Goal: Information Seeking & Learning: Learn about a topic

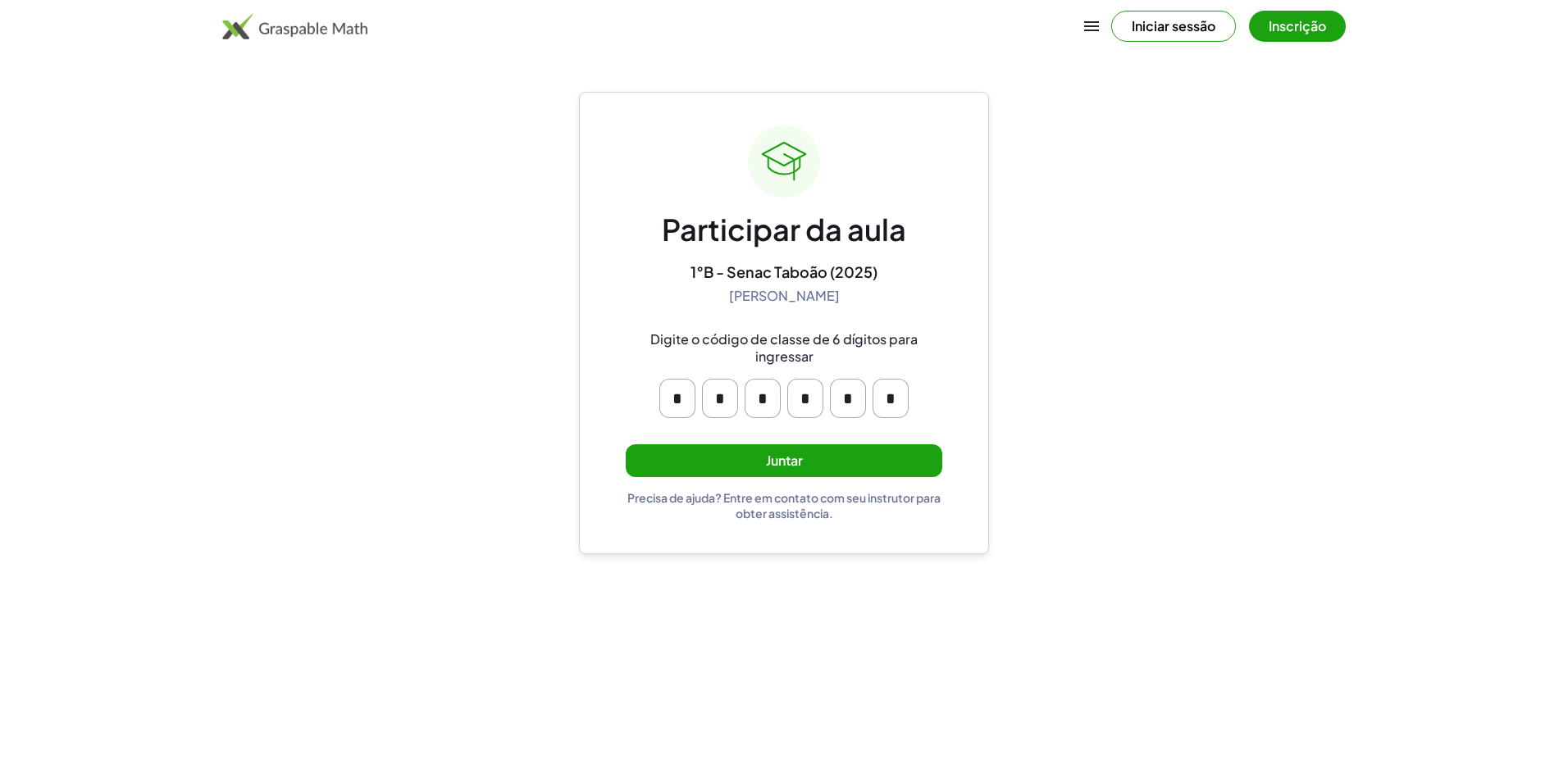
click at [779, 474] on button "Juntar" at bounding box center [783, 461] width 316 height 33
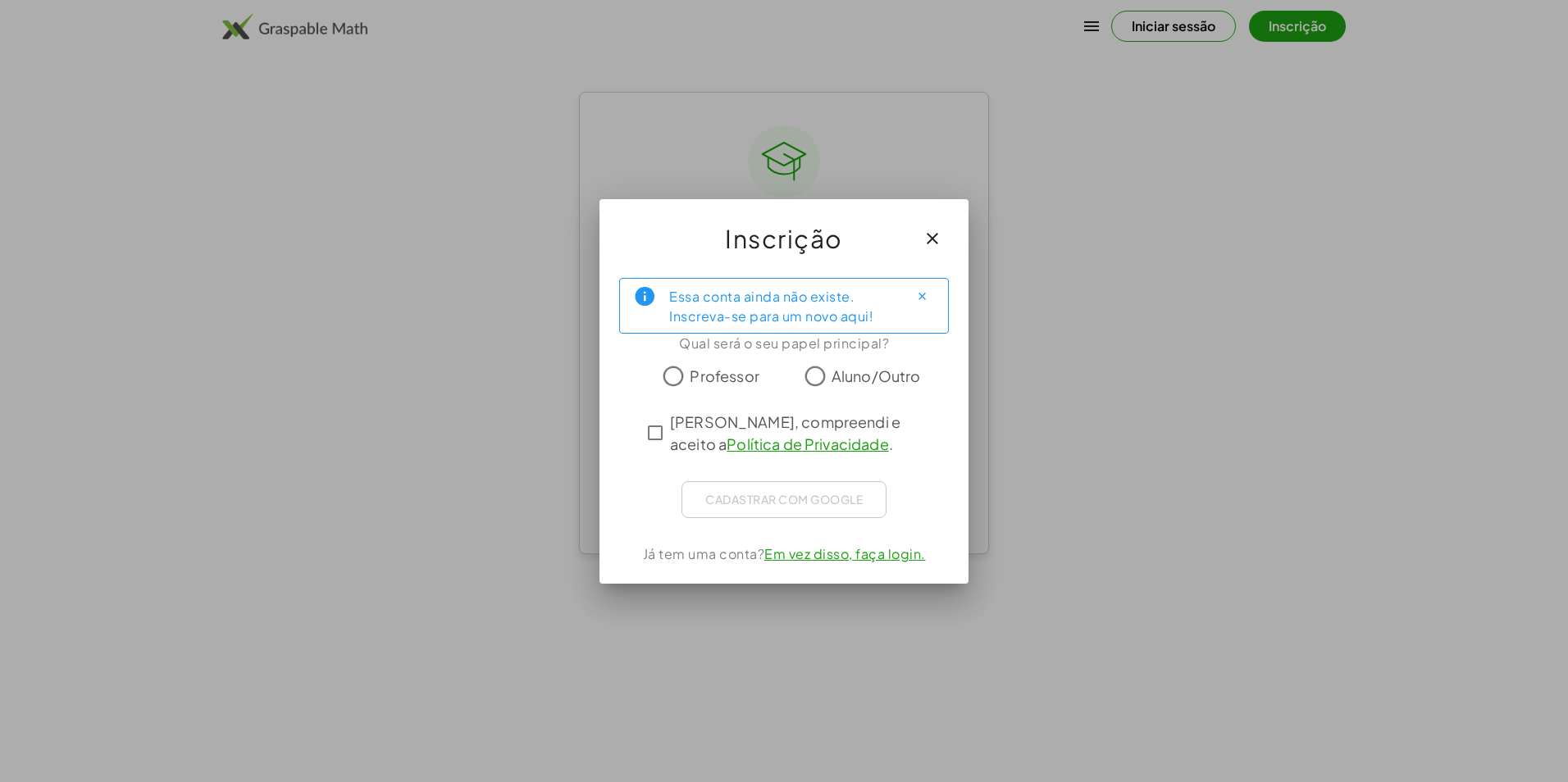
click at [840, 374] on span "Aluno/Outro" at bounding box center [876, 375] width 90 height 22
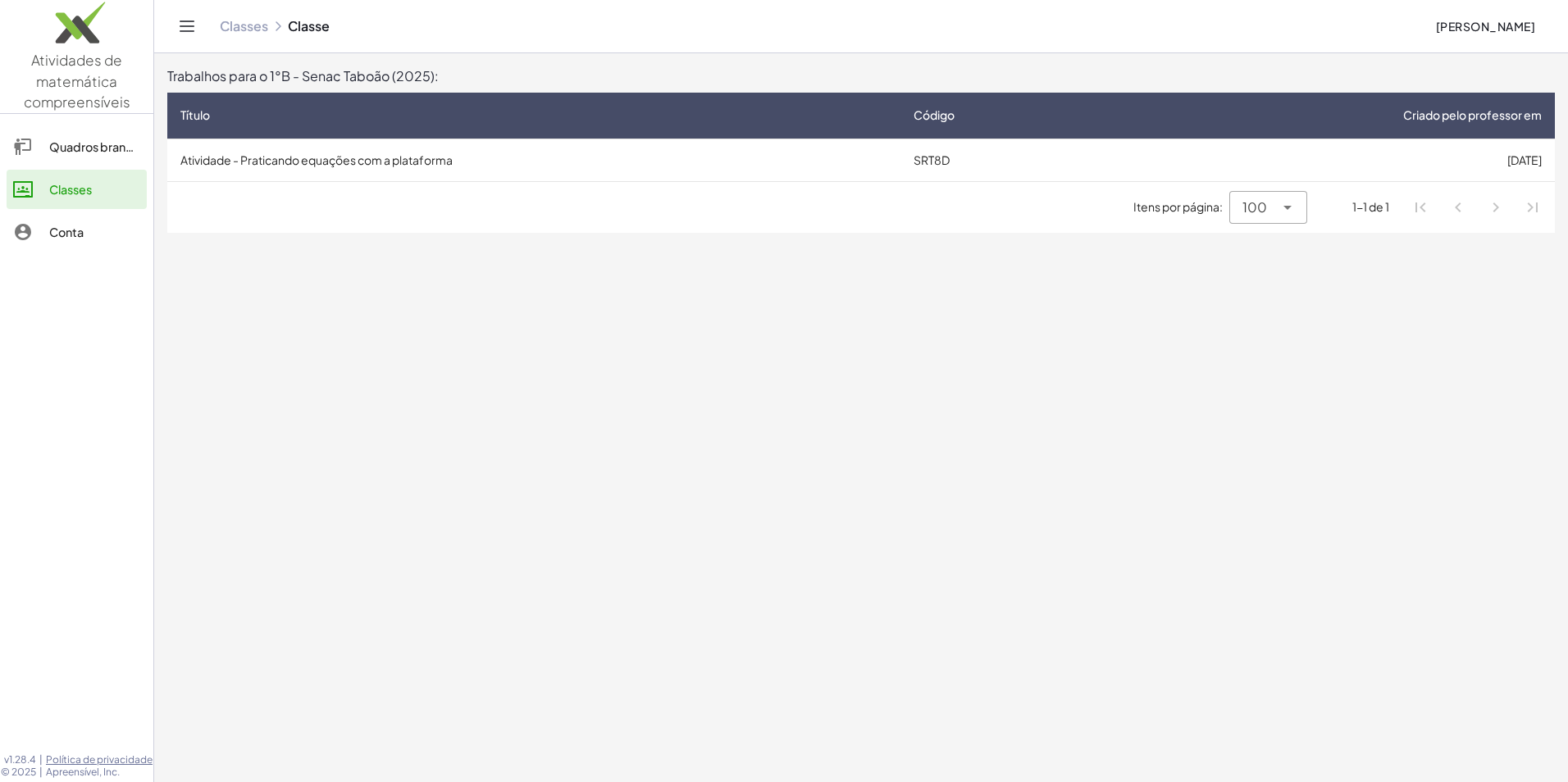
click at [422, 163] on td "Atividade - Praticando equações com a plataforma" at bounding box center [533, 159] width 733 height 42
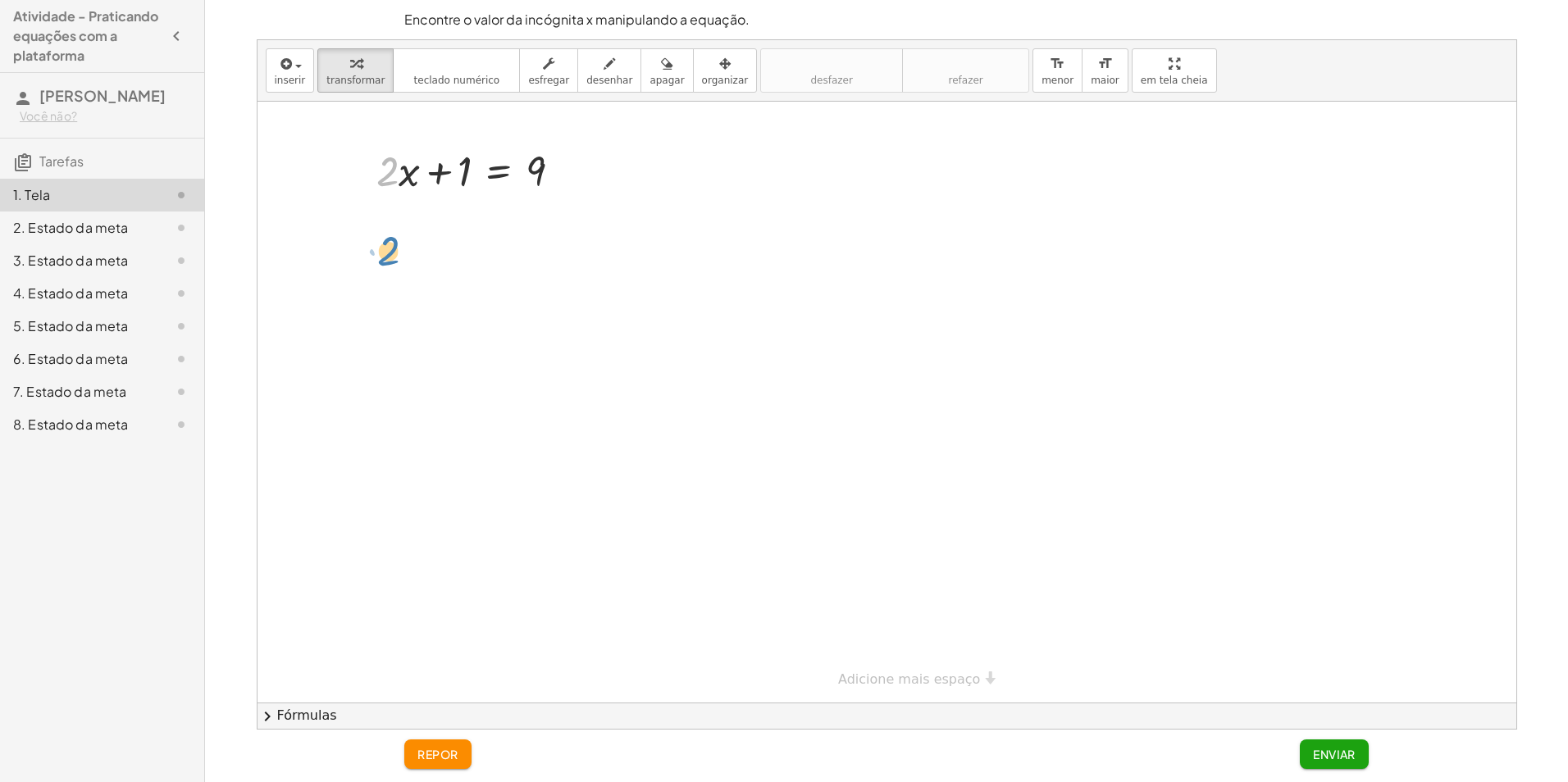
drag, startPoint x: 392, startPoint y: 174, endPoint x: 394, endPoint y: 252, distance: 78.0
drag, startPoint x: 403, startPoint y: 171, endPoint x: 423, endPoint y: 288, distance: 118.7
drag, startPoint x: 396, startPoint y: 169, endPoint x: 399, endPoint y: 281, distance: 112.0
drag, startPoint x: 467, startPoint y: 174, endPoint x: 590, endPoint y: 173, distance: 123.0
click at [592, 229] on div at bounding box center [475, 225] width 319 height 56
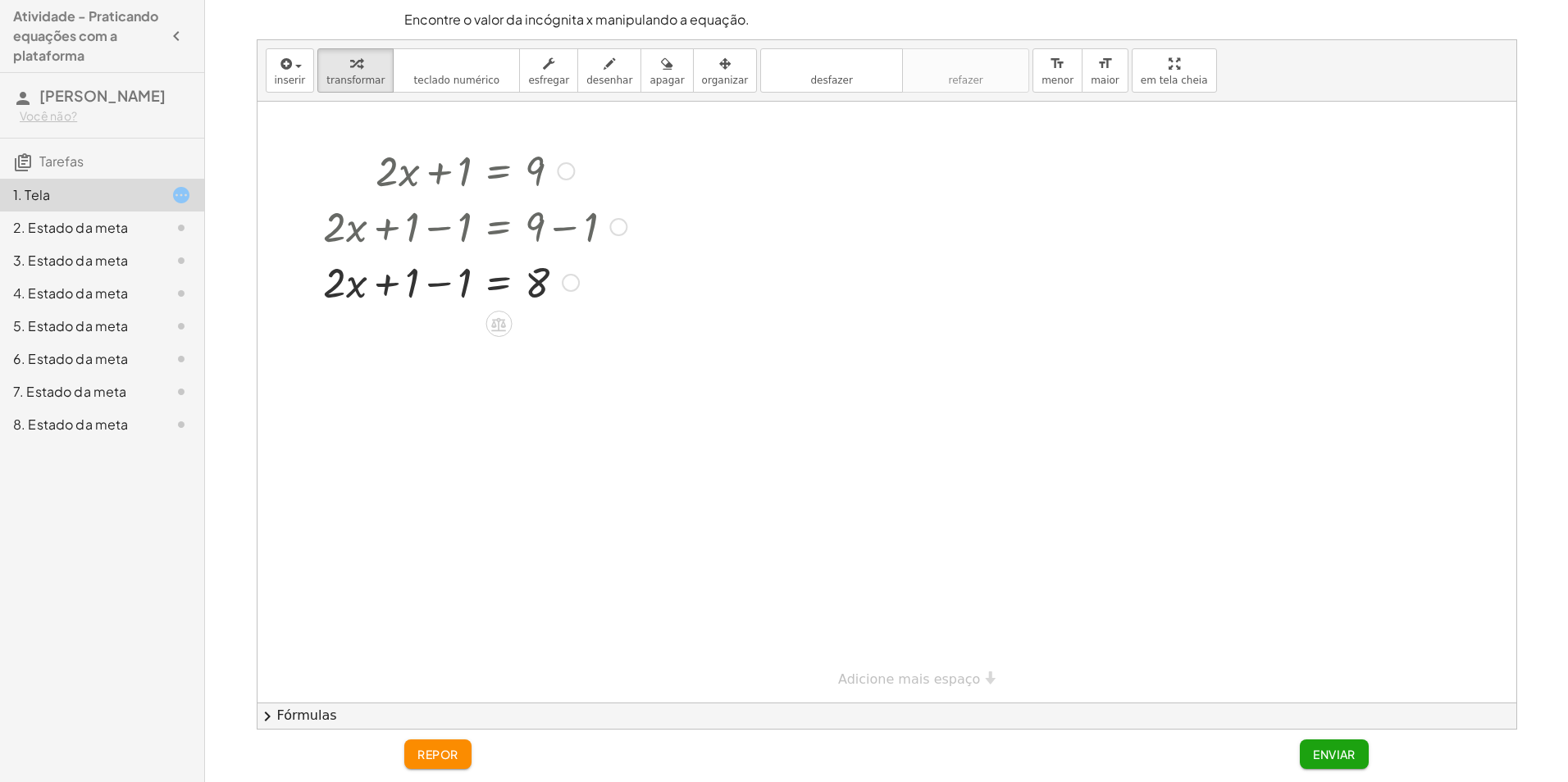
click at [468, 280] on div at bounding box center [475, 281] width 319 height 56
click at [434, 286] on div at bounding box center [475, 281] width 319 height 56
drag, startPoint x: 448, startPoint y: 286, endPoint x: 548, endPoint y: 325, distance: 107.3
drag, startPoint x: 469, startPoint y: 363, endPoint x: 388, endPoint y: 380, distance: 82.8
click at [387, 379] on div at bounding box center [475, 349] width 319 height 82
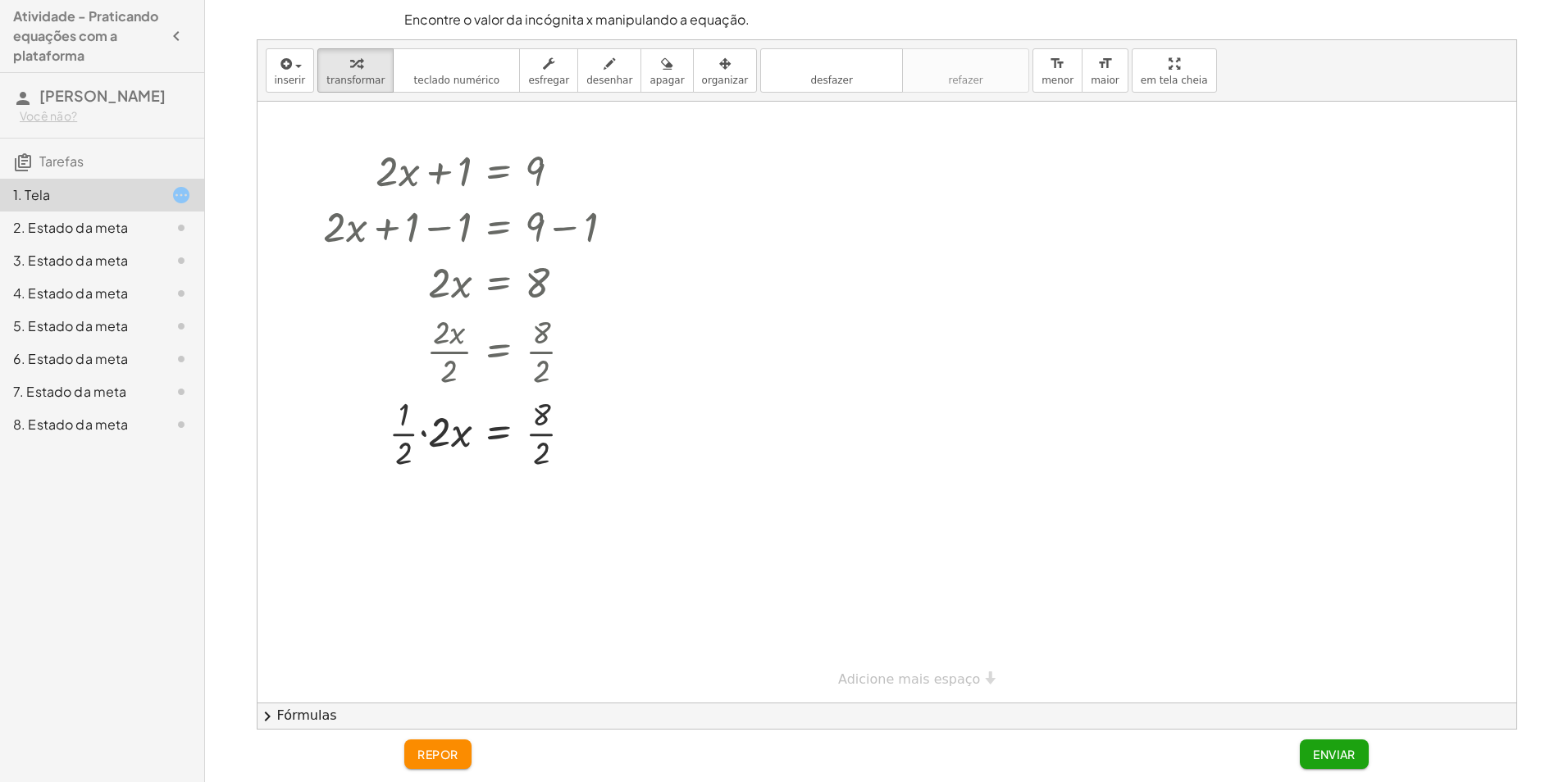
click at [438, 745] on button "repor" at bounding box center [438, 754] width 67 height 30
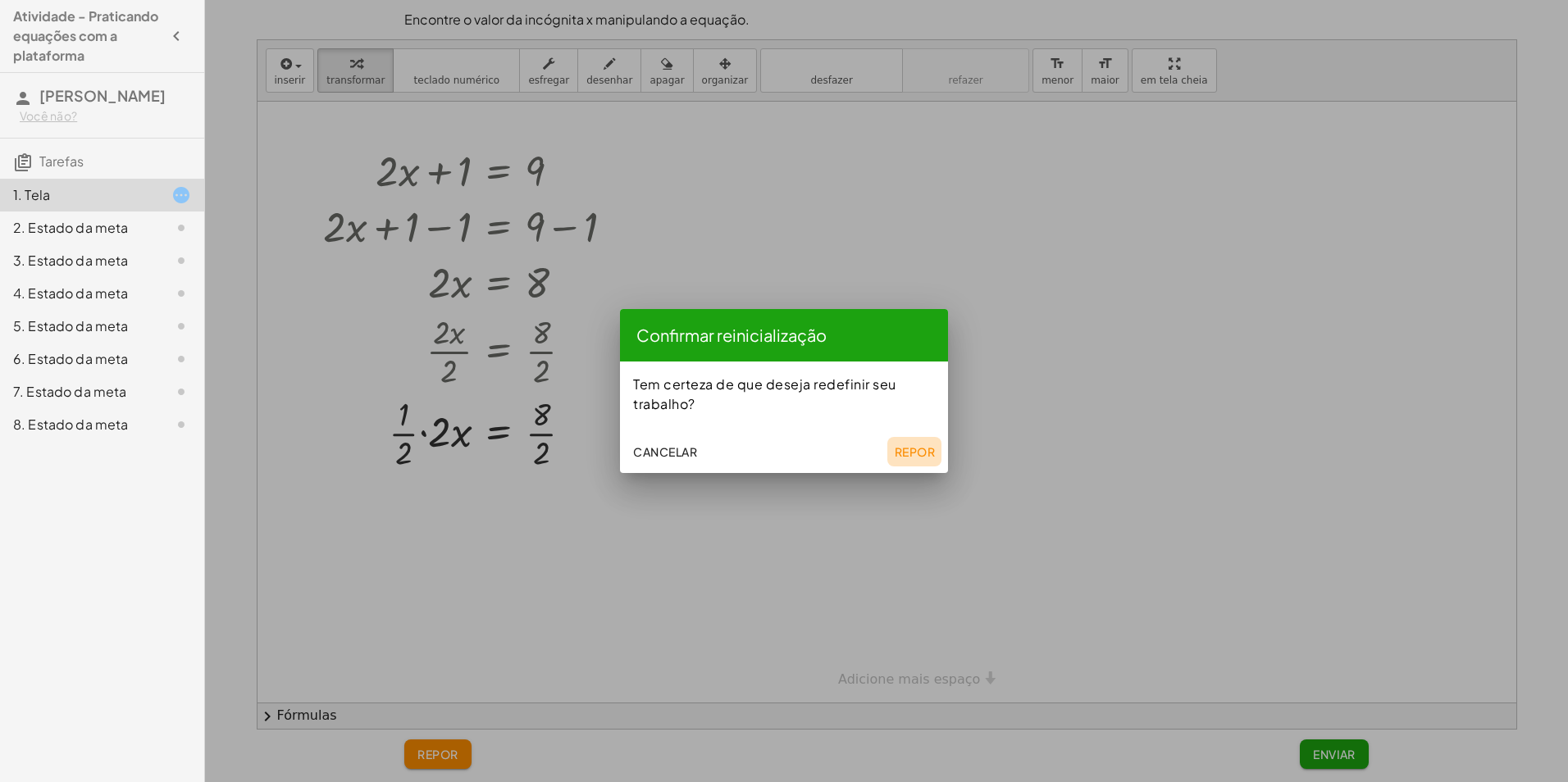
click at [896, 453] on font "Repor" at bounding box center [914, 452] width 41 height 15
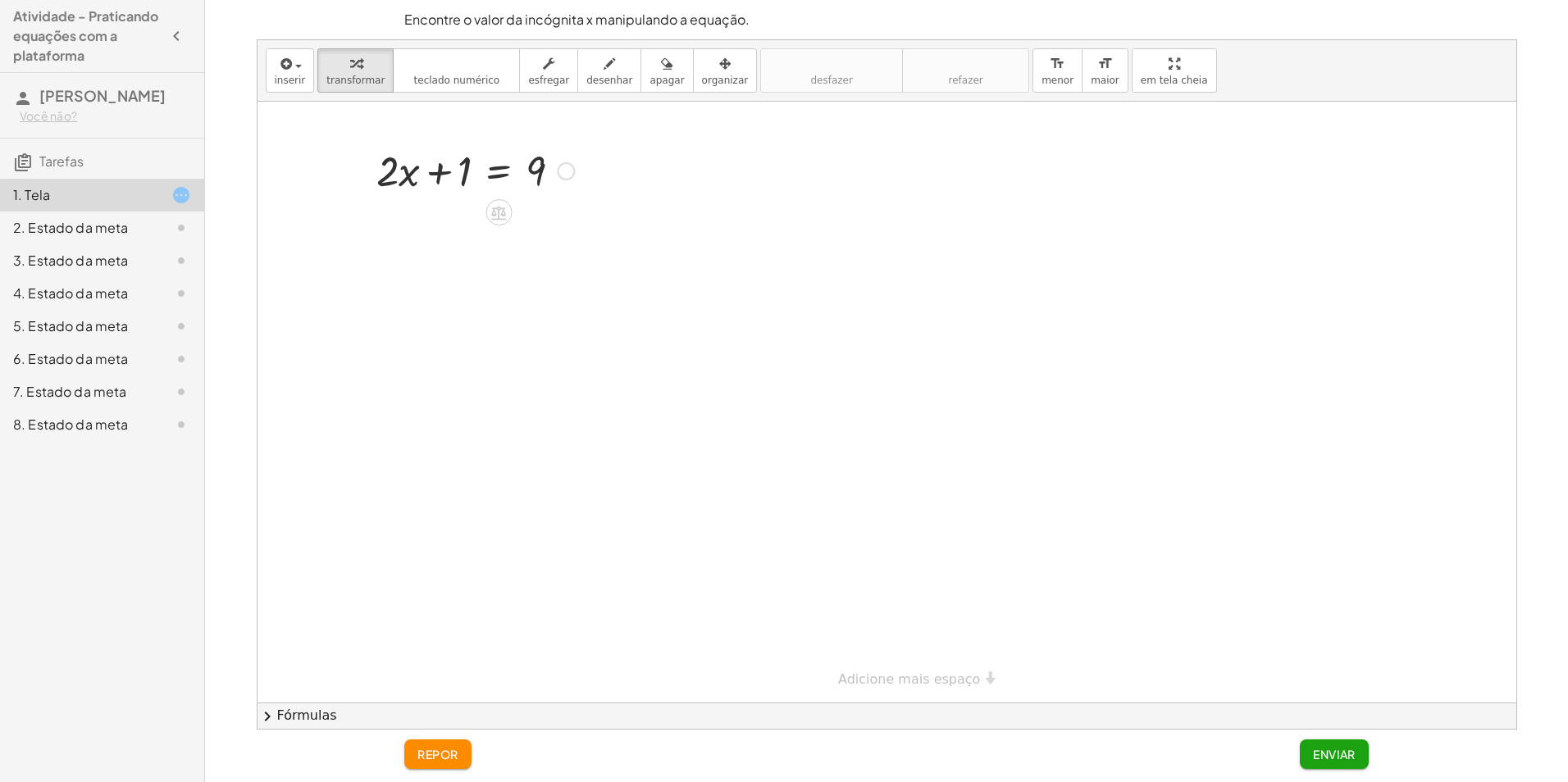
click at [397, 174] on div at bounding box center [475, 169] width 214 height 56
click at [467, 172] on div at bounding box center [475, 169] width 214 height 56
click at [467, 167] on div at bounding box center [475, 169] width 214 height 56
click at [537, 160] on div at bounding box center [475, 169] width 214 height 56
drag, startPoint x: 499, startPoint y: 150, endPoint x: 586, endPoint y: 171, distance: 89.5
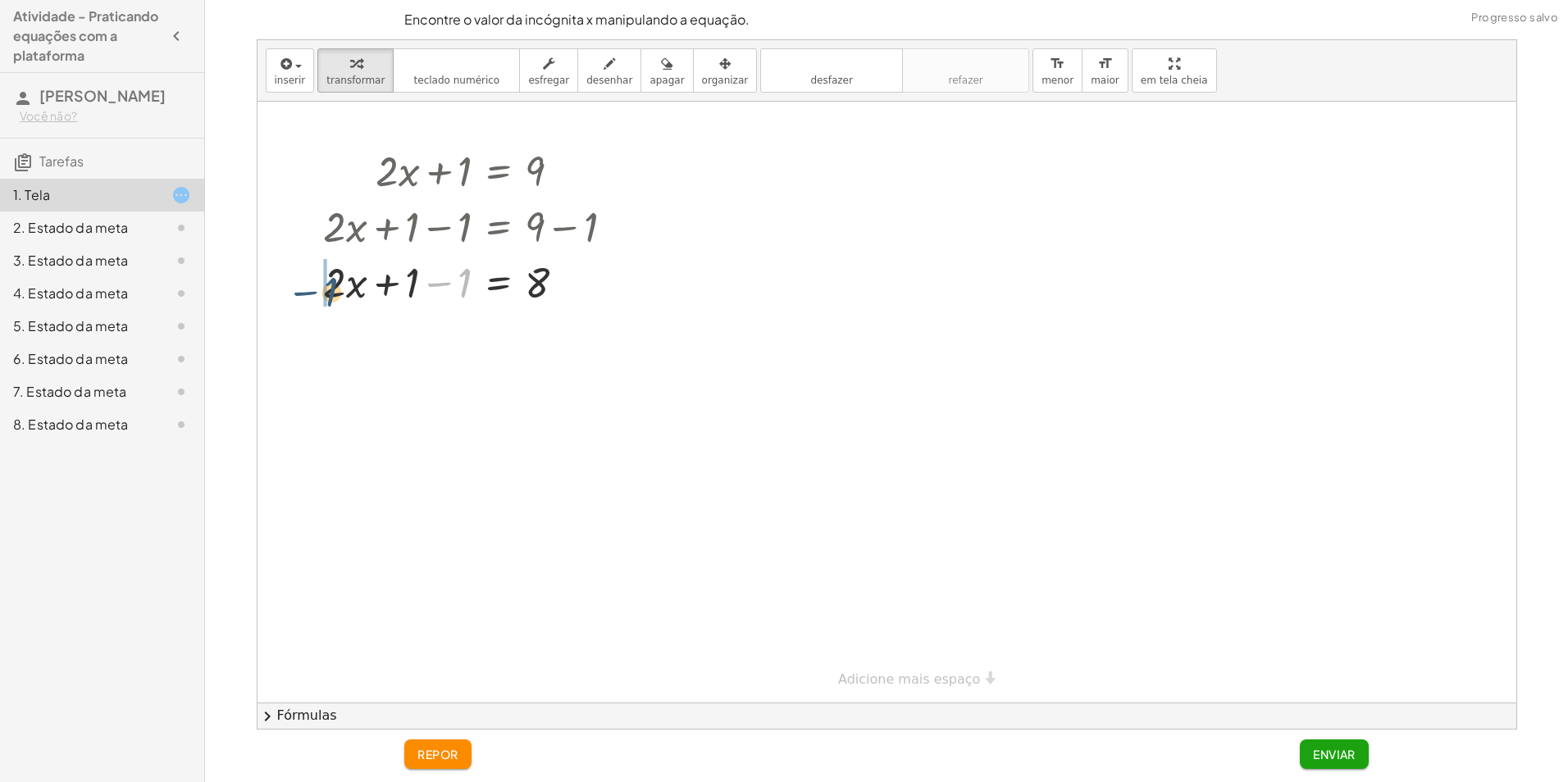
drag, startPoint x: 467, startPoint y: 274, endPoint x: 331, endPoint y: 283, distance: 136.3
click at [331, 283] on div at bounding box center [475, 281] width 319 height 56
drag, startPoint x: 390, startPoint y: 345, endPoint x: 412, endPoint y: 346, distance: 22.0
click at [413, 346] on div at bounding box center [456, 336] width 357 height 56
drag, startPoint x: 462, startPoint y: 339, endPoint x: 420, endPoint y: 341, distance: 42.0
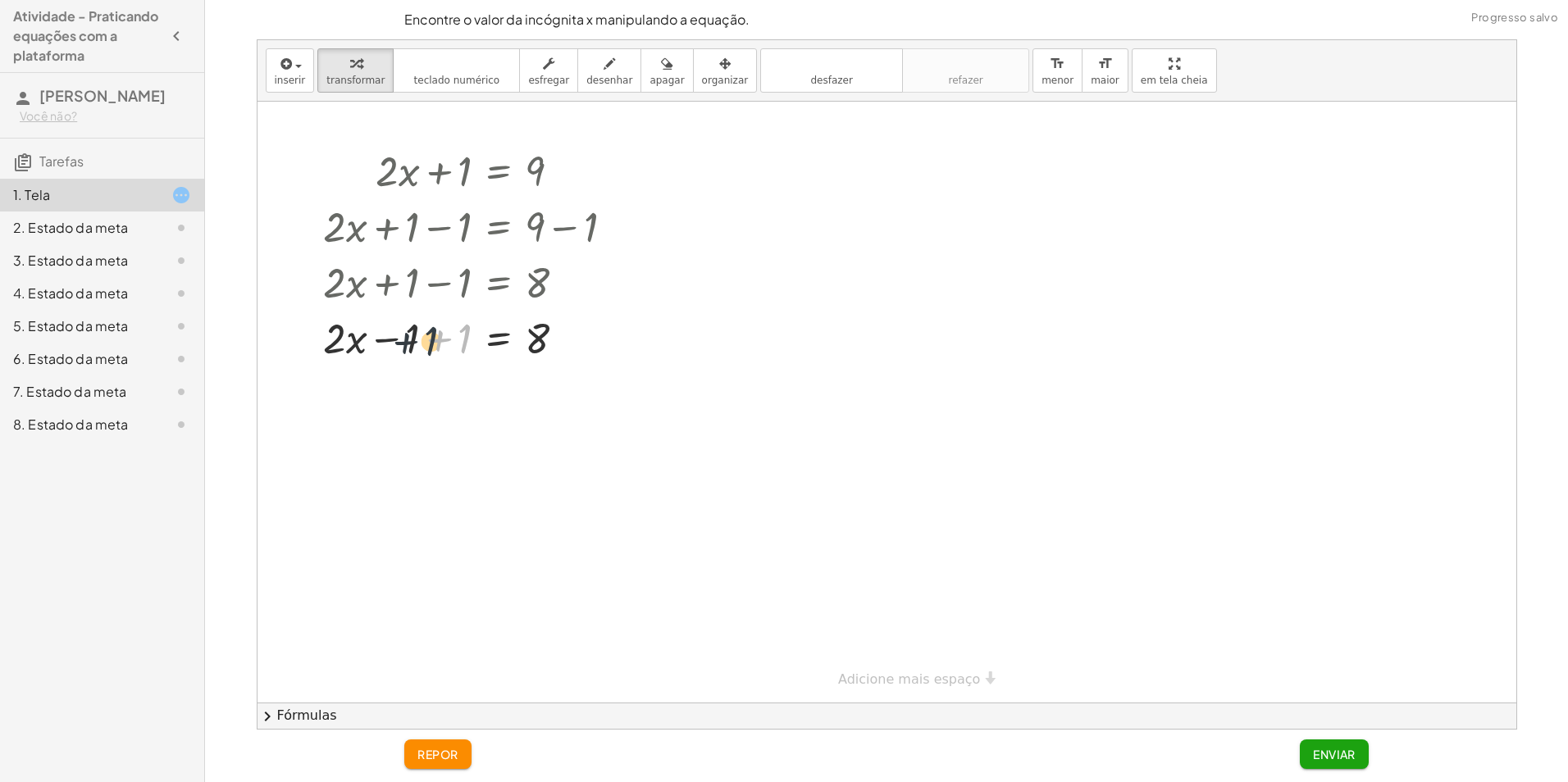
click at [420, 341] on div at bounding box center [475, 336] width 319 height 56
drag, startPoint x: 355, startPoint y: 336, endPoint x: 411, endPoint y: 341, distance: 56.2
click at [411, 341] on div at bounding box center [475, 336] width 319 height 56
drag, startPoint x: 415, startPoint y: 340, endPoint x: 357, endPoint y: 341, distance: 58.0
click at [357, 341] on div at bounding box center [475, 336] width 319 height 56
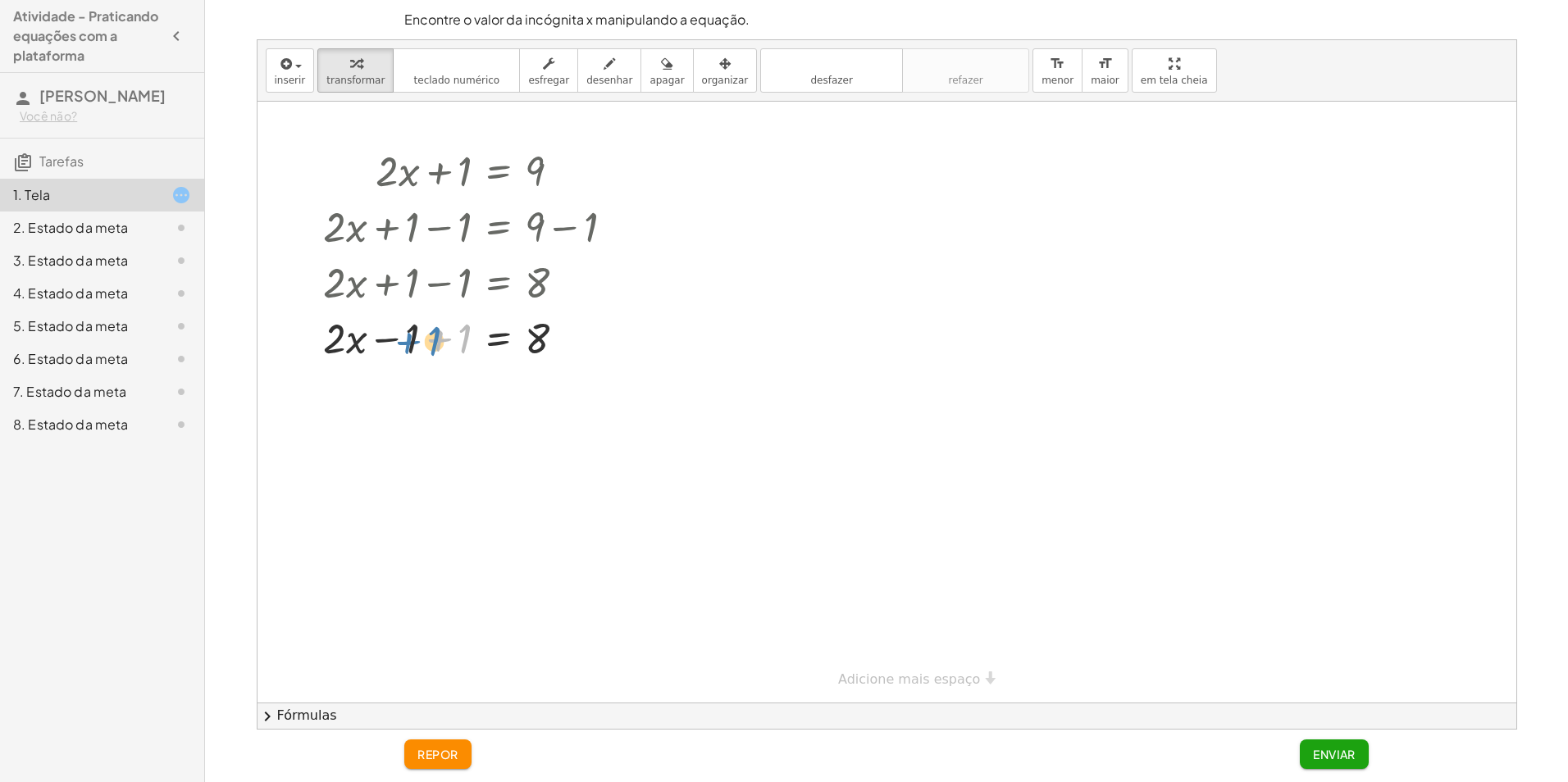
drag, startPoint x: 460, startPoint y: 338, endPoint x: 431, endPoint y: 340, distance: 29.1
click at [431, 340] on div at bounding box center [475, 336] width 319 height 56
drag, startPoint x: 460, startPoint y: 337, endPoint x: 601, endPoint y: 330, distance: 141.2
click at [602, 330] on div at bounding box center [475, 336] width 319 height 56
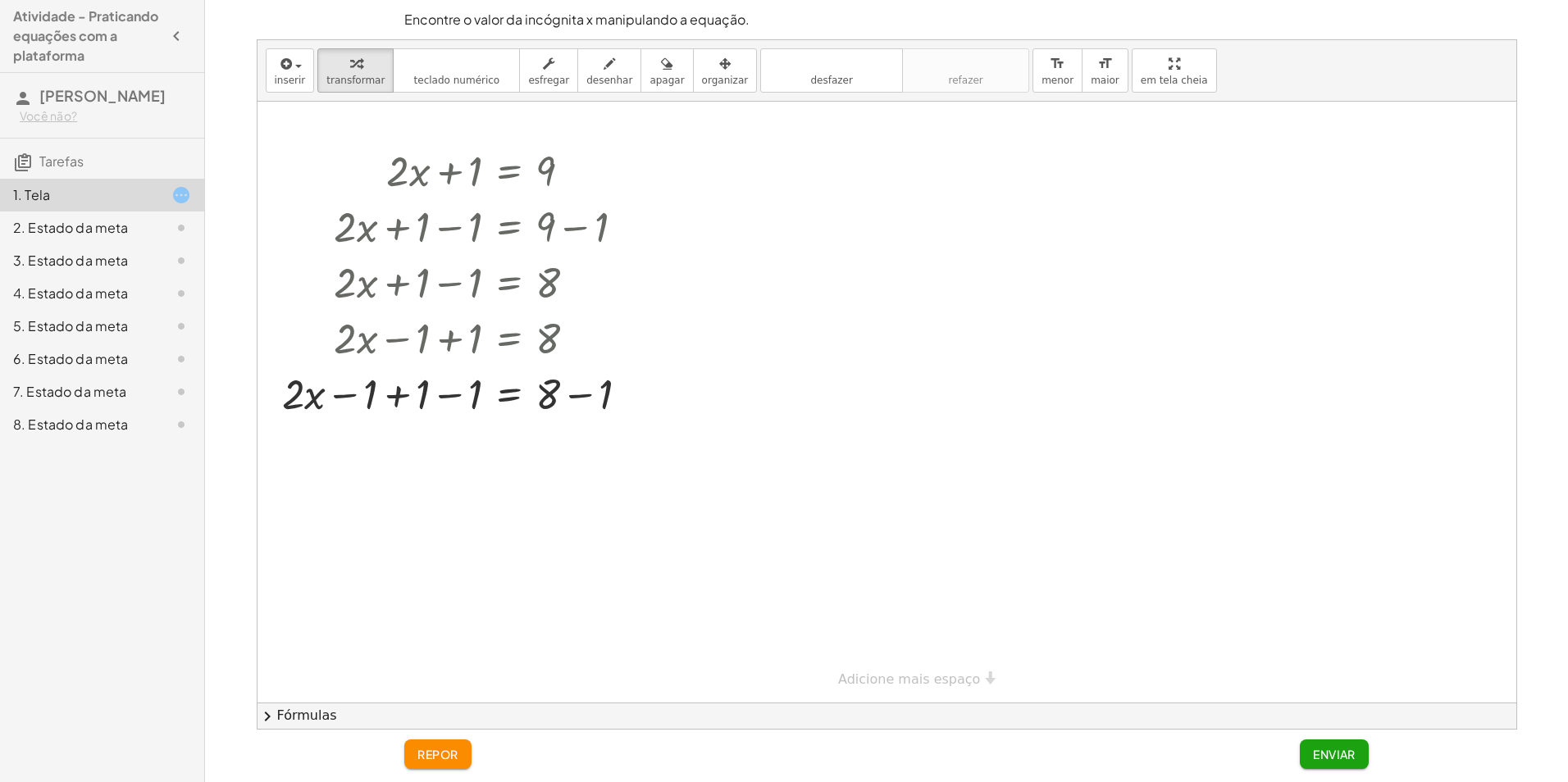
click at [457, 748] on font "repor" at bounding box center [437, 754] width 41 height 15
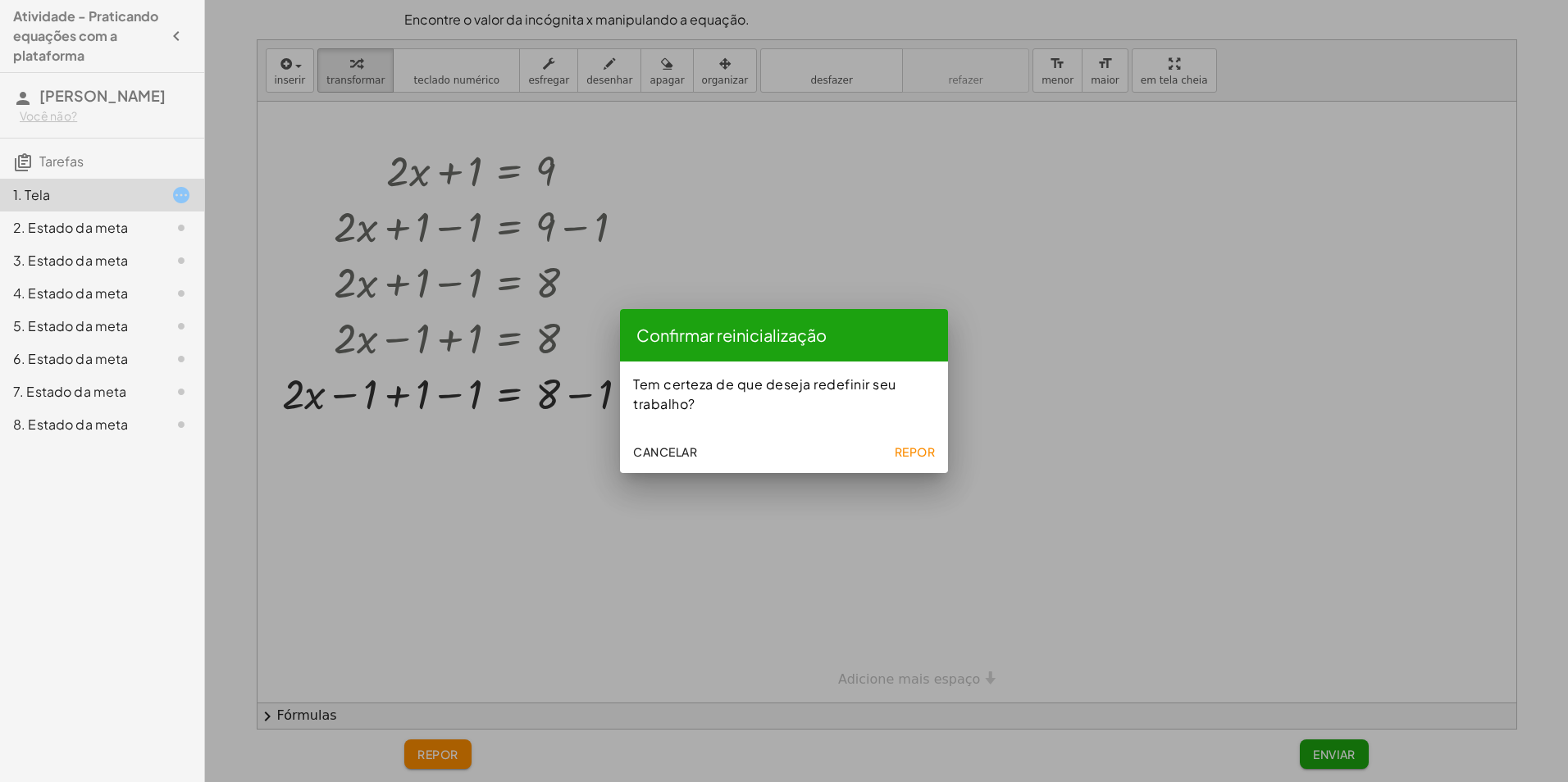
click at [903, 462] on button "Repor" at bounding box center [914, 452] width 54 height 30
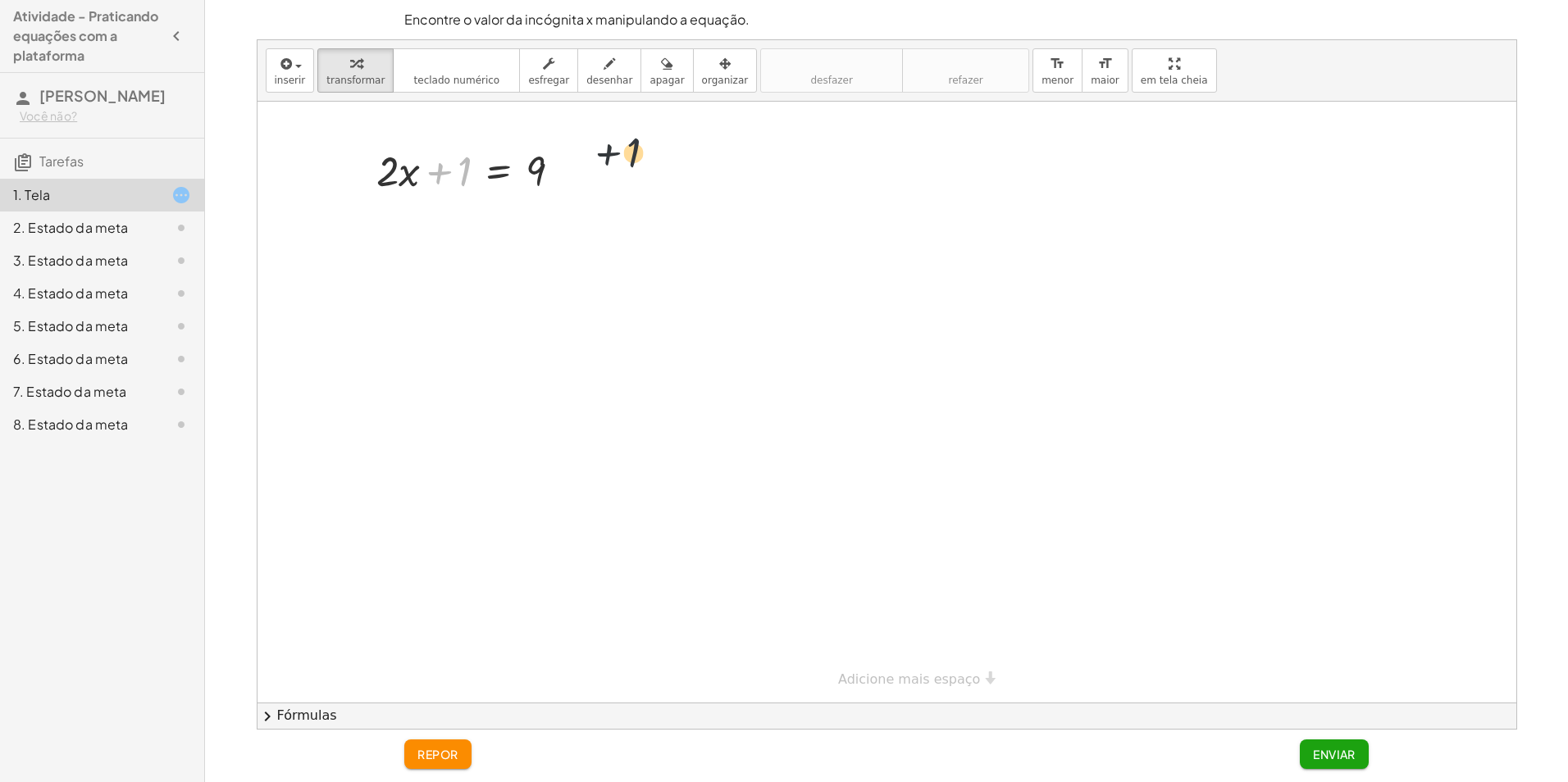
drag, startPoint x: 463, startPoint y: 166, endPoint x: 624, endPoint y: 167, distance: 161.0
drag, startPoint x: 585, startPoint y: 221, endPoint x: 541, endPoint y: 225, distance: 44.2
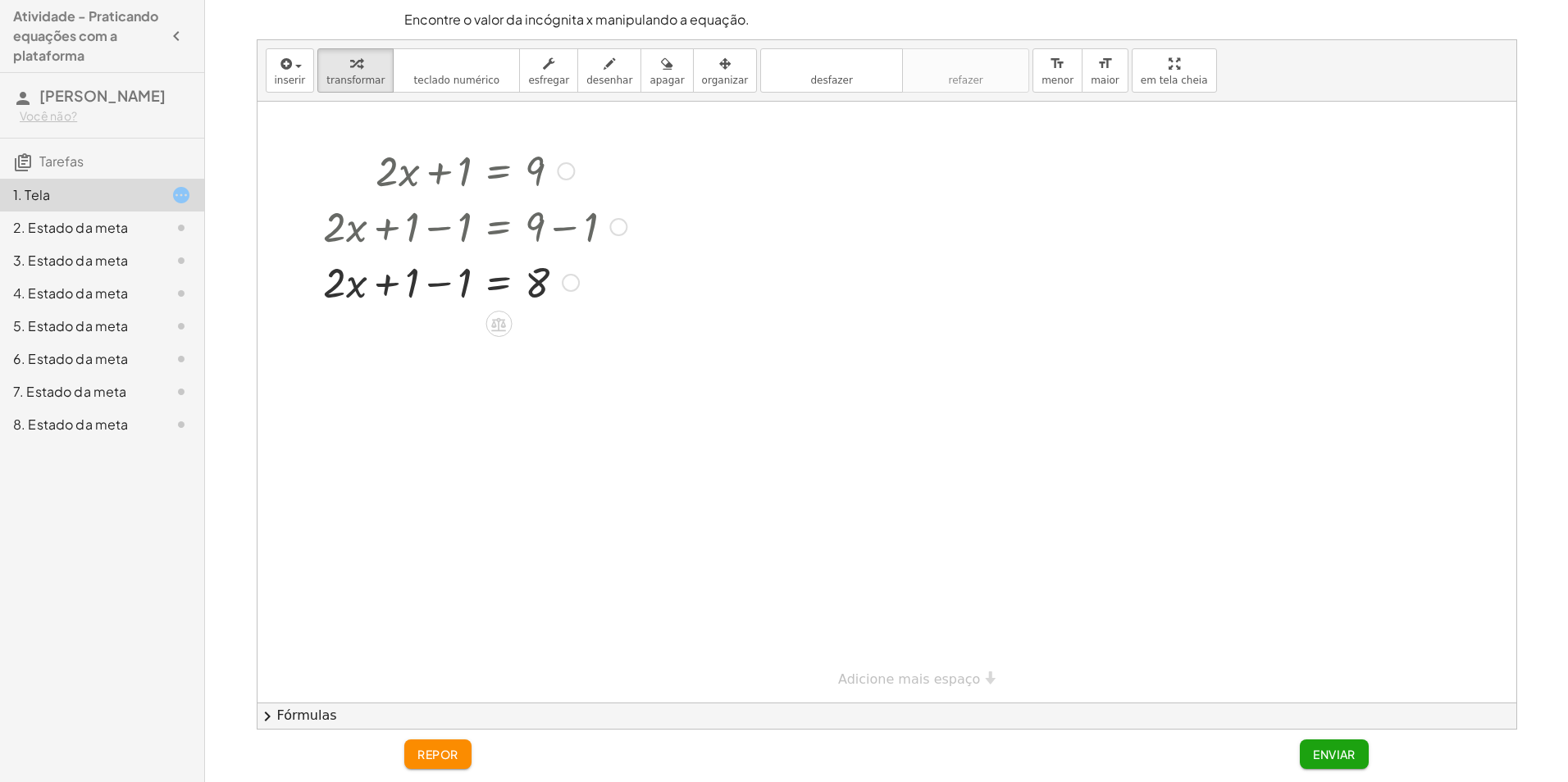
click at [349, 287] on div at bounding box center [475, 281] width 319 height 56
drag, startPoint x: 416, startPoint y: 286, endPoint x: 363, endPoint y: 286, distance: 53.0
click at [365, 286] on div at bounding box center [475, 281] width 319 height 56
click at [459, 289] on div at bounding box center [475, 281] width 319 height 56
drag, startPoint x: 453, startPoint y: 282, endPoint x: 532, endPoint y: 327, distance: 90.9
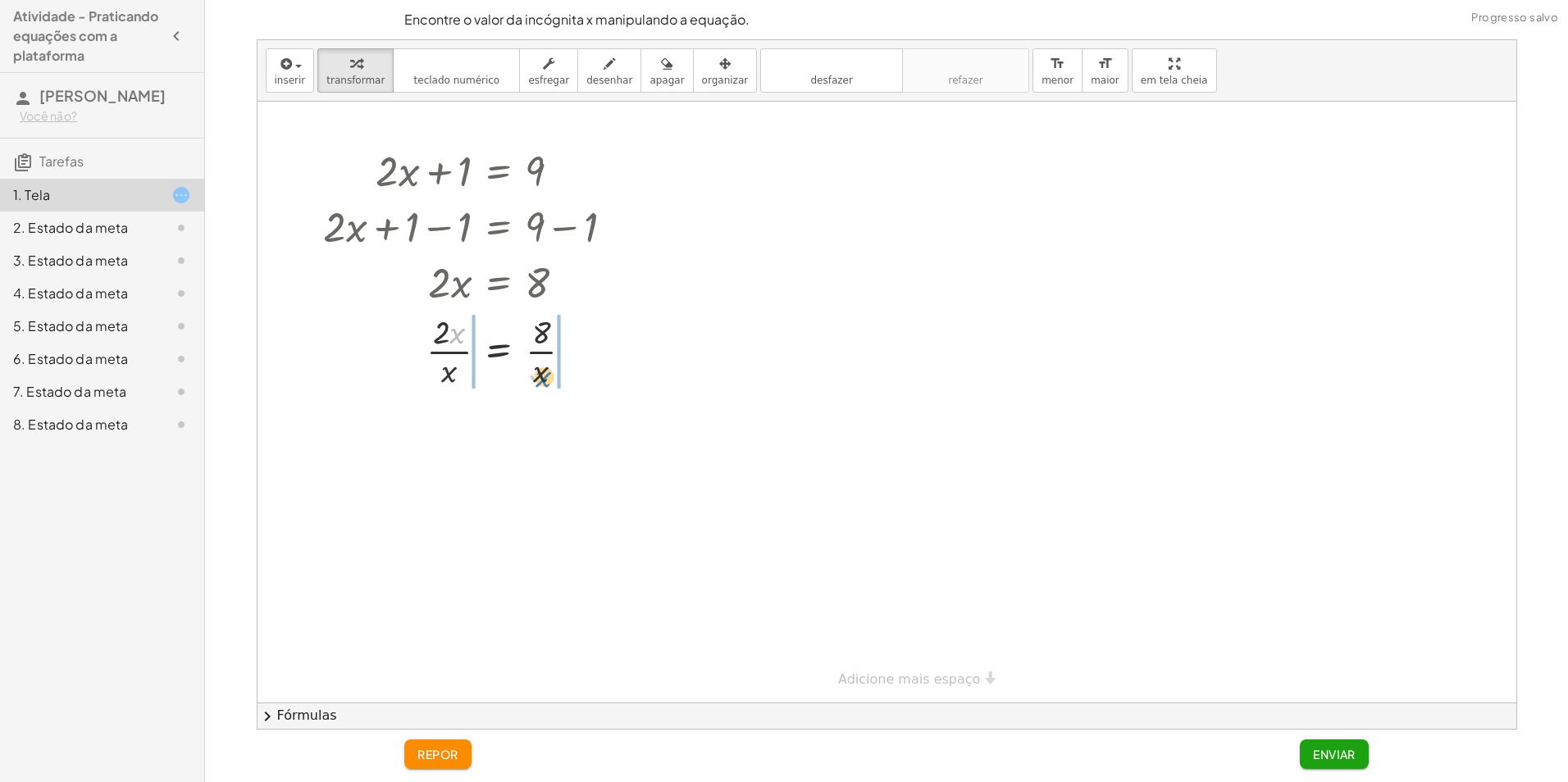
drag, startPoint x: 452, startPoint y: 335, endPoint x: 542, endPoint y: 379, distance: 100.2
click at [542, 379] on div at bounding box center [475, 349] width 319 height 82
click at [781, 70] on icon "desfazer" at bounding box center [831, 64] width 125 height 20
drag, startPoint x: 450, startPoint y: 370, endPoint x: 456, endPoint y: 336, distance: 34.5
click at [810, 75] on span "desfazer" at bounding box center [831, 81] width 42 height 12
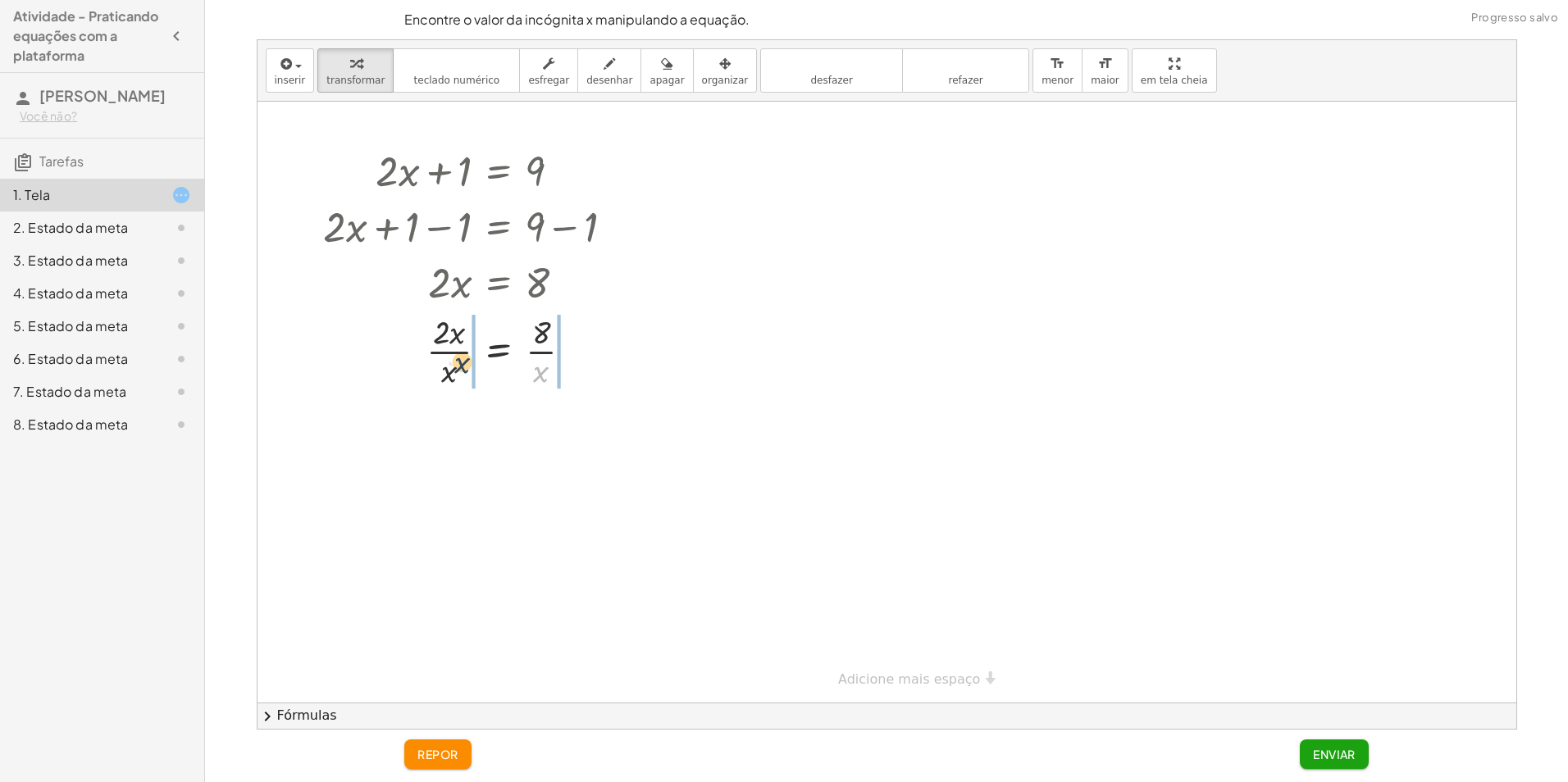
drag, startPoint x: 534, startPoint y: 379, endPoint x: 441, endPoint y: 379, distance: 93.0
click at [441, 379] on div at bounding box center [463, 349] width 343 height 82
drag, startPoint x: 803, startPoint y: 76, endPoint x: 807, endPoint y: 87, distance: 11.7
click at [810, 85] on span "desfazer" at bounding box center [831, 81] width 42 height 12
click at [448, 349] on div at bounding box center [475, 349] width 277 height 82
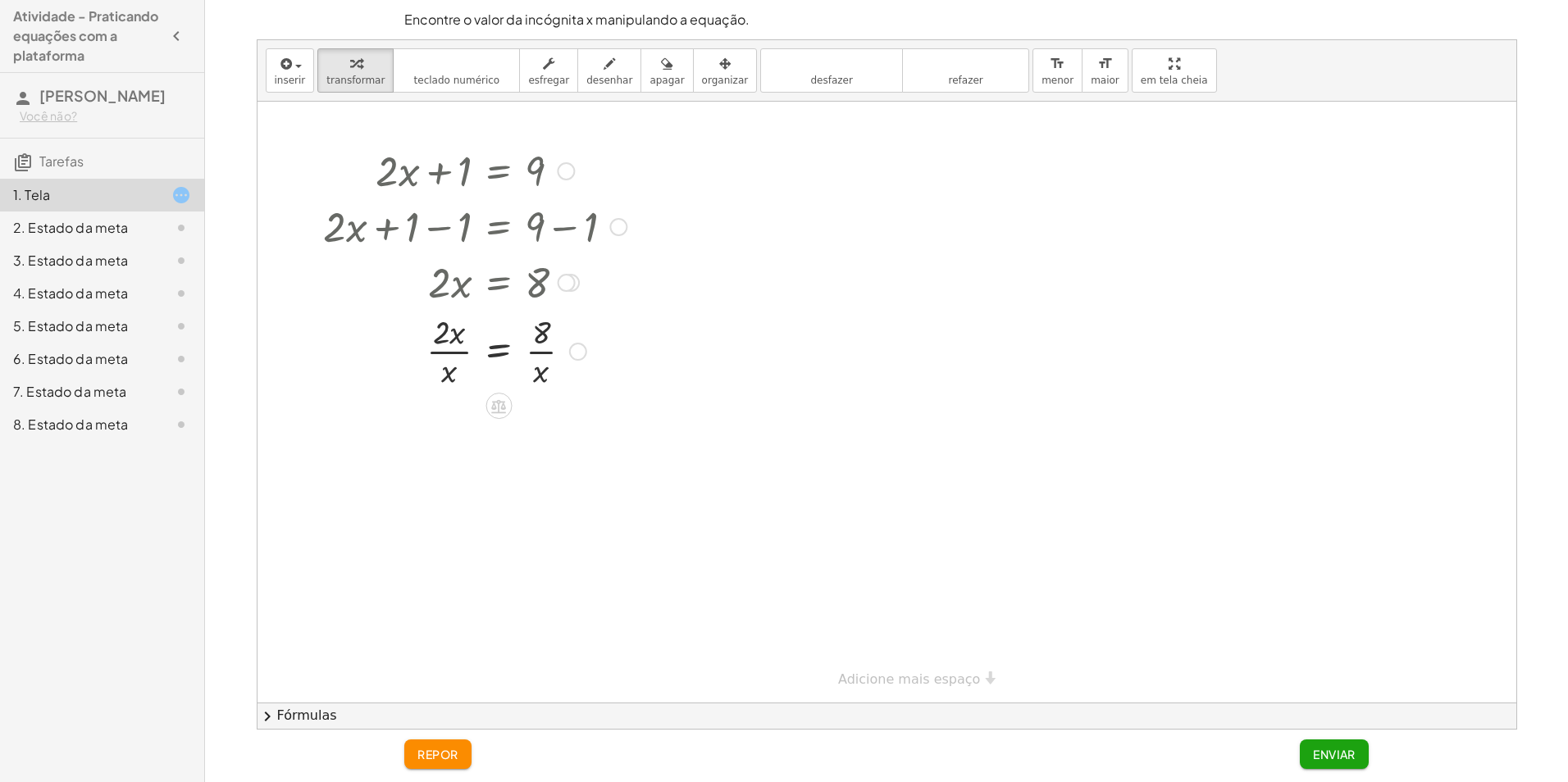
click at [452, 352] on div at bounding box center [475, 349] width 277 height 82
click at [458, 348] on div at bounding box center [475, 349] width 277 height 82
click at [801, 62] on icon "desfazer" at bounding box center [831, 64] width 125 height 20
drag, startPoint x: 435, startPoint y: 288, endPoint x: 532, endPoint y: 337, distance: 108.7
click at [446, 354] on div at bounding box center [475, 349] width 319 height 82
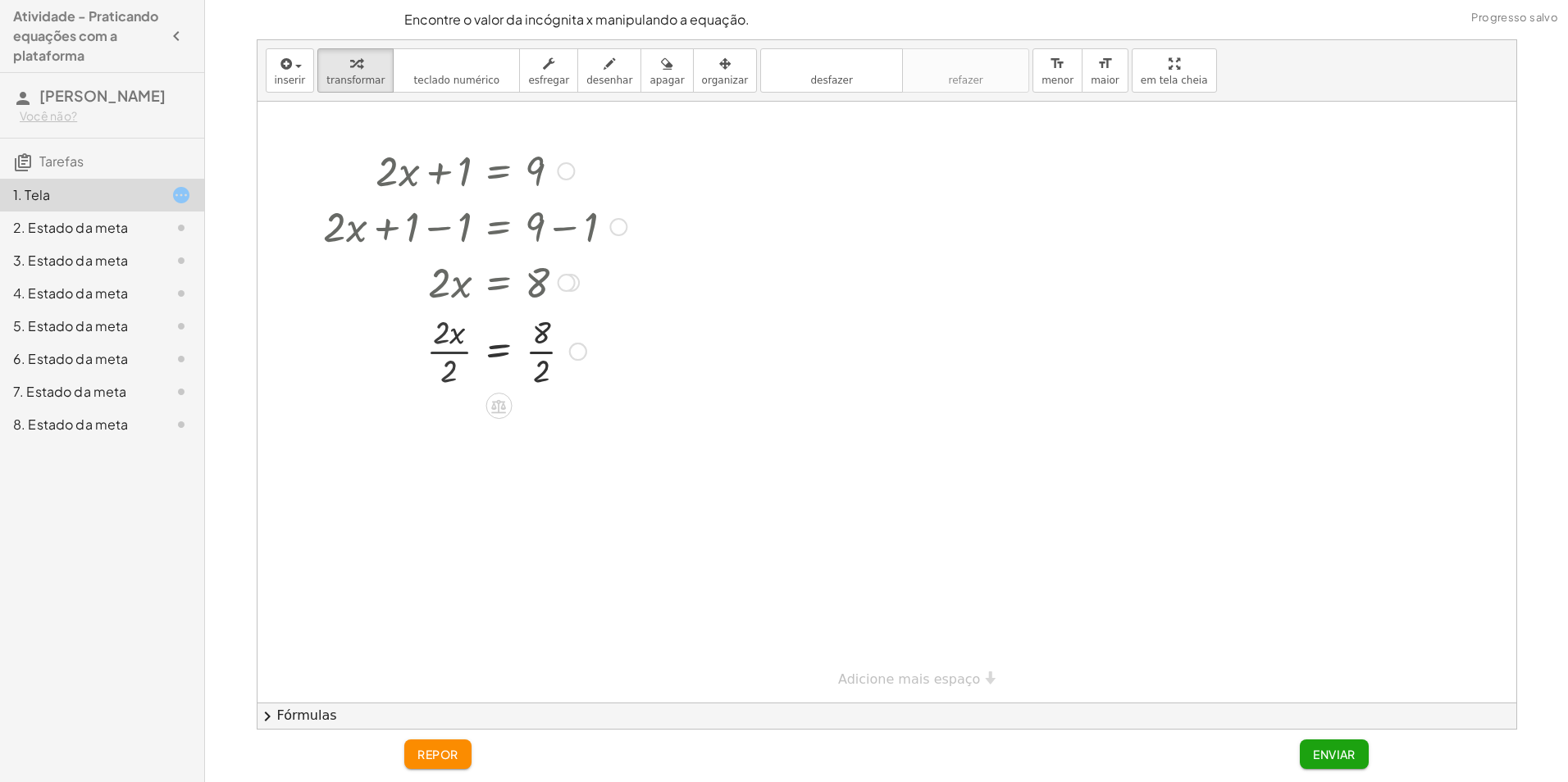
click at [446, 352] on div at bounding box center [475, 349] width 319 height 82
click at [541, 437] on div at bounding box center [475, 432] width 319 height 82
drag, startPoint x: 499, startPoint y: 434, endPoint x: 527, endPoint y: 440, distance: 28.6
click at [528, 439] on div at bounding box center [475, 432] width 319 height 54
drag, startPoint x: 512, startPoint y: 438, endPoint x: 505, endPoint y: 430, distance: 10.6
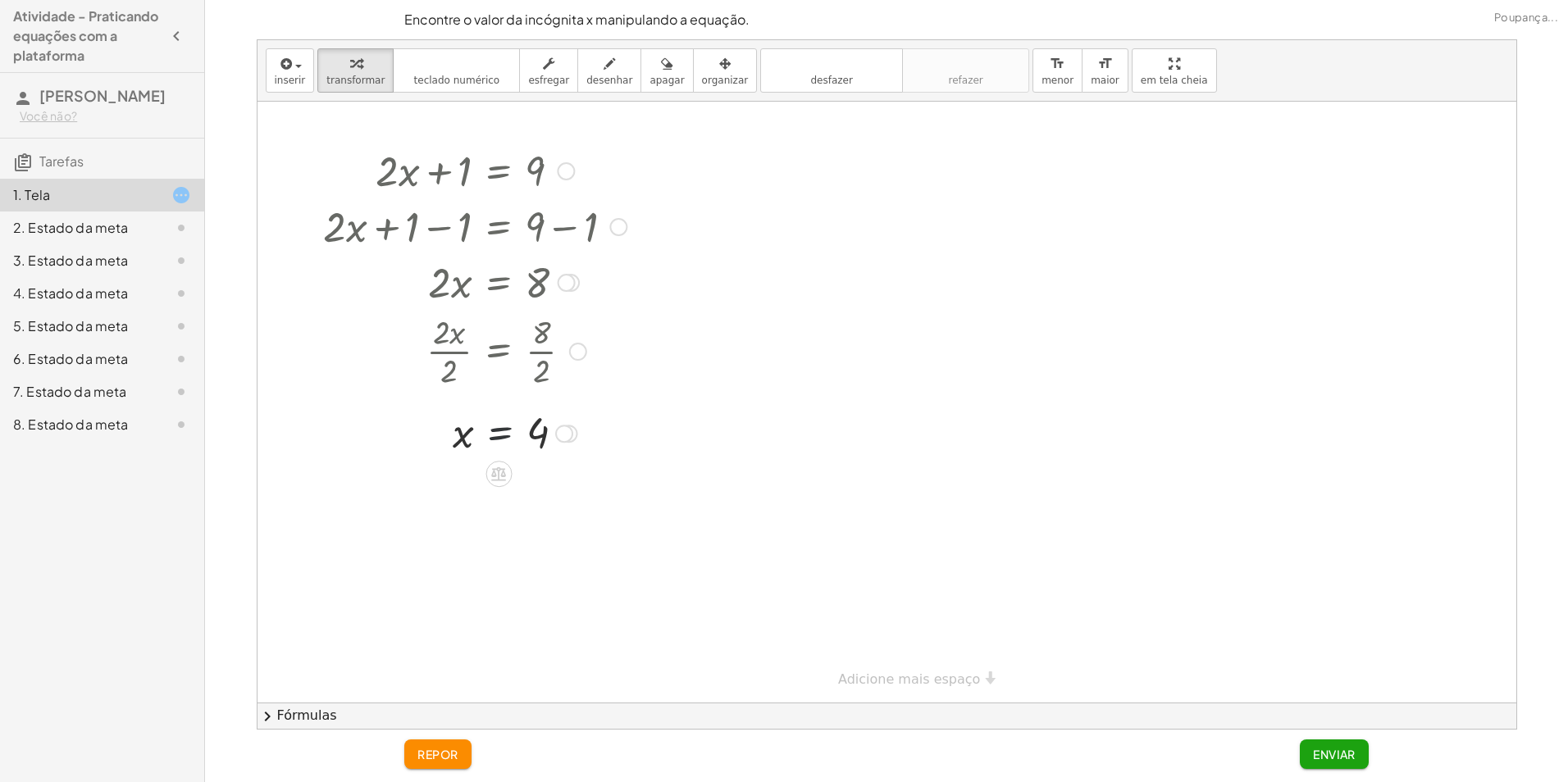
click at [509, 432] on div at bounding box center [475, 432] width 319 height 54
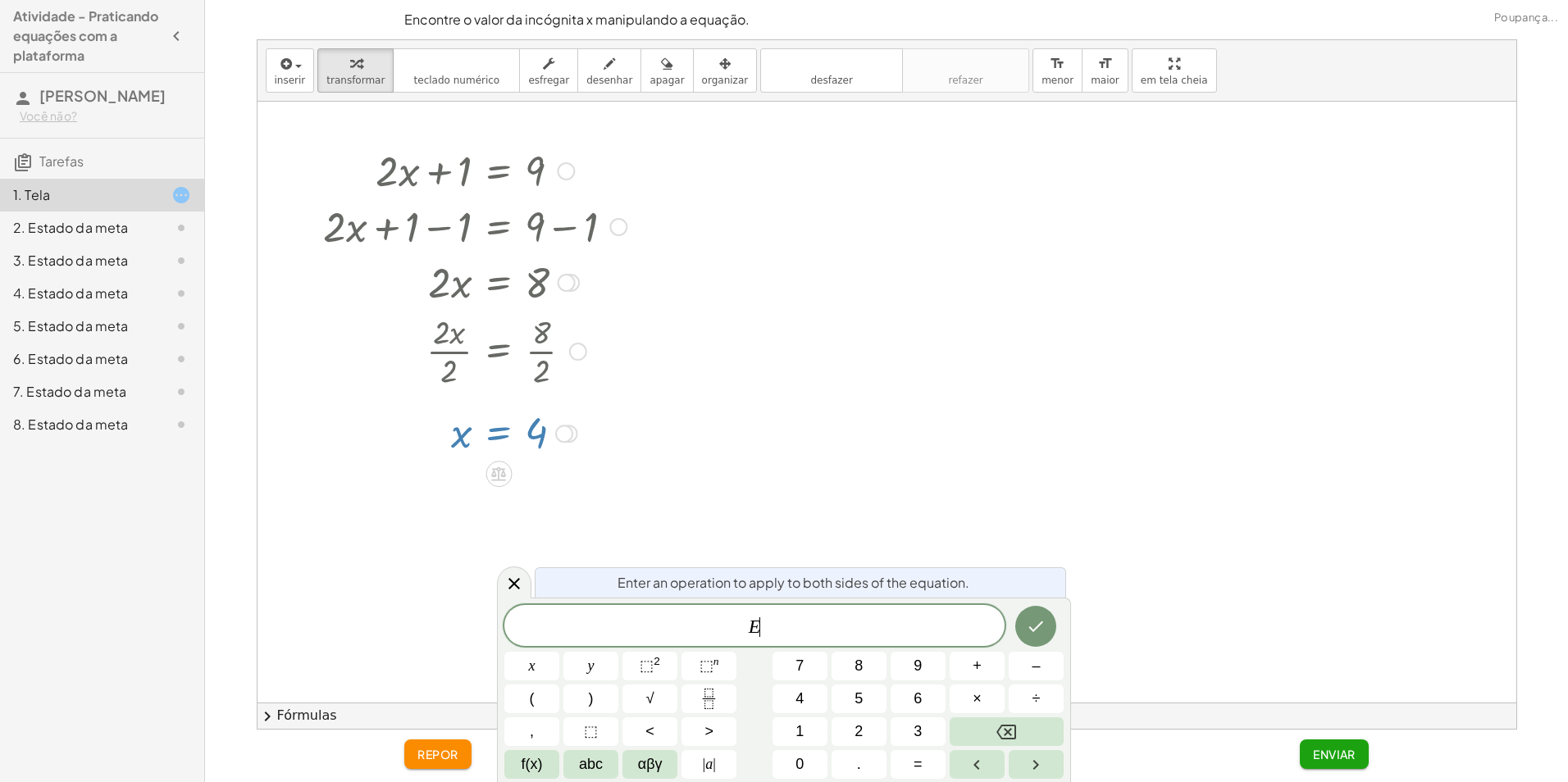
click at [505, 430] on div at bounding box center [475, 432] width 319 height 54
drag, startPoint x: 495, startPoint y: 439, endPoint x: 527, endPoint y: 440, distance: 32.0
click at [502, 437] on div at bounding box center [475, 432] width 319 height 54
drag, startPoint x: 798, startPoint y: 618, endPoint x: 785, endPoint y: 627, distance: 15.8
click at [785, 627] on span "E" at bounding box center [754, 627] width 500 height 23
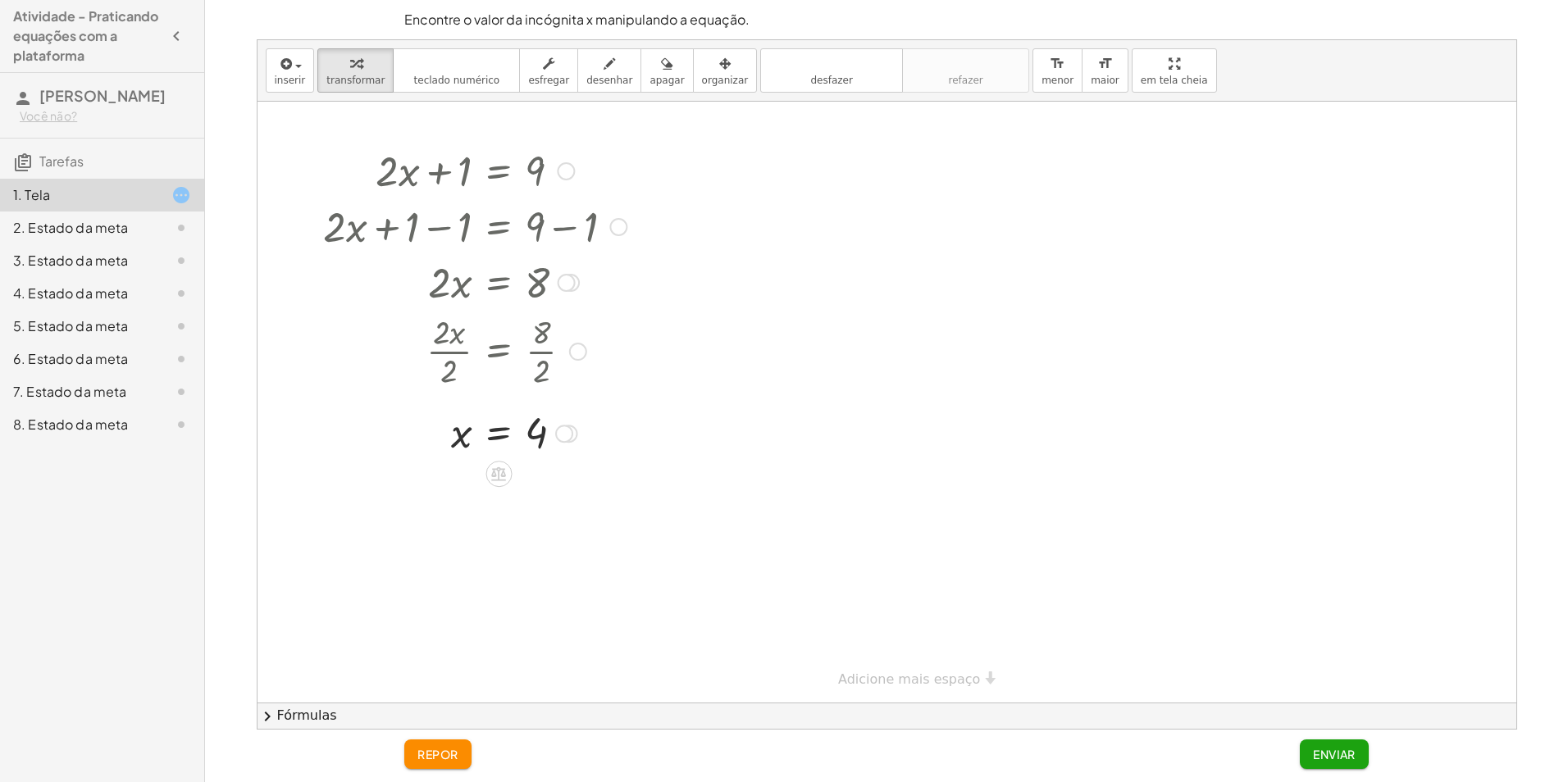
click at [572, 475] on div at bounding box center [886, 402] width 1258 height 601
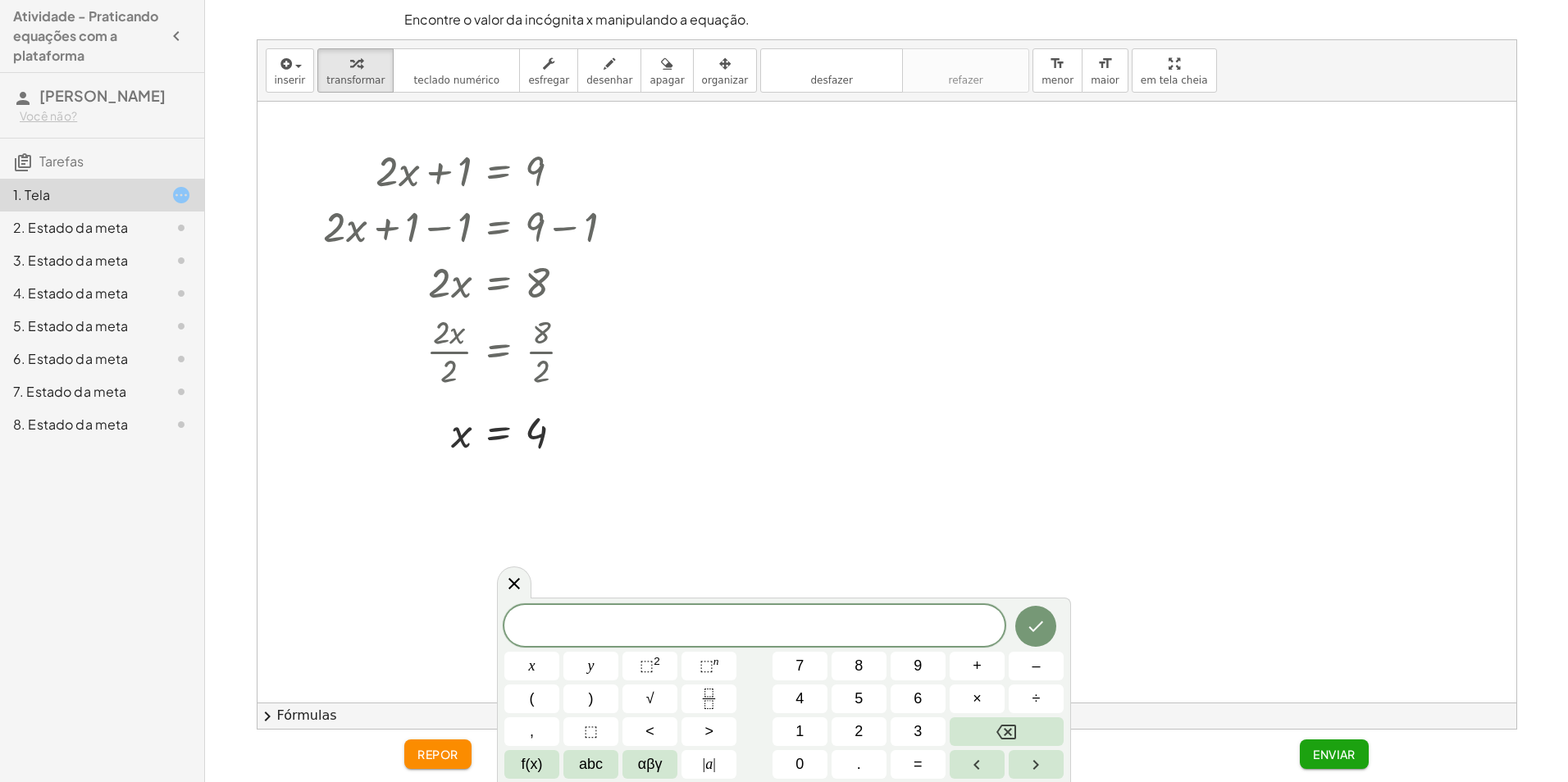
click at [588, 501] on div at bounding box center [886, 402] width 1258 height 601
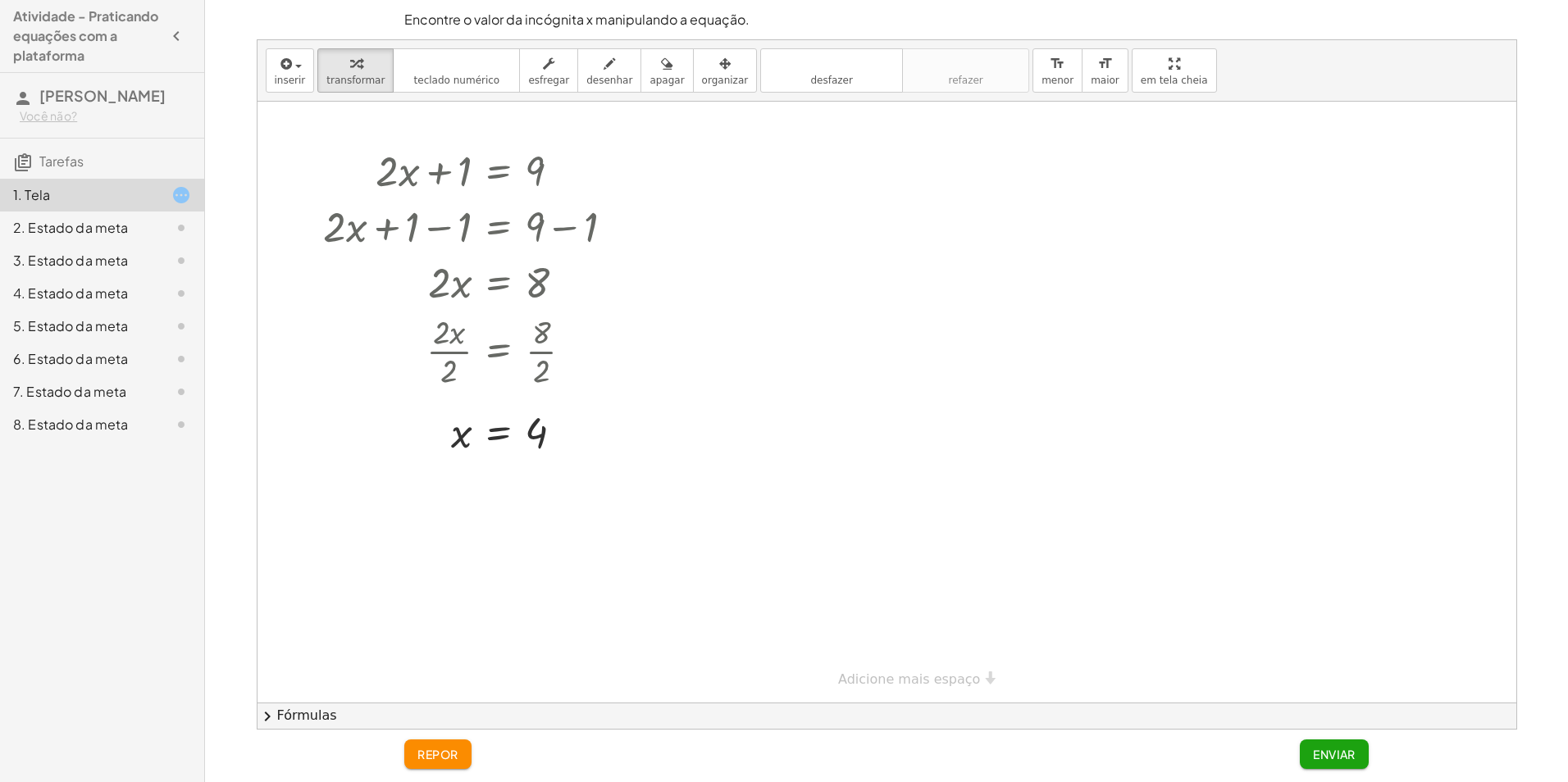
drag, startPoint x: 588, startPoint y: 501, endPoint x: 515, endPoint y: 464, distance: 81.8
click at [588, 501] on div at bounding box center [886, 402] width 1258 height 601
click at [535, 468] on div at bounding box center [886, 402] width 1258 height 601
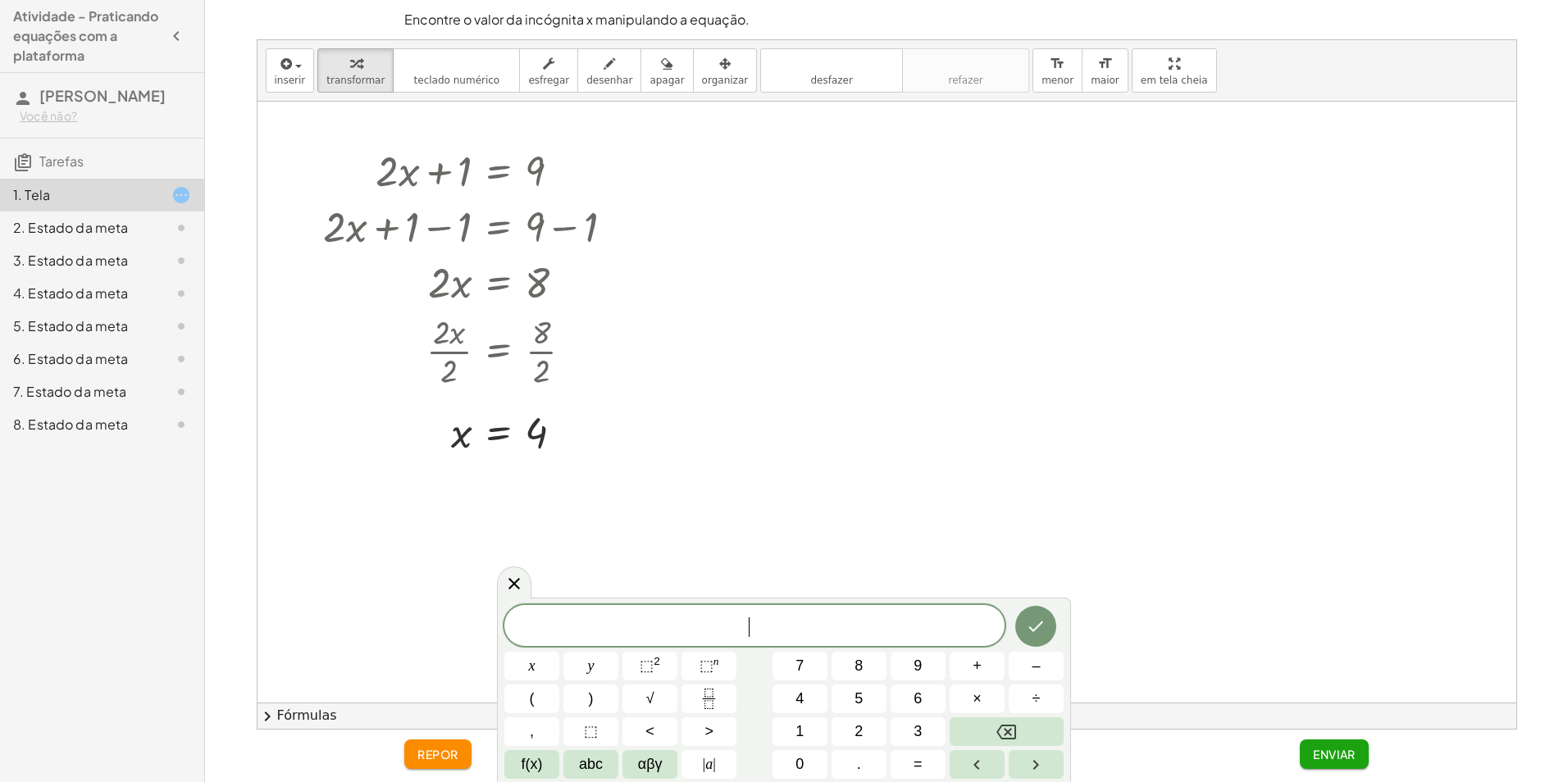
click at [654, 505] on div at bounding box center [886, 402] width 1258 height 601
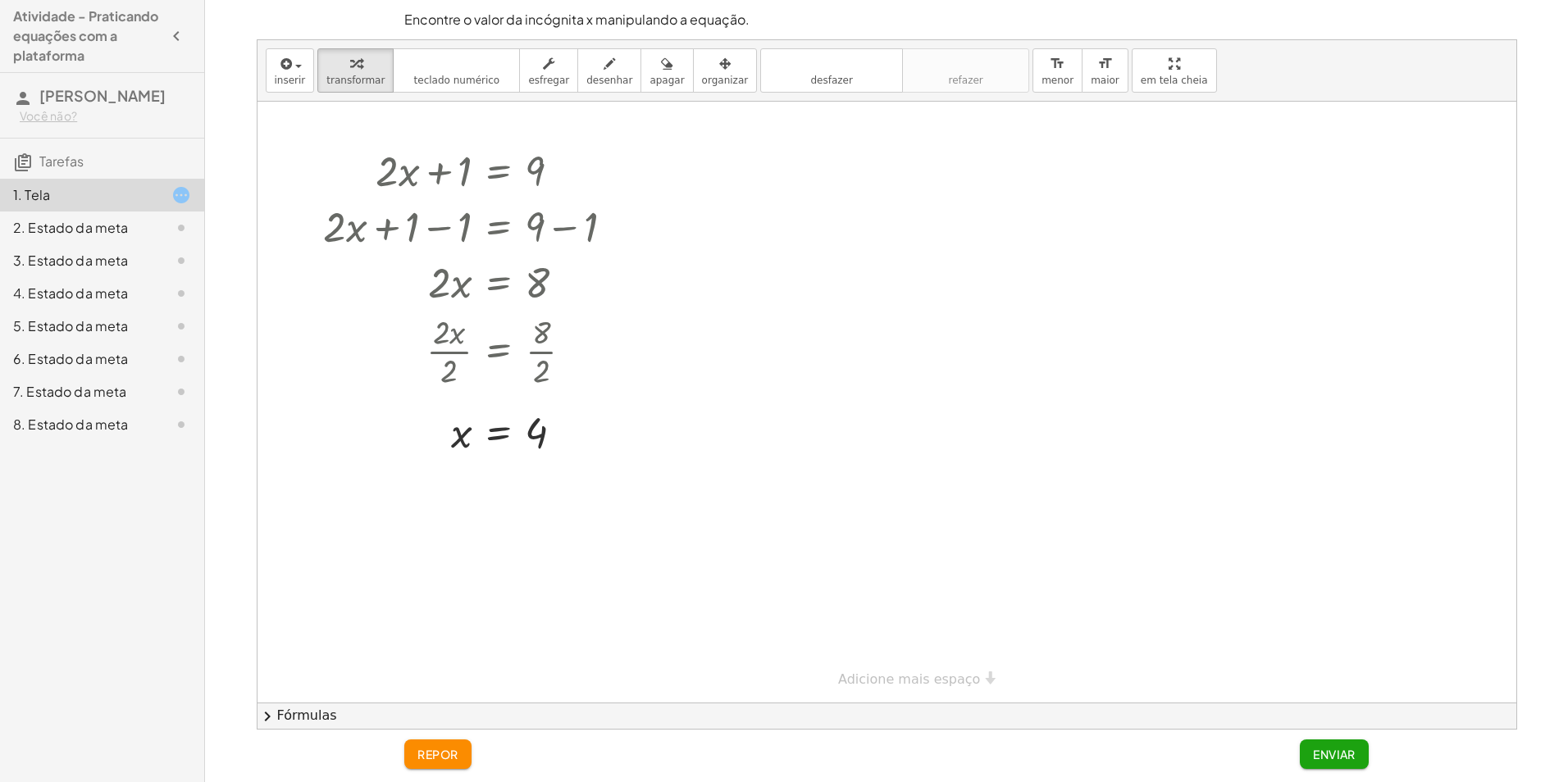
drag, startPoint x: 215, startPoint y: 224, endPoint x: 618, endPoint y: 278, distance: 406.6
click at [622, 274] on div at bounding box center [472, 281] width 310 height 56
click at [1353, 755] on font "Enviar" at bounding box center [1333, 754] width 42 height 15
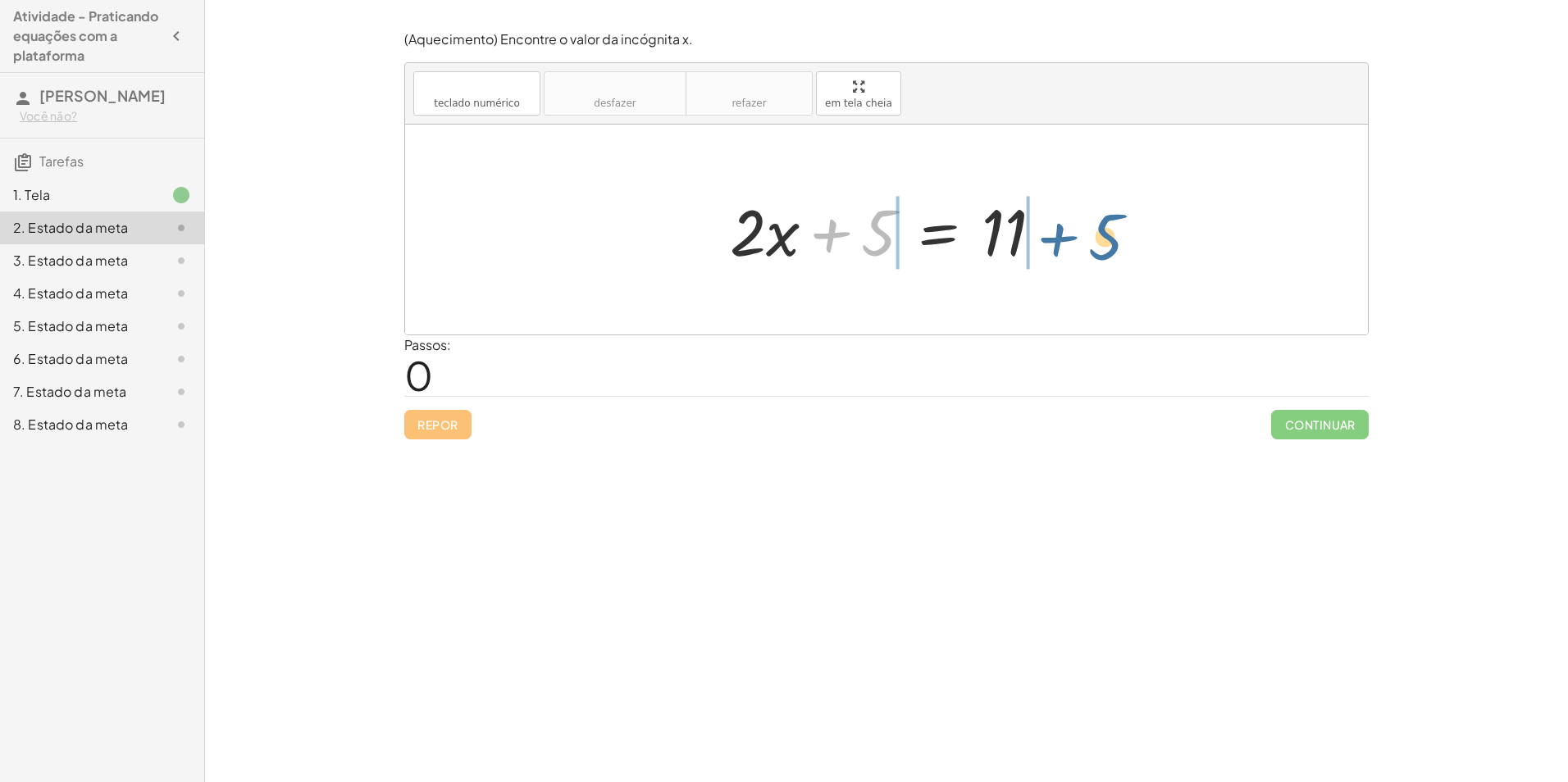
drag, startPoint x: 881, startPoint y: 239, endPoint x: 1100, endPoint y: 243, distance: 219.0
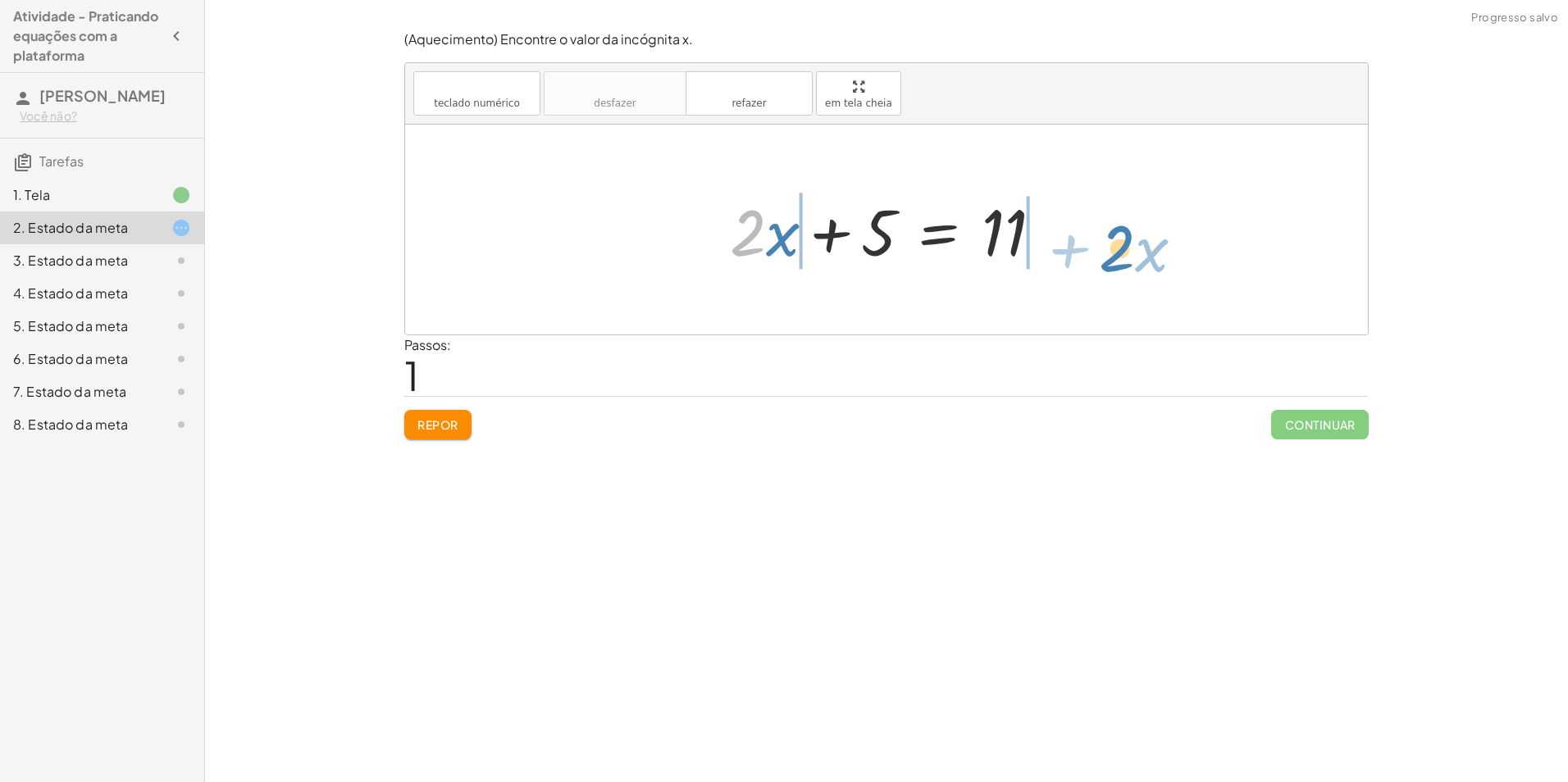
drag, startPoint x: 733, startPoint y: 249, endPoint x: 1098, endPoint y: 269, distance: 365.5
click at [1098, 269] on div "· 2 + · x + · 2 · x + 5 = 11" at bounding box center [886, 229] width 963 height 210
drag, startPoint x: 1015, startPoint y: 237, endPoint x: 1092, endPoint y: 225, distance: 77.9
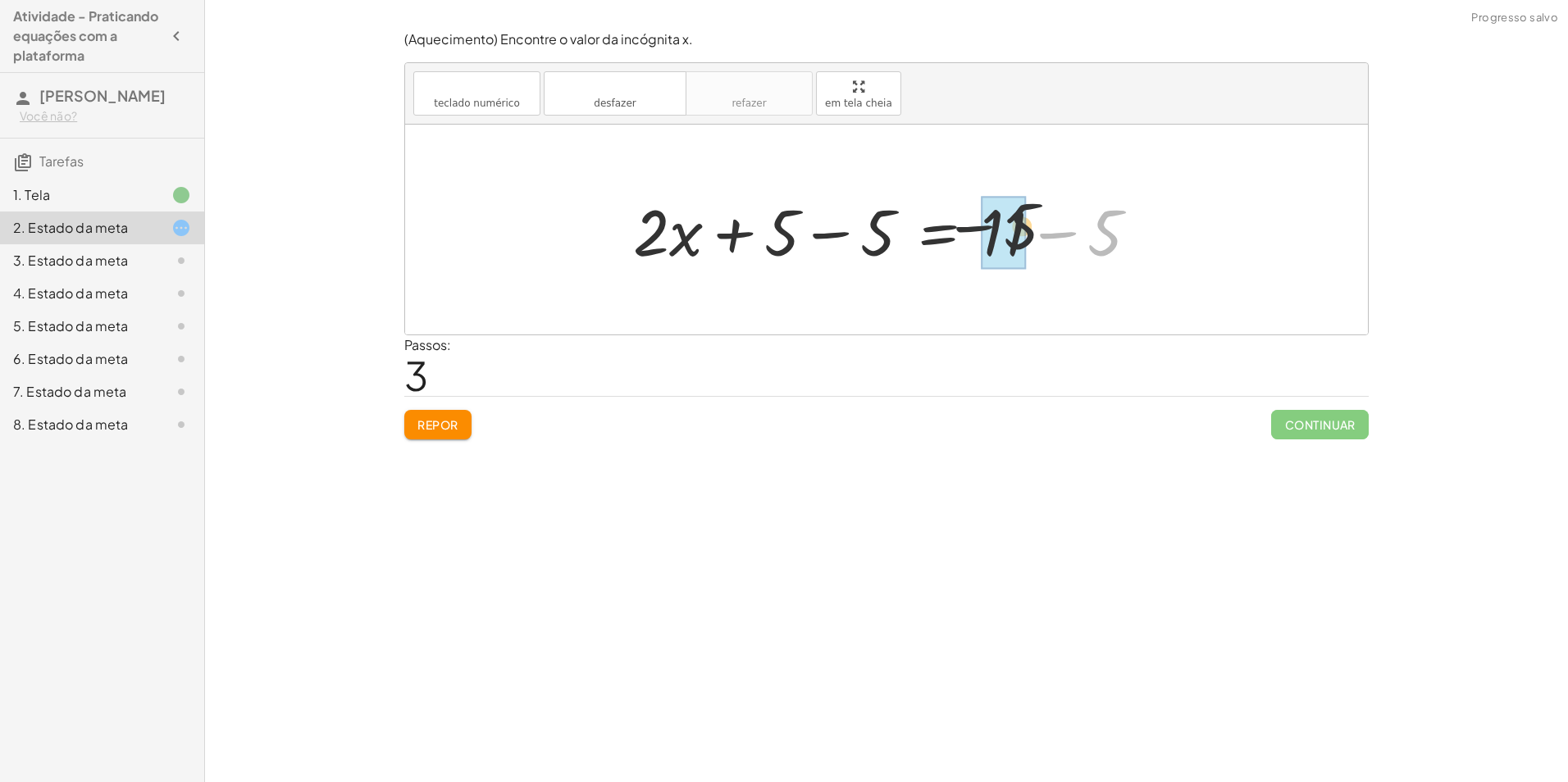
drag, startPoint x: 1111, startPoint y: 232, endPoint x: 1030, endPoint y: 227, distance: 81.2
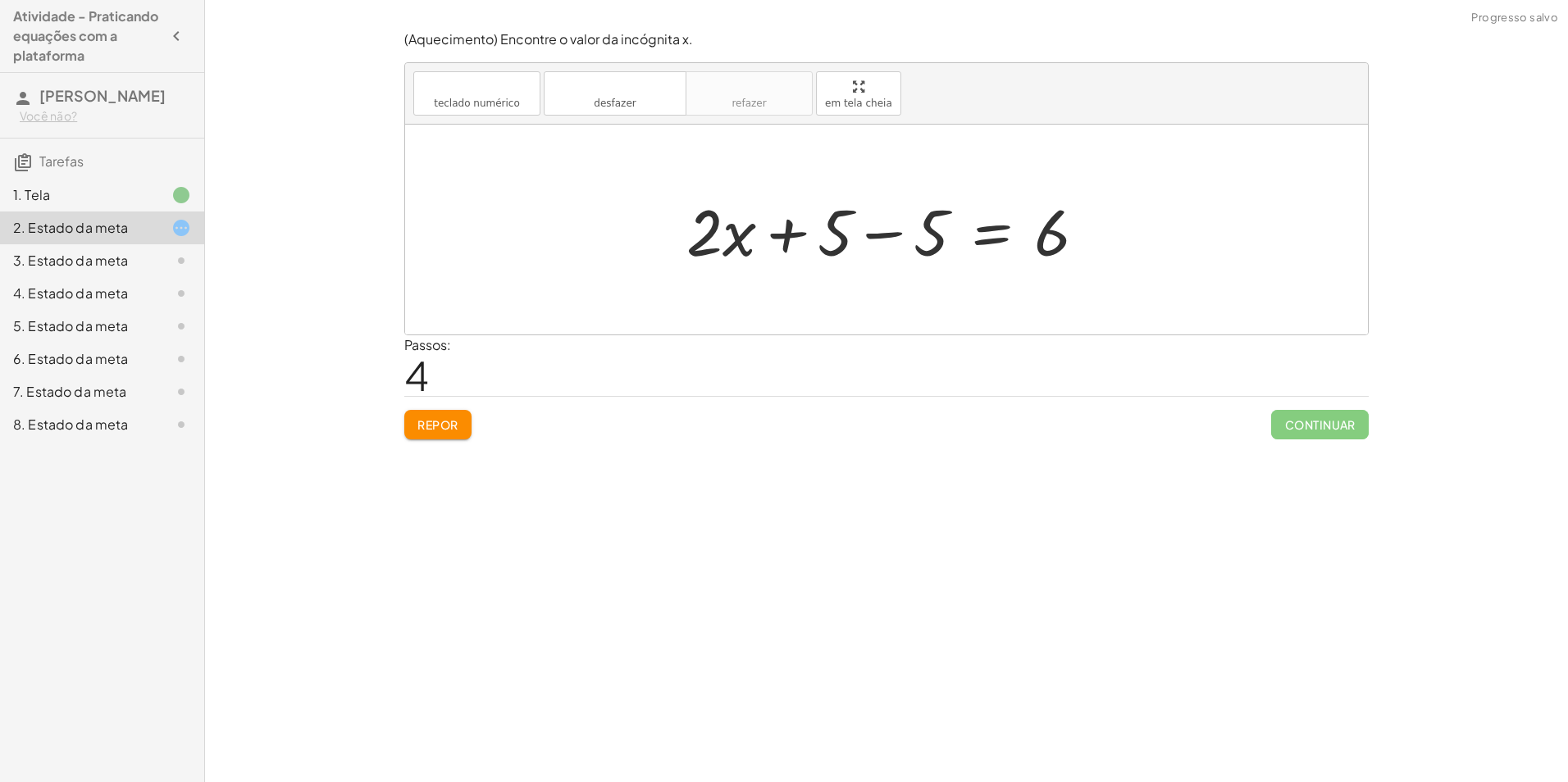
click at [736, 248] on div at bounding box center [892, 230] width 429 height 85
click at [708, 234] on div at bounding box center [892, 230] width 429 height 85
click at [929, 244] on div at bounding box center [892, 230] width 429 height 85
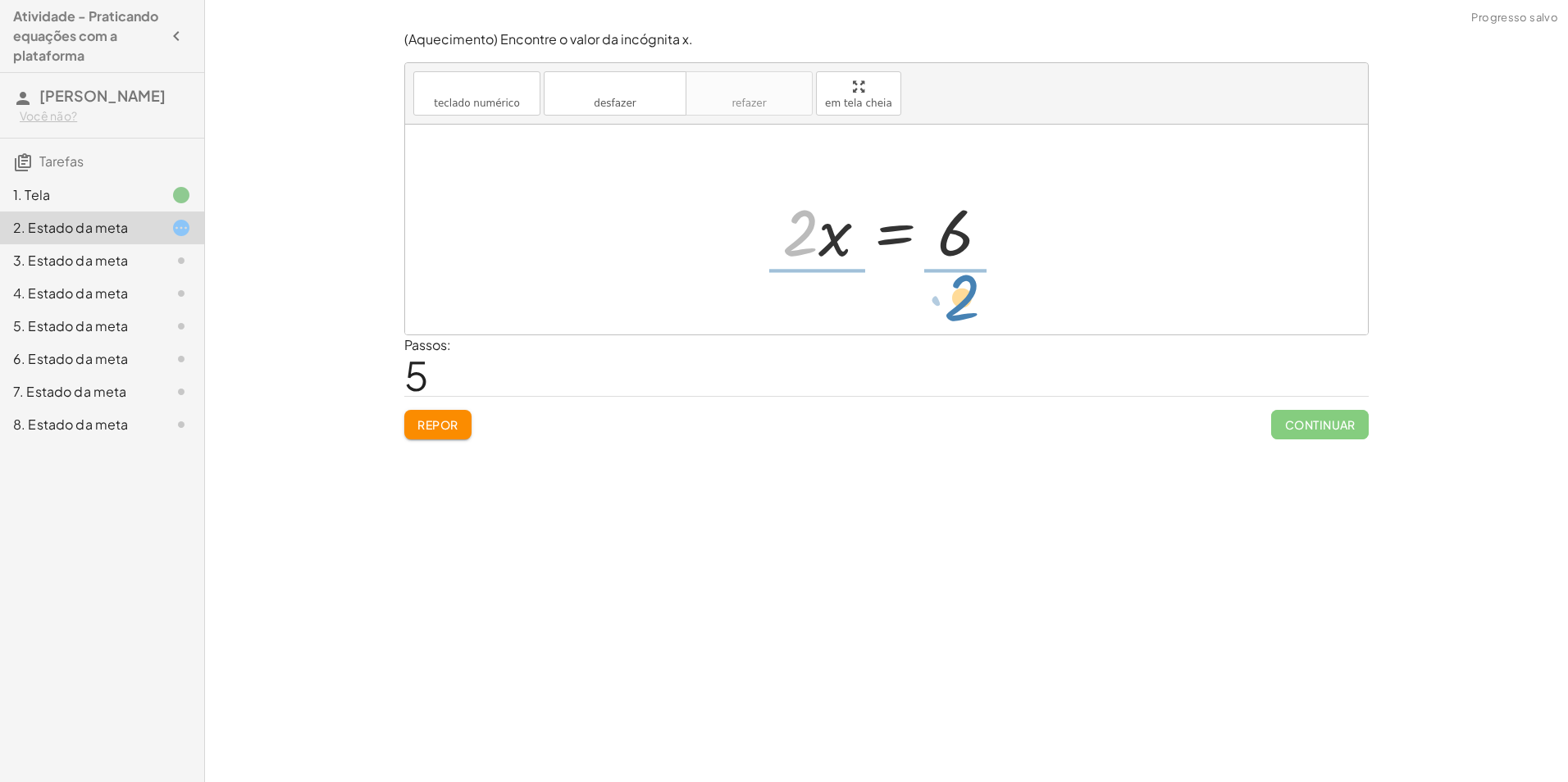
drag, startPoint x: 799, startPoint y: 239, endPoint x: 953, endPoint y: 302, distance: 166.4
click at [816, 228] on div at bounding box center [893, 229] width 252 height 126
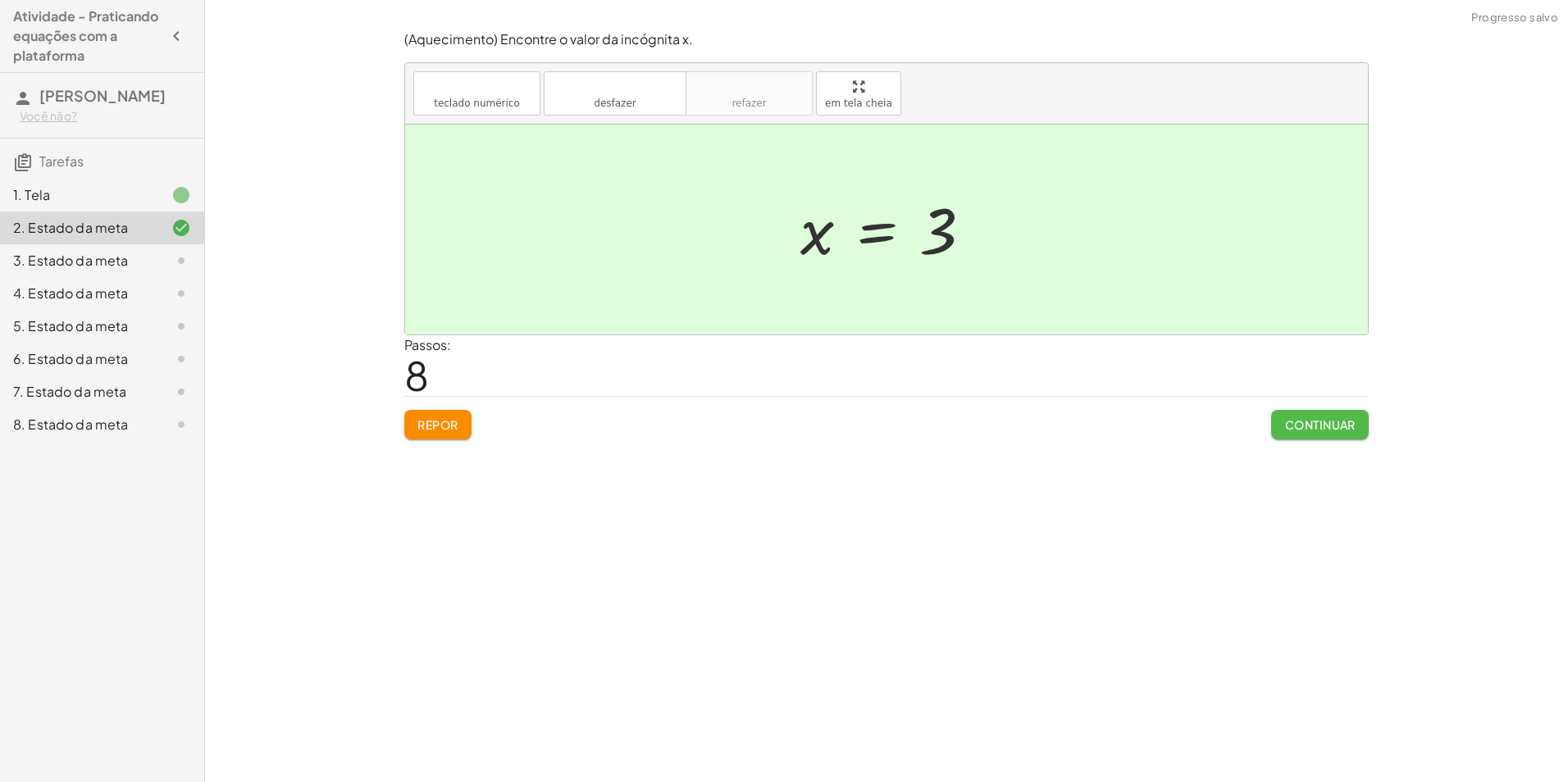
click at [1322, 423] on font "Continuar" at bounding box center [1320, 424] width 71 height 15
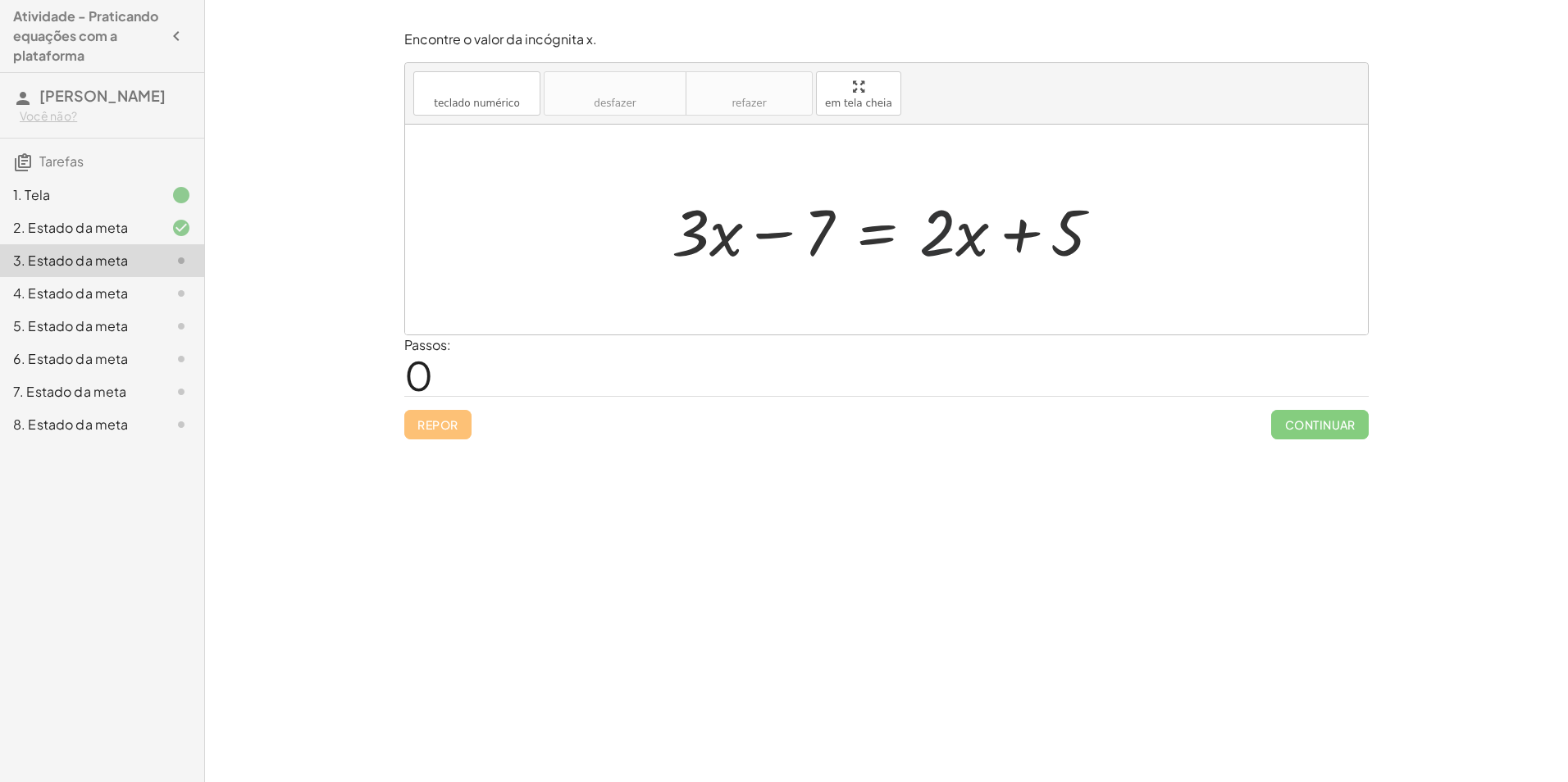
click at [937, 231] on div at bounding box center [893, 230] width 459 height 85
drag, startPoint x: 963, startPoint y: 238, endPoint x: 987, endPoint y: 242, distance: 24.3
click at [987, 242] on div at bounding box center [893, 230] width 459 height 85
drag, startPoint x: 821, startPoint y: 234, endPoint x: 1013, endPoint y: 241, distance: 192.1
click at [1013, 241] on div at bounding box center [893, 230] width 459 height 85
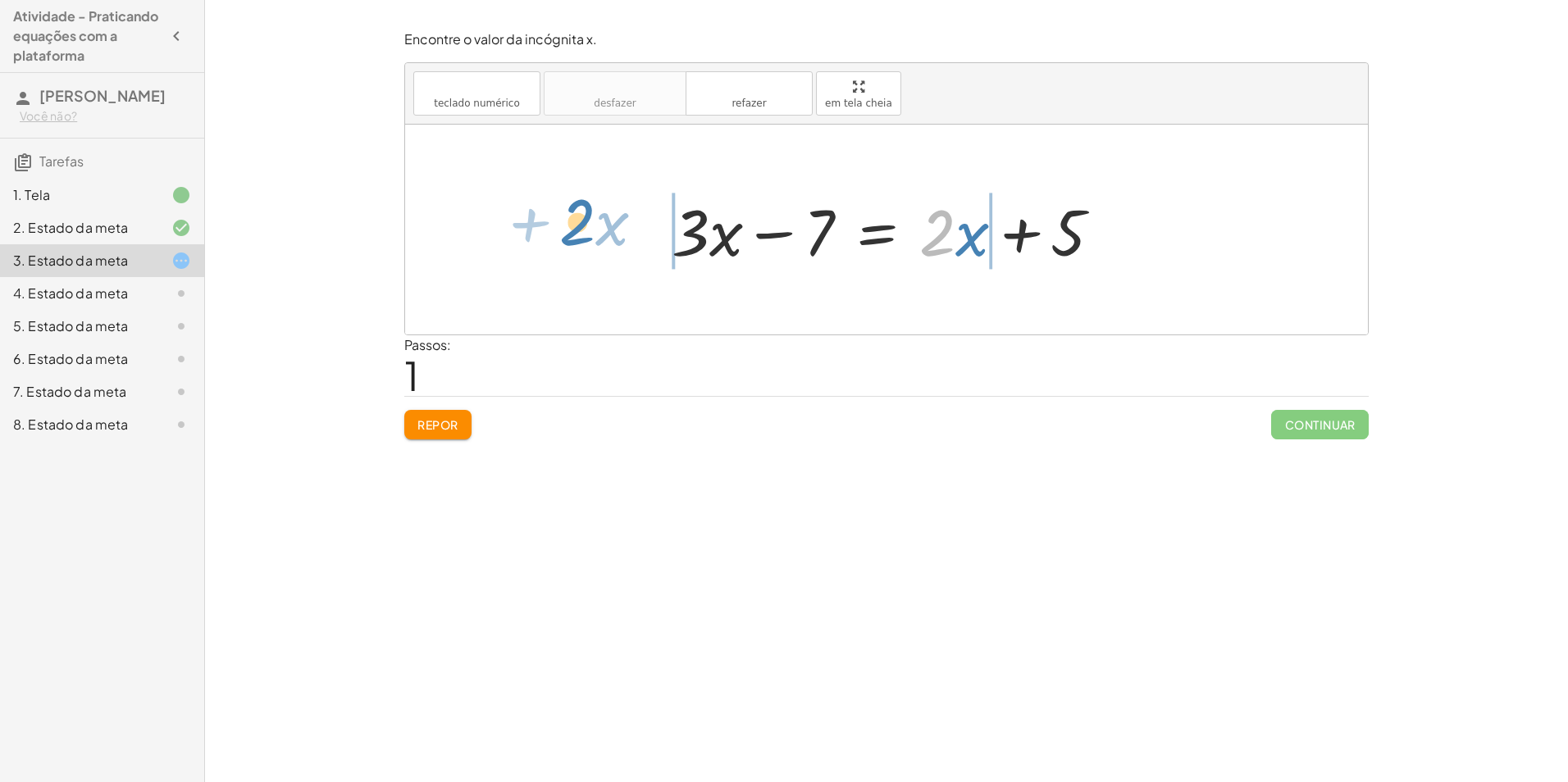
drag, startPoint x: 939, startPoint y: 232, endPoint x: 593, endPoint y: 227, distance: 346.0
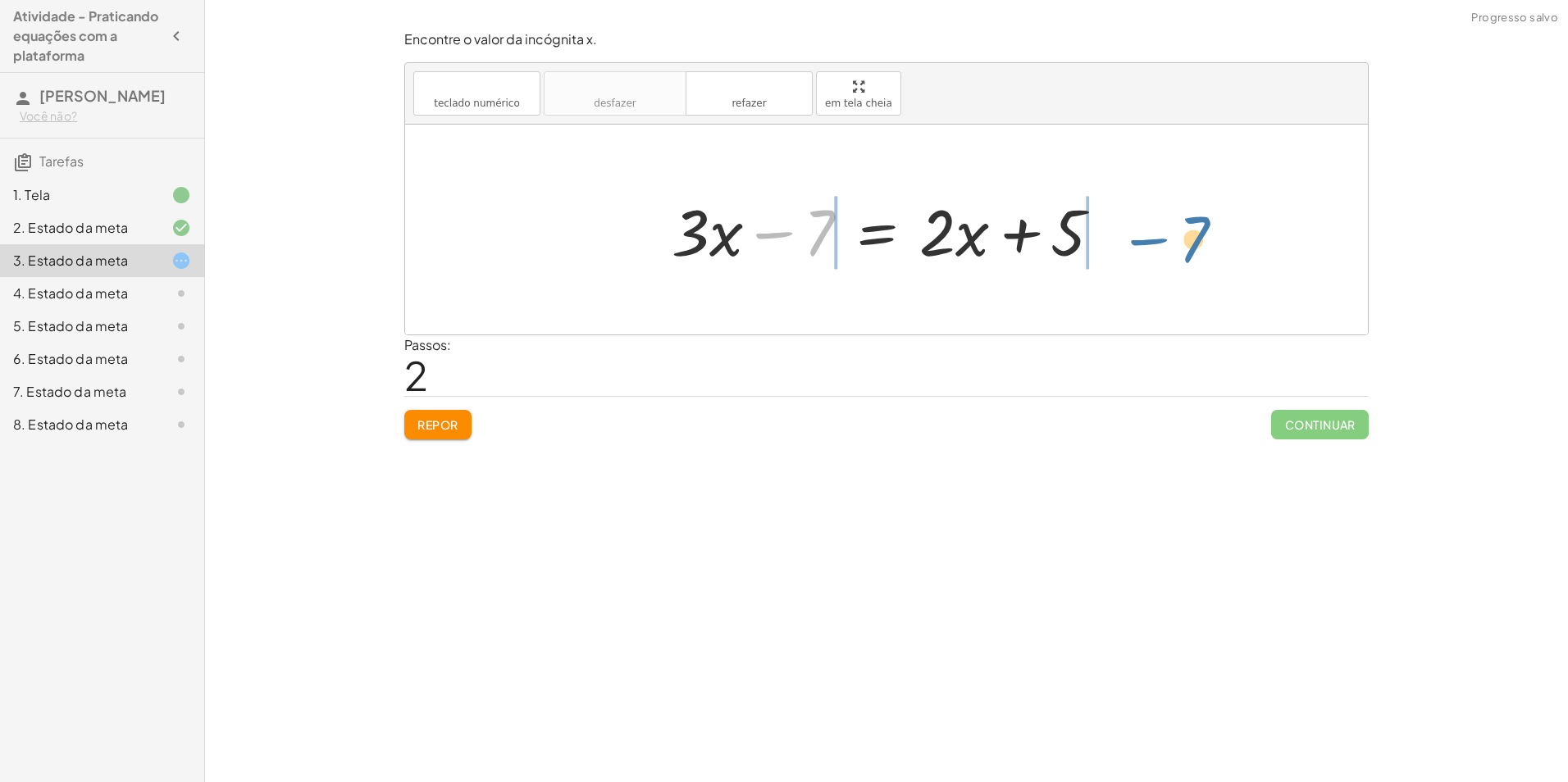
drag, startPoint x: 821, startPoint y: 237, endPoint x: 1179, endPoint y: 243, distance: 358.1
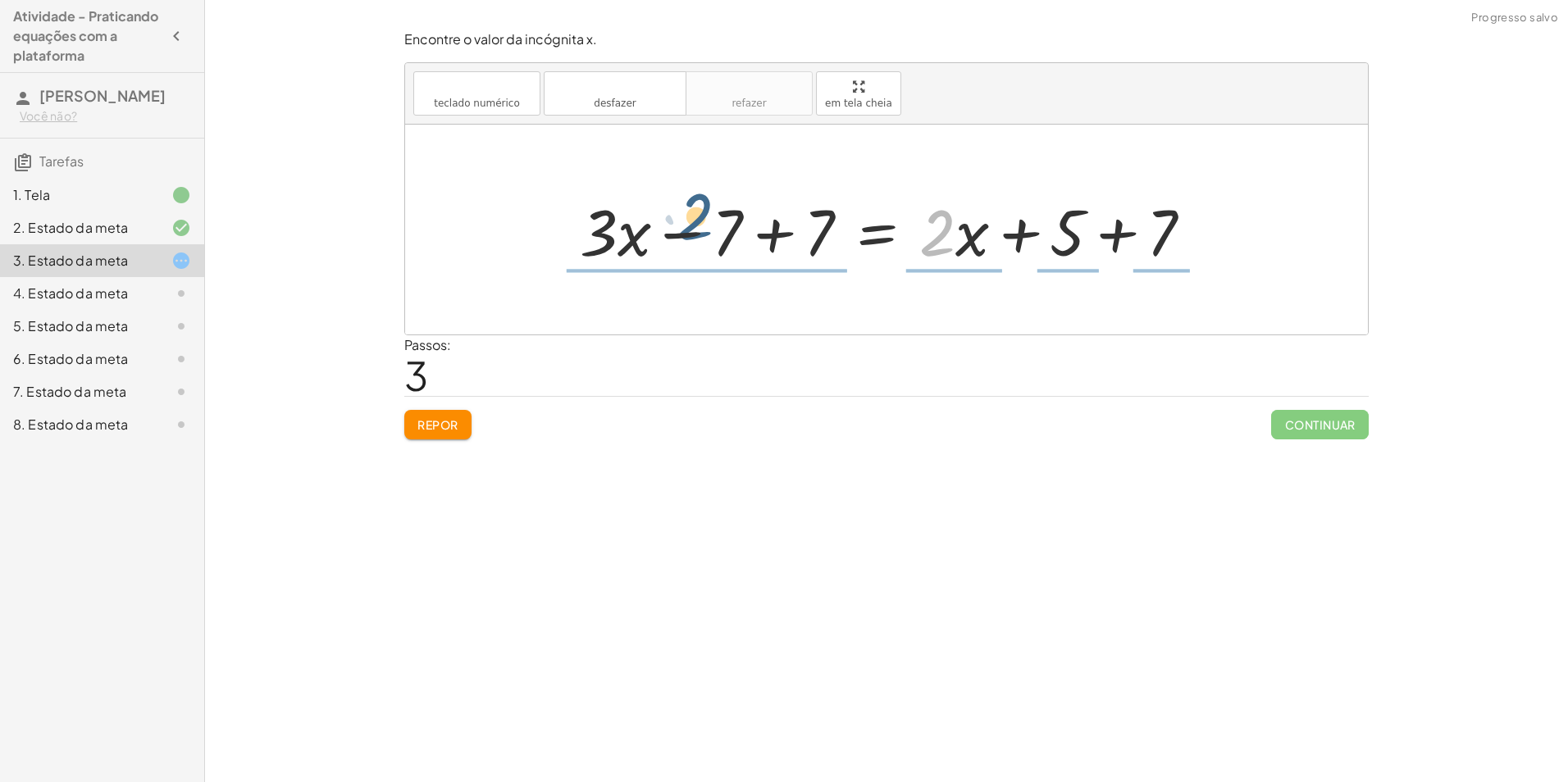
drag, startPoint x: 953, startPoint y: 244, endPoint x: 732, endPoint y: 240, distance: 221.0
click at [732, 240] on div at bounding box center [892, 230] width 642 height 85
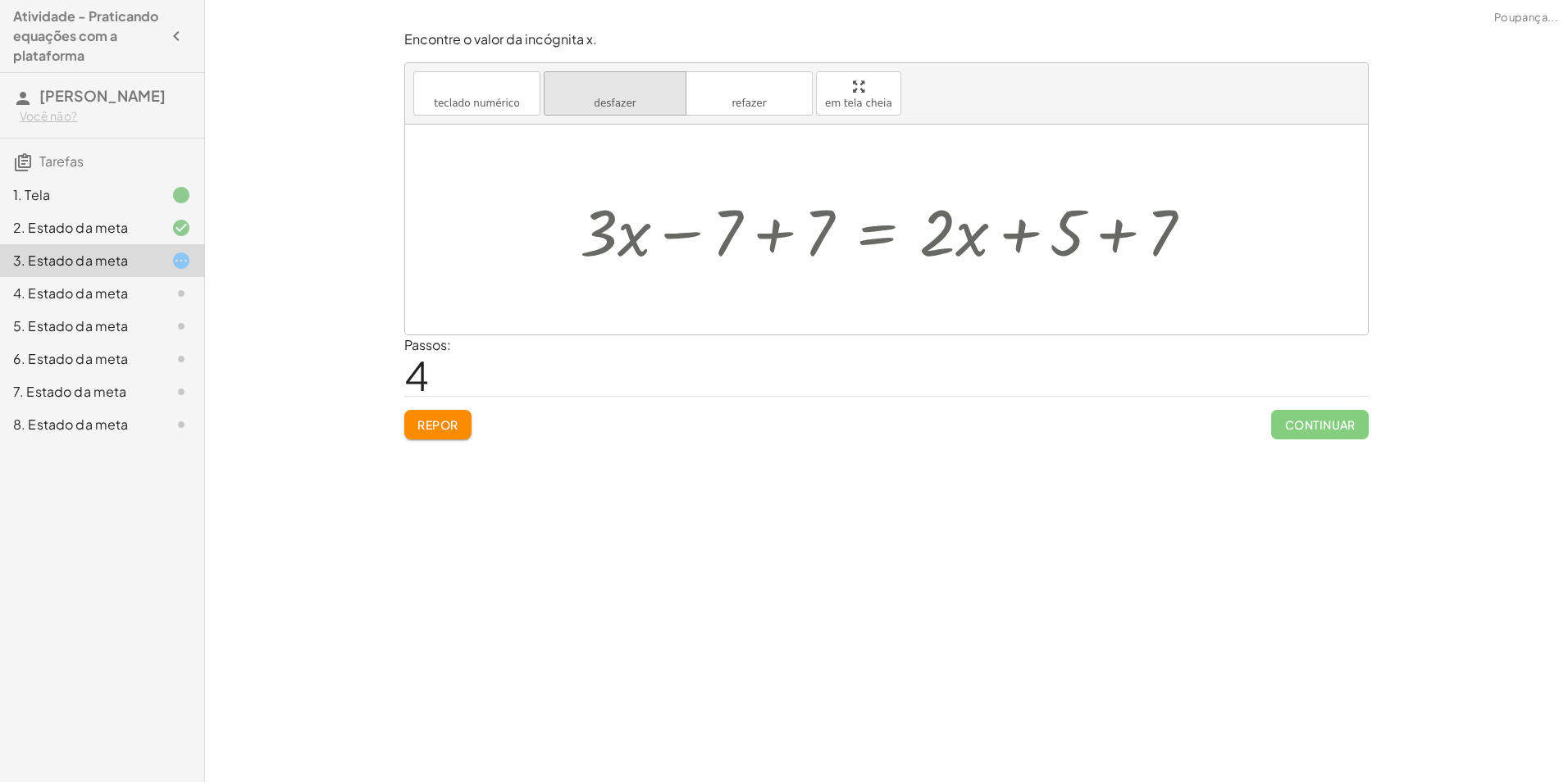
click at [643, 102] on button "desfazer desfazer" at bounding box center [615, 93] width 143 height 44
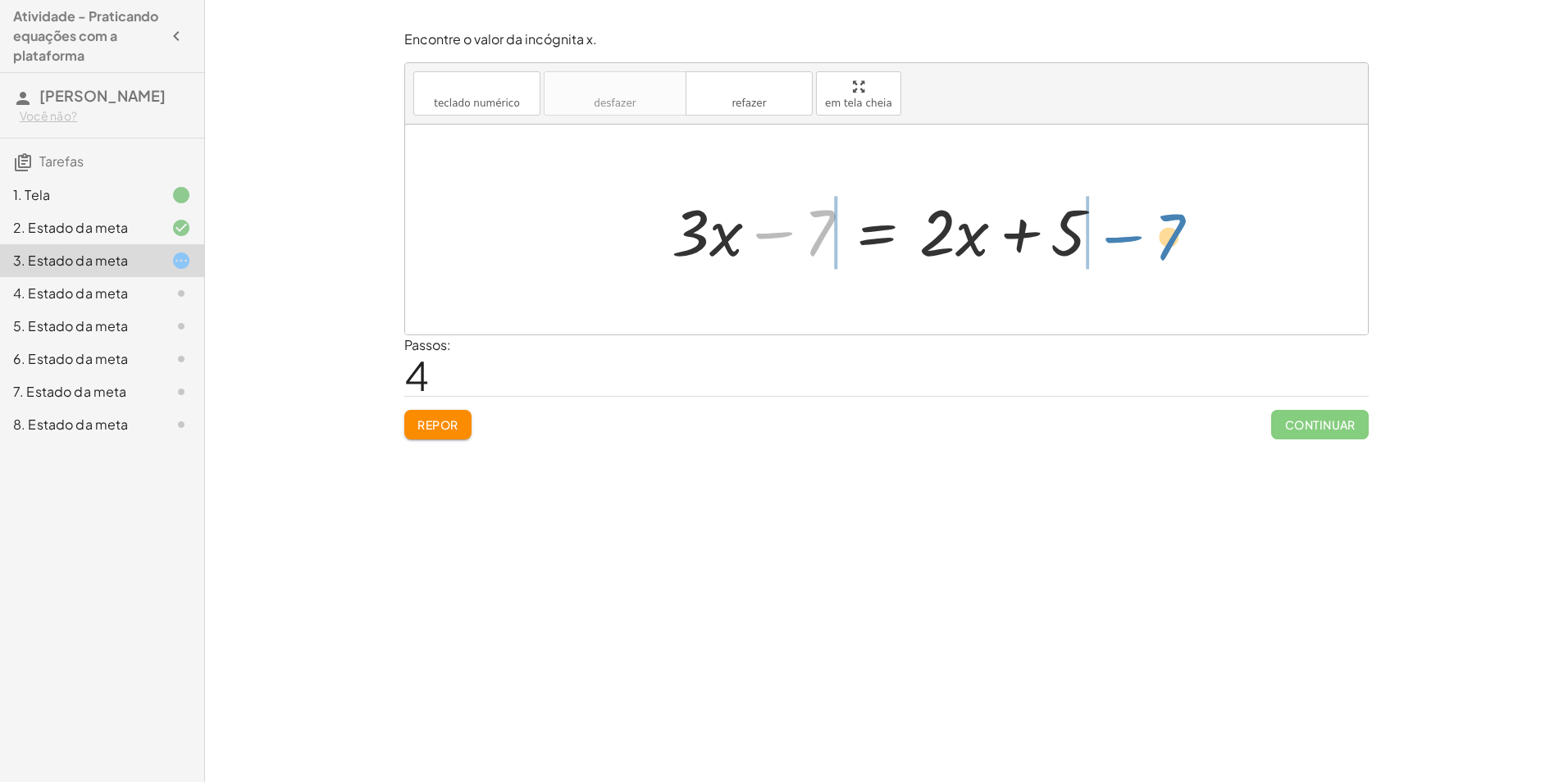
drag, startPoint x: 831, startPoint y: 228, endPoint x: 1180, endPoint y: 232, distance: 349.0
click at [1180, 232] on div "− 7 + · 3 · x − 7 = + · 2 · x + 5" at bounding box center [886, 229] width 963 height 210
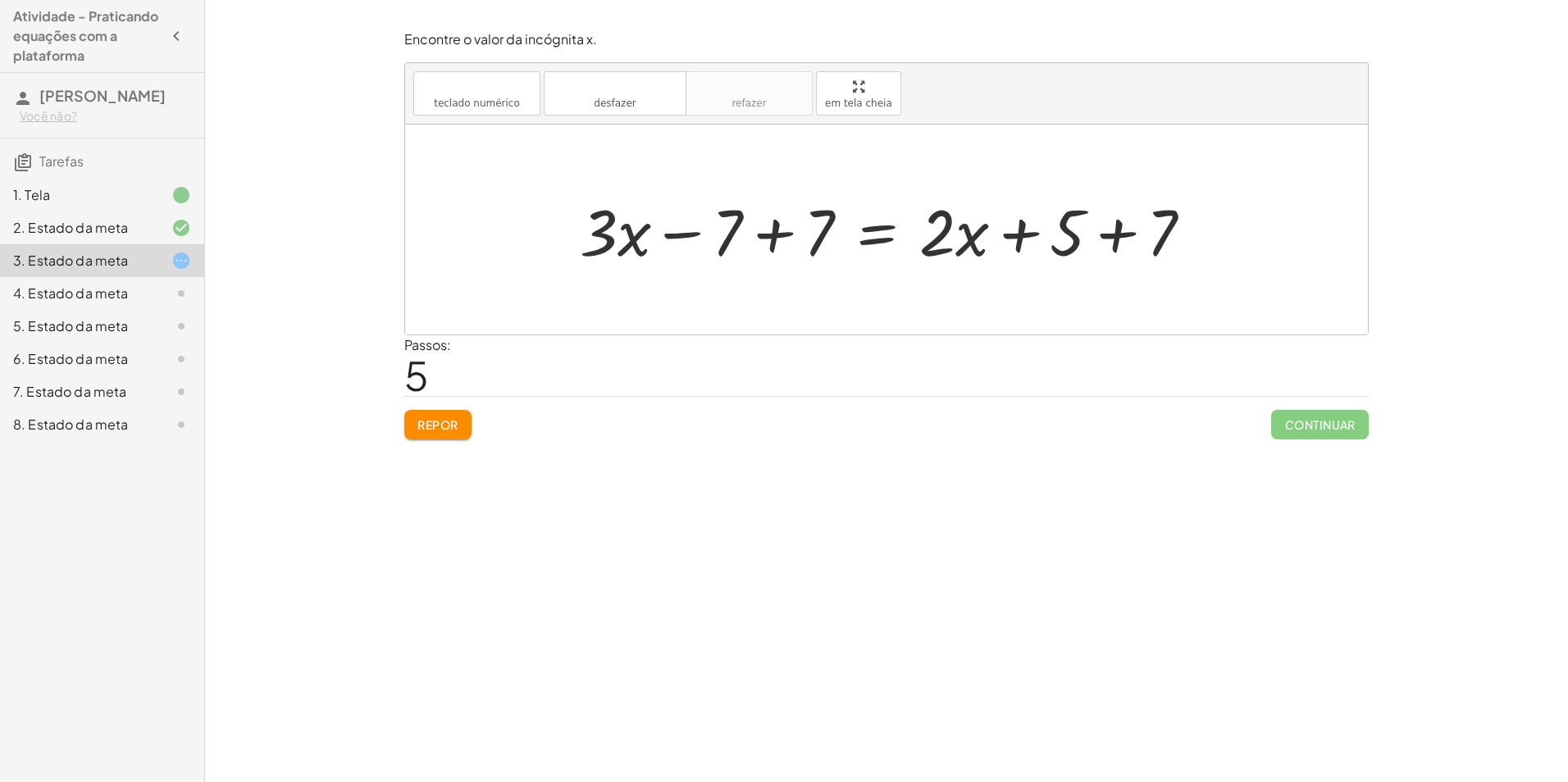
drag, startPoint x: 1136, startPoint y: 232, endPoint x: 1120, endPoint y: 224, distance: 17.9
click at [1131, 231] on div at bounding box center [892, 230] width 642 height 85
click at [775, 231] on div at bounding box center [858, 230] width 574 height 85
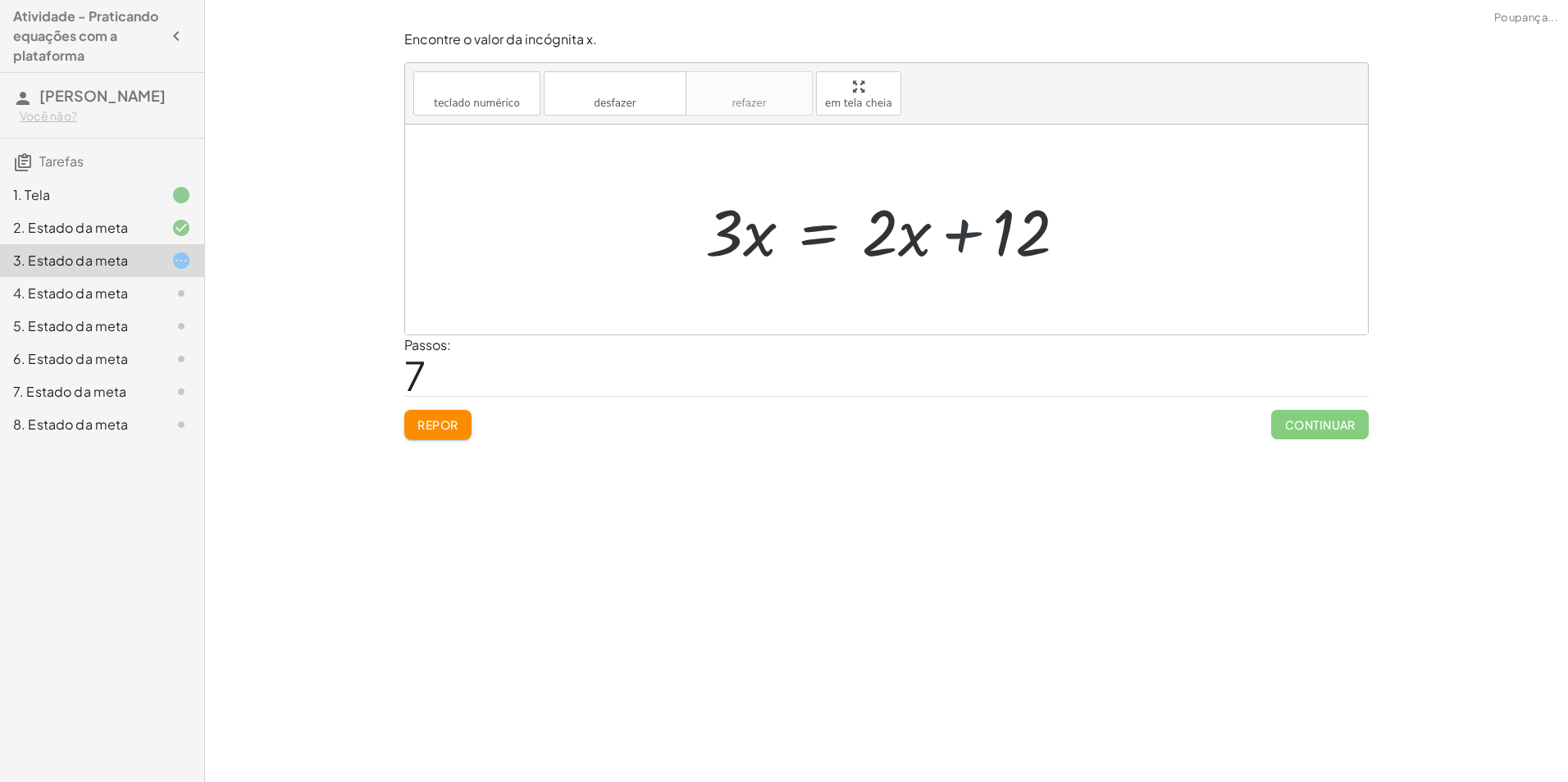
drag, startPoint x: 958, startPoint y: 231, endPoint x: 947, endPoint y: 230, distance: 11.0
click at [950, 232] on div at bounding box center [892, 230] width 391 height 85
drag, startPoint x: 887, startPoint y: 227, endPoint x: 688, endPoint y: 222, distance: 199.1
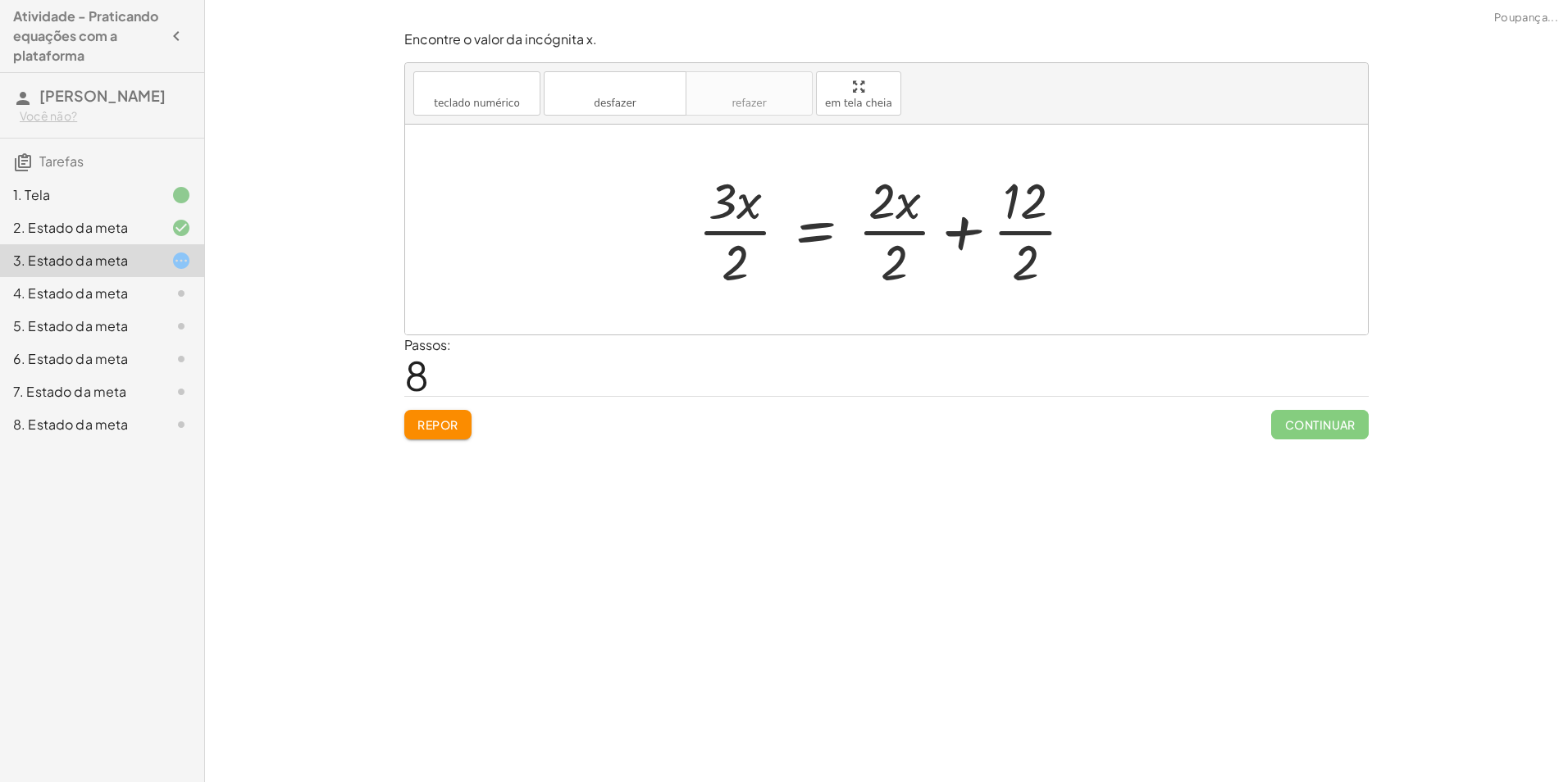
drag, startPoint x: 443, startPoint y: 433, endPoint x: 448, endPoint y: 424, distance: 10.3
click at [443, 434] on button "Repor" at bounding box center [438, 425] width 67 height 30
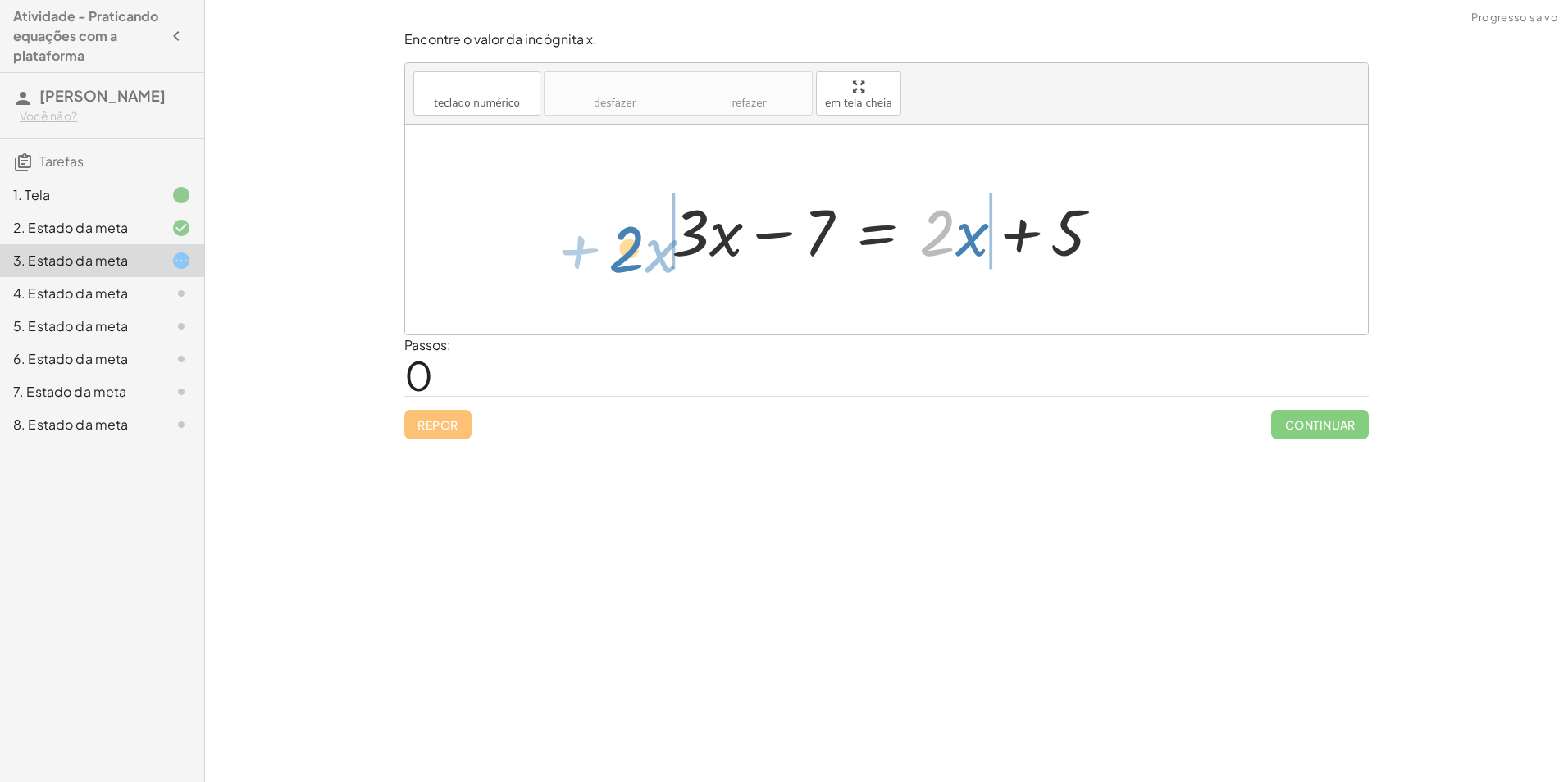
drag, startPoint x: 937, startPoint y: 232, endPoint x: 620, endPoint y: 228, distance: 317.0
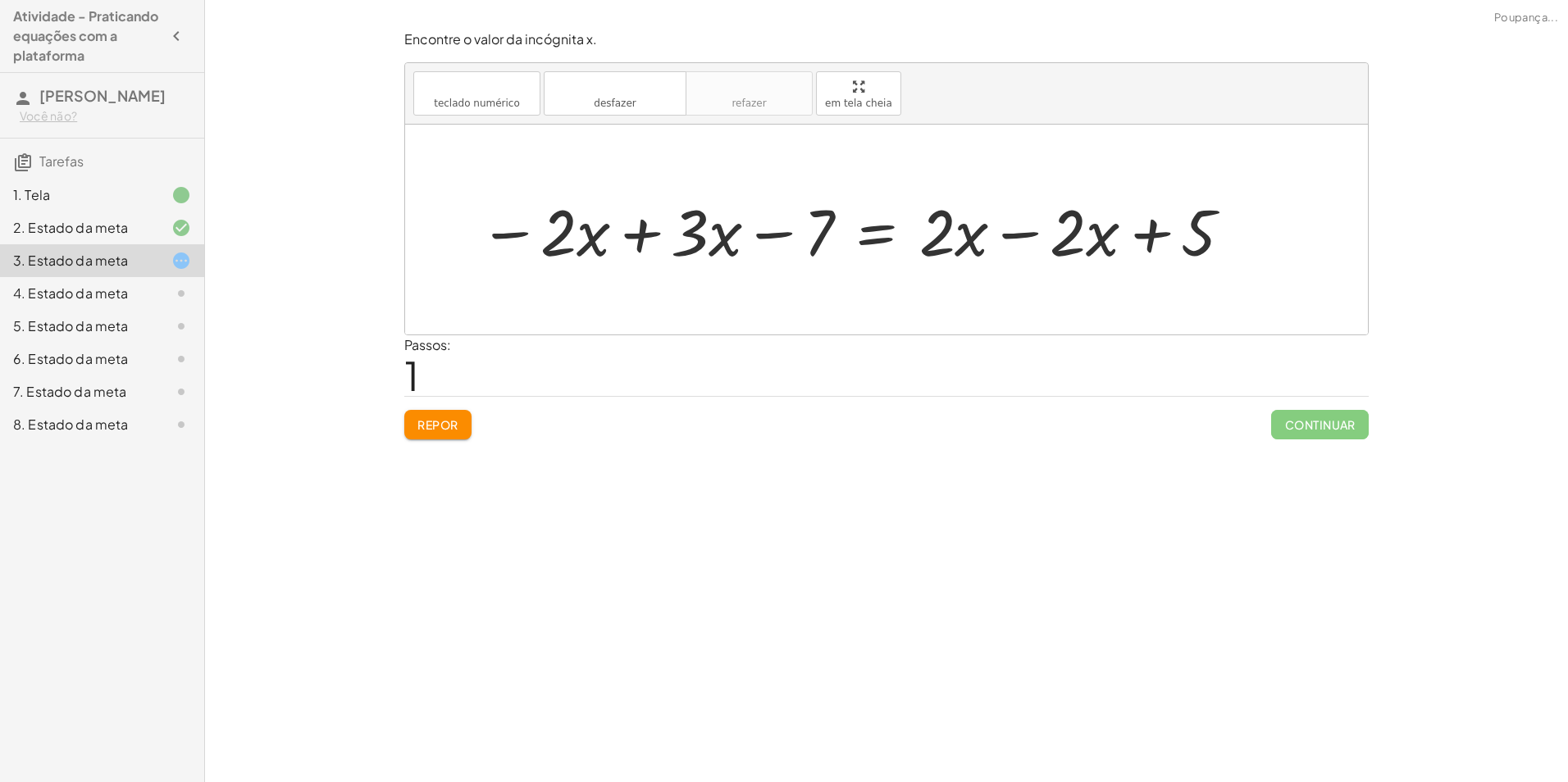
click at [644, 246] on div at bounding box center [856, 230] width 772 height 85
drag, startPoint x: 1017, startPoint y: 237, endPoint x: 1027, endPoint y: 238, distance: 10.0
click at [1017, 239] on div at bounding box center [976, 230] width 552 height 85
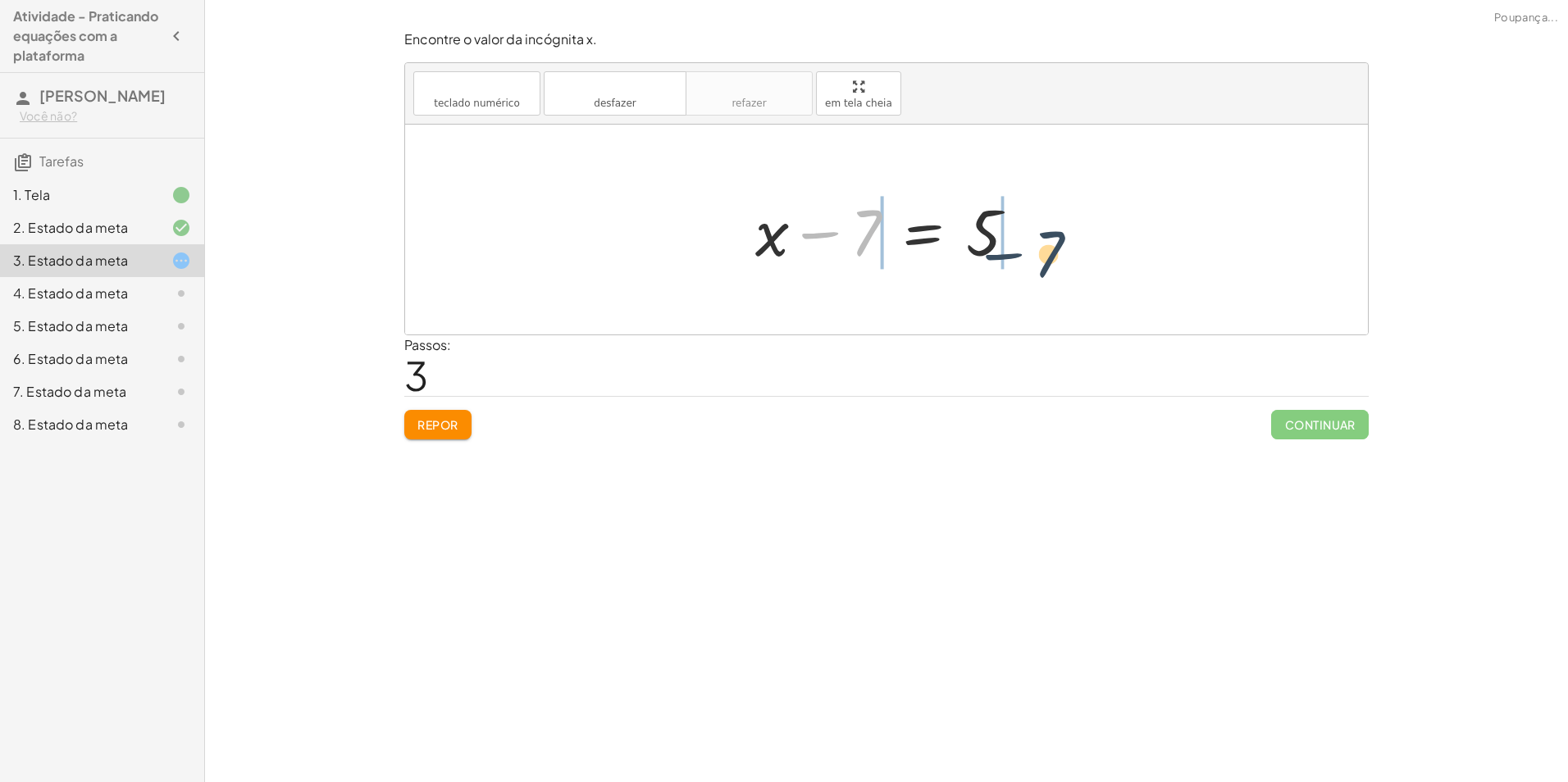
drag, startPoint x: 865, startPoint y: 239, endPoint x: 1066, endPoint y: 245, distance: 201.1
click at [1045, 238] on div at bounding box center [893, 230] width 474 height 85
click at [840, 237] on div at bounding box center [859, 230] width 406 height 85
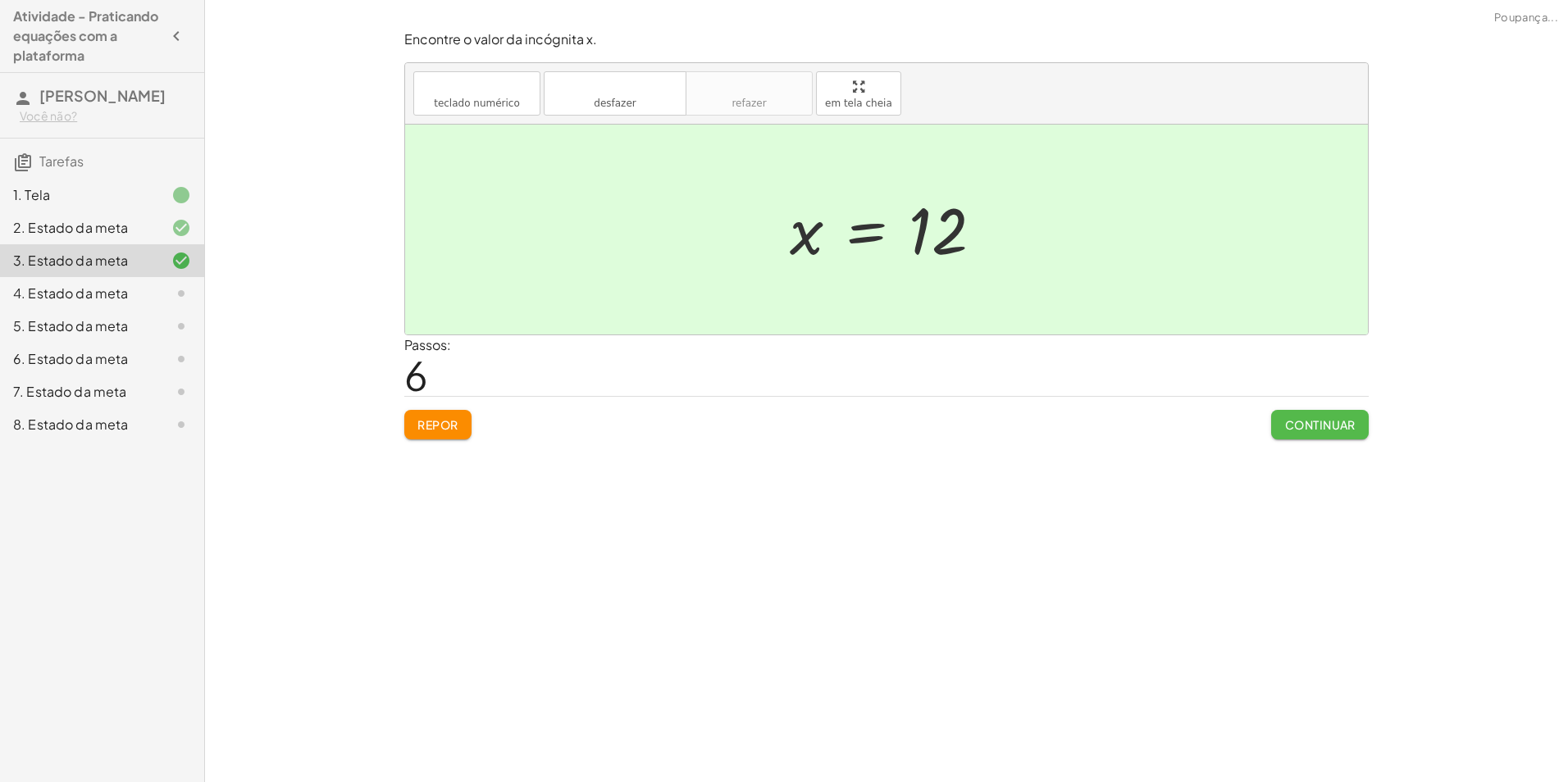
drag, startPoint x: 1362, startPoint y: 433, endPoint x: 1331, endPoint y: 398, distance: 46.8
click at [1344, 428] on button "Continuar" at bounding box center [1319, 425] width 97 height 30
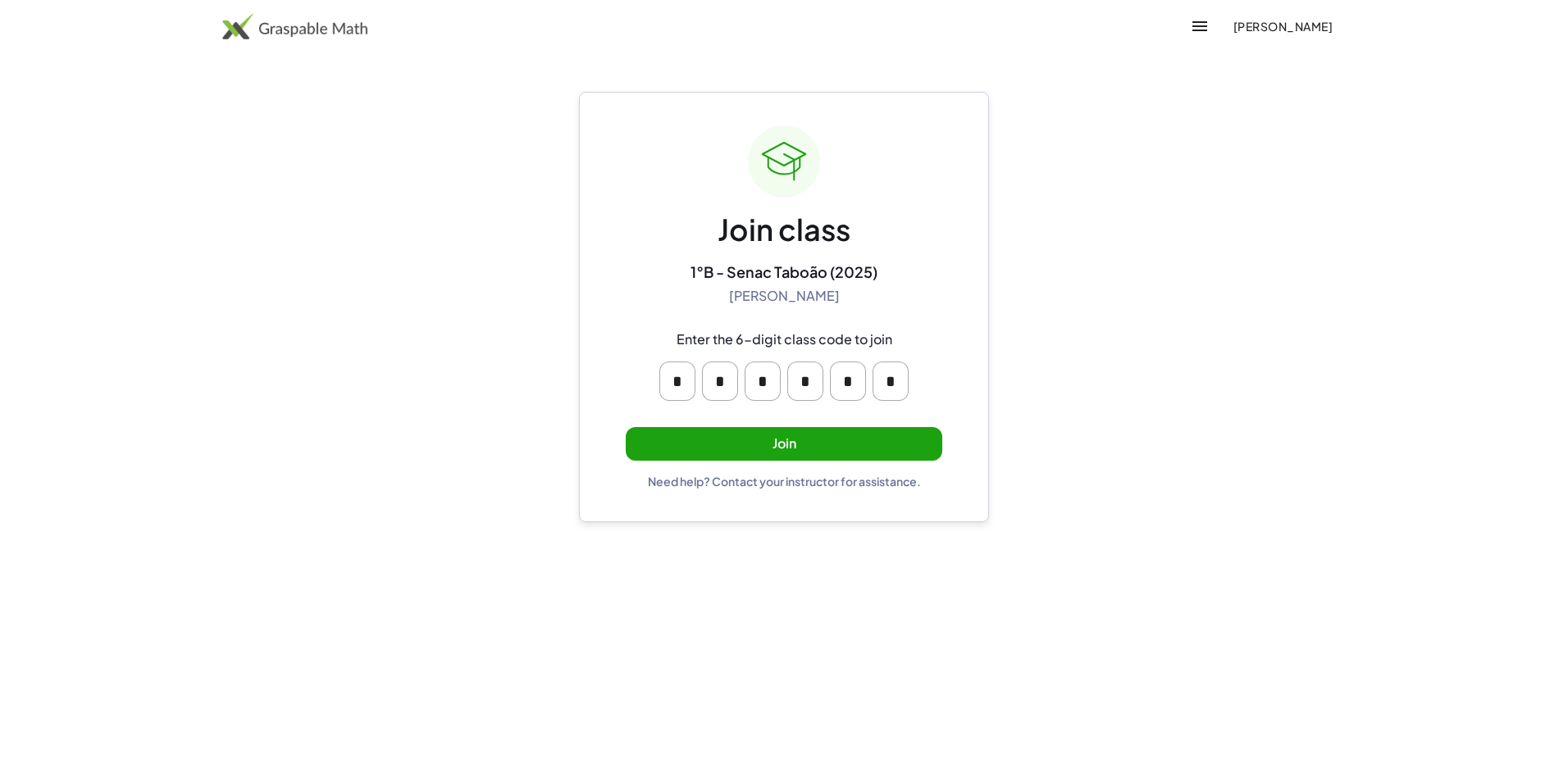
click at [1271, 30] on span "[PERSON_NAME]" at bounding box center [1282, 27] width 100 height 15
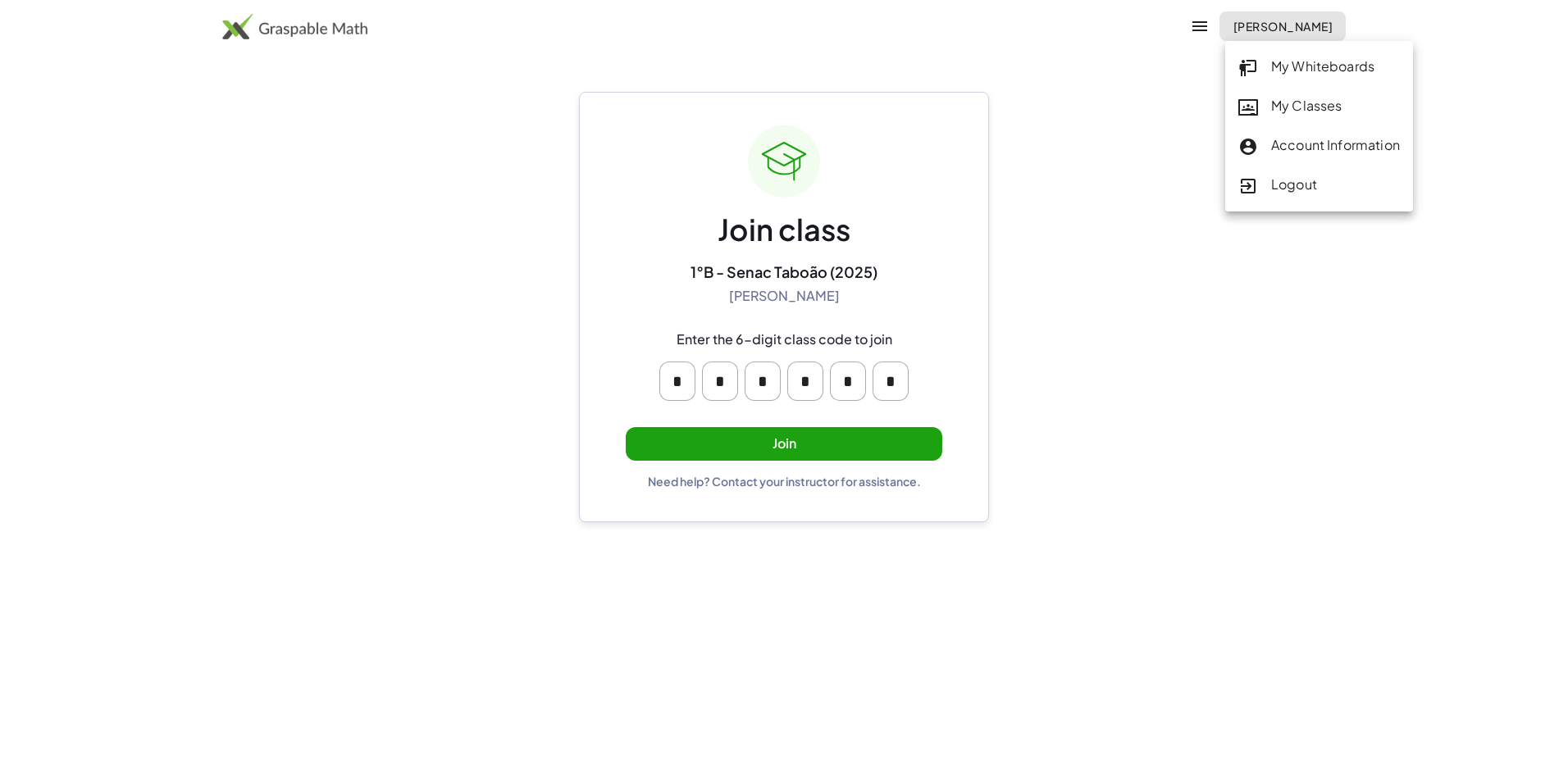
click at [772, 442] on button "Join" at bounding box center [783, 443] width 316 height 33
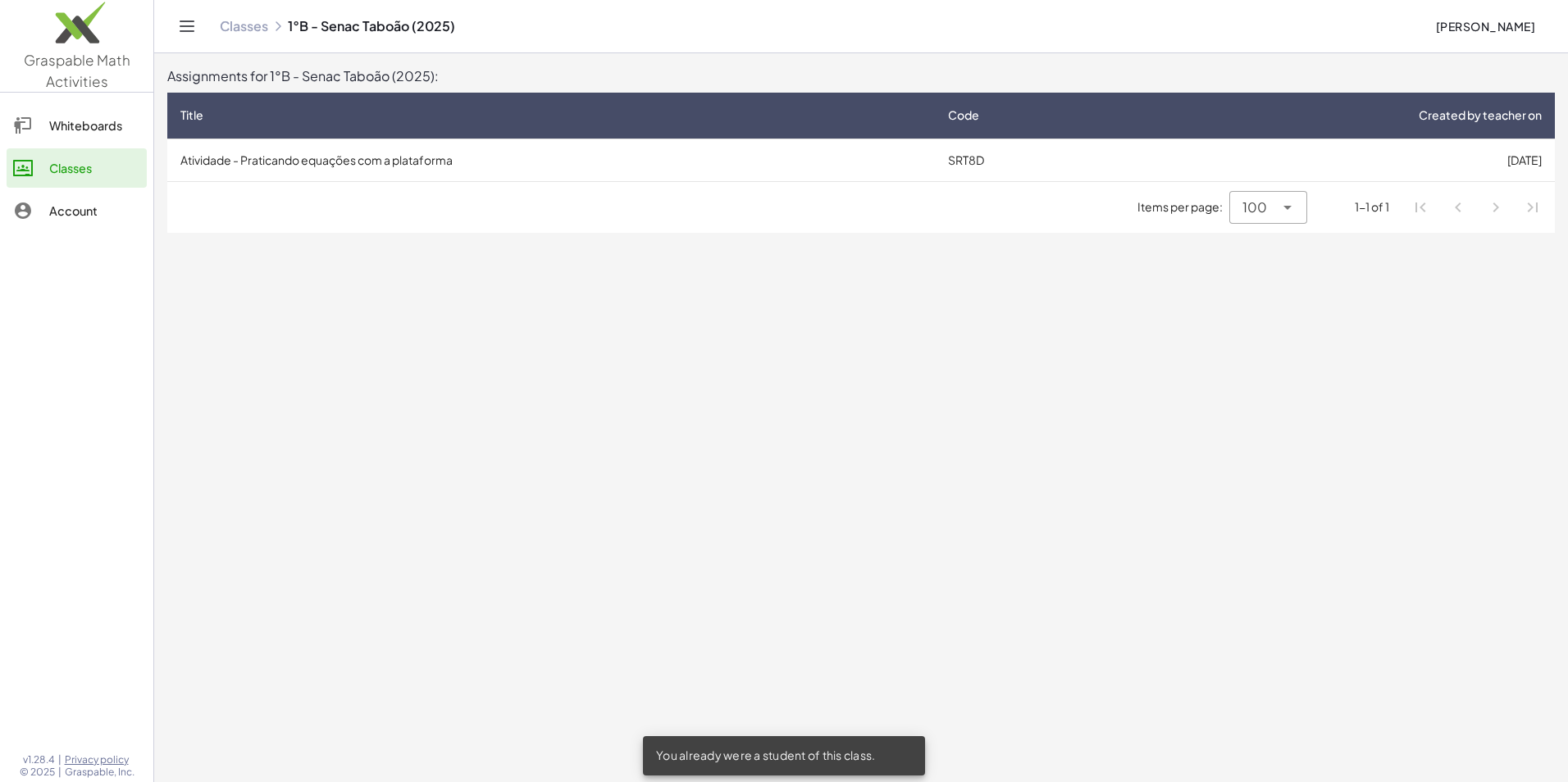
click at [431, 169] on td "Atividade - Praticando equações com a plataforma" at bounding box center [551, 159] width 767 height 42
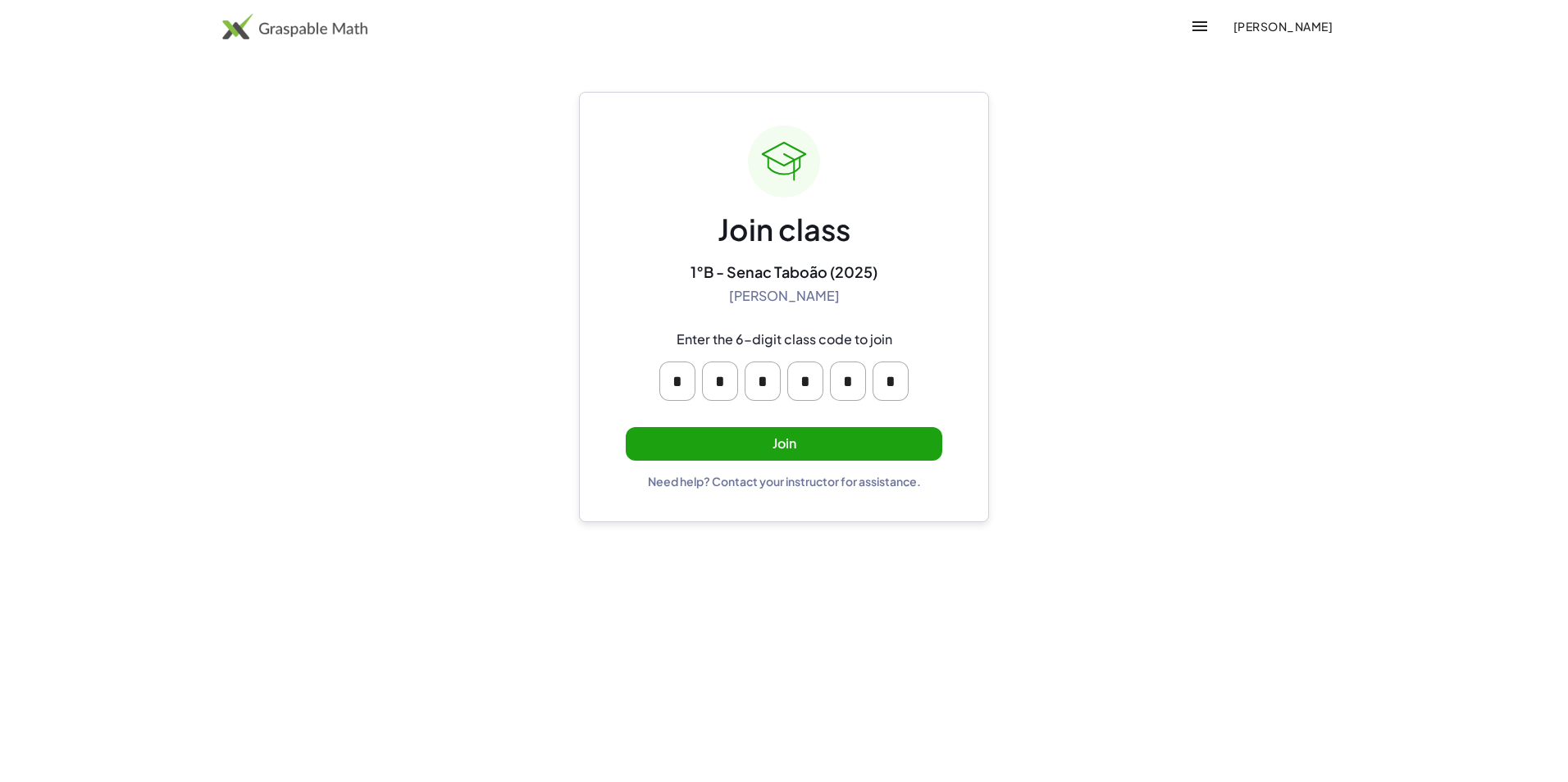
click at [765, 437] on button "Join" at bounding box center [783, 443] width 316 height 33
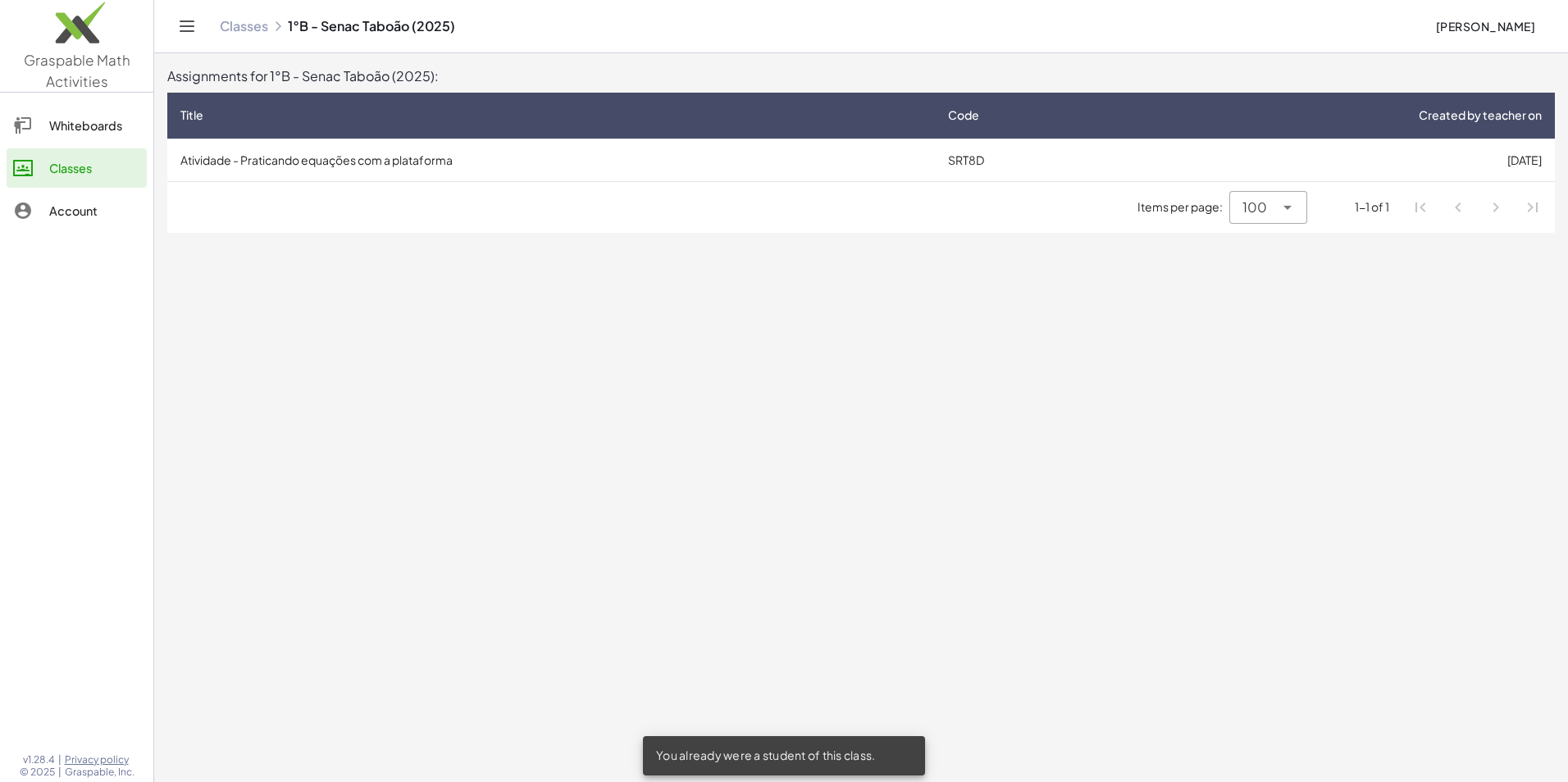
click at [317, 151] on td "Atividade - Praticando equações com a plataforma" at bounding box center [551, 159] width 767 height 42
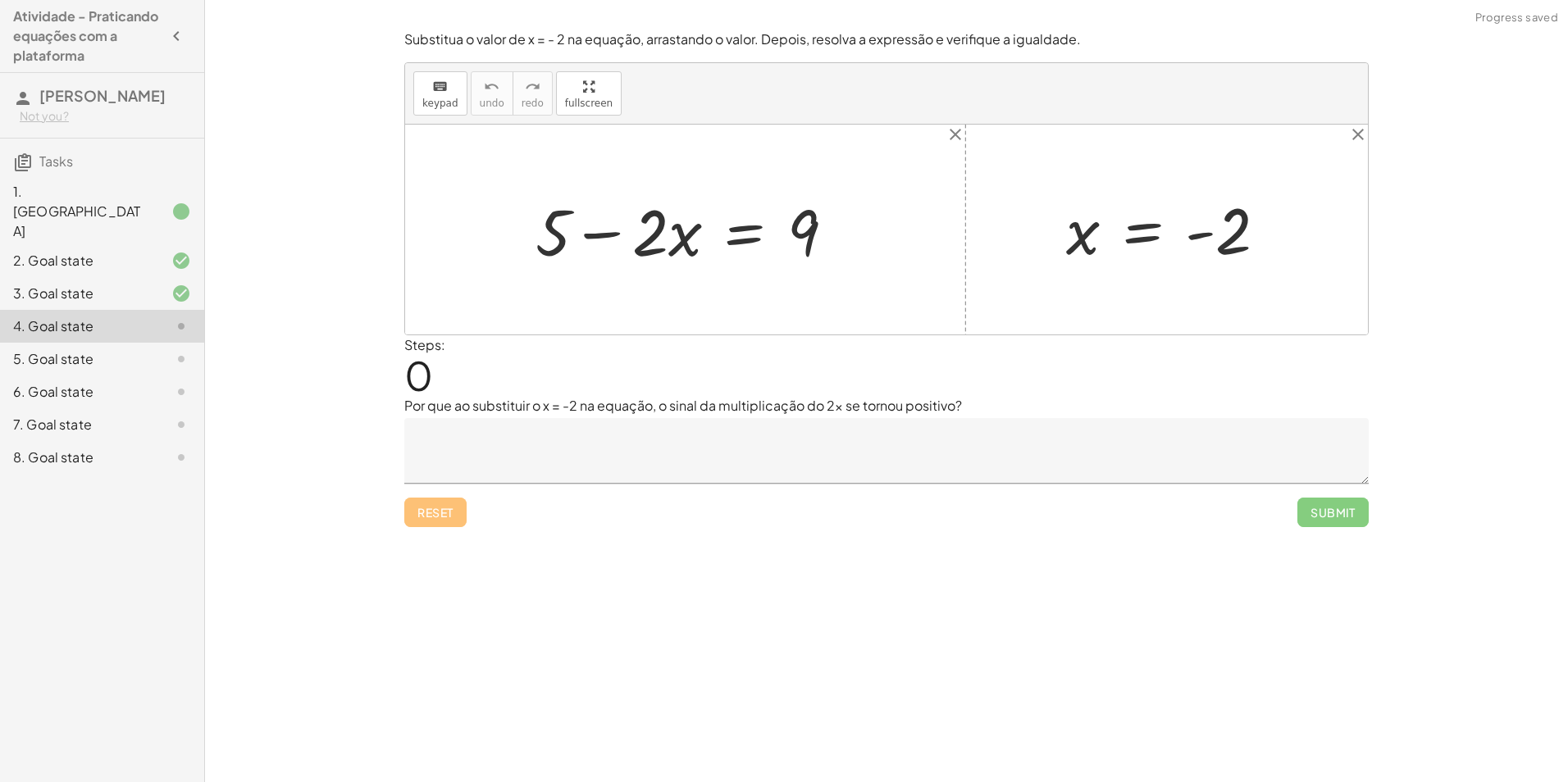
drag, startPoint x: 325, startPoint y: 154, endPoint x: 407, endPoint y: 574, distance: 427.9
click at [348, 579] on div "Encontre o valor da incógnita x manipulando a equação. insert select one: Math …" at bounding box center [886, 391] width 1363 height 782
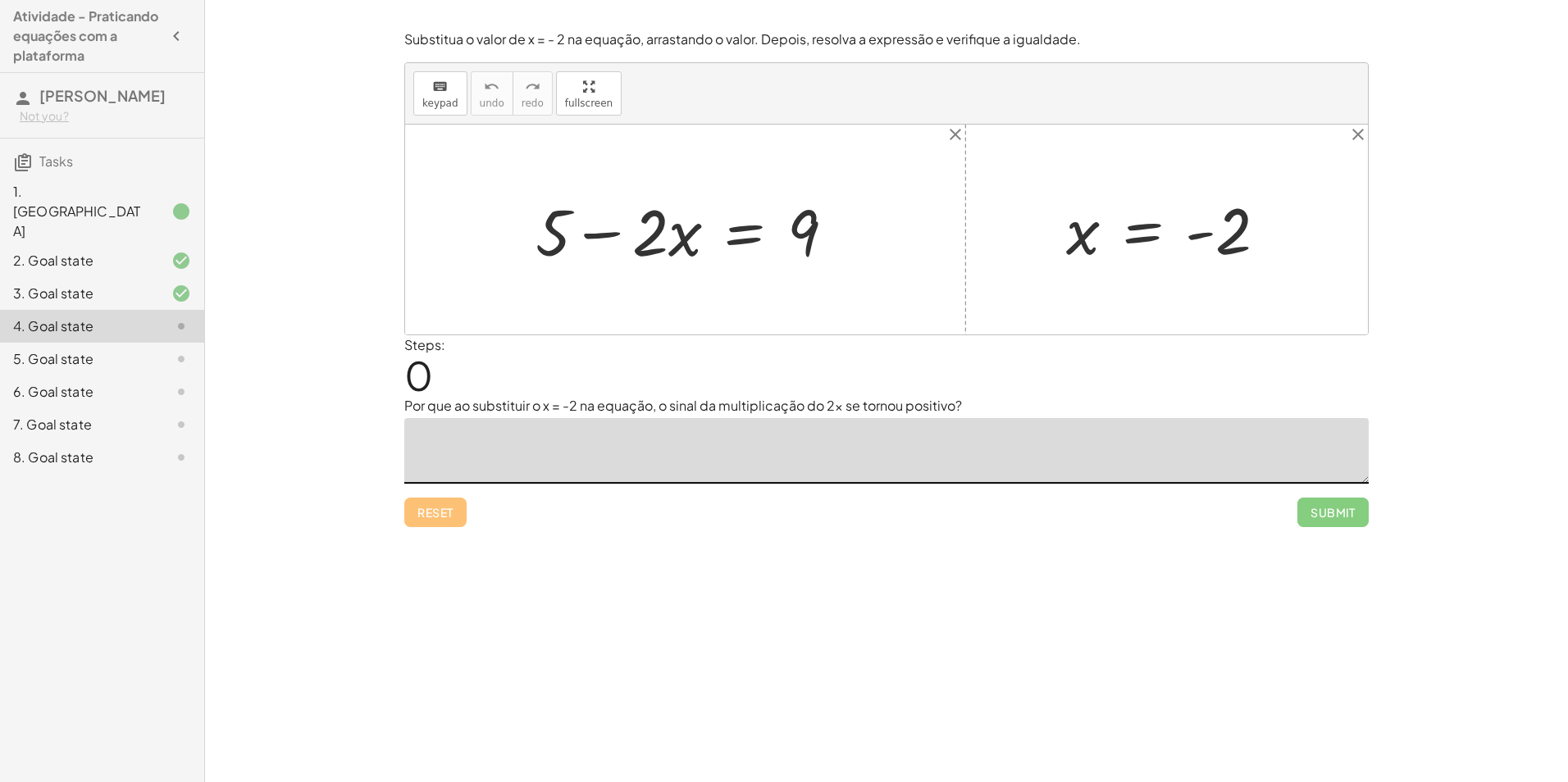
click at [473, 448] on textarea at bounding box center [886, 450] width 964 height 66
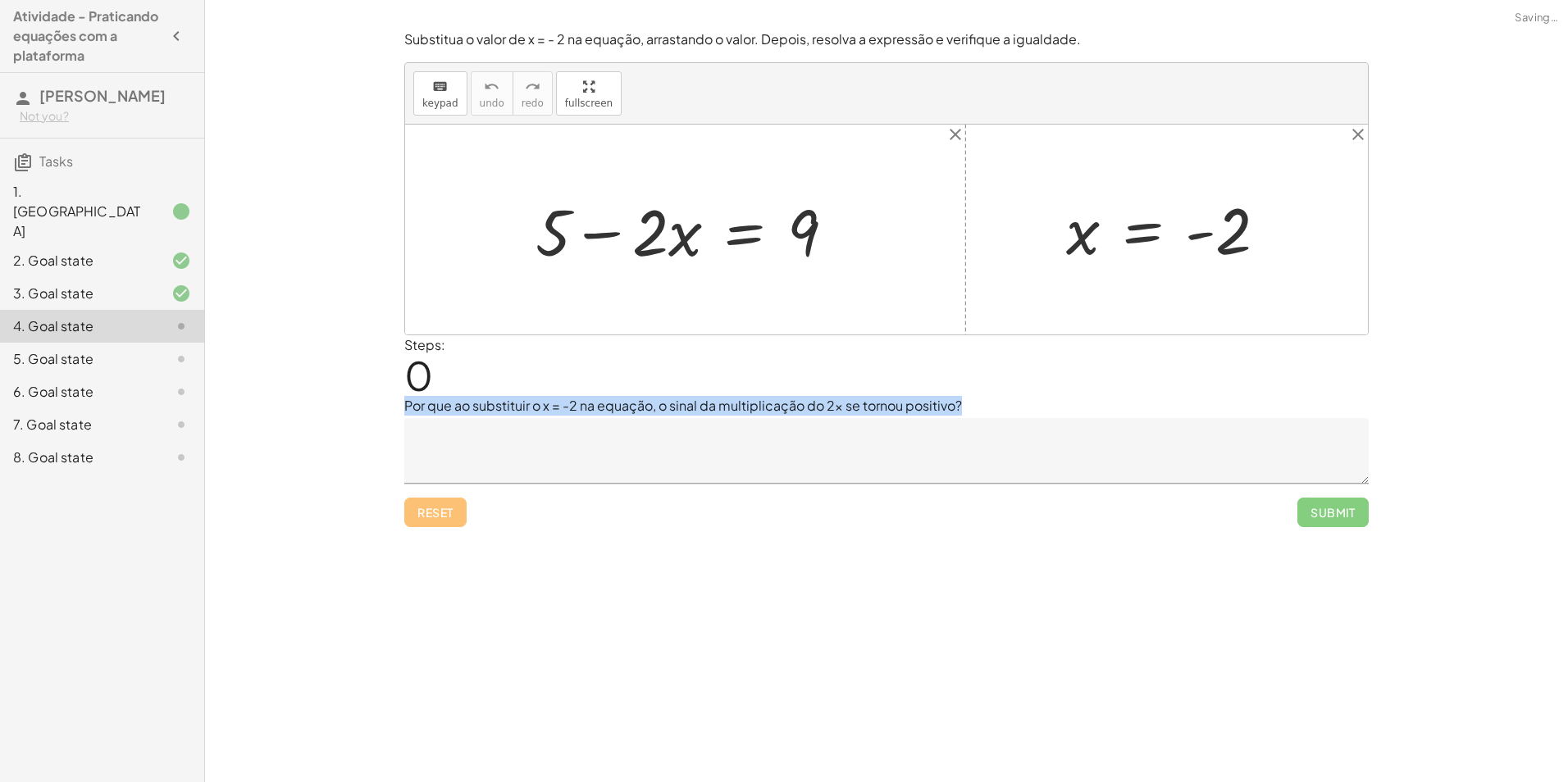
drag, startPoint x: 957, startPoint y: 408, endPoint x: 370, endPoint y: 403, distance: 587.0
click at [370, 403] on div "Encontre o valor da incógnita x manipulando a equação. insert select one: Math …" at bounding box center [886, 391] width 1363 height 782
copy p "Por que ao substituir o x = -2 na equação, o sinal da multiplicação do 2x se to…"
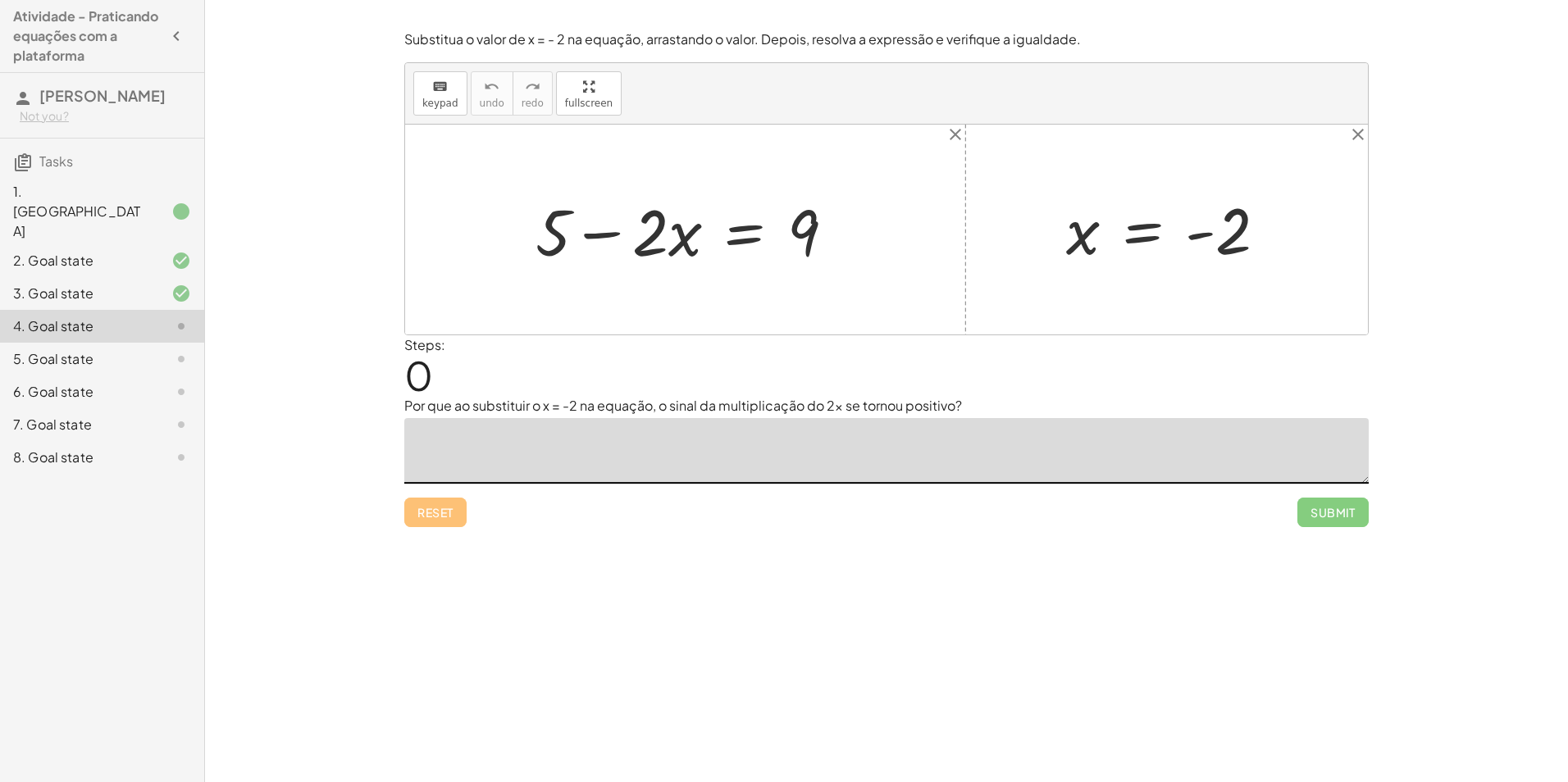
click at [512, 419] on textarea at bounding box center [886, 450] width 964 height 66
type textarea "*"
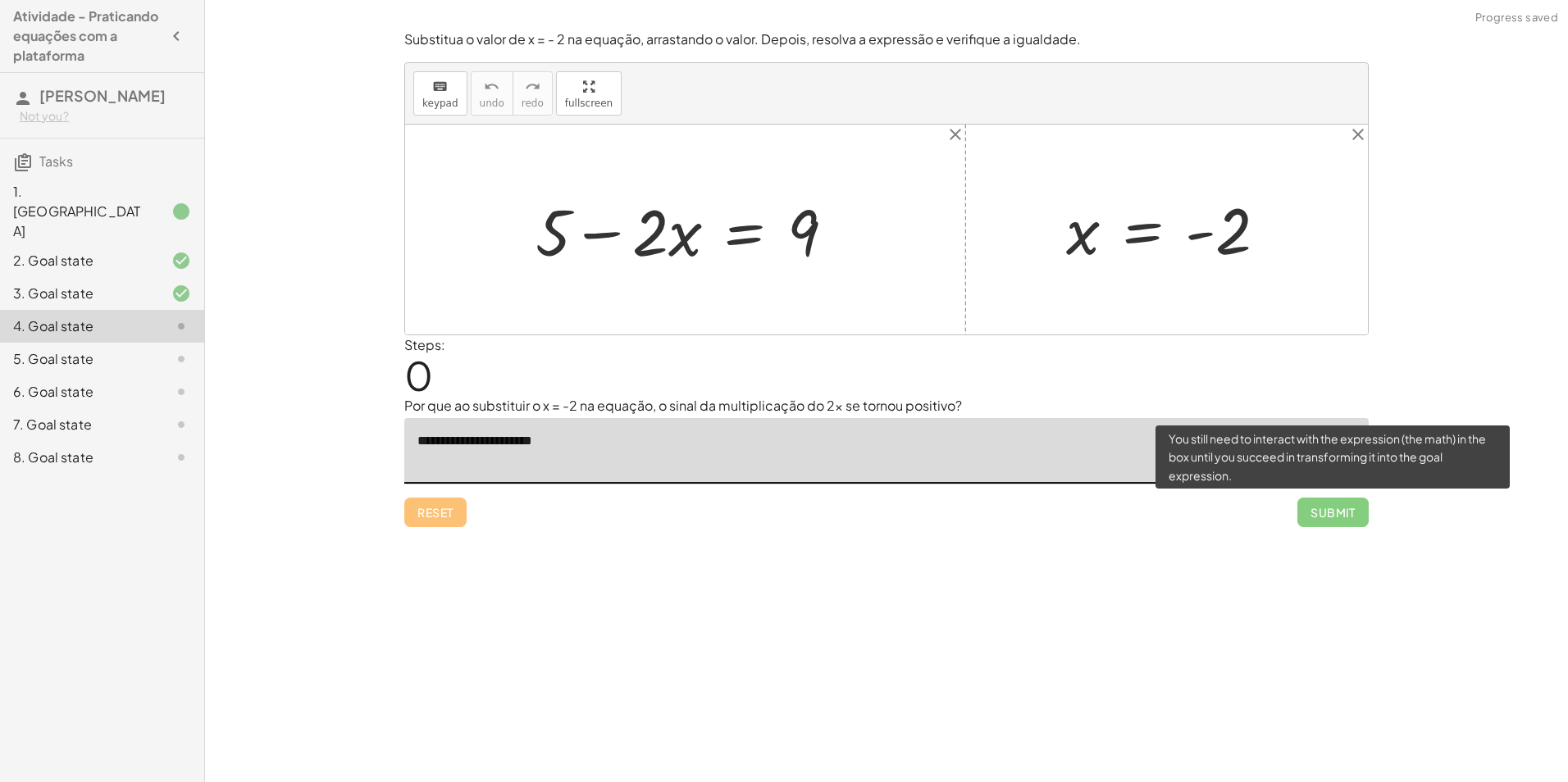
type textarea "**********"
click at [1322, 510] on span "Submit" at bounding box center [1333, 512] width 71 height 30
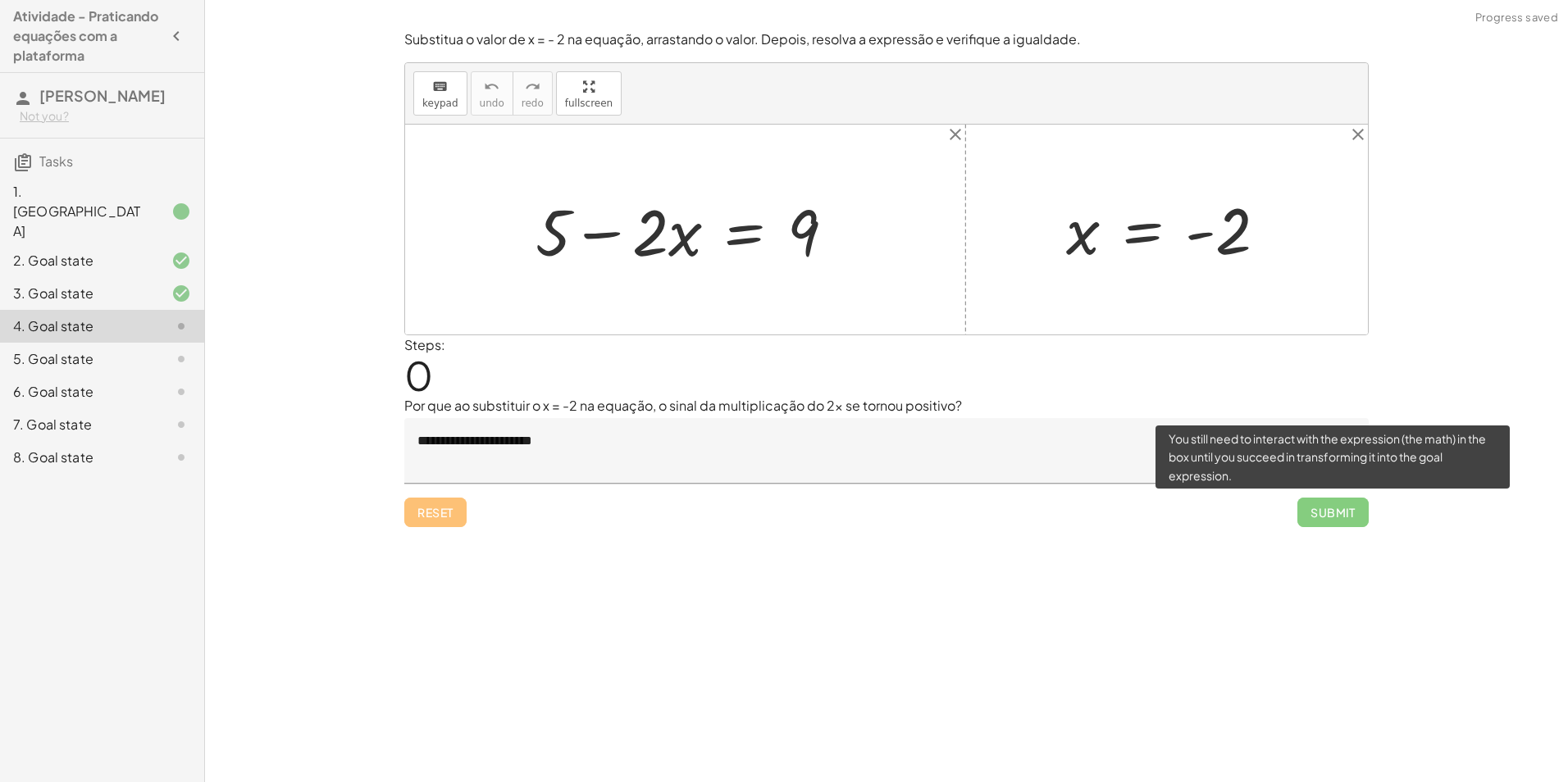
click at [1312, 511] on span "Submit" at bounding box center [1333, 512] width 71 height 30
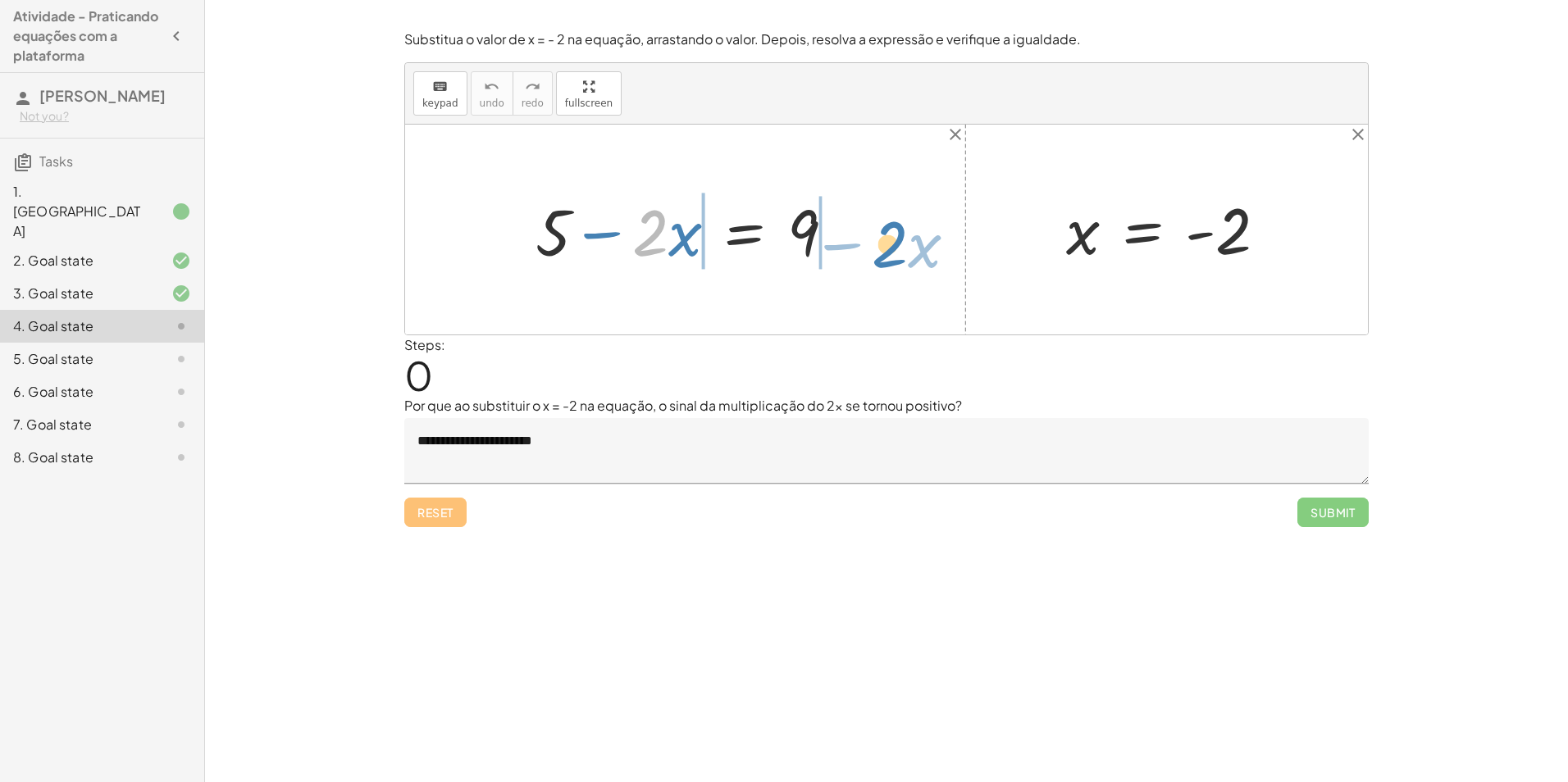
drag, startPoint x: 644, startPoint y: 246, endPoint x: 890, endPoint y: 257, distance: 246.2
click at [890, 257] on div "· 2 − · x + 5 − · 2 · x = 9 x = - 2" at bounding box center [886, 229] width 963 height 210
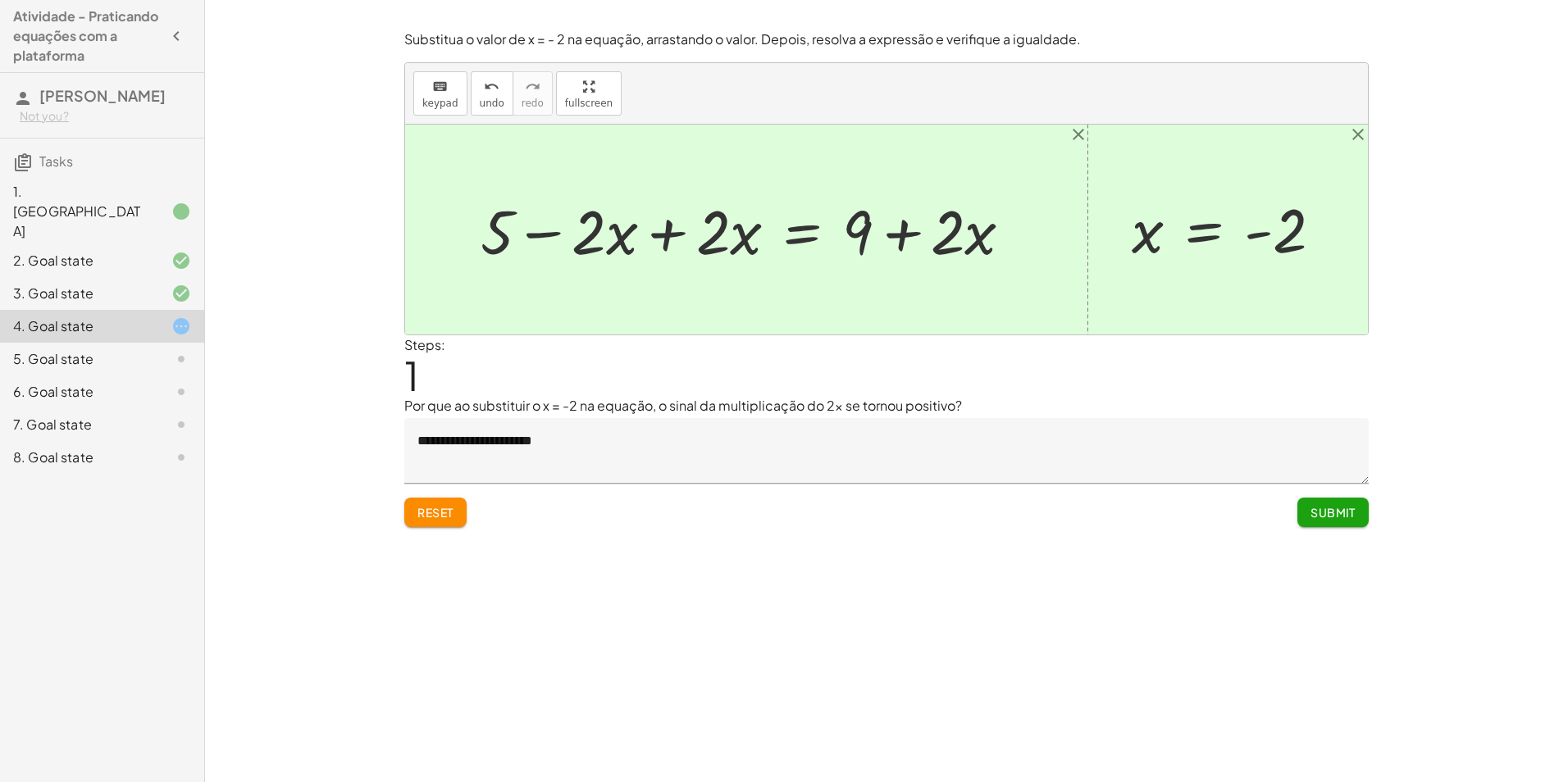
click at [724, 232] on div at bounding box center [752, 229] width 561 height 81
drag, startPoint x: 724, startPoint y: 232, endPoint x: 608, endPoint y: 237, distance: 116.1
click at [608, 237] on div at bounding box center [752, 229] width 561 height 81
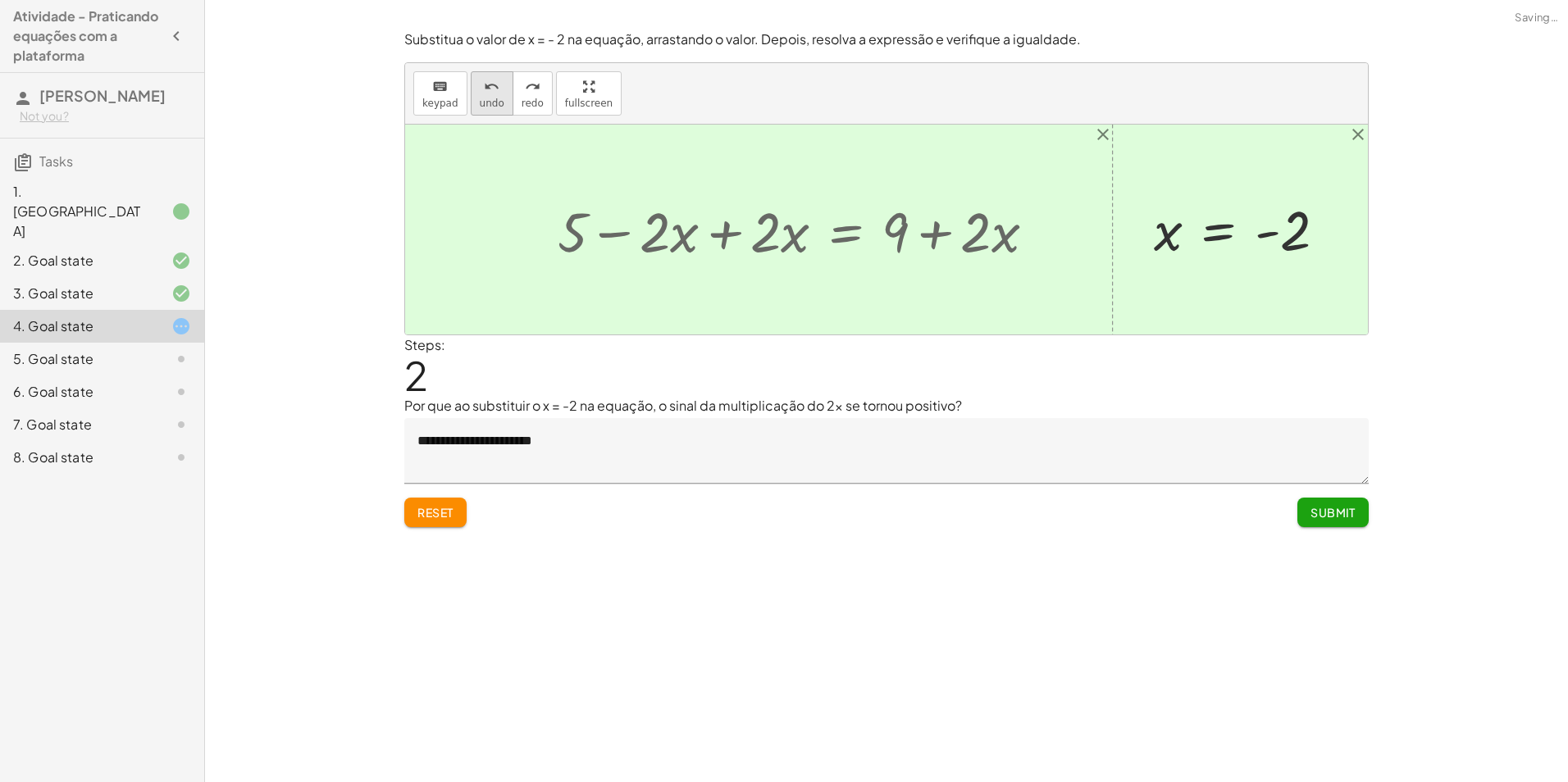
click at [493, 113] on button "undo undo" at bounding box center [492, 93] width 42 height 44
click at [579, 225] on div at bounding box center [802, 230] width 507 height 73
click at [669, 230] on div at bounding box center [802, 230] width 507 height 73
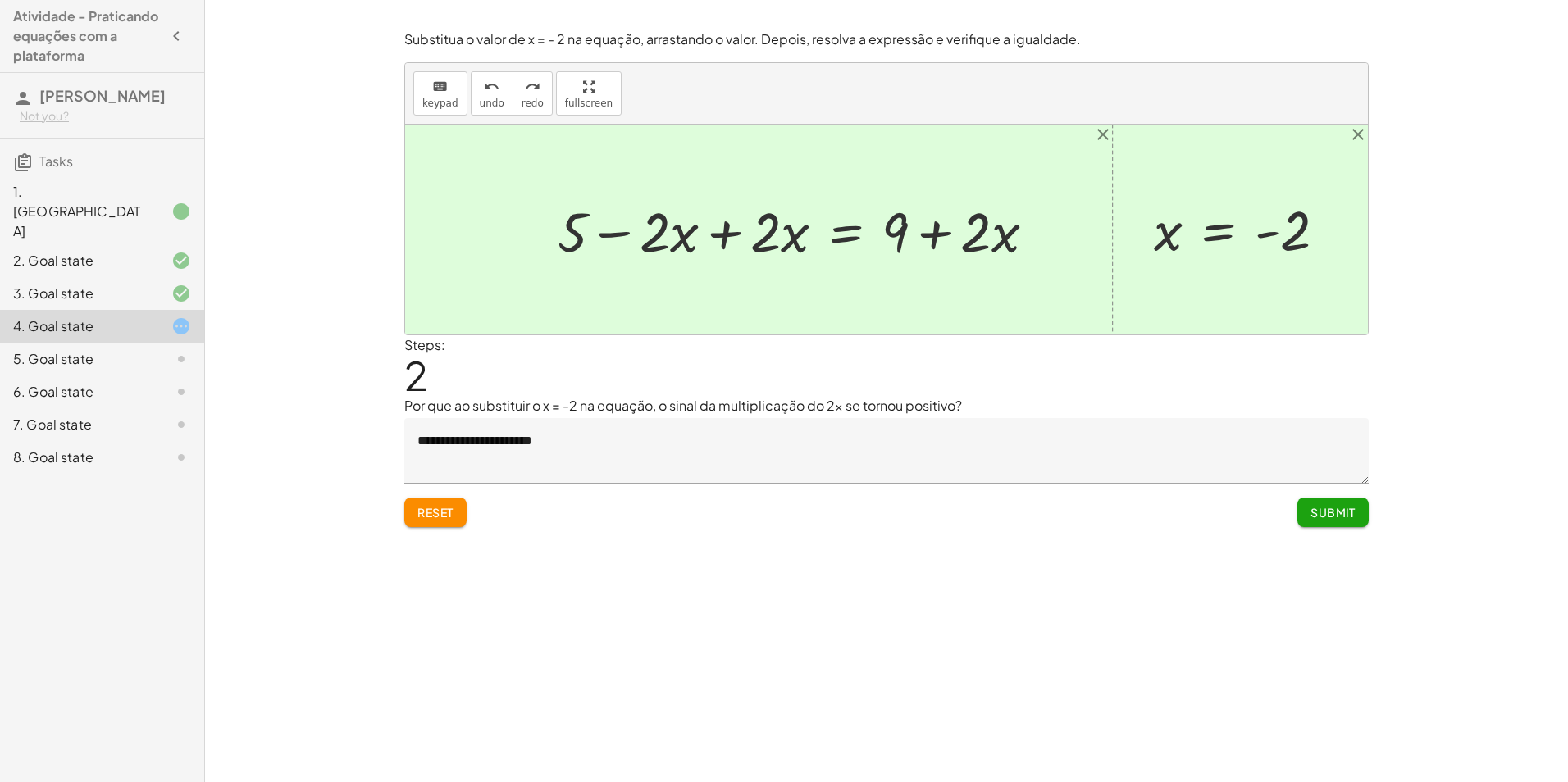
click at [905, 236] on div at bounding box center [802, 230] width 507 height 73
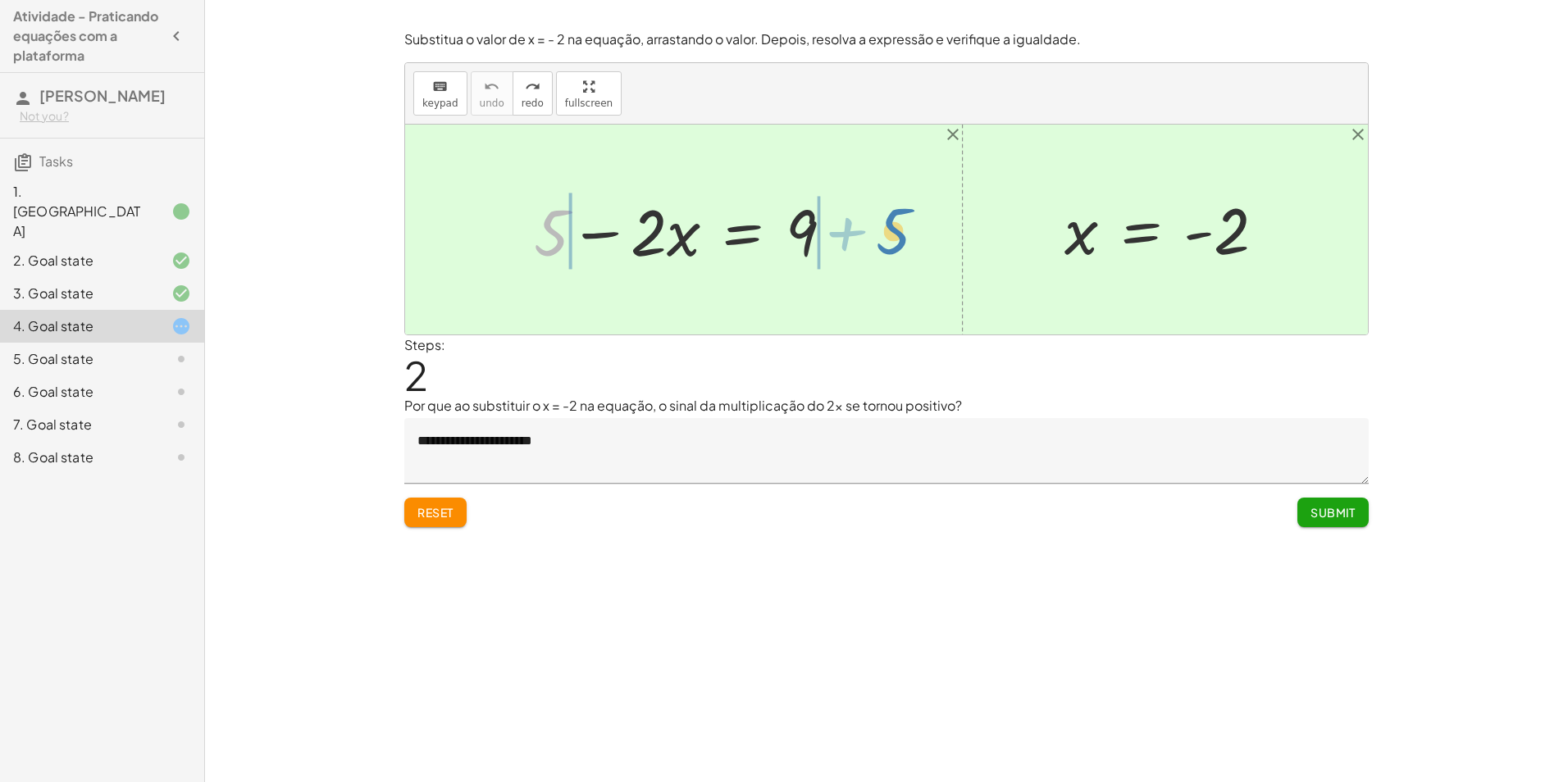
drag, startPoint x: 557, startPoint y: 231, endPoint x: 899, endPoint y: 229, distance: 342.0
drag, startPoint x: 641, startPoint y: 231, endPoint x: 659, endPoint y: 202, distance: 34.1
click at [651, 215] on div at bounding box center [689, 230] width 522 height 85
click at [663, 229] on div at bounding box center [689, 230] width 522 height 85
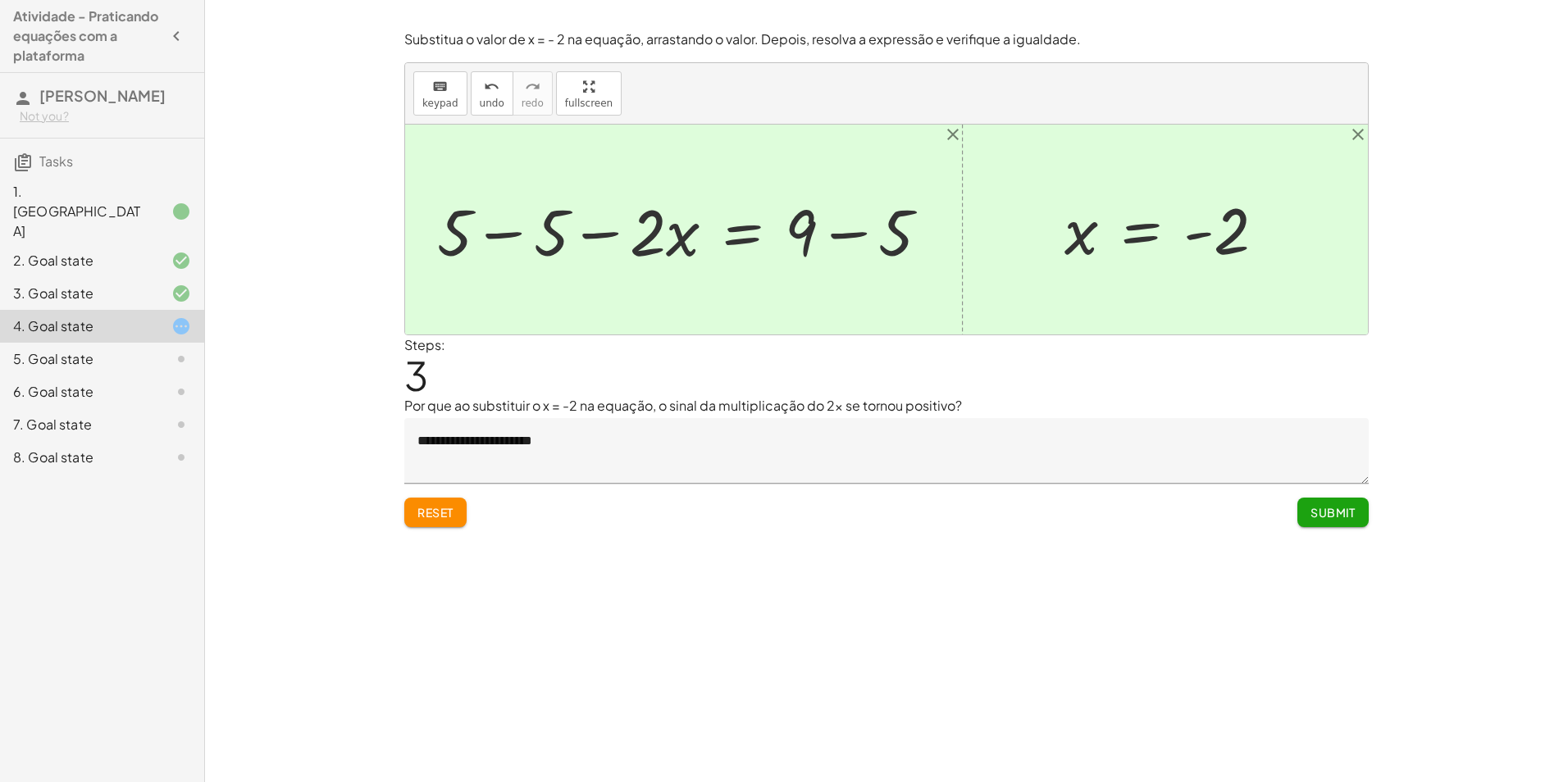
click at [561, 237] on div at bounding box center [689, 230] width 522 height 85
click at [561, 237] on div at bounding box center [886, 229] width 963 height 210
click at [811, 228] on div at bounding box center [771, 230] width 358 height 85
click at [810, 226] on div at bounding box center [771, 230] width 358 height 85
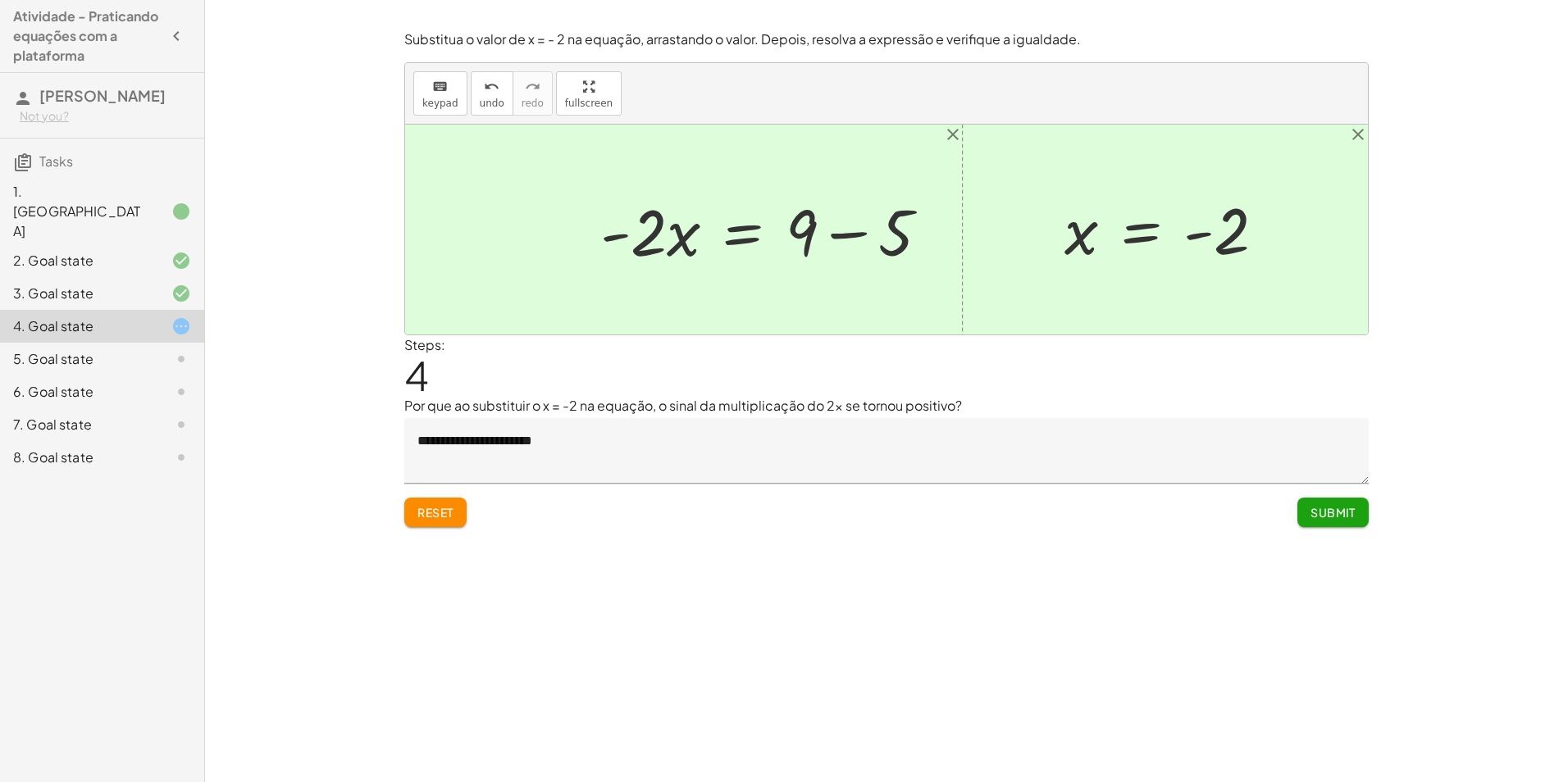
click at [910, 229] on div at bounding box center [771, 230] width 358 height 85
click at [910, 229] on div at bounding box center [886, 229] width 963 height 210
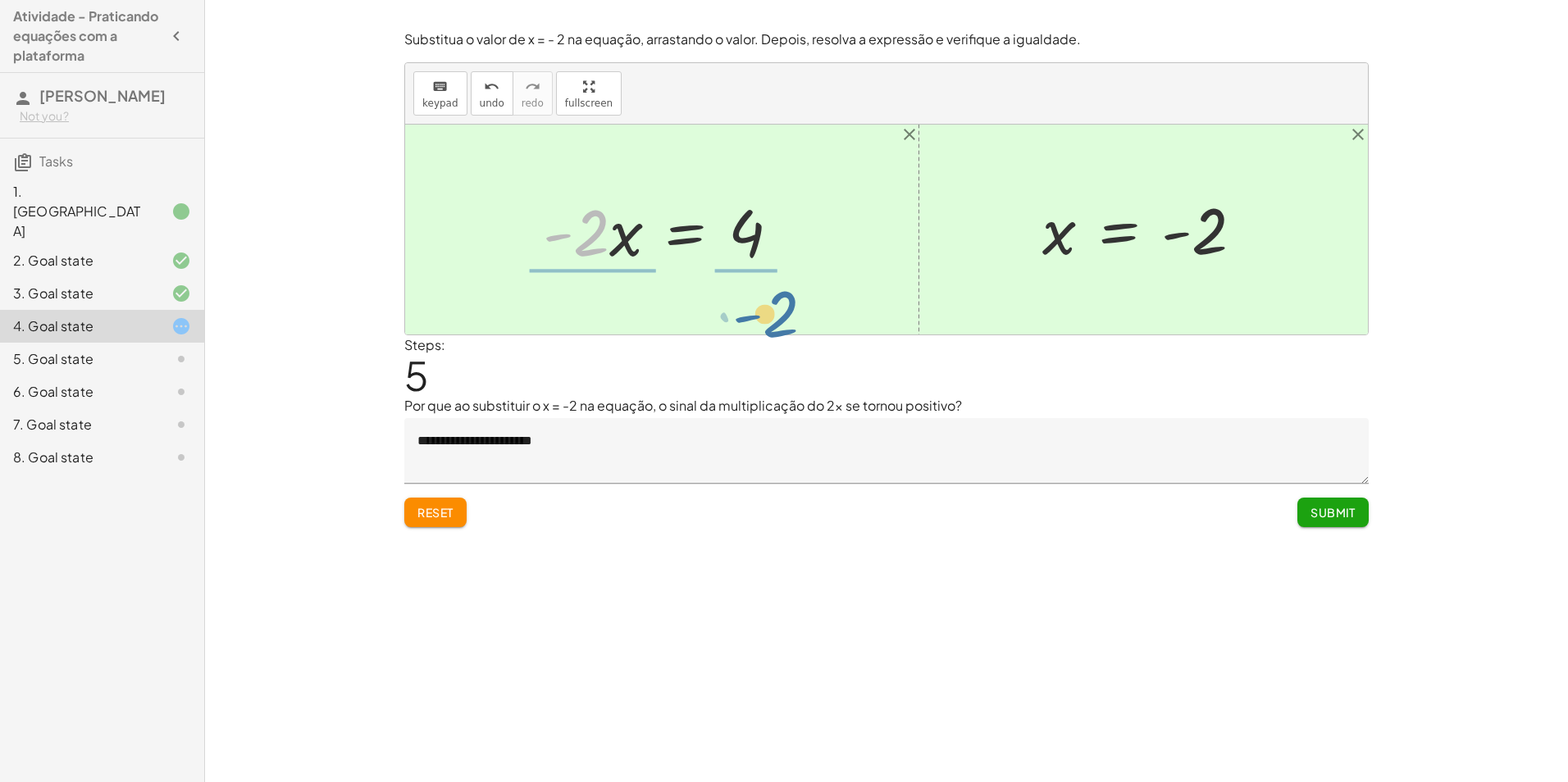
drag, startPoint x: 606, startPoint y: 220, endPoint x: 777, endPoint y: 284, distance: 182.6
click at [777, 284] on div "+ 5 − · 2 · x = 9 + 5 − 5 − · 2 · x = + 9 − 5 + 0 − · 2 · x = + 9 − 5 · - 2 · x…" at bounding box center [886, 229] width 963 height 210
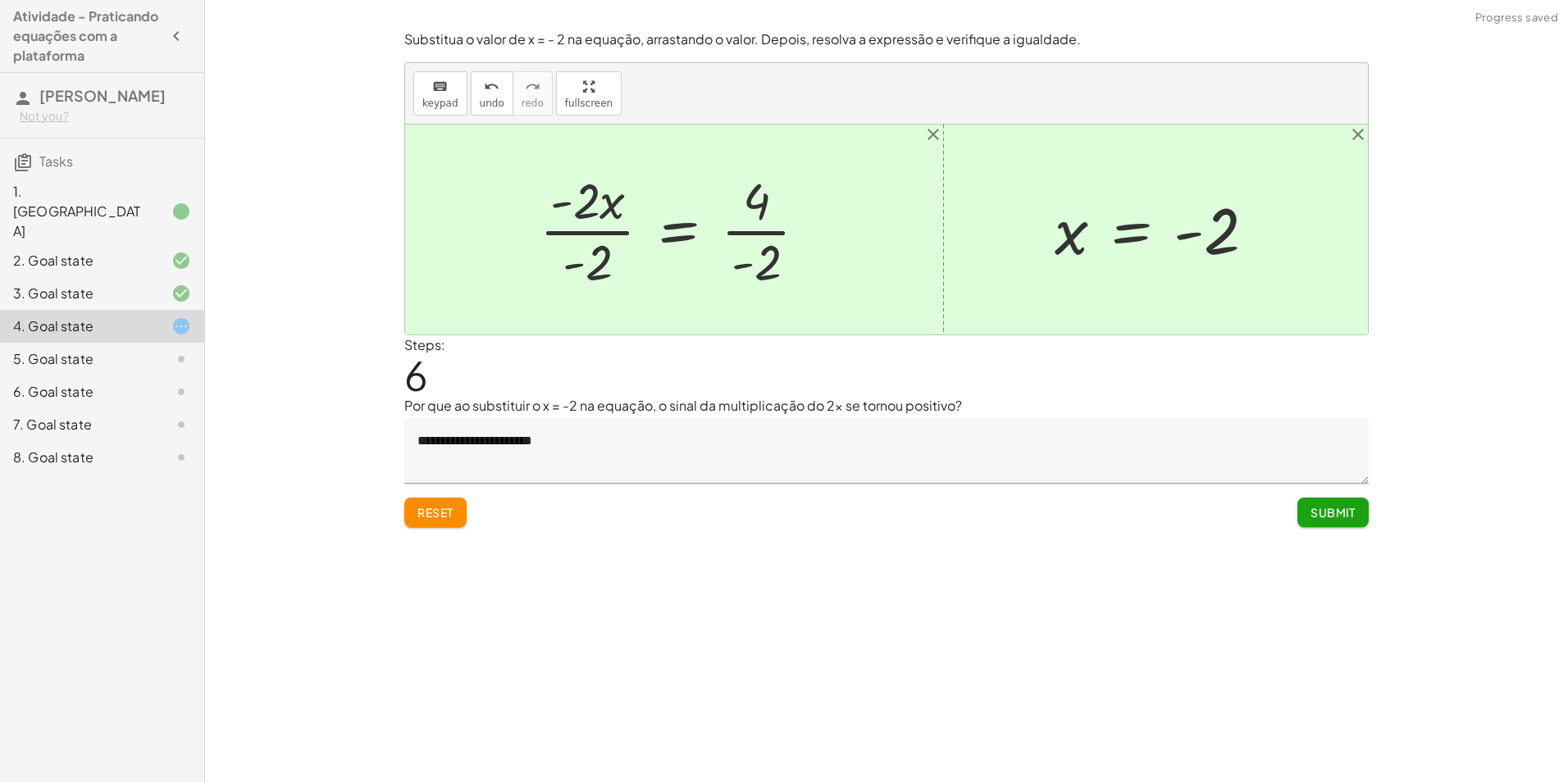
click at [602, 232] on div at bounding box center [680, 229] width 297 height 126
click at [602, 232] on div at bounding box center [712, 229] width 234 height 126
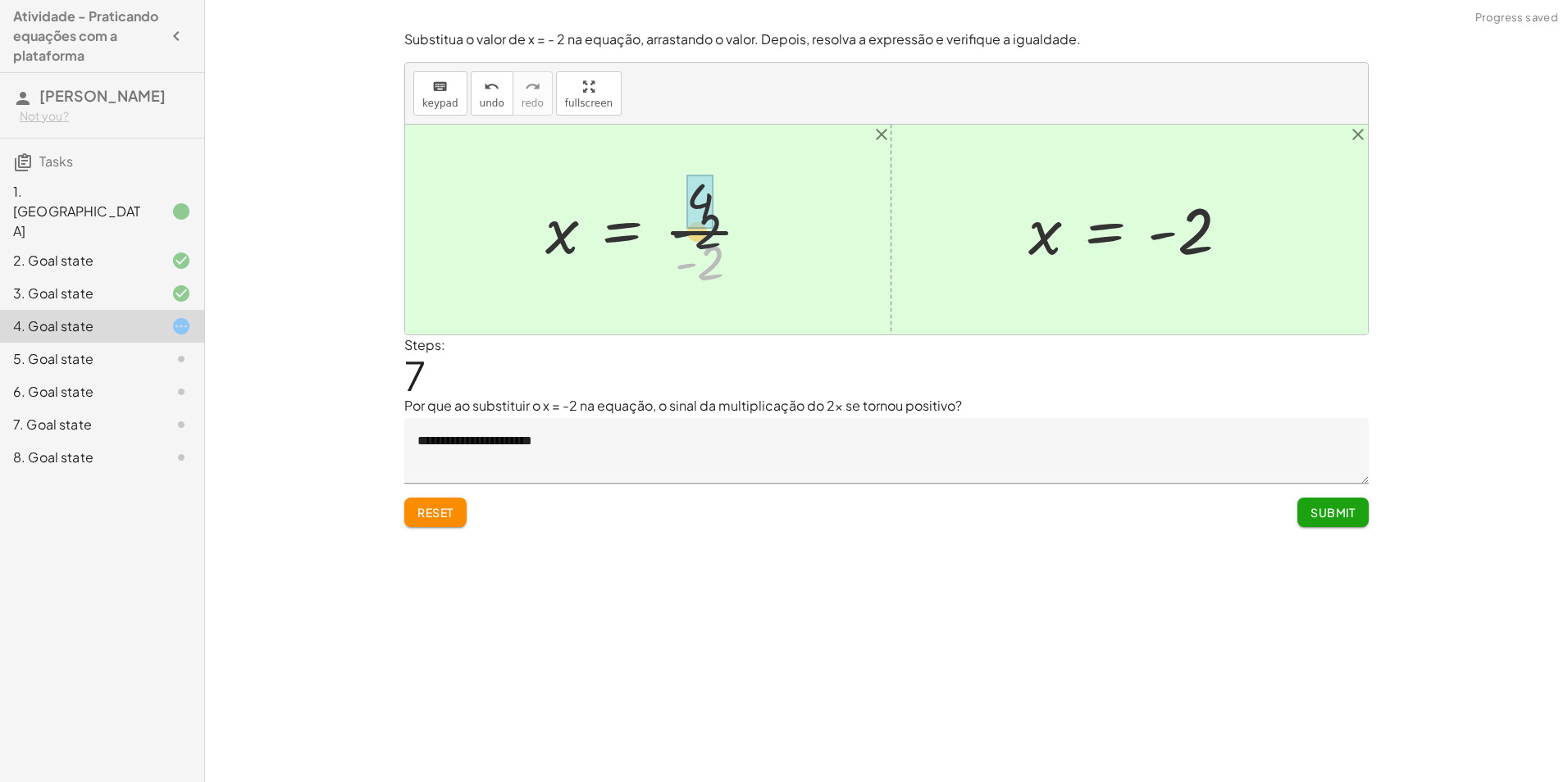
drag, startPoint x: 709, startPoint y: 252, endPoint x: 707, endPoint y: 225, distance: 27.1
click at [1327, 502] on button "Submit" at bounding box center [1333, 512] width 71 height 30
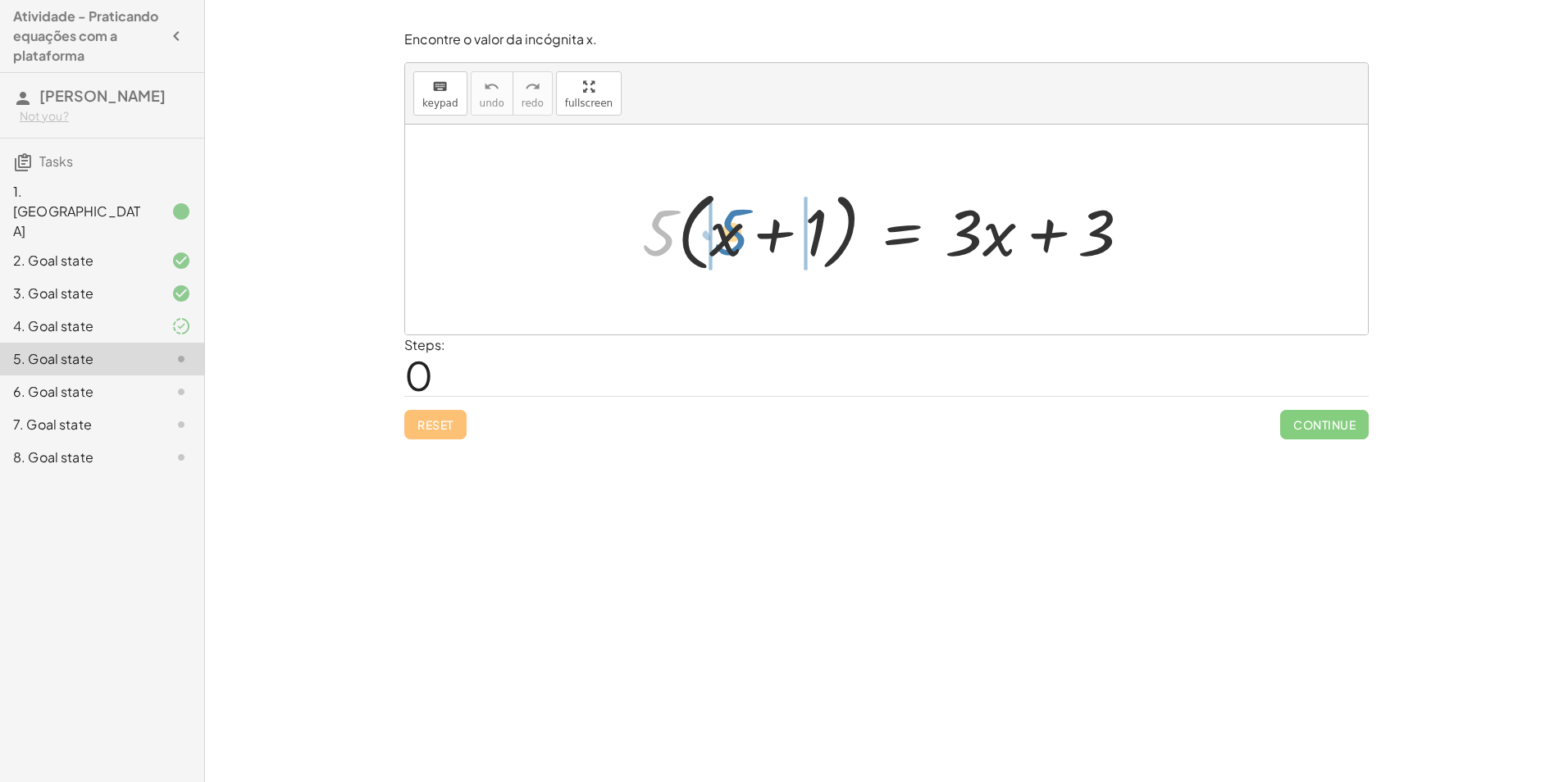
drag, startPoint x: 663, startPoint y: 217, endPoint x: 733, endPoint y: 217, distance: 70.0
click at [733, 217] on div at bounding box center [893, 230] width 518 height 95
drag, startPoint x: 679, startPoint y: 232, endPoint x: 761, endPoint y: 248, distance: 83.5
click at [745, 242] on div at bounding box center [893, 230] width 518 height 95
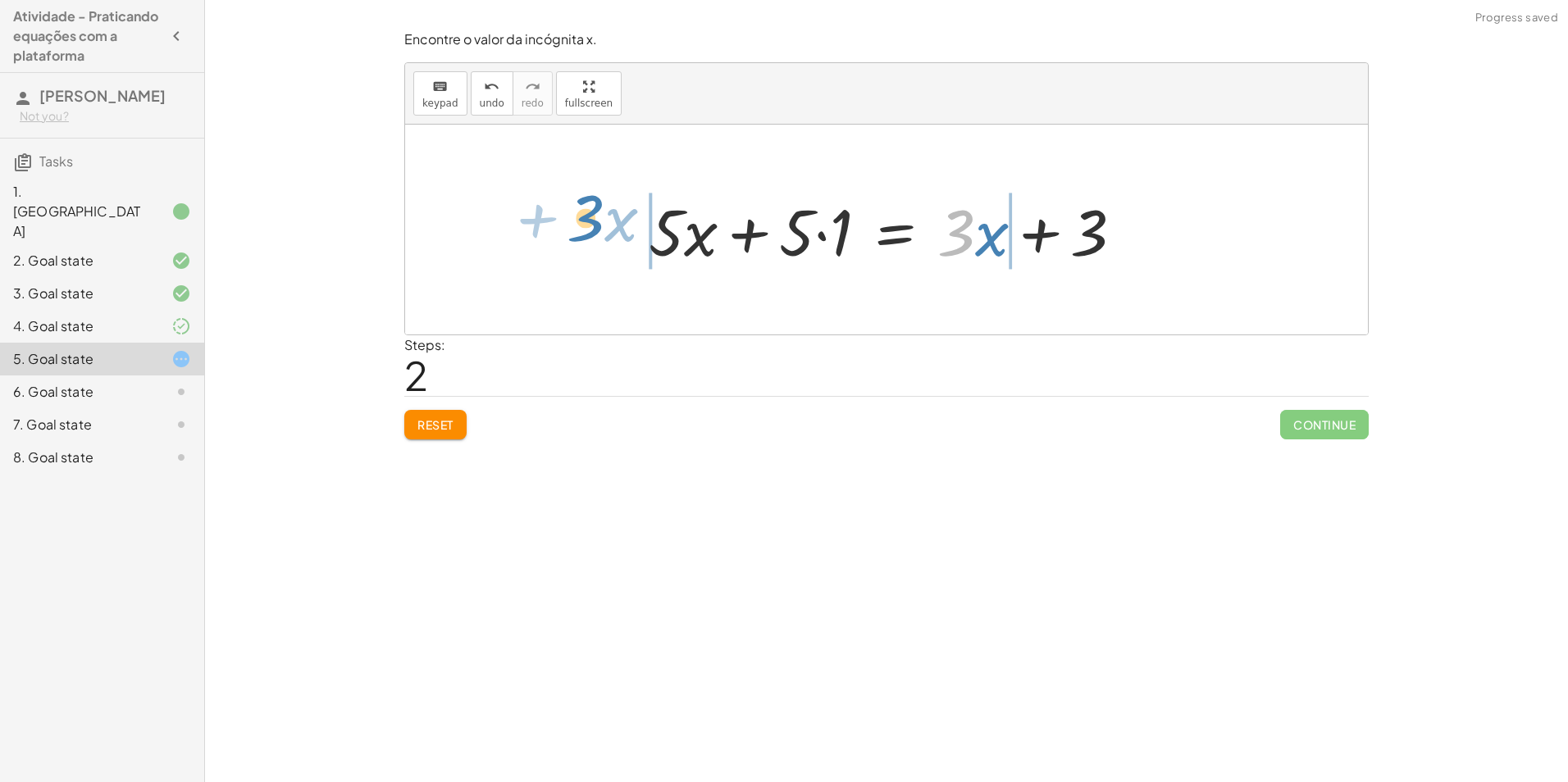
drag, startPoint x: 963, startPoint y: 236, endPoint x: 590, endPoint y: 224, distance: 373.2
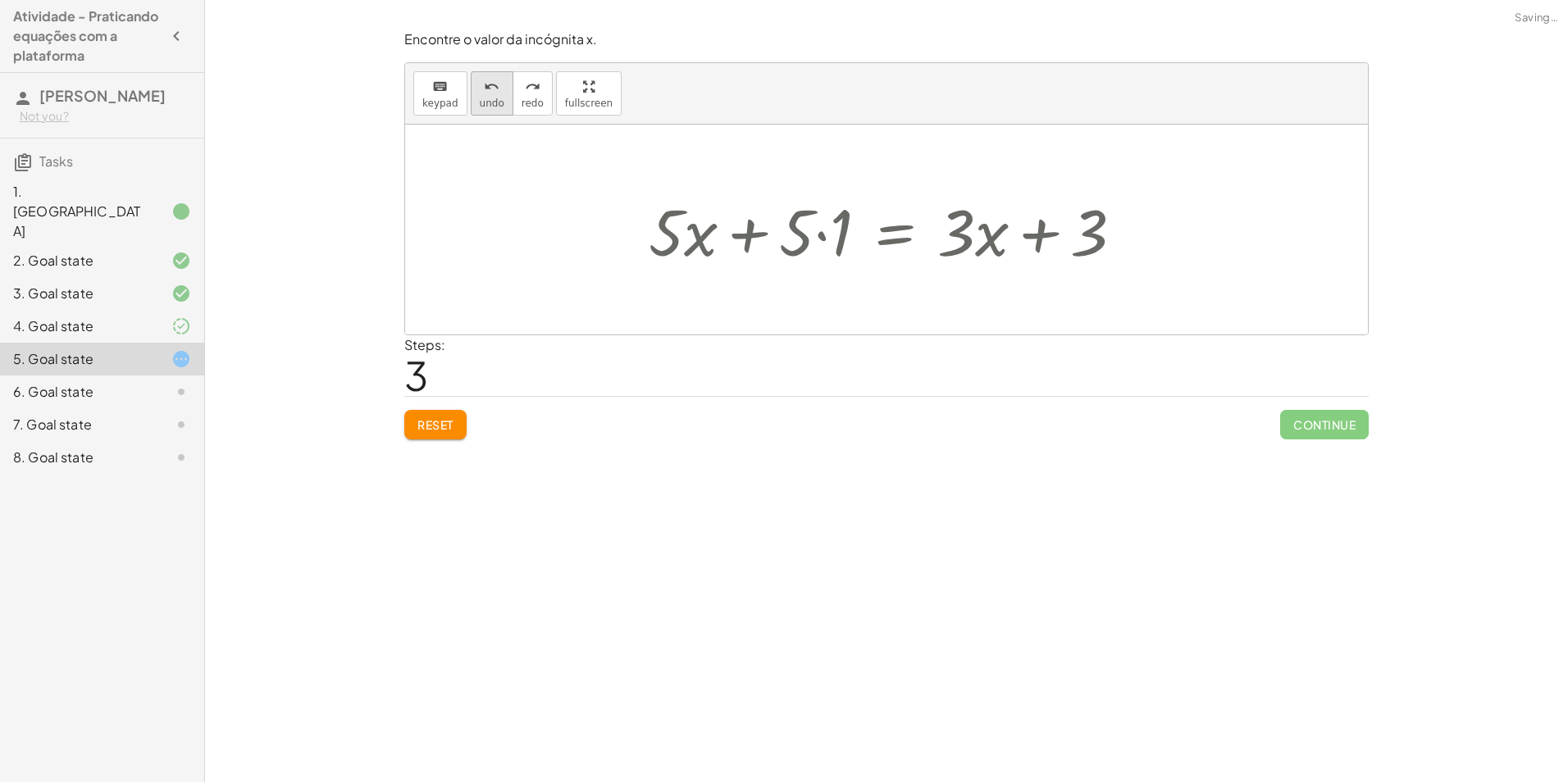
click at [483, 81] on icon "undo" at bounding box center [491, 87] width 16 height 20
click at [801, 232] on div at bounding box center [892, 230] width 503 height 85
click at [841, 230] on div at bounding box center [892, 230] width 503 height 85
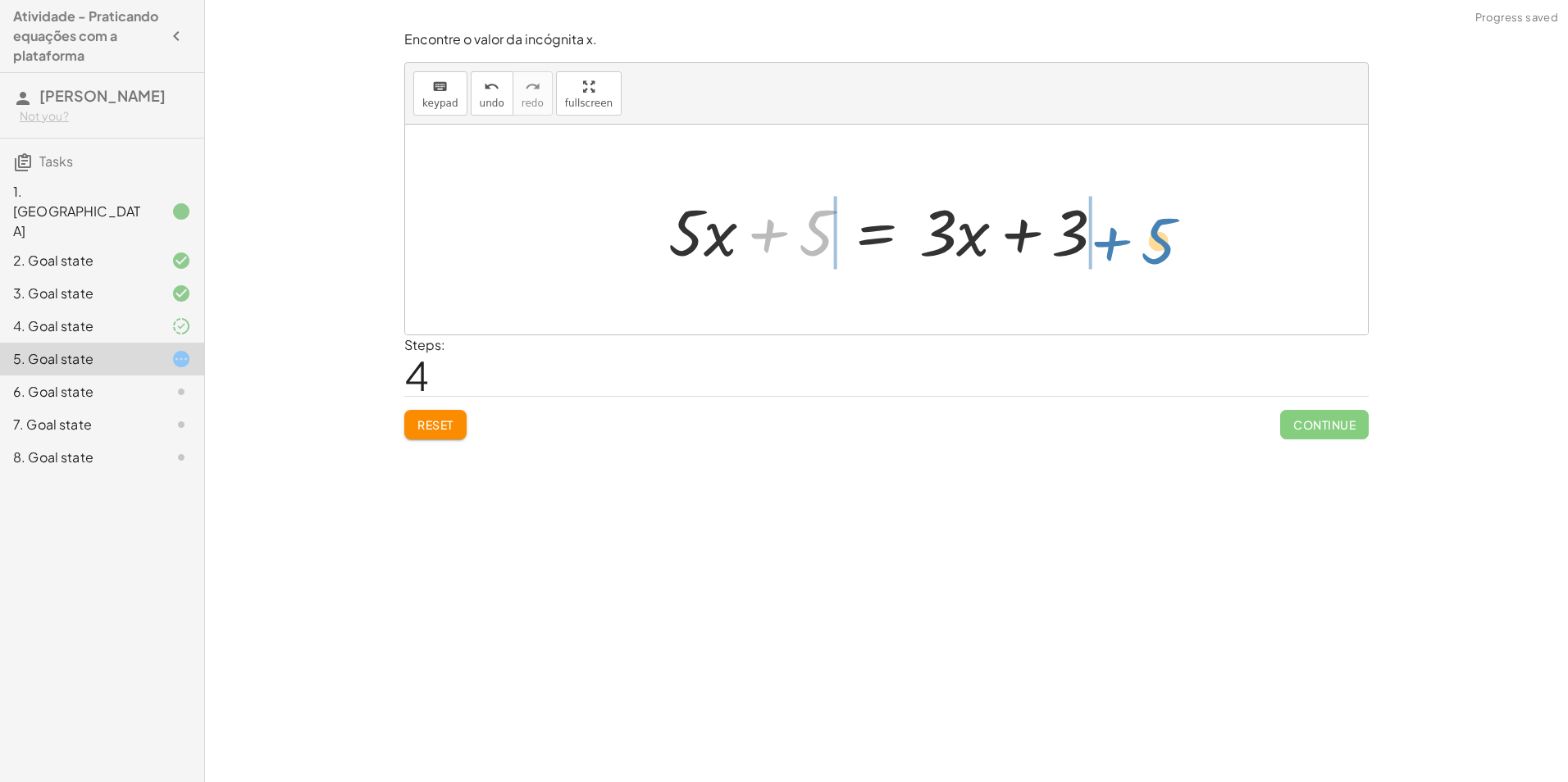
drag, startPoint x: 820, startPoint y: 237, endPoint x: 1162, endPoint y: 245, distance: 342.1
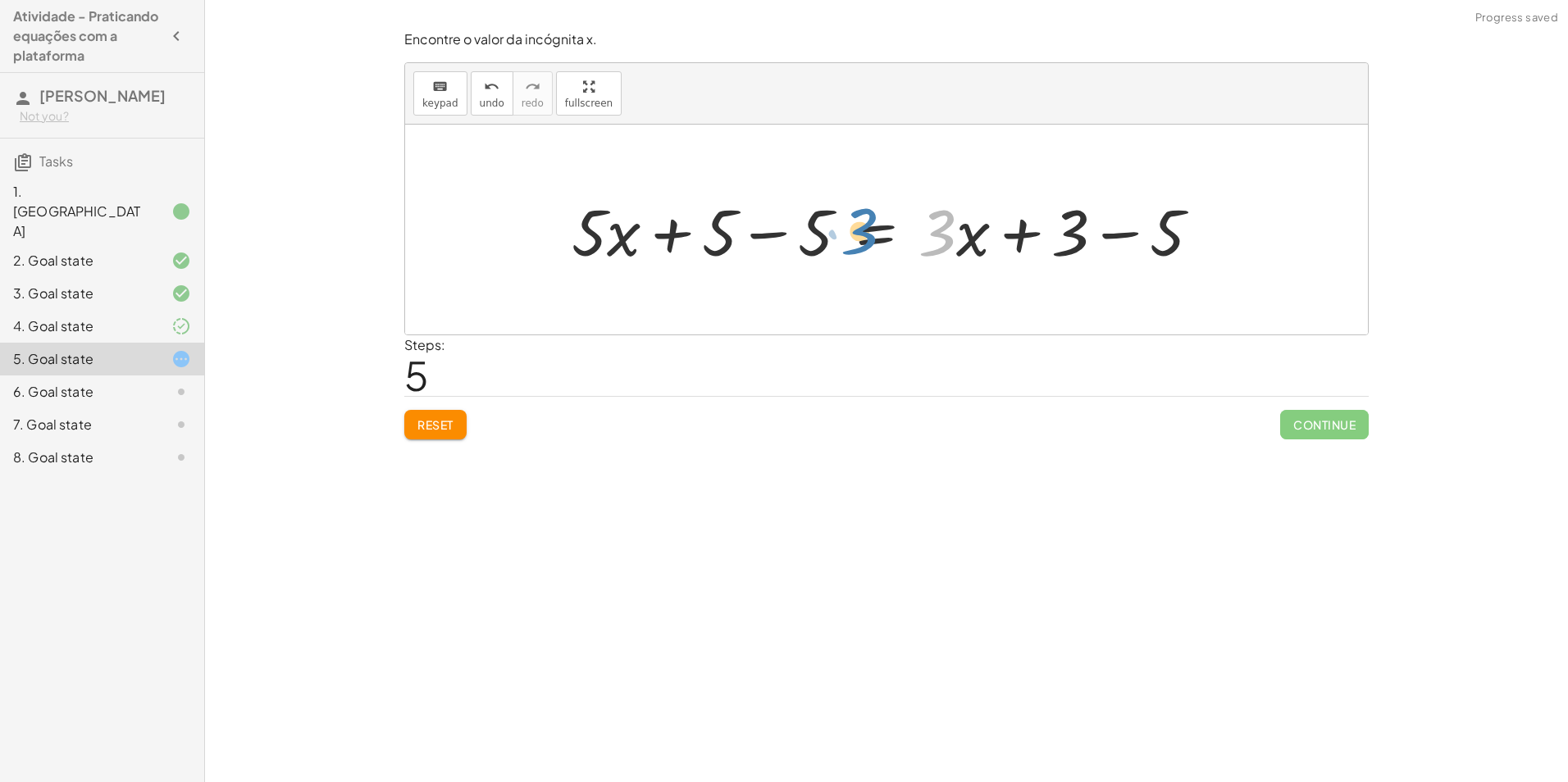
drag, startPoint x: 954, startPoint y: 240, endPoint x: 1007, endPoint y: 257, distance: 55.7
click at [980, 255] on div at bounding box center [892, 230] width 659 height 85
click at [505, 93] on button "undo undo" at bounding box center [492, 93] width 42 height 44
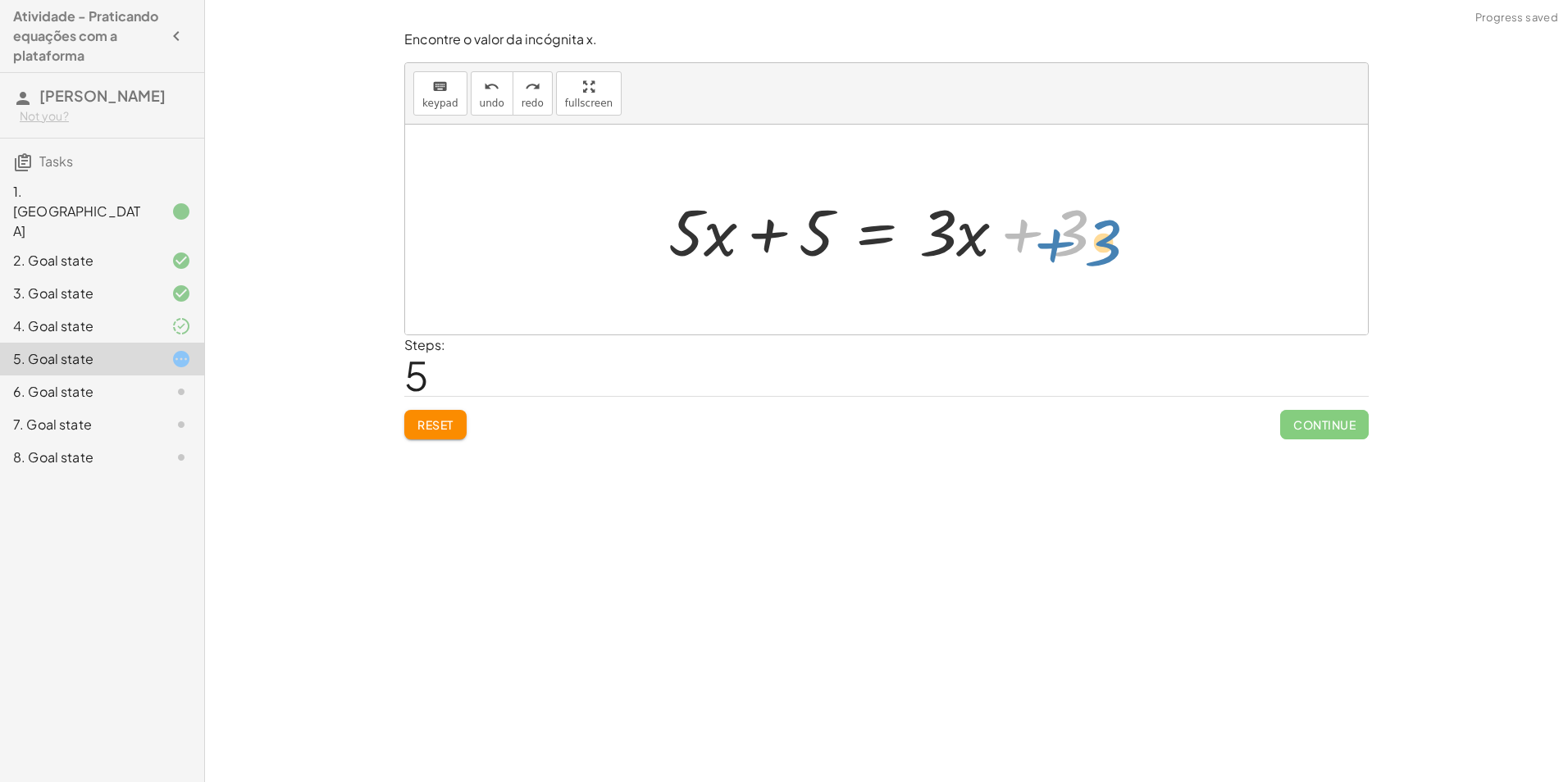
drag, startPoint x: 1080, startPoint y: 239, endPoint x: 1114, endPoint y: 249, distance: 35.4
click at [1114, 249] on div at bounding box center [893, 230] width 466 height 85
drag, startPoint x: 697, startPoint y: 225, endPoint x: 959, endPoint y: 230, distance: 262.0
click at [959, 230] on div at bounding box center [893, 230] width 466 height 85
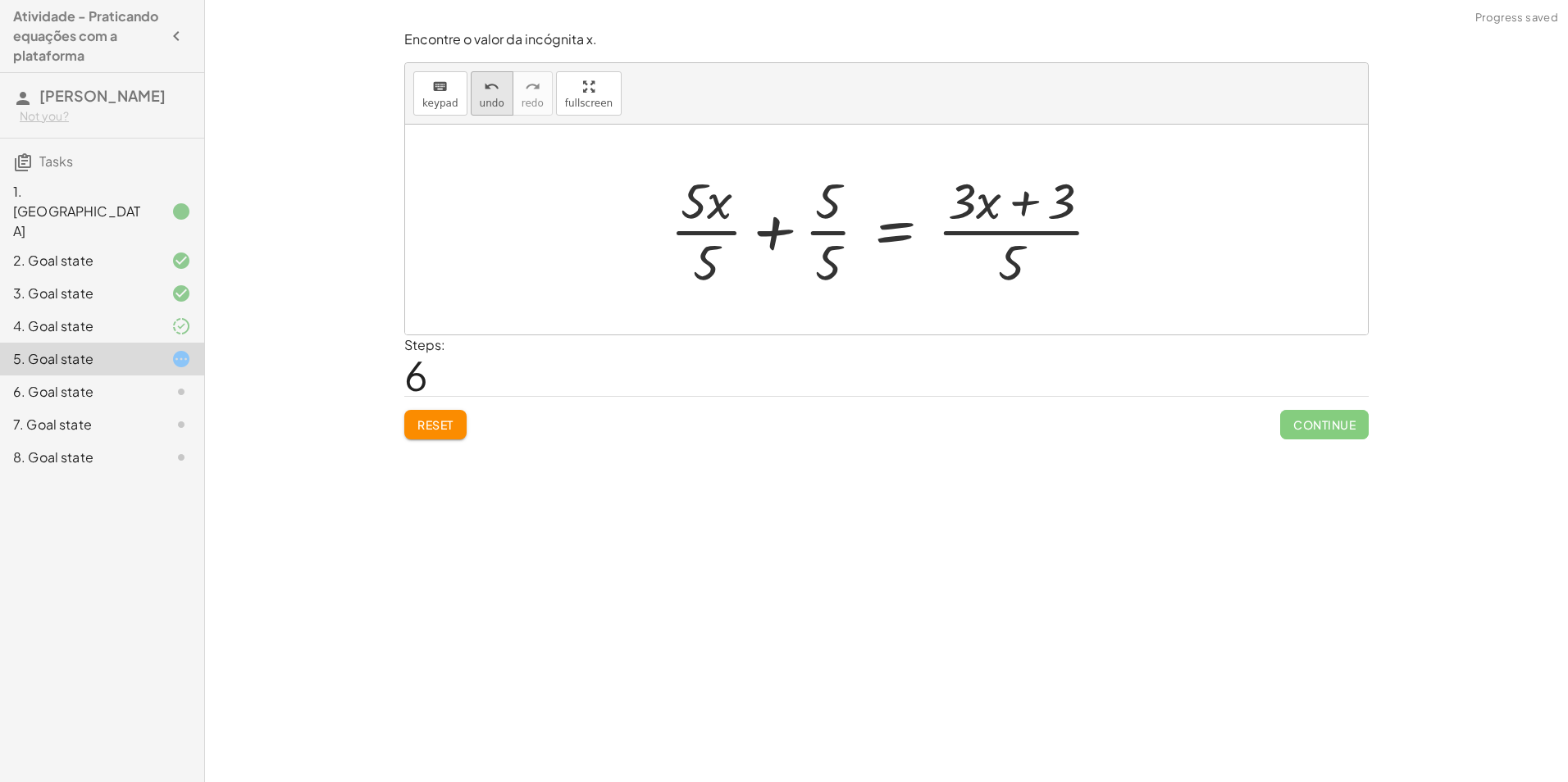
click at [483, 94] on icon "undo" at bounding box center [491, 87] width 16 height 20
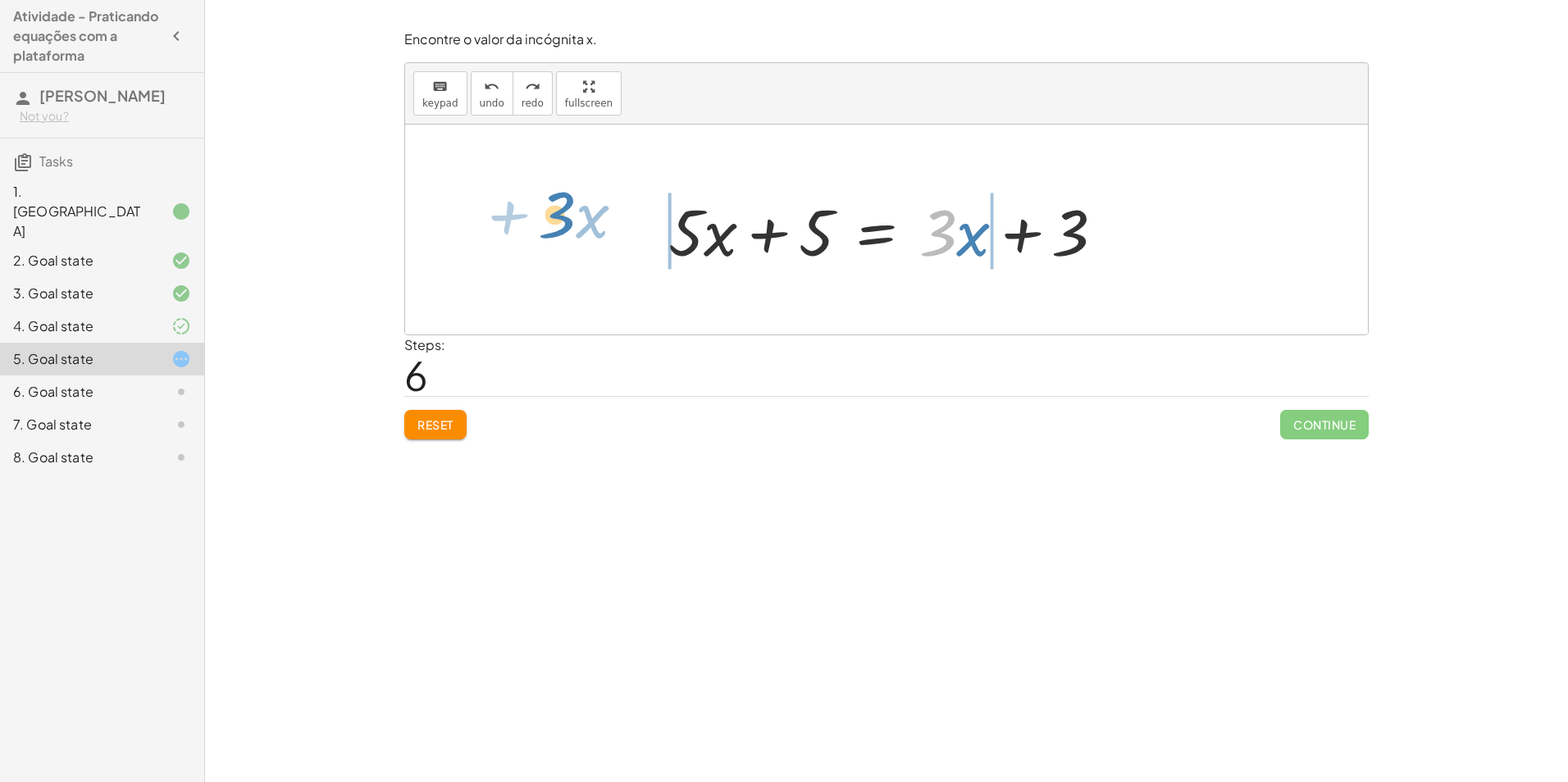
drag, startPoint x: 944, startPoint y: 231, endPoint x: 567, endPoint y: 213, distance: 377.4
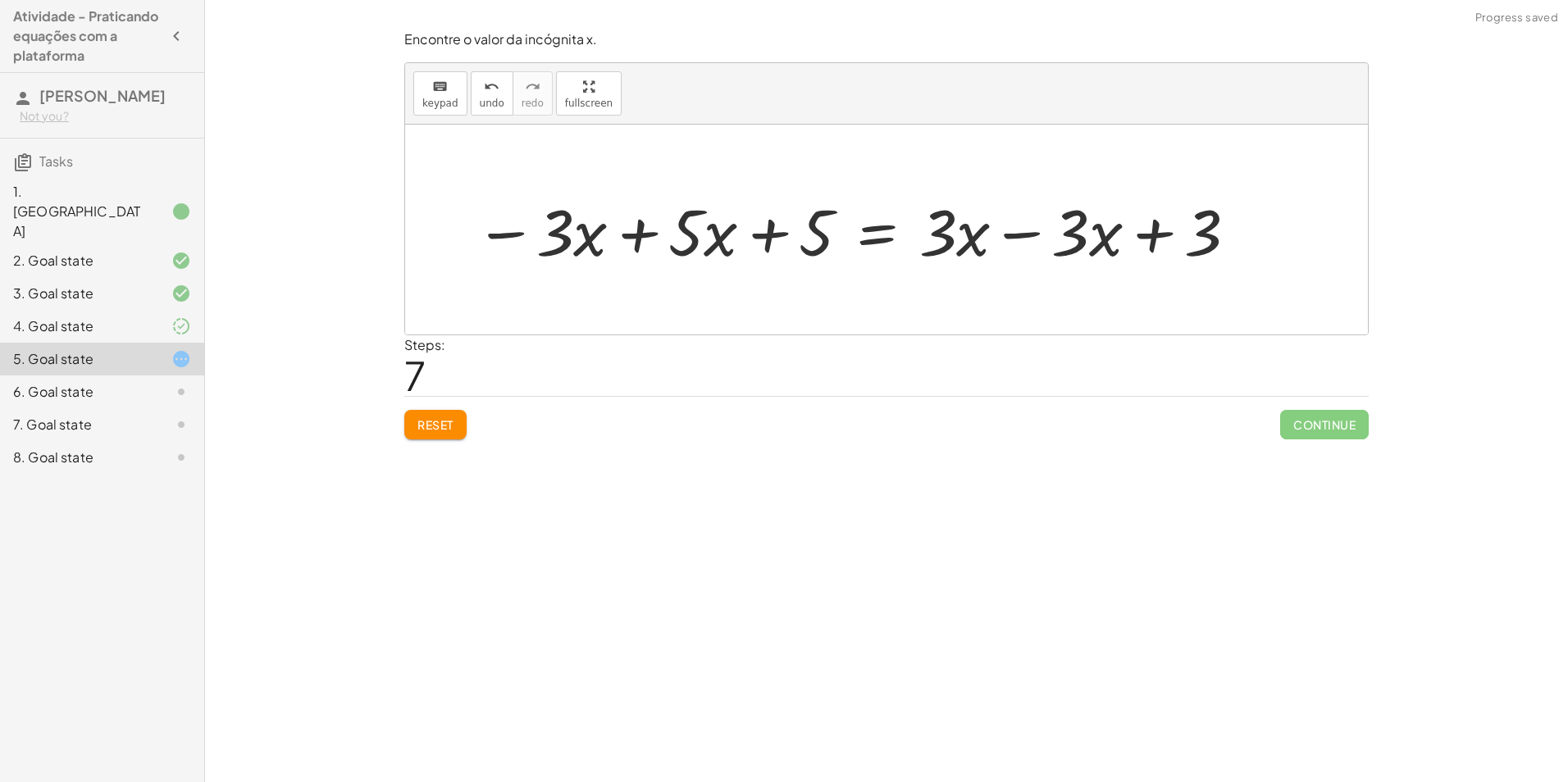
drag, startPoint x: 497, startPoint y: 97, endPoint x: 507, endPoint y: 105, distance: 12.8
click at [500, 97] on button "undo undo" at bounding box center [492, 93] width 42 height 44
click at [698, 232] on div at bounding box center [893, 230] width 466 height 85
click at [825, 222] on div at bounding box center [893, 230] width 466 height 85
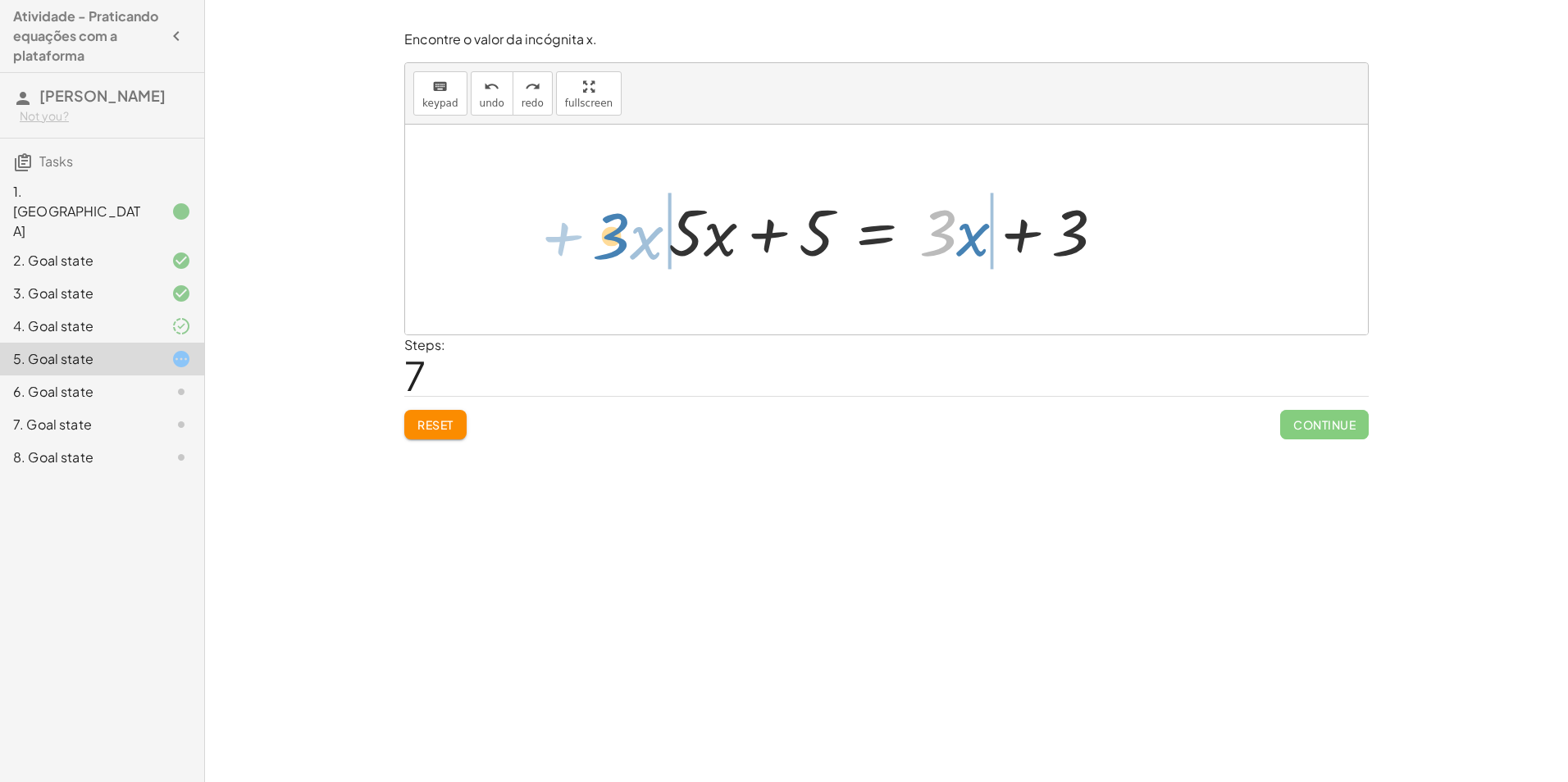
drag, startPoint x: 941, startPoint y: 238, endPoint x: 615, endPoint y: 242, distance: 326.0
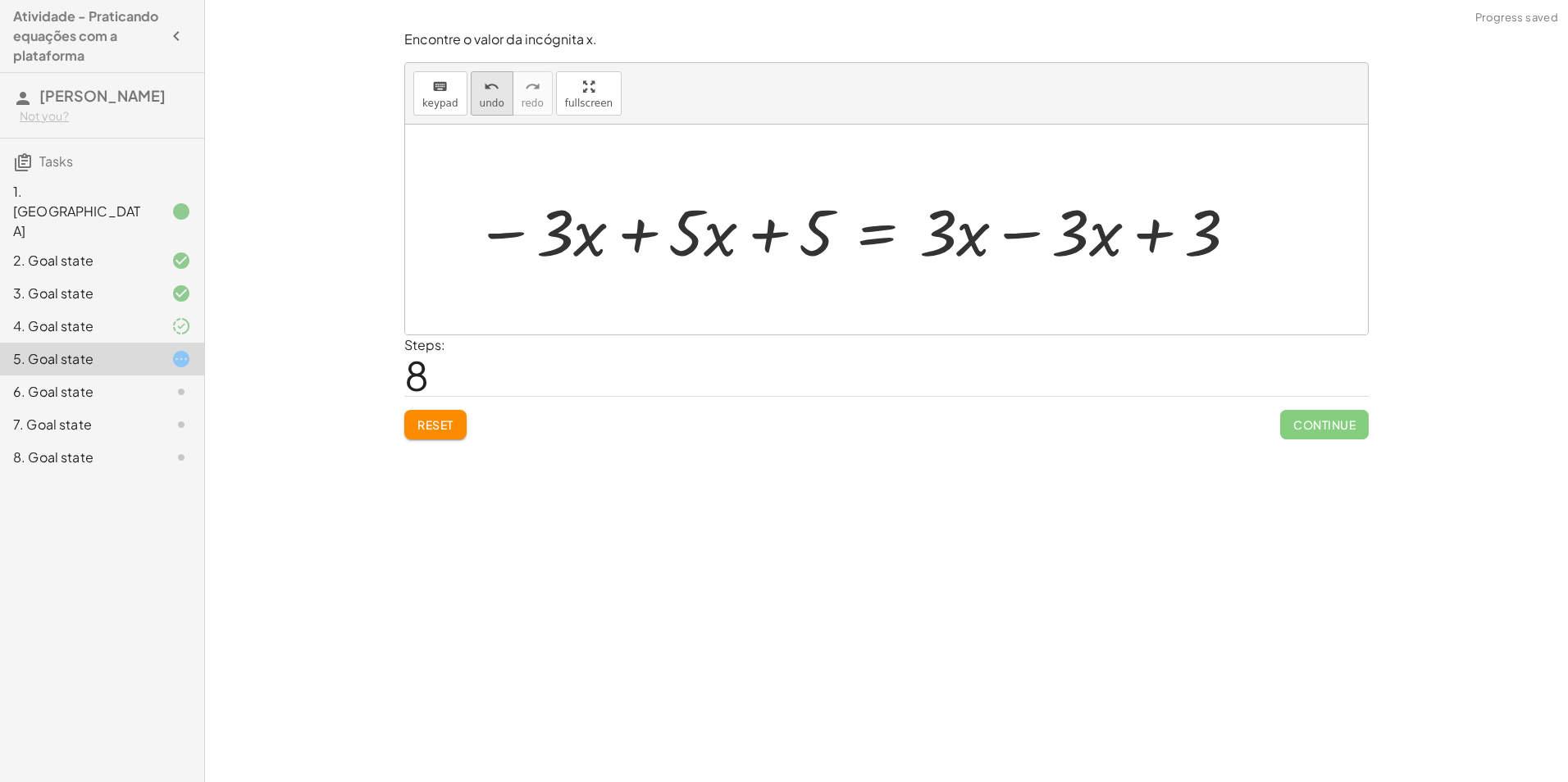
click at [502, 94] on button "undo undo" at bounding box center [492, 93] width 42 height 44
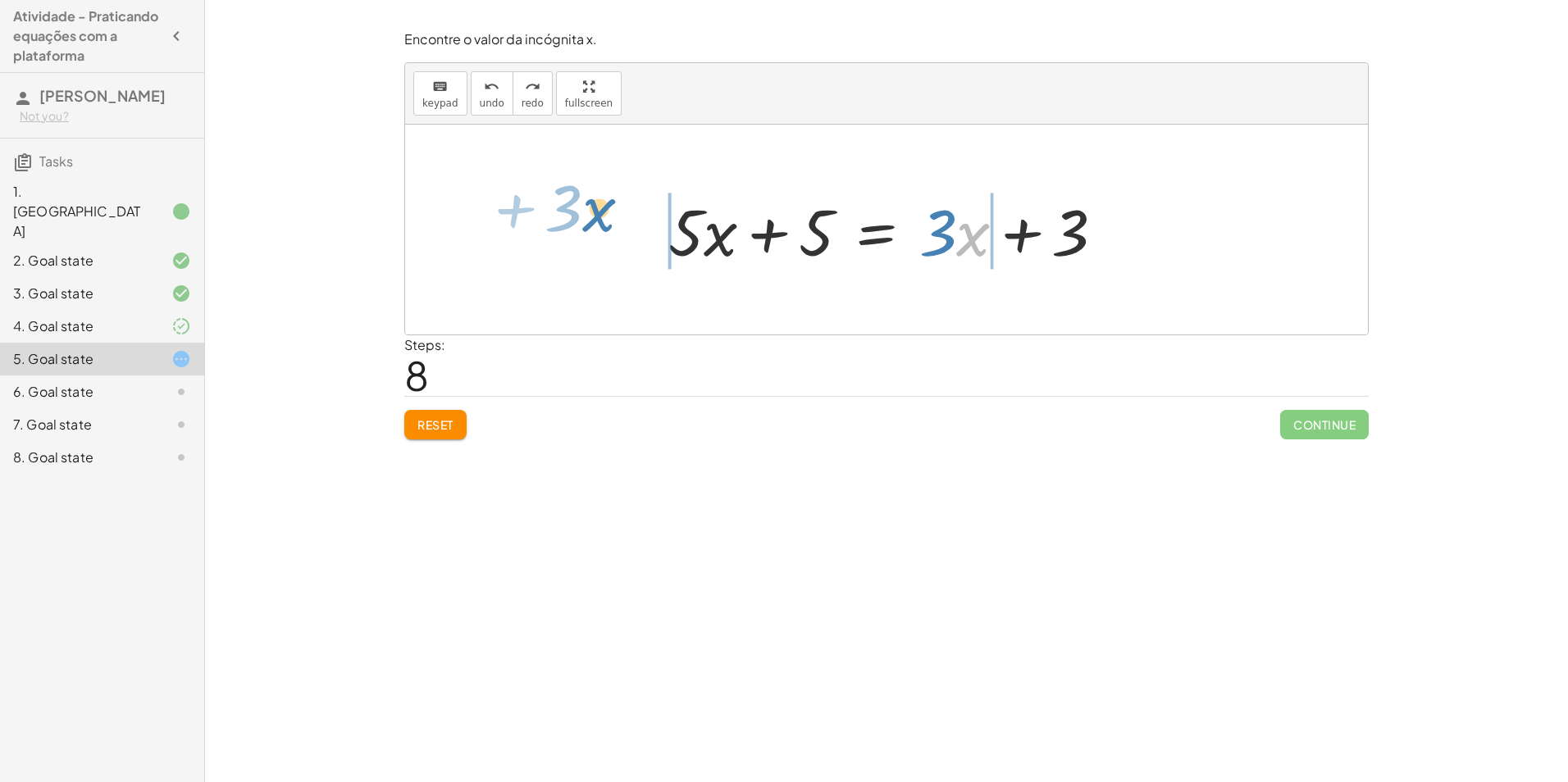
drag, startPoint x: 964, startPoint y: 238, endPoint x: 615, endPoint y: 241, distance: 349.0
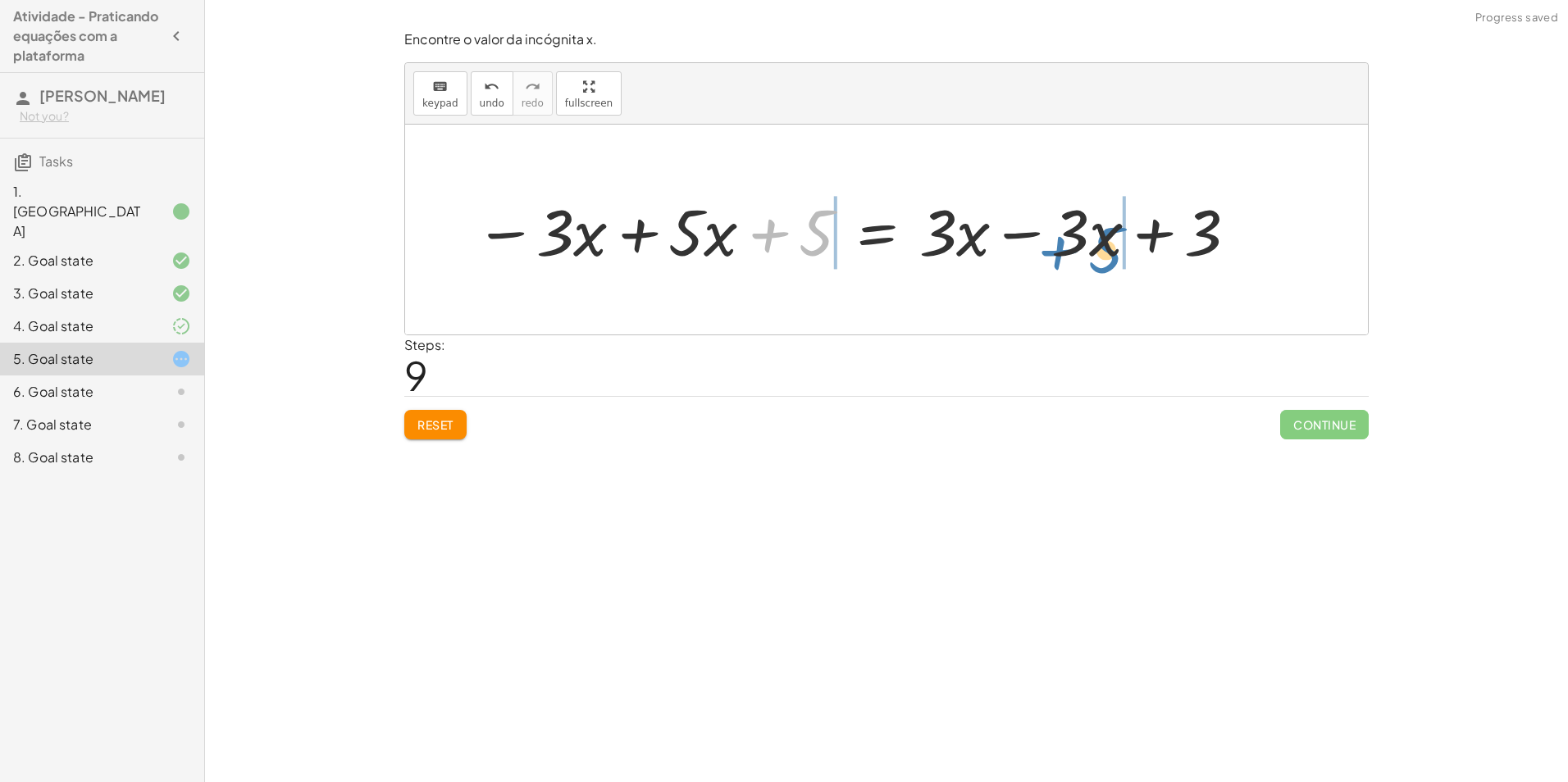
drag, startPoint x: 813, startPoint y: 228, endPoint x: 1103, endPoint y: 246, distance: 290.6
click at [1103, 246] on div at bounding box center [857, 230] width 781 height 85
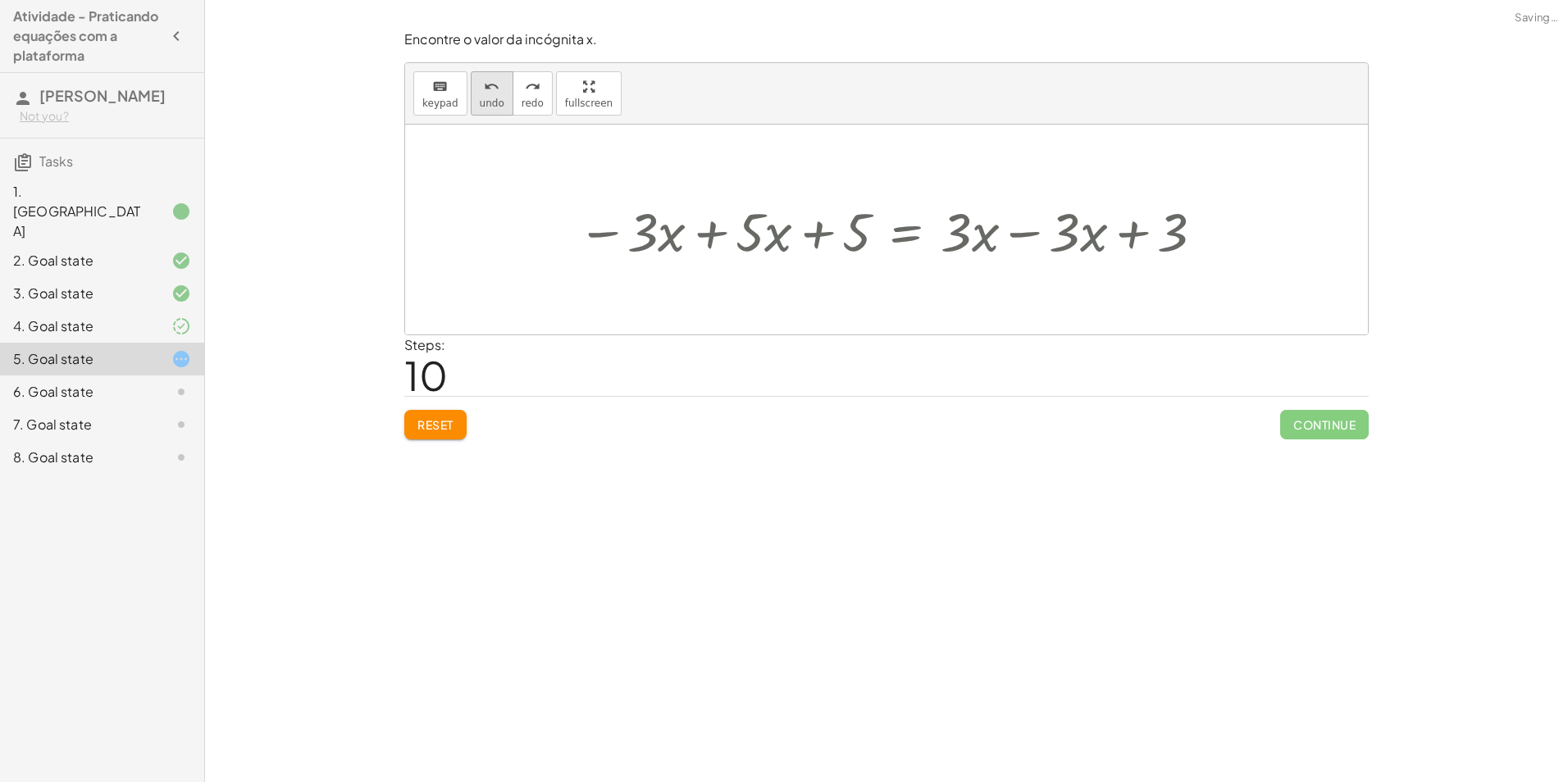
click at [491, 71] on button "undo undo" at bounding box center [492, 93] width 42 height 44
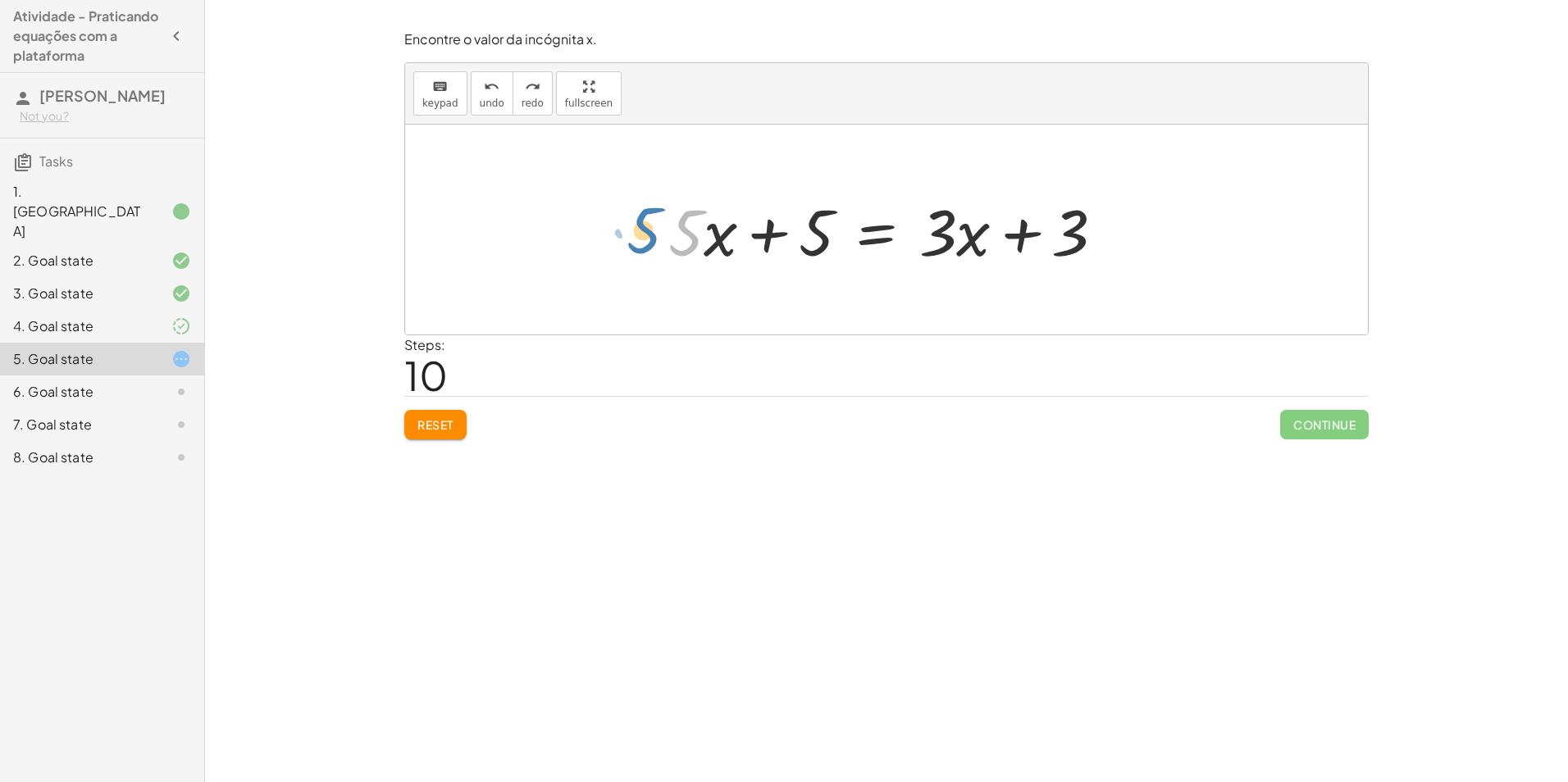
drag, startPoint x: 753, startPoint y: 232, endPoint x: 684, endPoint y: 227, distance: 69.2
click at [675, 227] on div at bounding box center [893, 230] width 466 height 85
drag, startPoint x: 953, startPoint y: 230, endPoint x: 650, endPoint y: 232, distance: 303.0
click at [619, 233] on div "· 5 · ( + x + 1 ) = + · 3 · x + 3 + · 5 · x + · 5 · 1 = + · 3 · x + 3 · 3 + · x…" at bounding box center [886, 229] width 963 height 210
click at [694, 229] on div at bounding box center [857, 230] width 781 height 85
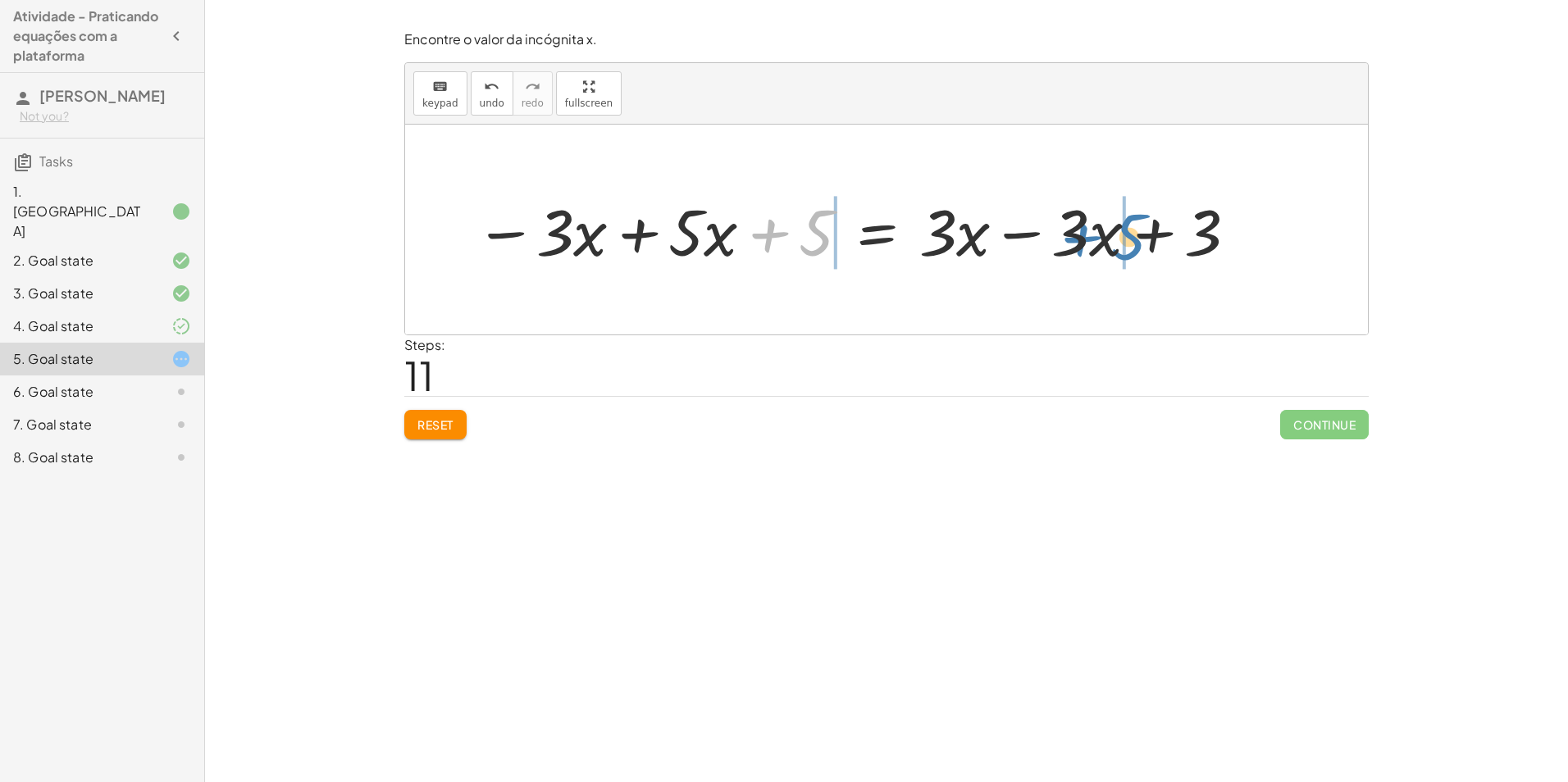
drag, startPoint x: 816, startPoint y: 237, endPoint x: 1128, endPoint y: 242, distance: 312.0
click at [1128, 242] on div at bounding box center [857, 230] width 781 height 85
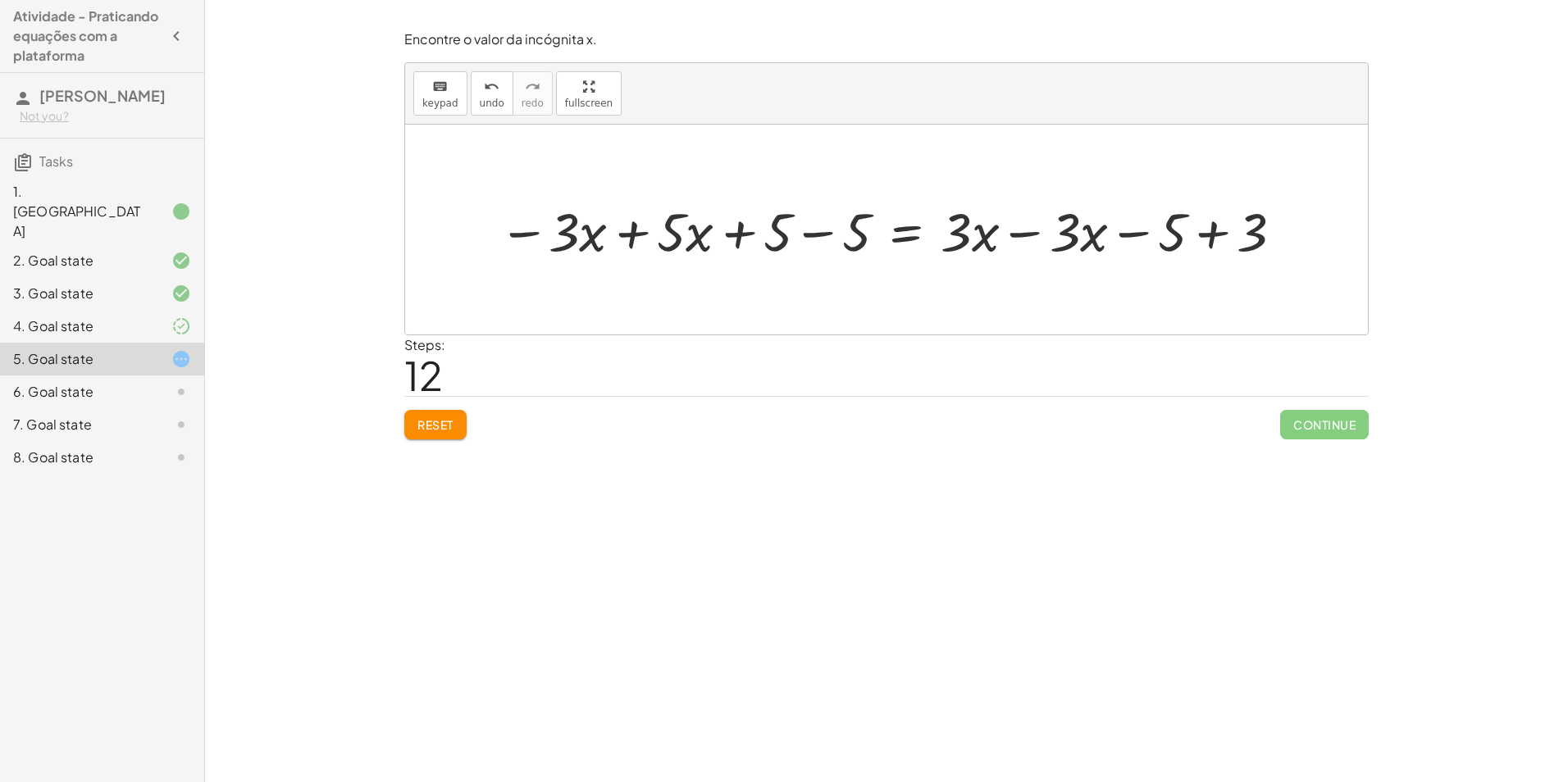
click at [629, 232] on div at bounding box center [892, 229] width 804 height 71
click at [814, 224] on div at bounding box center [976, 229] width 656 height 71
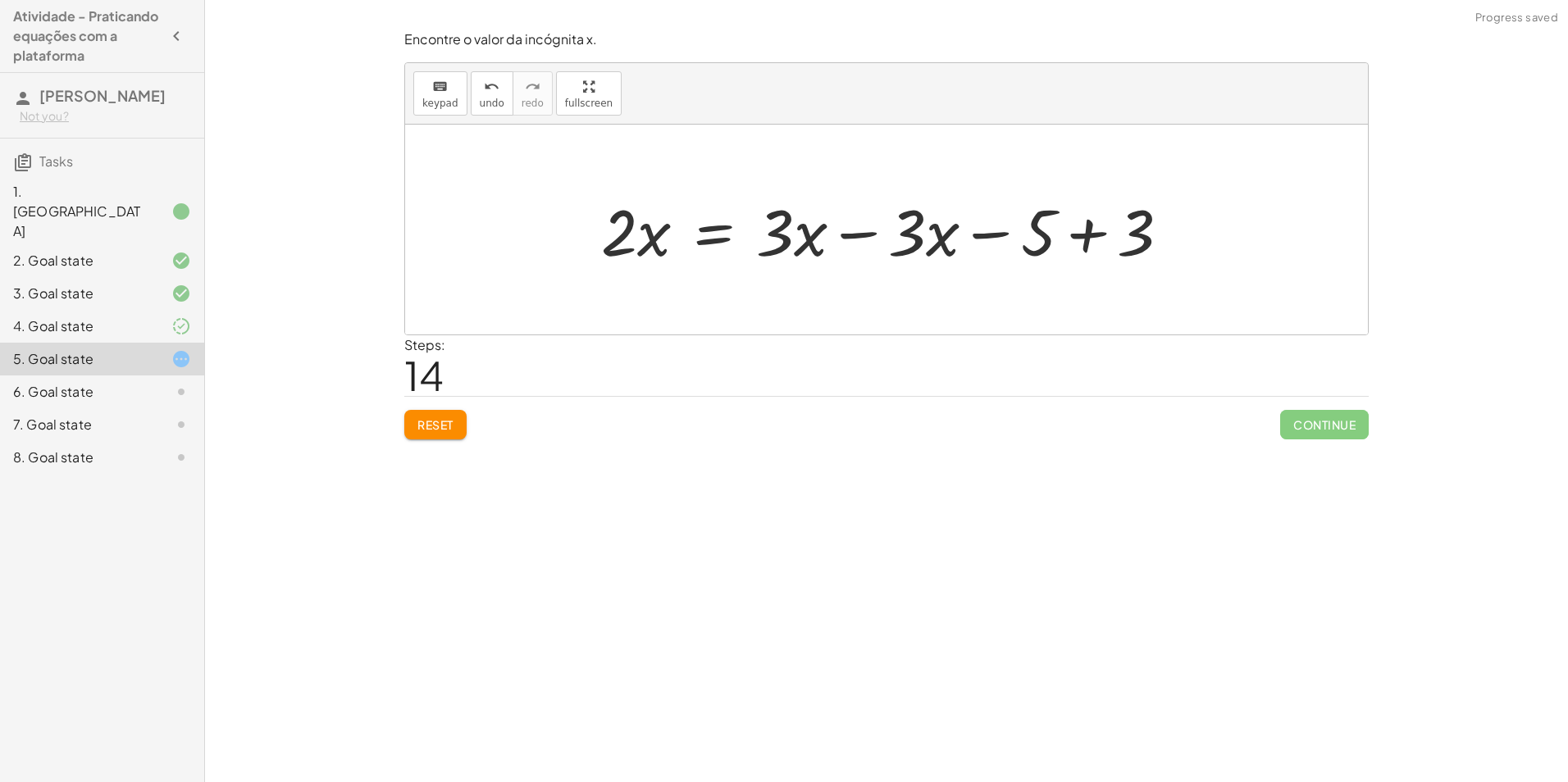
click at [866, 225] on div at bounding box center [892, 230] width 599 height 85
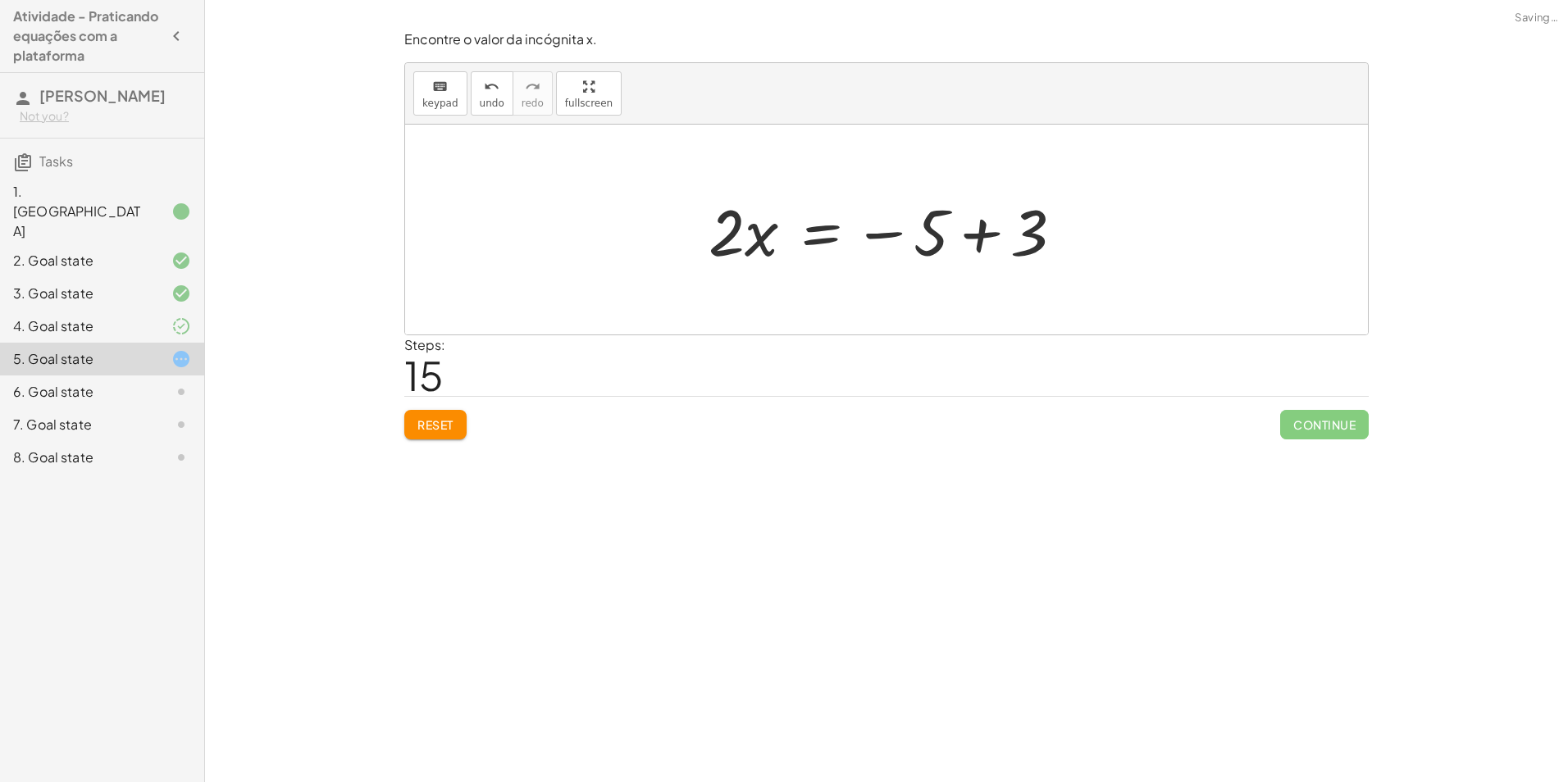
click at [968, 232] on div at bounding box center [892, 230] width 385 height 85
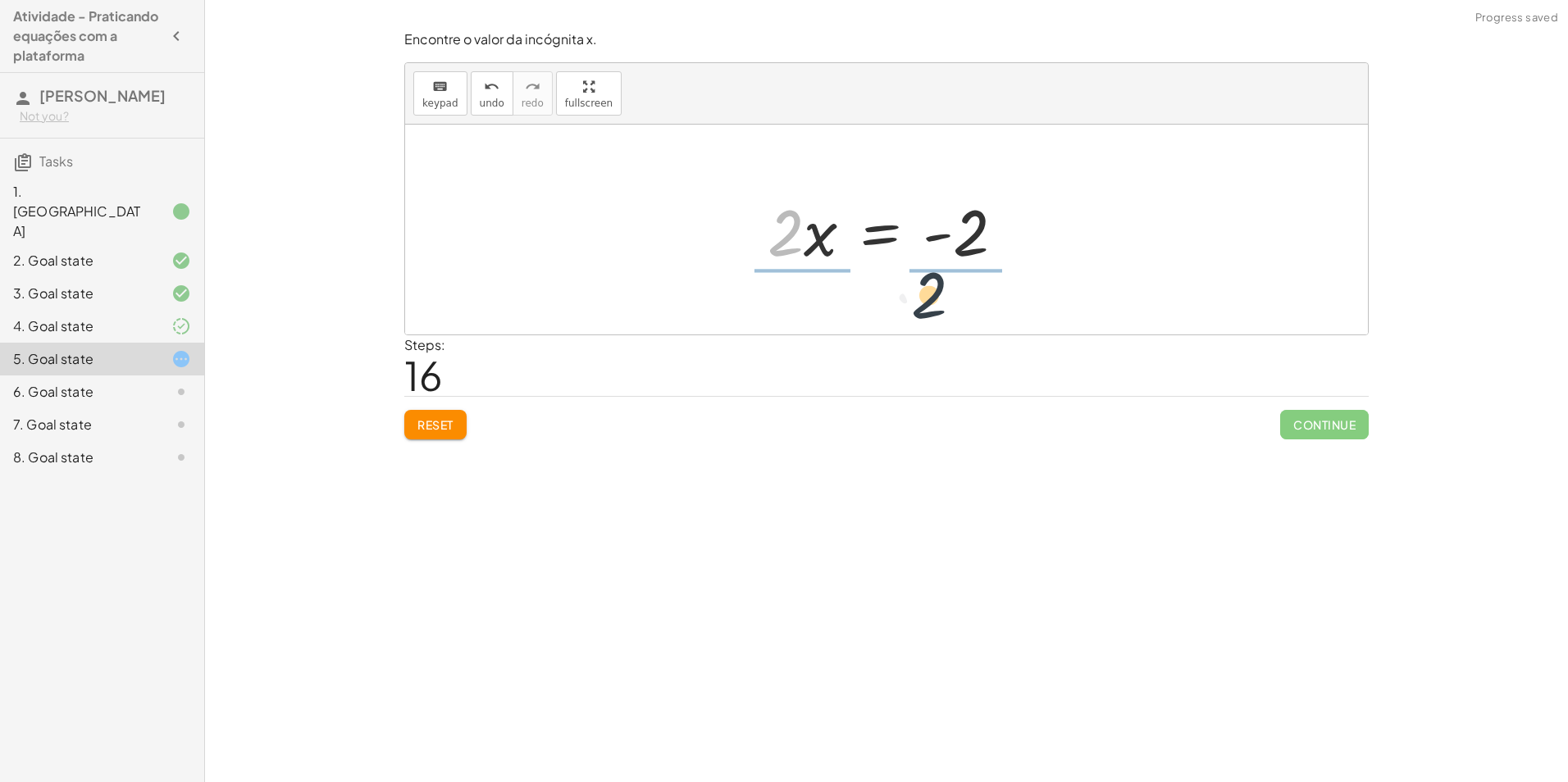
drag, startPoint x: 782, startPoint y: 226, endPoint x: 991, endPoint y: 315, distance: 227.2
click at [1010, 320] on div "· 5 · ( + x + 1 ) = + · 3 · x + 3 + · 5 · x + · 5 · 1 = + · 3 · x + 3 + · 5 · x…" at bounding box center [886, 229] width 963 height 210
click at [802, 232] on div at bounding box center [892, 229] width 282 height 126
click at [802, 232] on div at bounding box center [913, 229] width 243 height 126
click at [954, 225] on div at bounding box center [893, 229] width 243 height 126
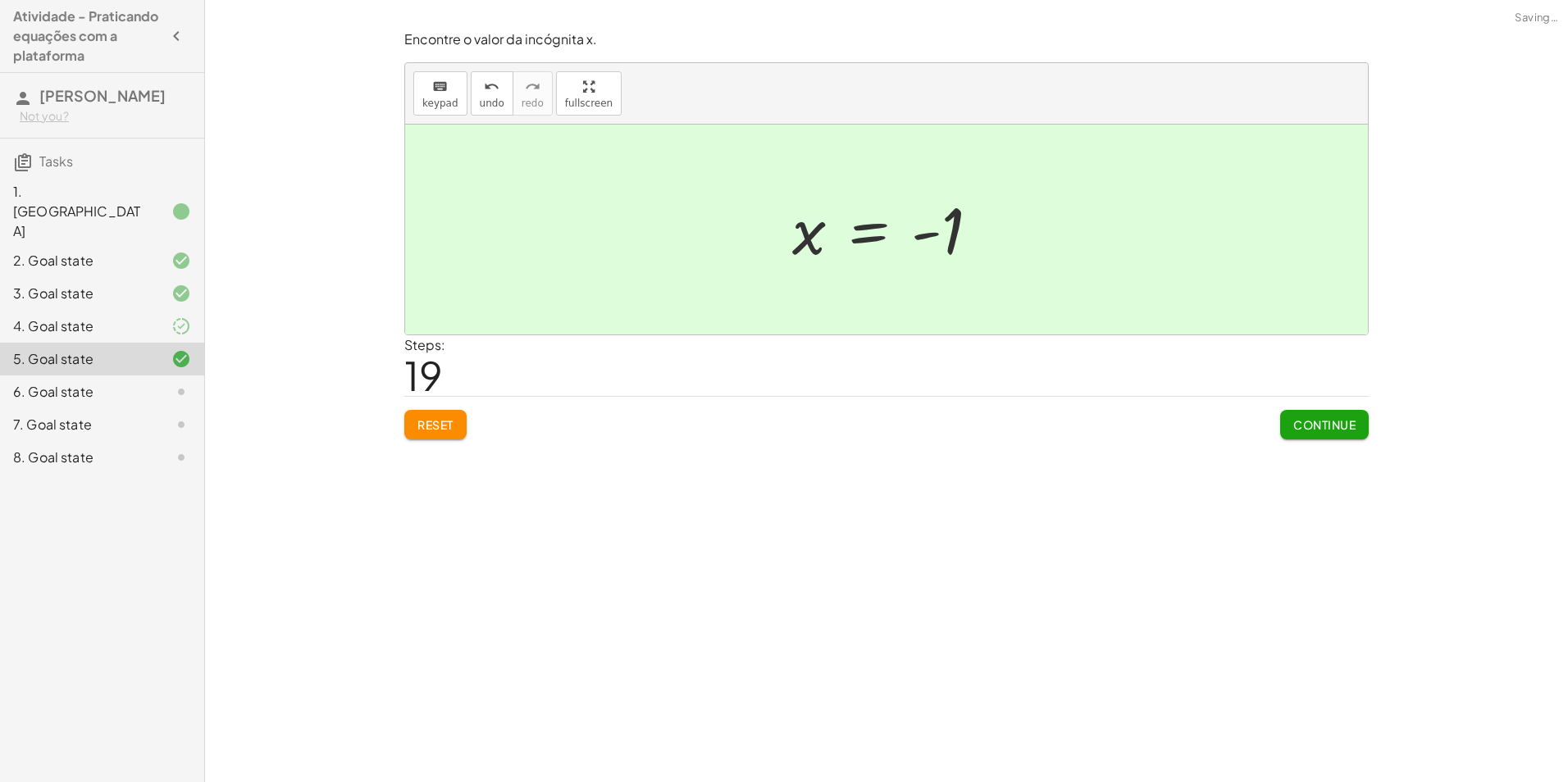
click at [1332, 425] on span "Continue" at bounding box center [1324, 424] width 62 height 15
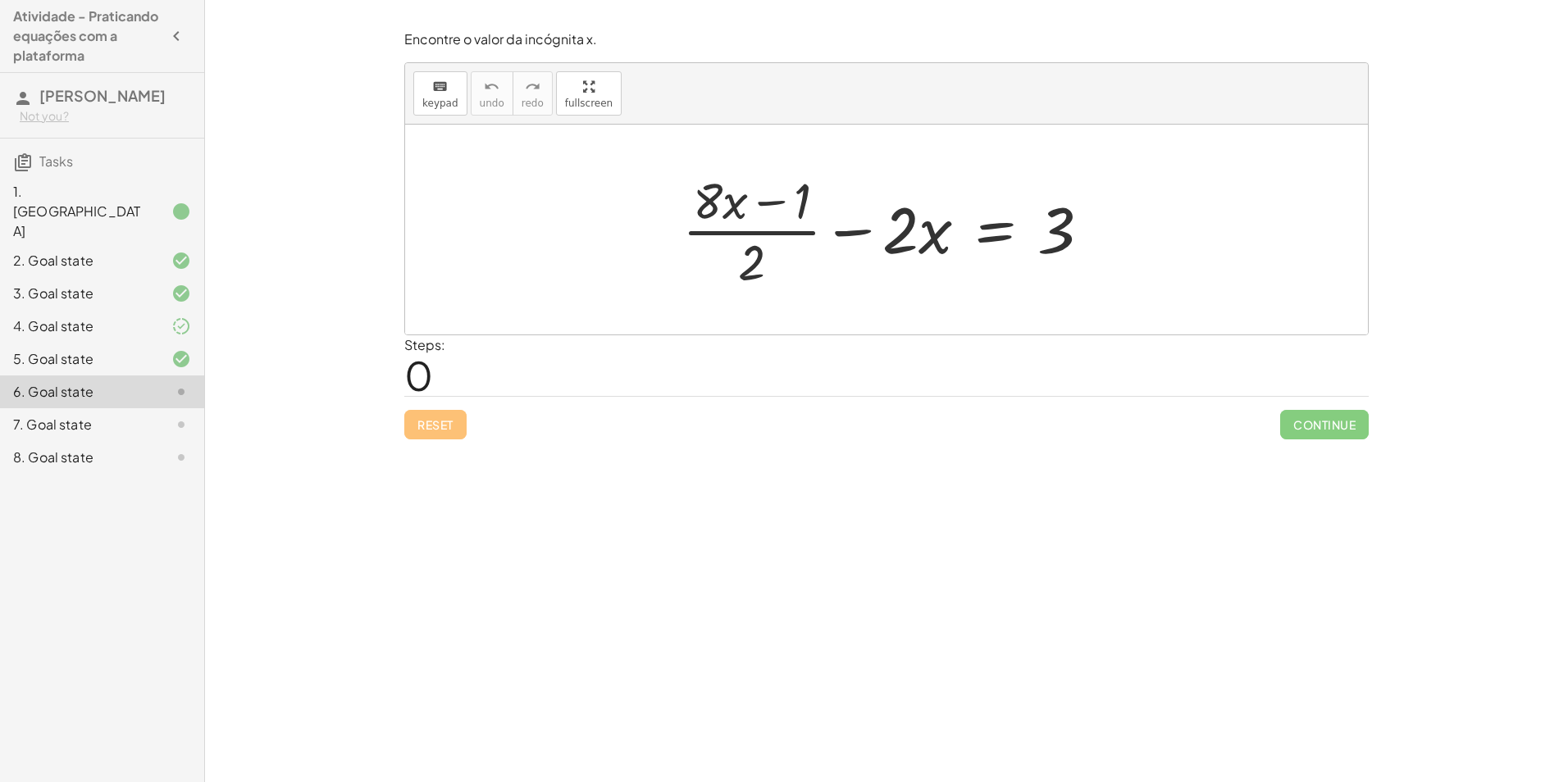
click at [766, 235] on div at bounding box center [892, 229] width 438 height 126
drag, startPoint x: 747, startPoint y: 266, endPoint x: 1110, endPoint y: 219, distance: 366.0
drag, startPoint x: 804, startPoint y: 234, endPoint x: 1090, endPoint y: 232, distance: 286.0
click at [1101, 239] on div at bounding box center [892, 229] width 438 height 126
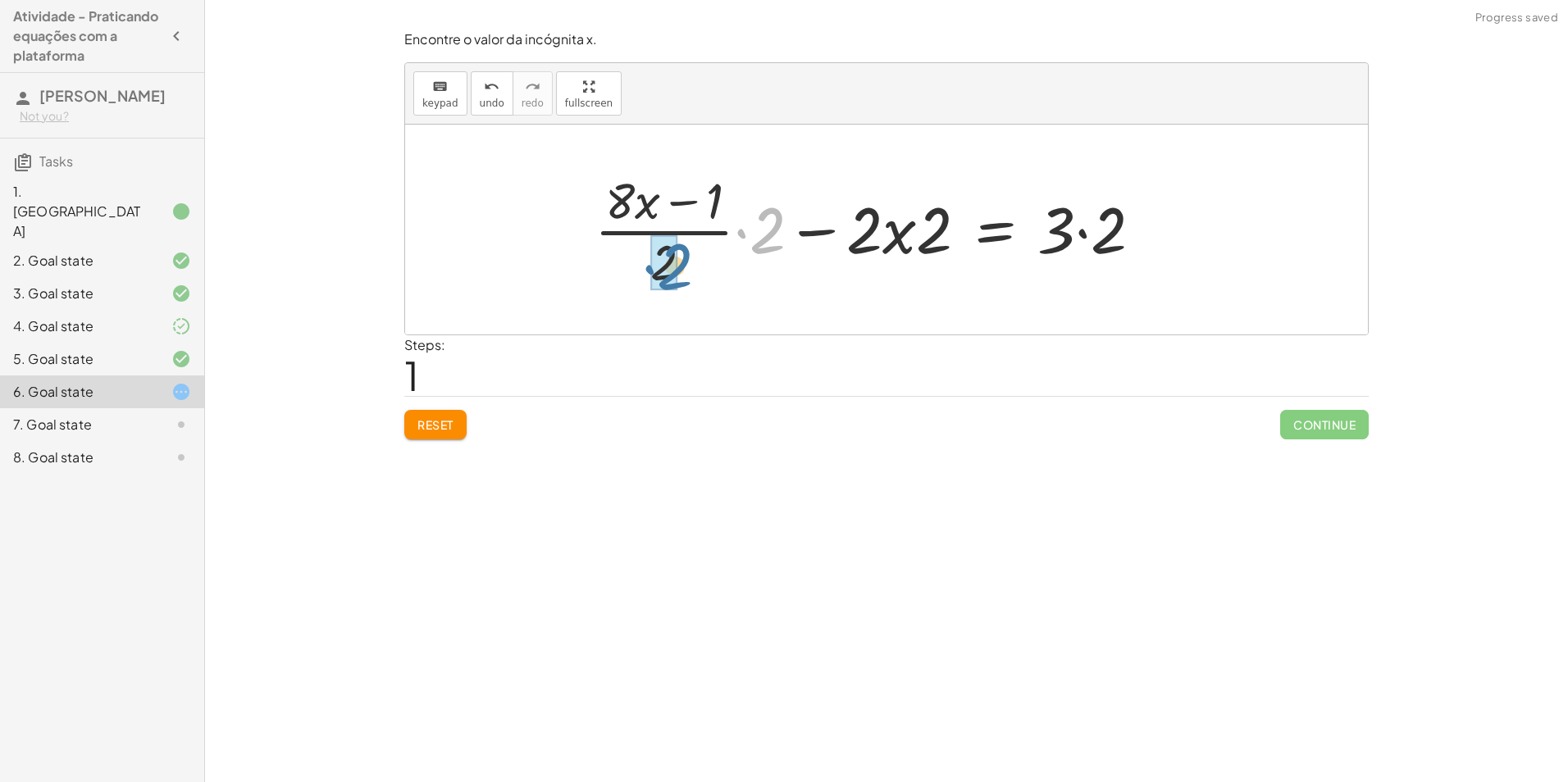
drag, startPoint x: 760, startPoint y: 228, endPoint x: 722, endPoint y: 256, distance: 47.2
click at [916, 232] on div at bounding box center [891, 230] width 544 height 85
click at [899, 240] on div at bounding box center [891, 230] width 544 height 85
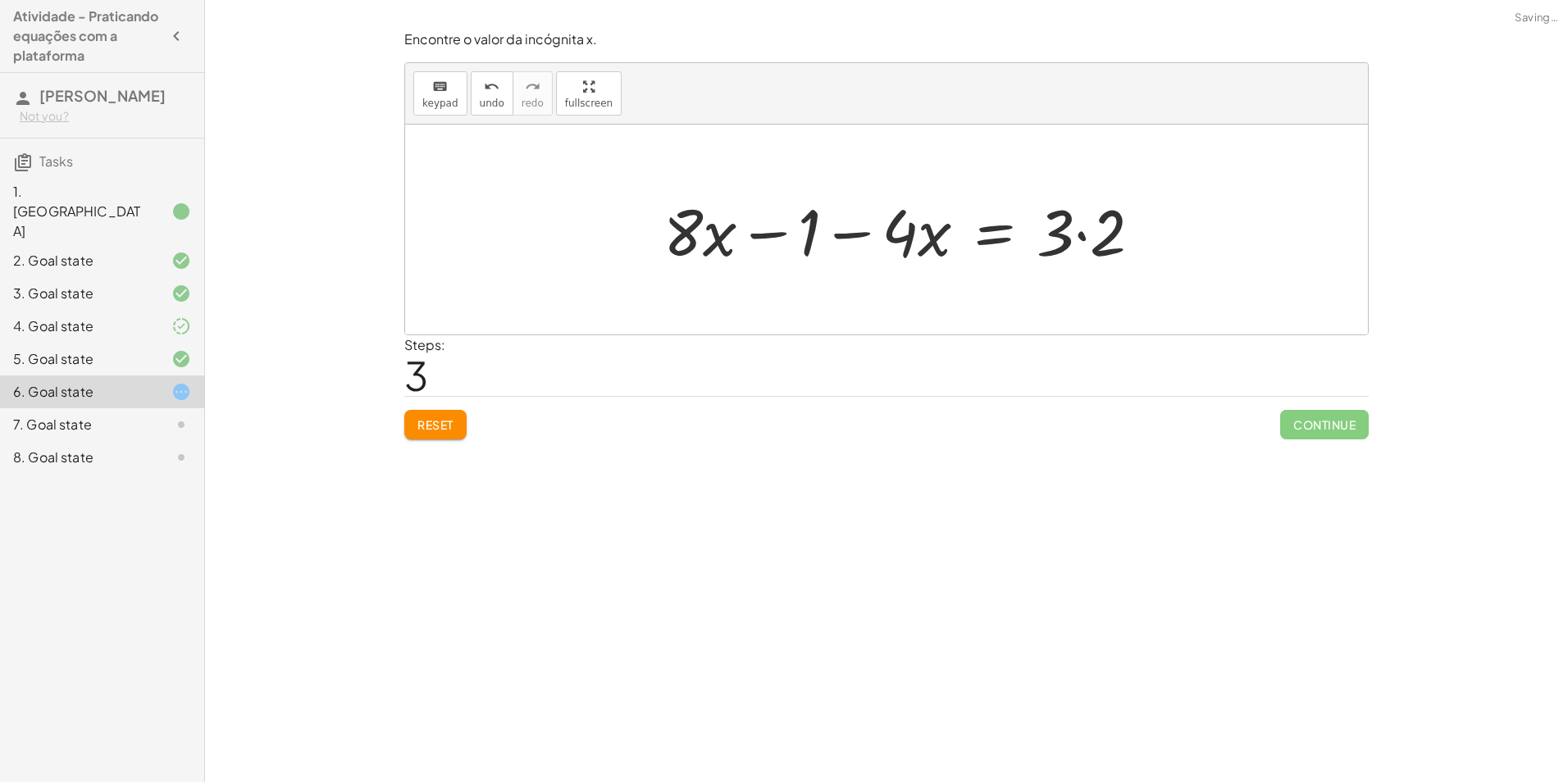
click at [1073, 232] on div at bounding box center [909, 230] width 507 height 85
drag, startPoint x: 835, startPoint y: 240, endPoint x: 1139, endPoint y: 227, distance: 304.3
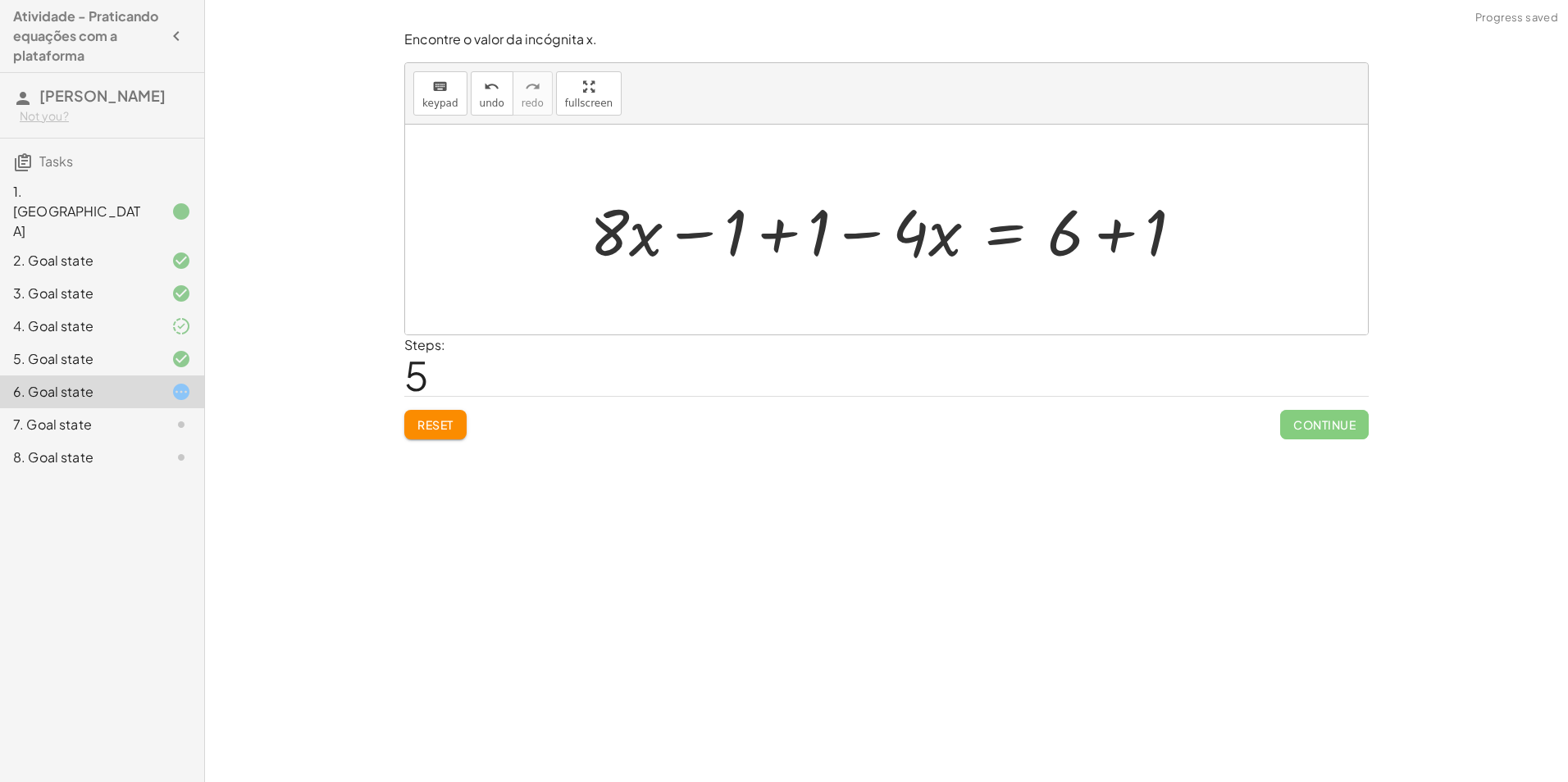
drag, startPoint x: 806, startPoint y: 234, endPoint x: 816, endPoint y: 240, distance: 11.7
click at [806, 238] on div at bounding box center [893, 230] width 623 height 85
drag, startPoint x: 852, startPoint y: 241, endPoint x: 865, endPoint y: 237, distance: 13.6
click at [853, 241] on div at bounding box center [976, 230] width 455 height 85
click at [1100, 235] on div at bounding box center [1043, 230] width 321 height 85
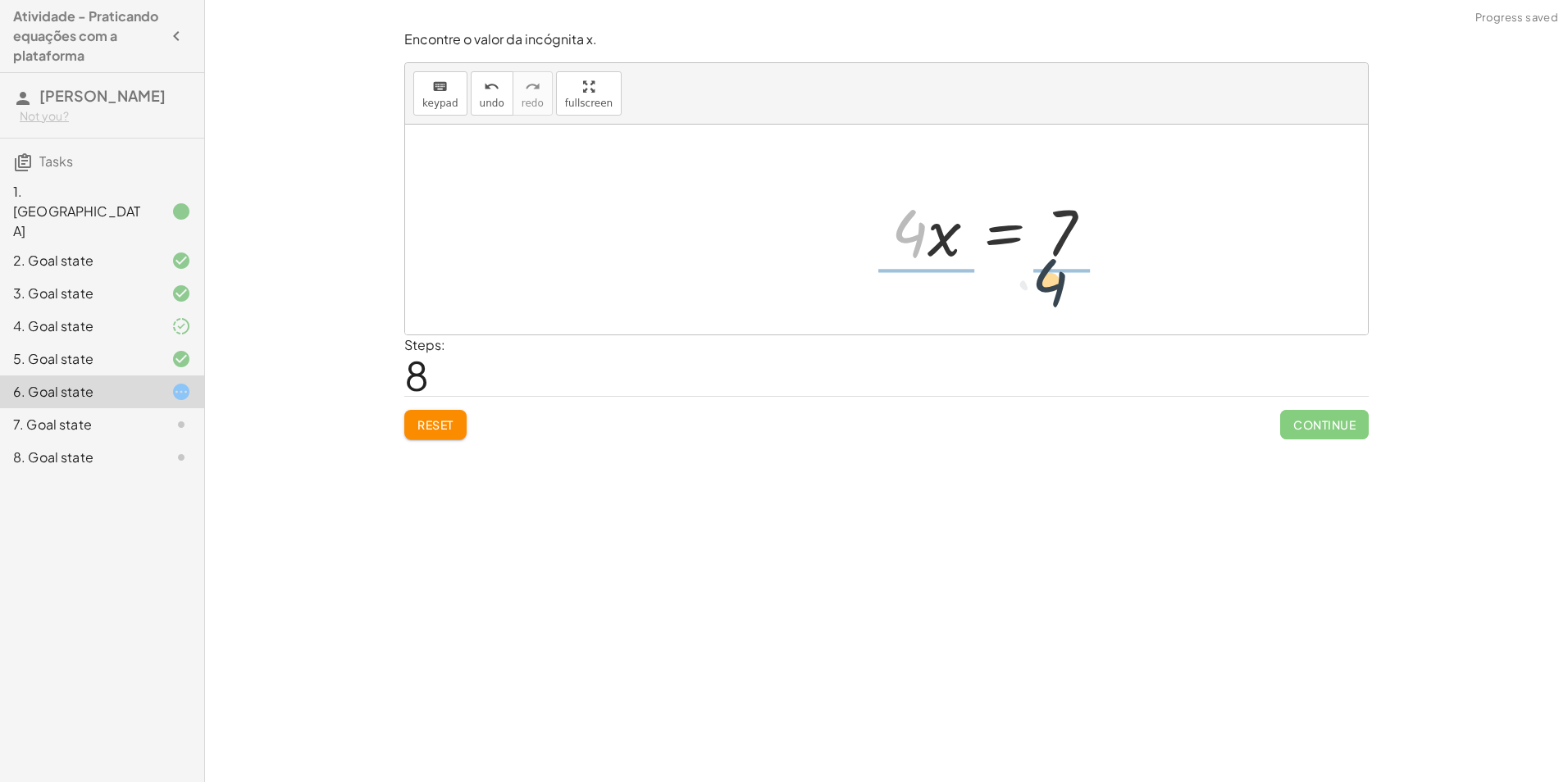
drag, startPoint x: 909, startPoint y: 234, endPoint x: 1068, endPoint y: 279, distance: 165.2
click at [1041, 227] on div at bounding box center [1006, 229] width 252 height 126
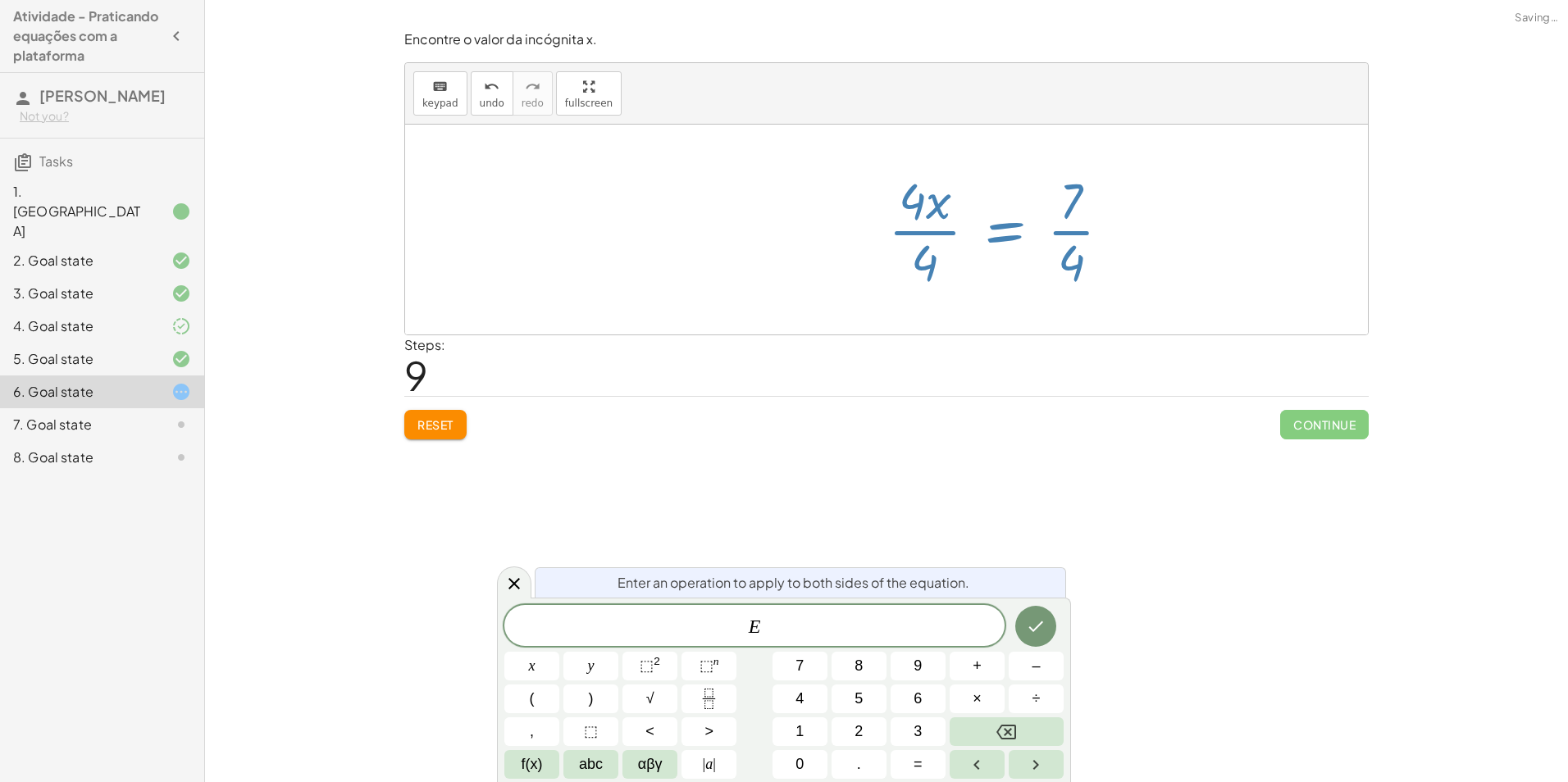
click at [1011, 292] on div "+ · ( + · 8 · x − 1 ) · 2 − · 2 · x = 3 + · · ( + · 8 · x − 1 ) · 2 · 2 − · 2 ·…" at bounding box center [1000, 229] width 273 height 134
click at [933, 225] on div at bounding box center [1006, 229] width 252 height 126
drag, startPoint x: 925, startPoint y: 236, endPoint x: 938, endPoint y: 232, distance: 13.6
click at [928, 233] on div at bounding box center [1006, 229] width 252 height 126
drag, startPoint x: 909, startPoint y: 477, endPoint x: 868, endPoint y: 439, distance: 55.9
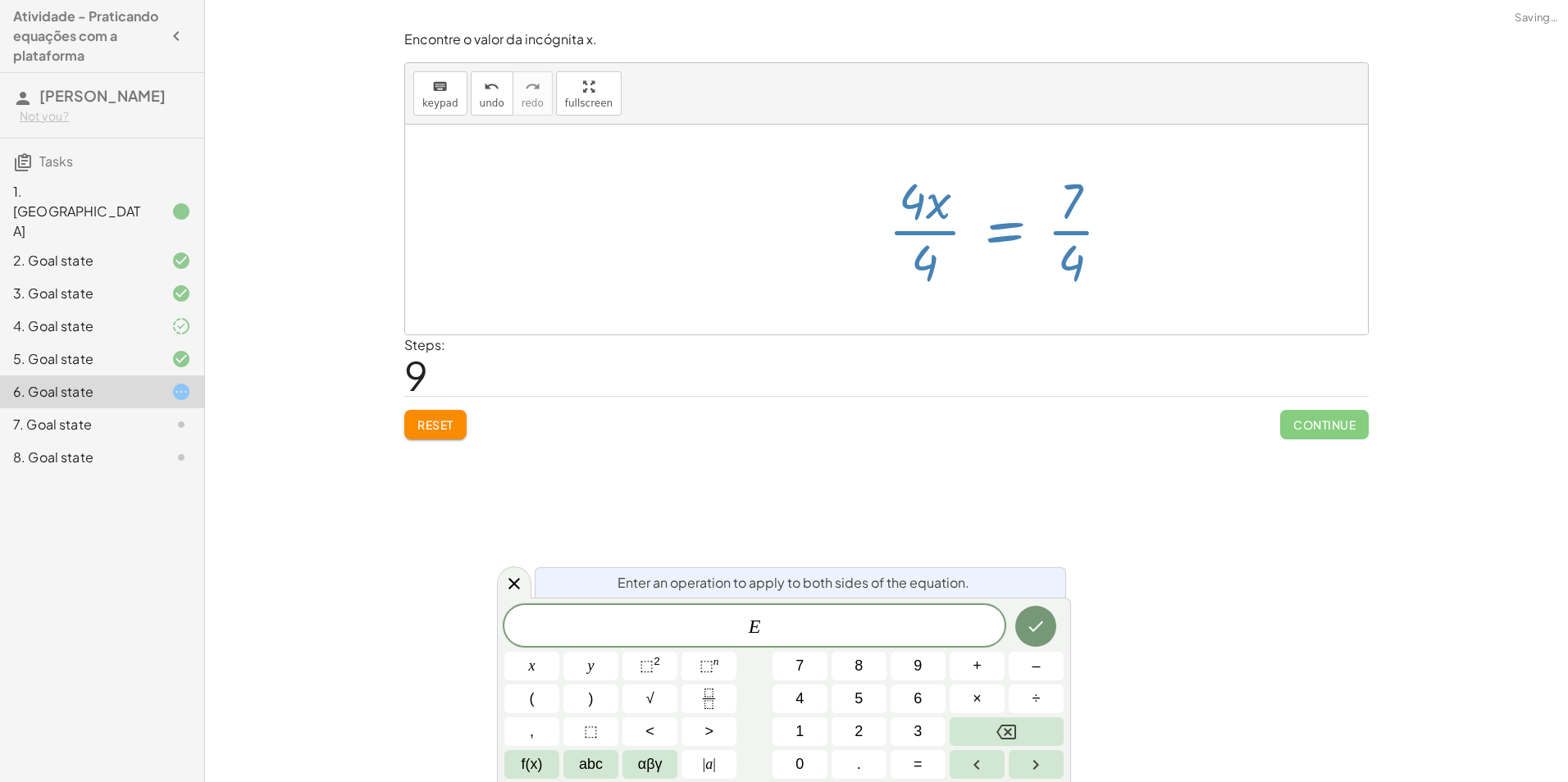
click at [904, 472] on div "Encontre o valor da incógnita x manipulando a equação. insert select one: Math …" at bounding box center [886, 391] width 1363 height 782
drag, startPoint x: 1070, startPoint y: 249, endPoint x: 1095, endPoint y: 252, distance: 25.2
click at [1071, 251] on div at bounding box center [1006, 229] width 252 height 126
click at [1116, 276] on div at bounding box center [1006, 229] width 252 height 126
click at [0, 0] on div "Encontre o valor da incógnita x. keyboard keypad undo undo redo redo fullscreen…" at bounding box center [0, 0] width 0 height 0
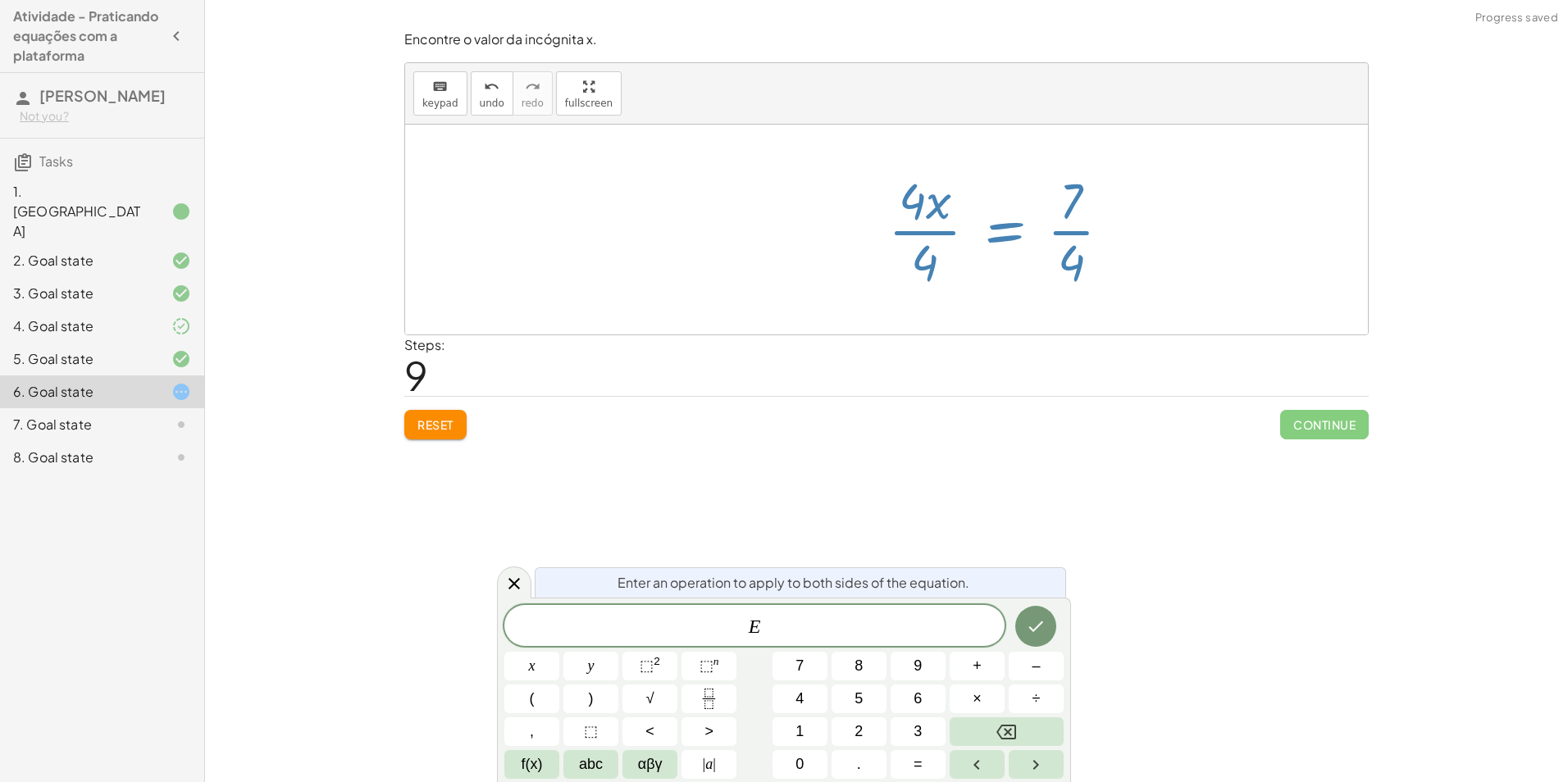
drag, startPoint x: 958, startPoint y: 421, endPoint x: 851, endPoint y: 477, distance: 120.8
click at [900, 477] on div "Encontre o valor da incógnita x manipulando a equação. insert select one: Math …" at bounding box center [886, 391] width 1363 height 782
click at [517, 579] on icon at bounding box center [514, 584] width 20 height 20
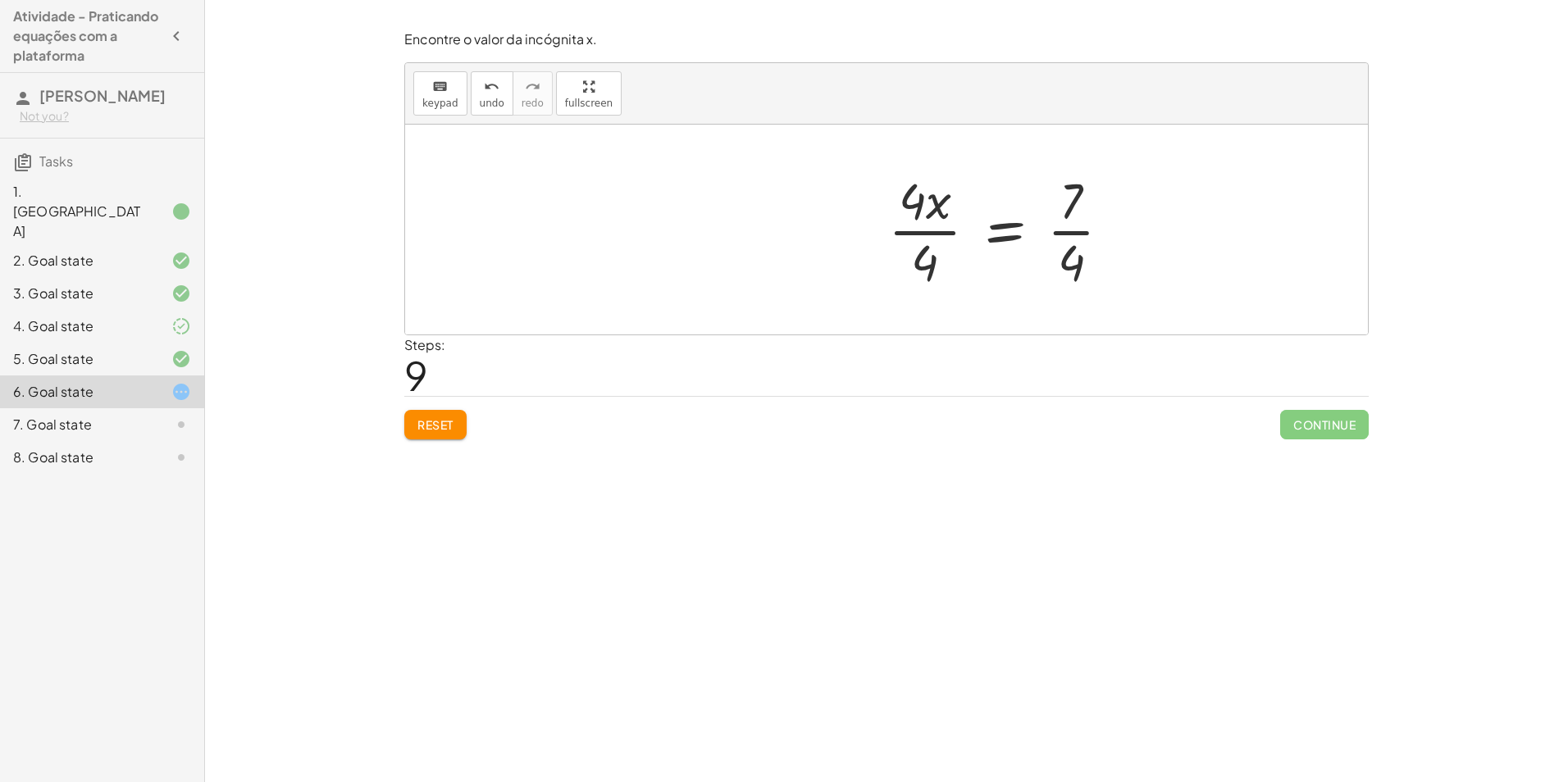
click at [933, 237] on div at bounding box center [1006, 229] width 252 height 126
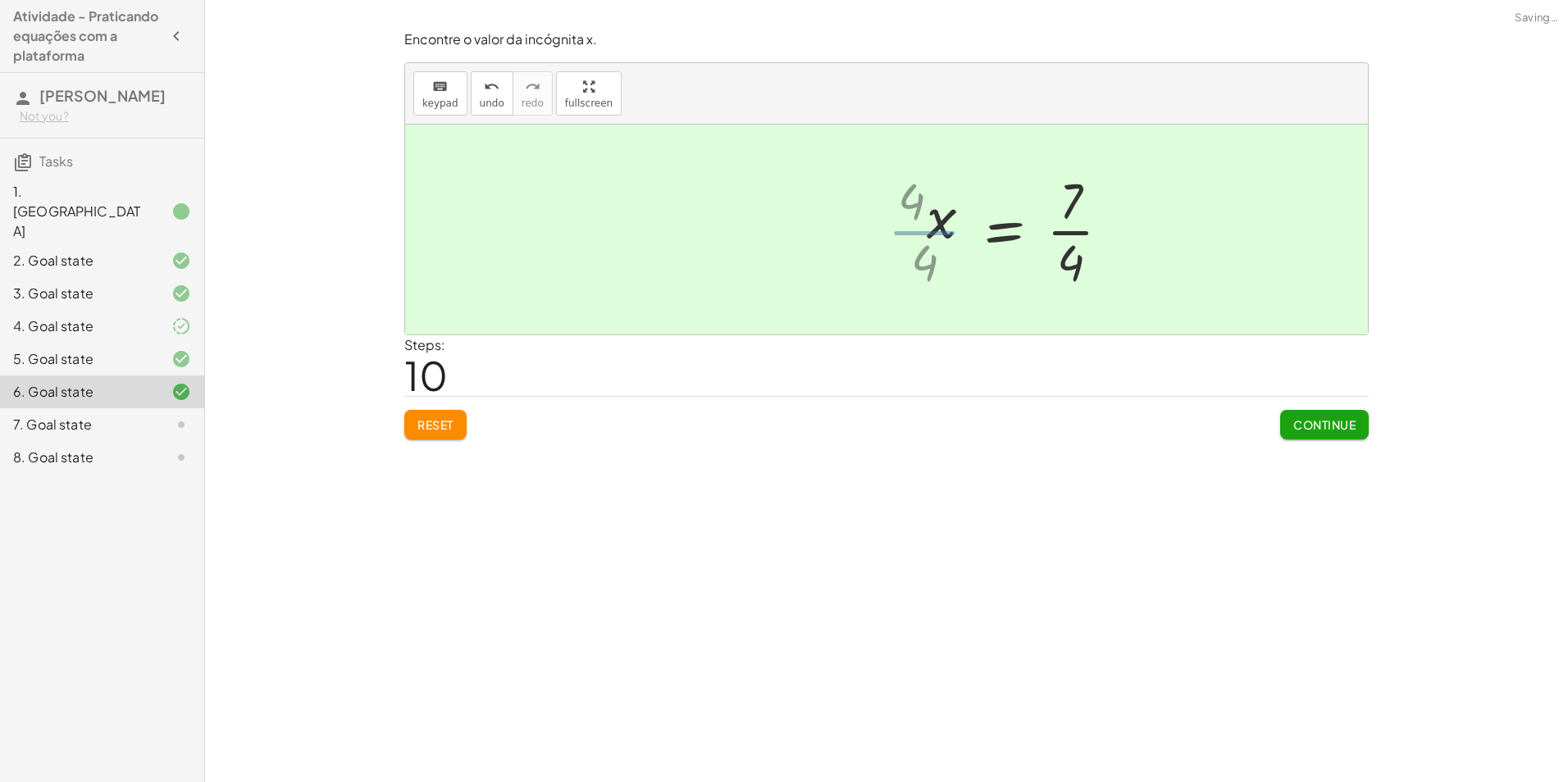
click at [1060, 243] on div at bounding box center [1026, 229] width 213 height 126
drag, startPoint x: 1066, startPoint y: 233, endPoint x: 1036, endPoint y: 242, distance: 31.3
click at [1069, 237] on div at bounding box center [886, 229] width 963 height 210
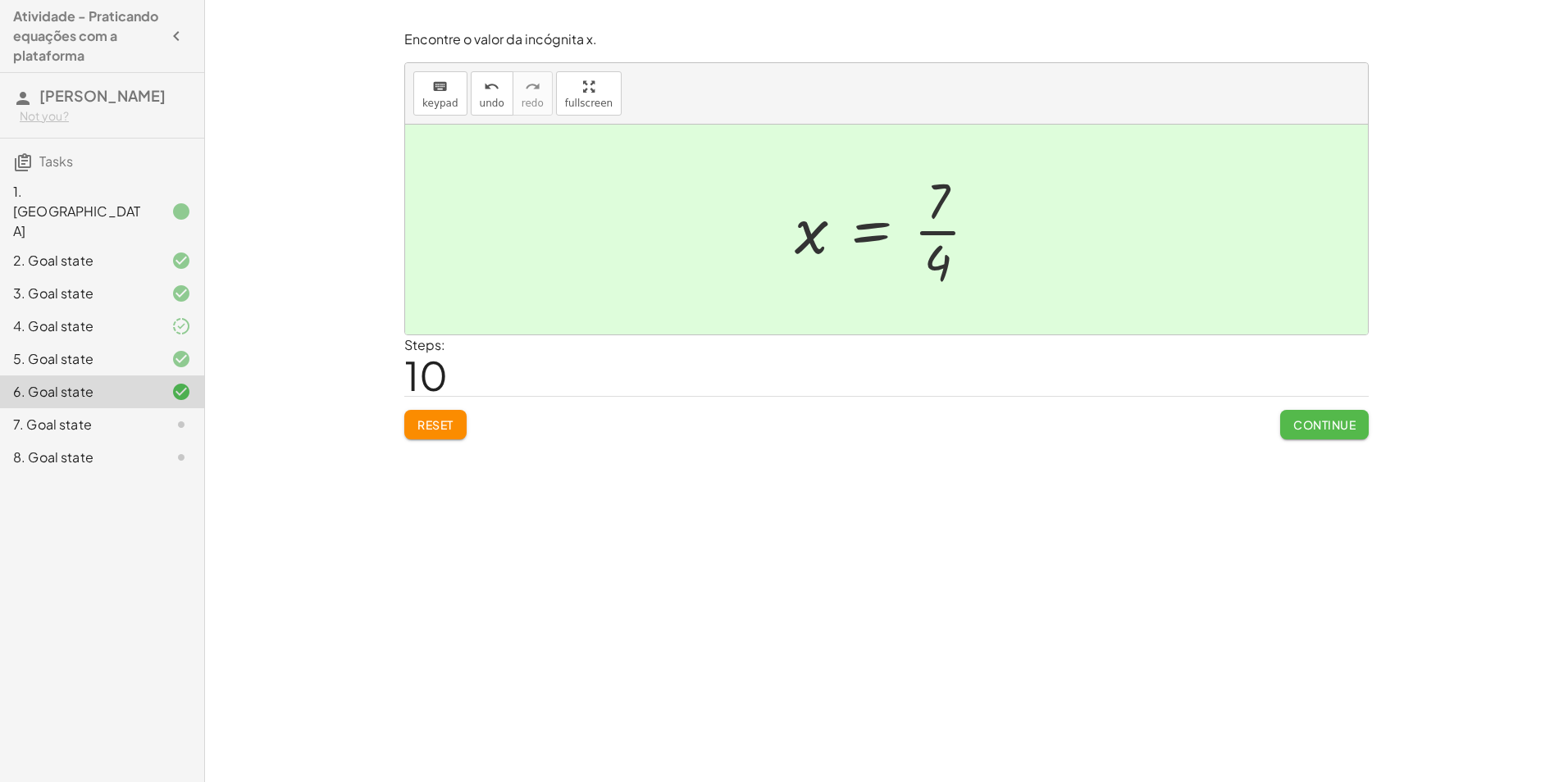
click at [1357, 418] on button "Continue" at bounding box center [1324, 425] width 89 height 30
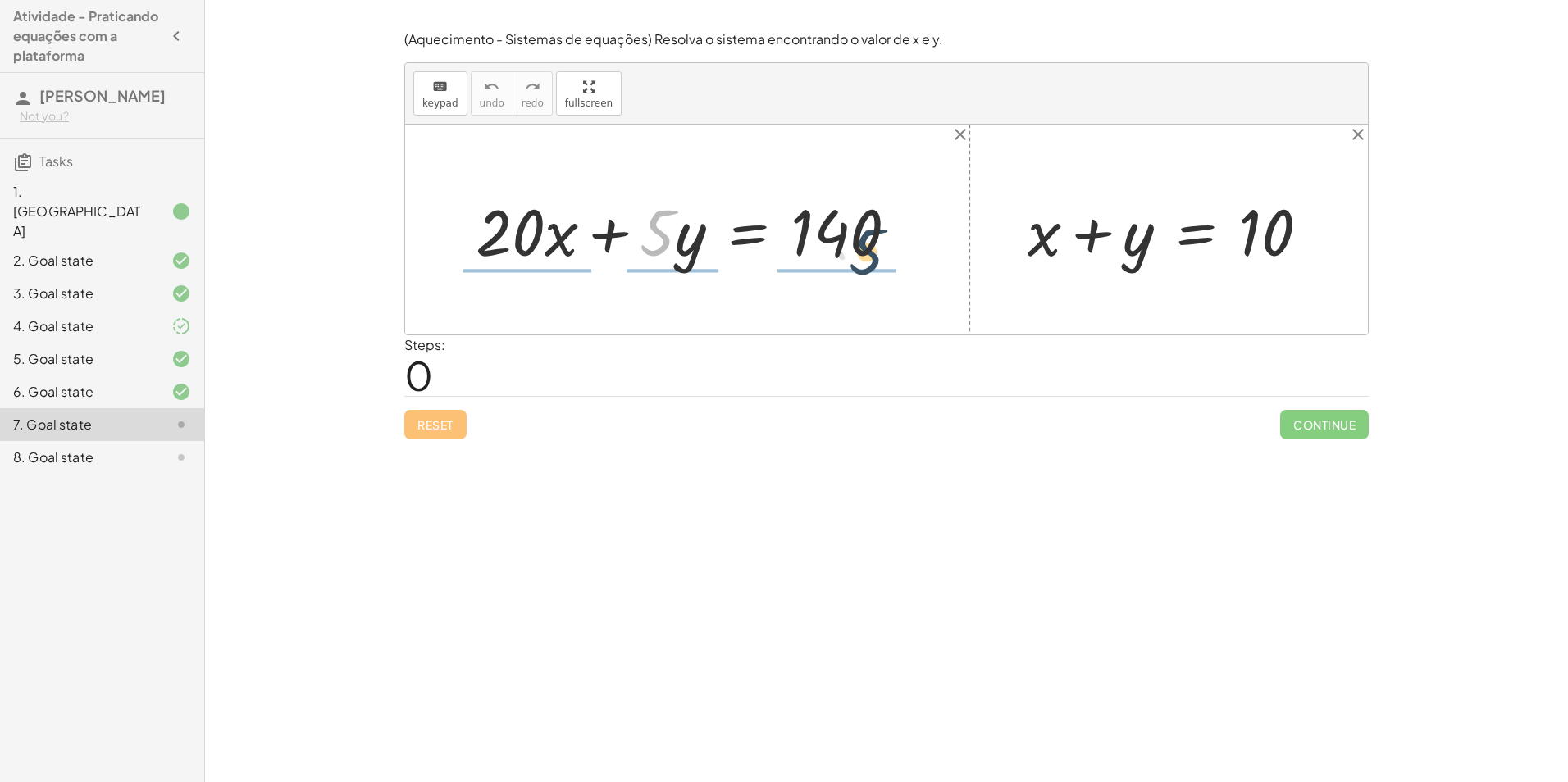
drag, startPoint x: 670, startPoint y: 249, endPoint x: 901, endPoint y: 262, distance: 231.4
click at [903, 261] on div at bounding box center [693, 230] width 452 height 85
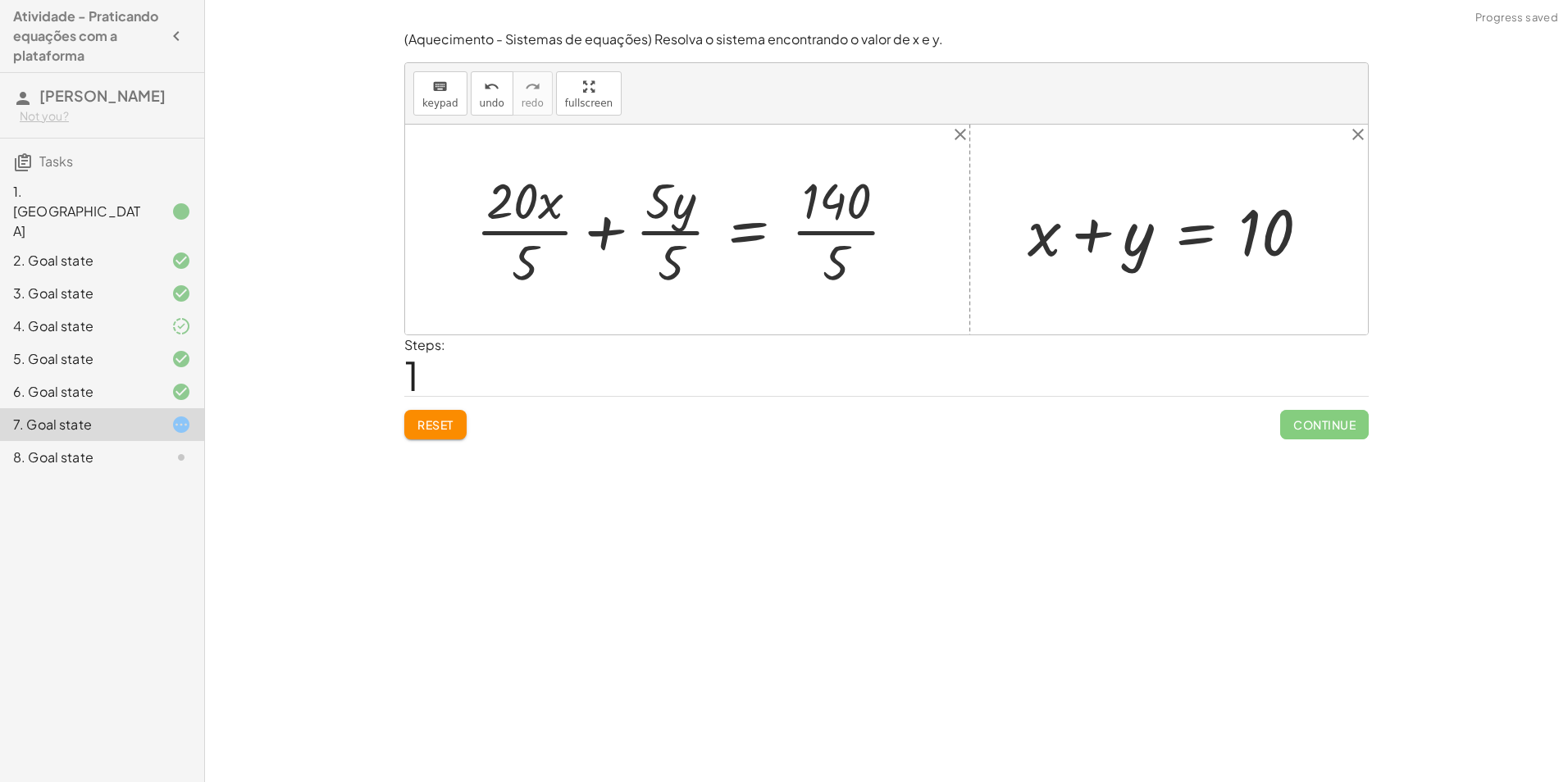
click at [554, 230] on div at bounding box center [693, 229] width 450 height 126
click at [680, 232] on div at bounding box center [706, 229] width 422 height 126
click at [681, 231] on div at bounding box center [727, 229] width 382 height 126
click at [866, 237] on div at bounding box center [727, 229] width 382 height 126
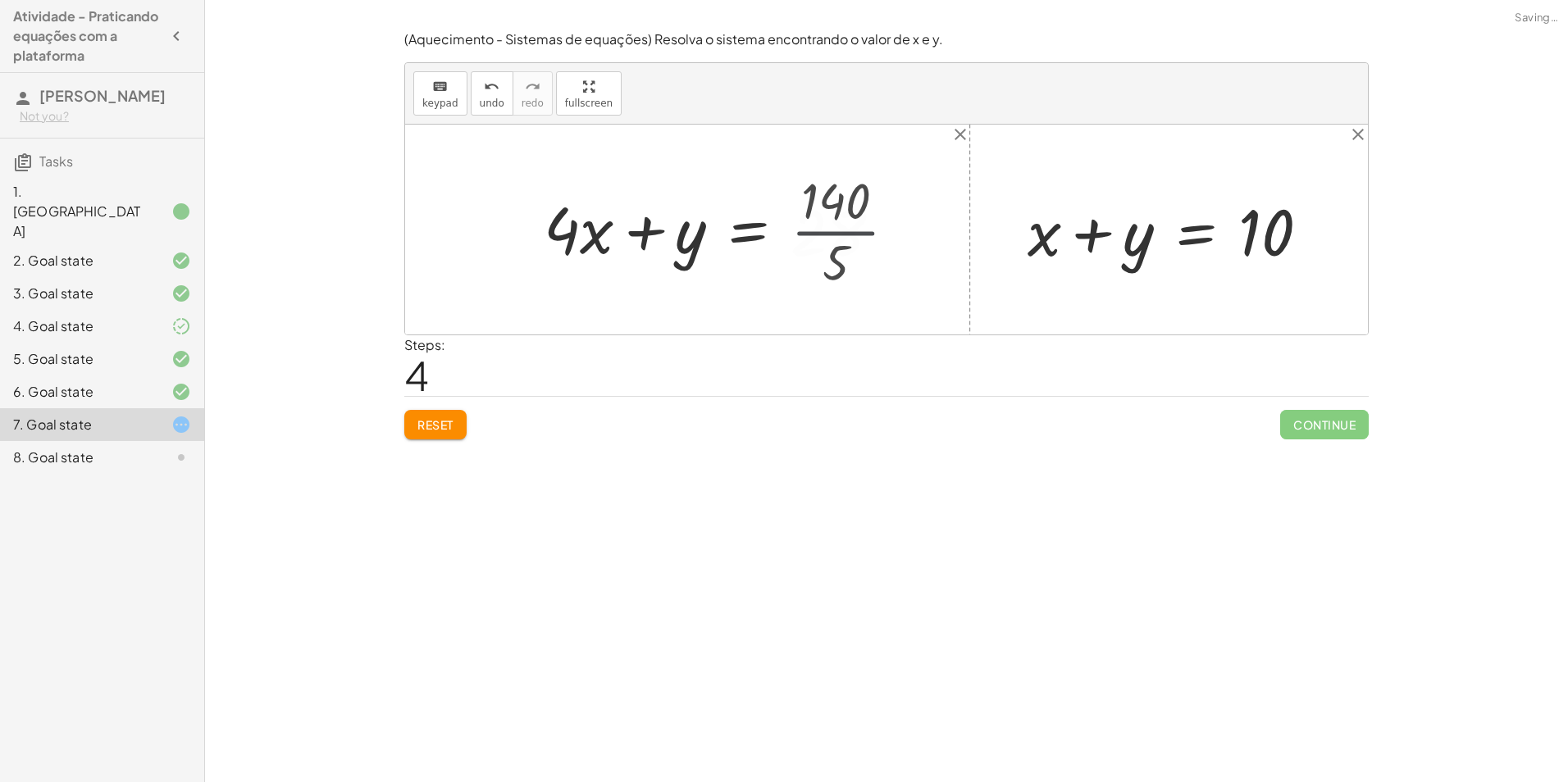
click at [866, 237] on div at bounding box center [719, 230] width 367 height 85
drag, startPoint x: 716, startPoint y: 281, endPoint x: 577, endPoint y: 260, distance: 140.6
drag, startPoint x: 605, startPoint y: 237, endPoint x: 855, endPoint y: 320, distance: 263.4
click at [847, 234] on div at bounding box center [710, 229] width 392 height 126
click at [847, 234] on div at bounding box center [686, 229] width 344 height 126
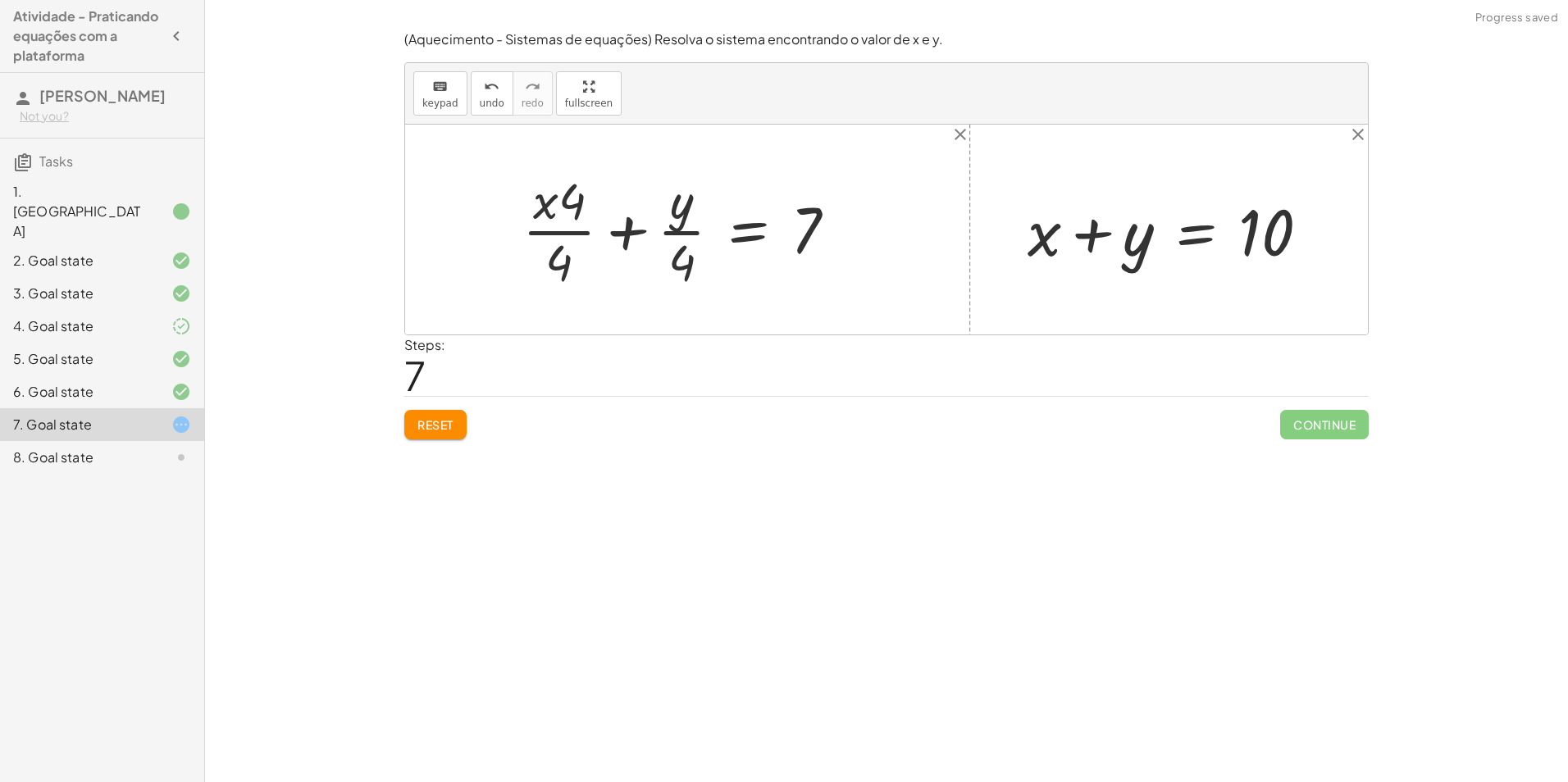
click at [684, 233] on div at bounding box center [686, 229] width 344 height 126
click at [684, 235] on div at bounding box center [686, 229] width 344 height 126
click at [544, 231] on div at bounding box center [686, 229] width 344 height 126
click at [450, 411] on button "Reset" at bounding box center [435, 425] width 62 height 30
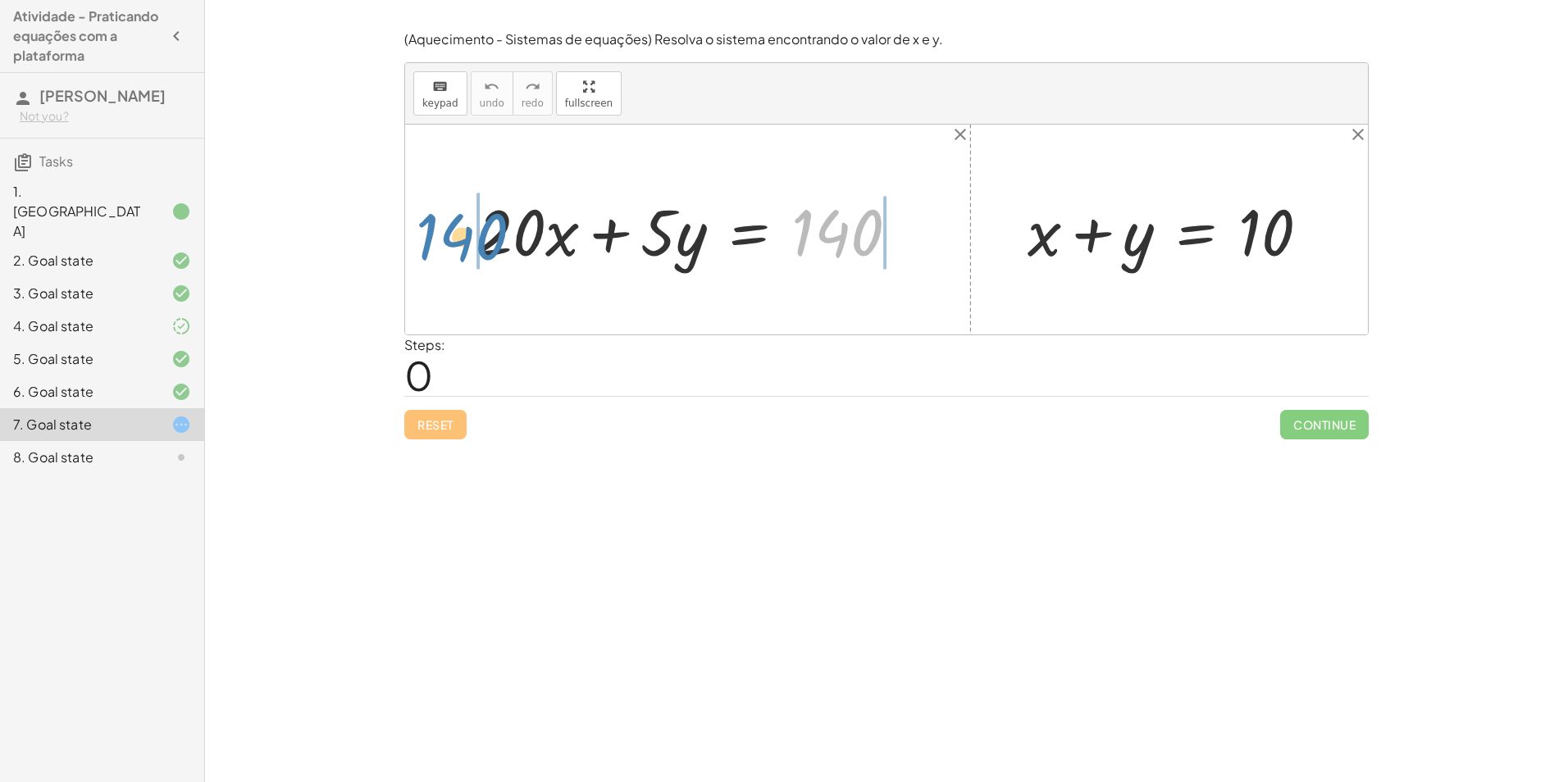
drag, startPoint x: 831, startPoint y: 221, endPoint x: 453, endPoint y: 224, distance: 378.0
click at [453, 224] on div "140 + · 20 · x + · 5 · y = 140" at bounding box center [688, 230] width 473 height 93
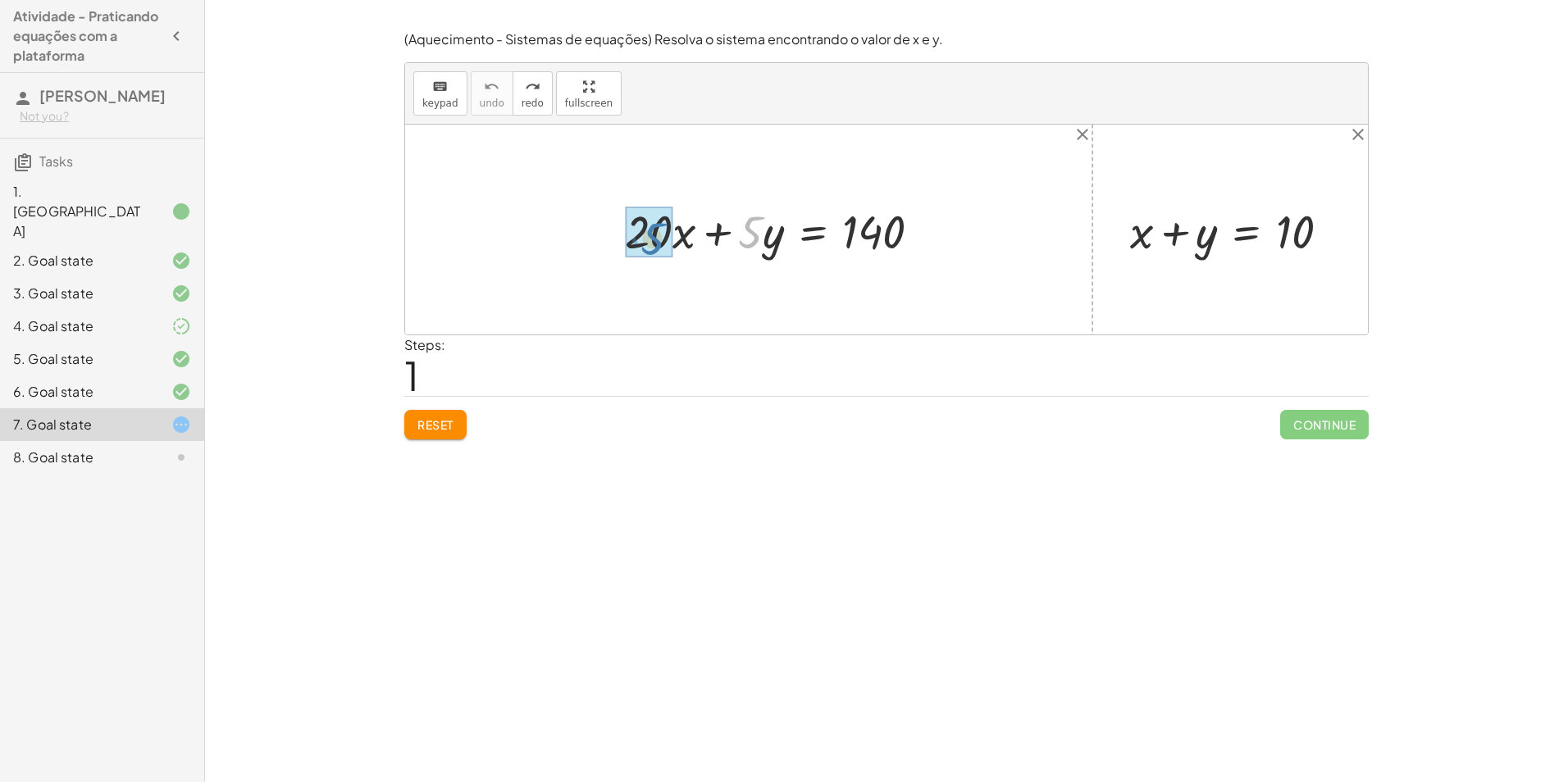
drag, startPoint x: 752, startPoint y: 229, endPoint x: 654, endPoint y: 235, distance: 98.2
drag, startPoint x: 1202, startPoint y: 229, endPoint x: 1373, endPoint y: 220, distance: 171.2
click at [1388, 222] on div "Encontre o valor da incógnita x manipulando a equação. insert select one: Math …" at bounding box center [886, 391] width 1363 height 782
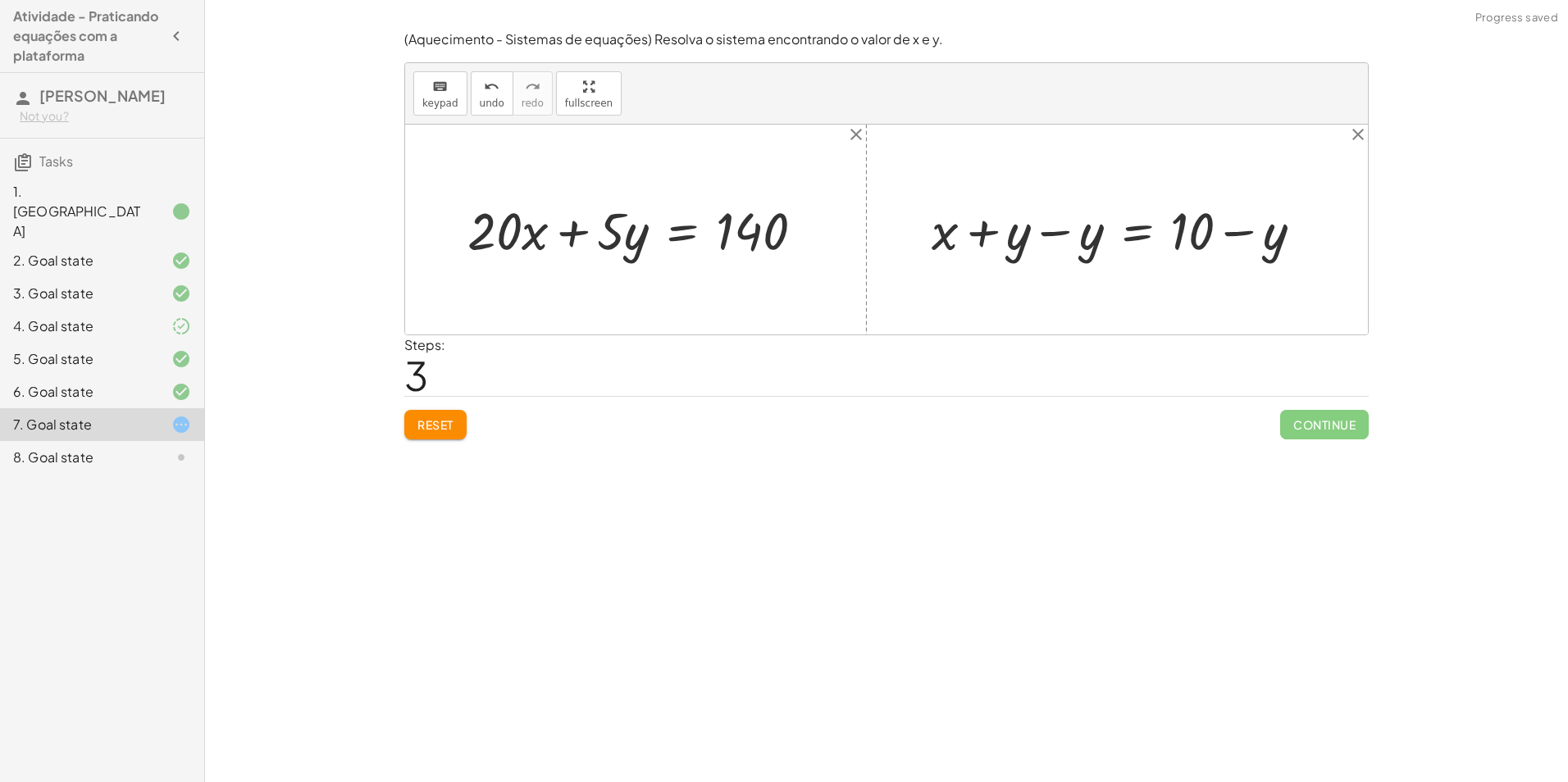
click at [1065, 231] on div at bounding box center [1124, 229] width 400 height 68
drag, startPoint x: 1080, startPoint y: 244, endPoint x: 546, endPoint y: 228, distance: 534.2
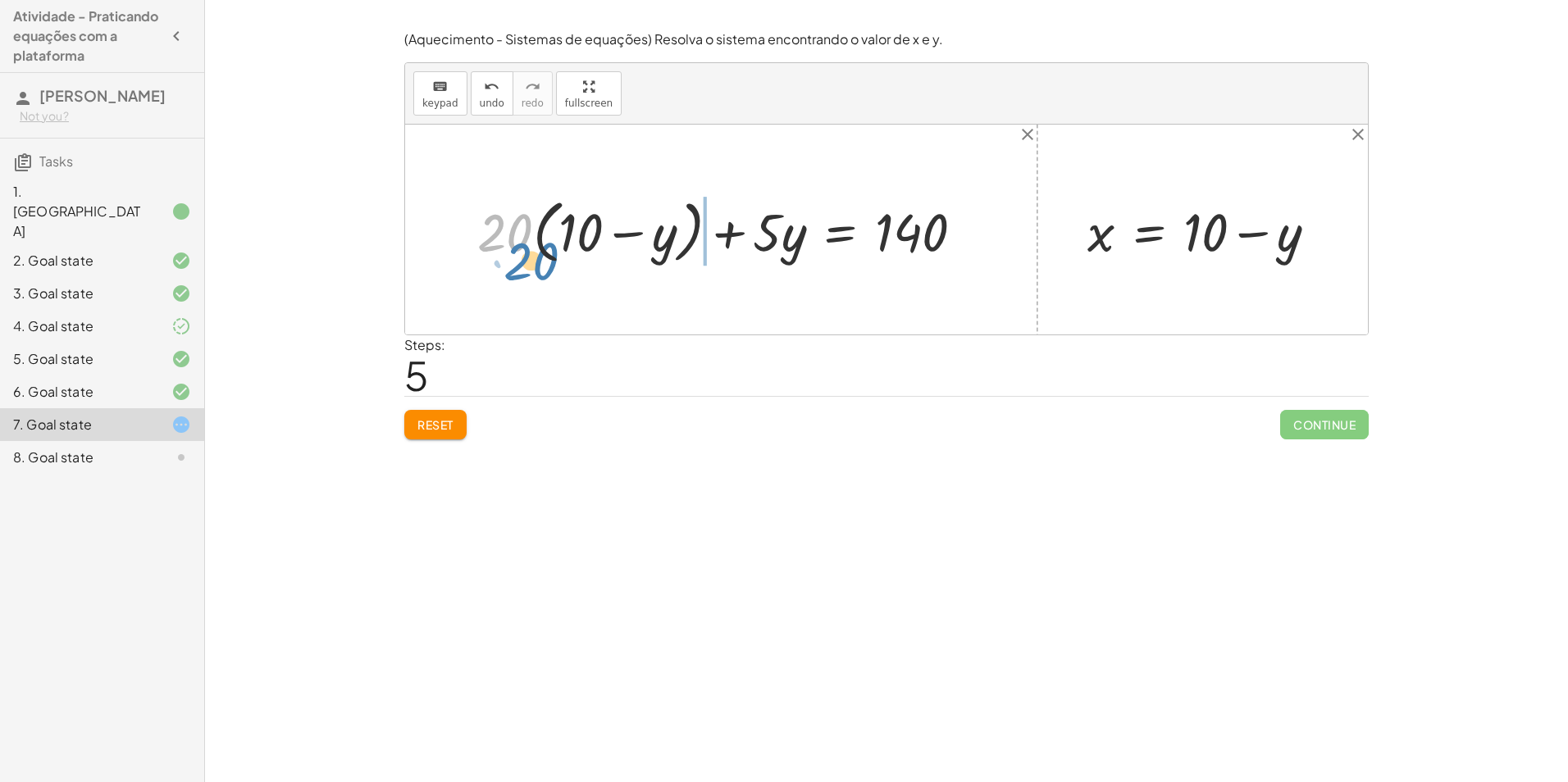
drag, startPoint x: 485, startPoint y: 249, endPoint x: 666, endPoint y: 206, distance: 186.0
click at [700, 212] on div at bounding box center [728, 229] width 517 height 77
drag, startPoint x: 669, startPoint y: 234, endPoint x: 570, endPoint y: 221, distance: 99.8
click at [570, 221] on div at bounding box center [728, 229] width 517 height 77
click at [507, 237] on div at bounding box center [719, 230] width 532 height 70
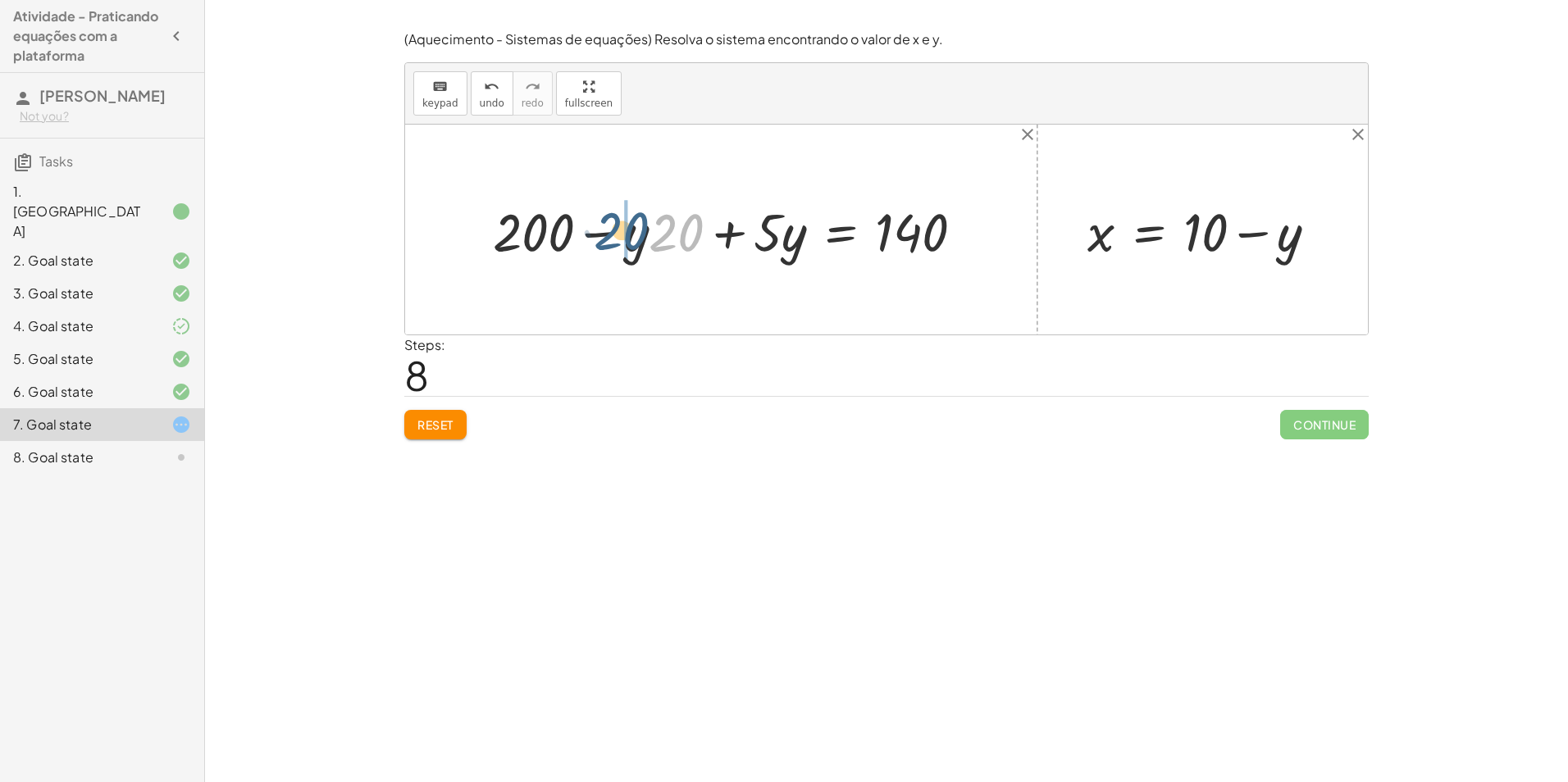
drag, startPoint x: 679, startPoint y: 236, endPoint x: 624, endPoint y: 234, distance: 55.0
click at [728, 242] on div at bounding box center [734, 230] width 501 height 70
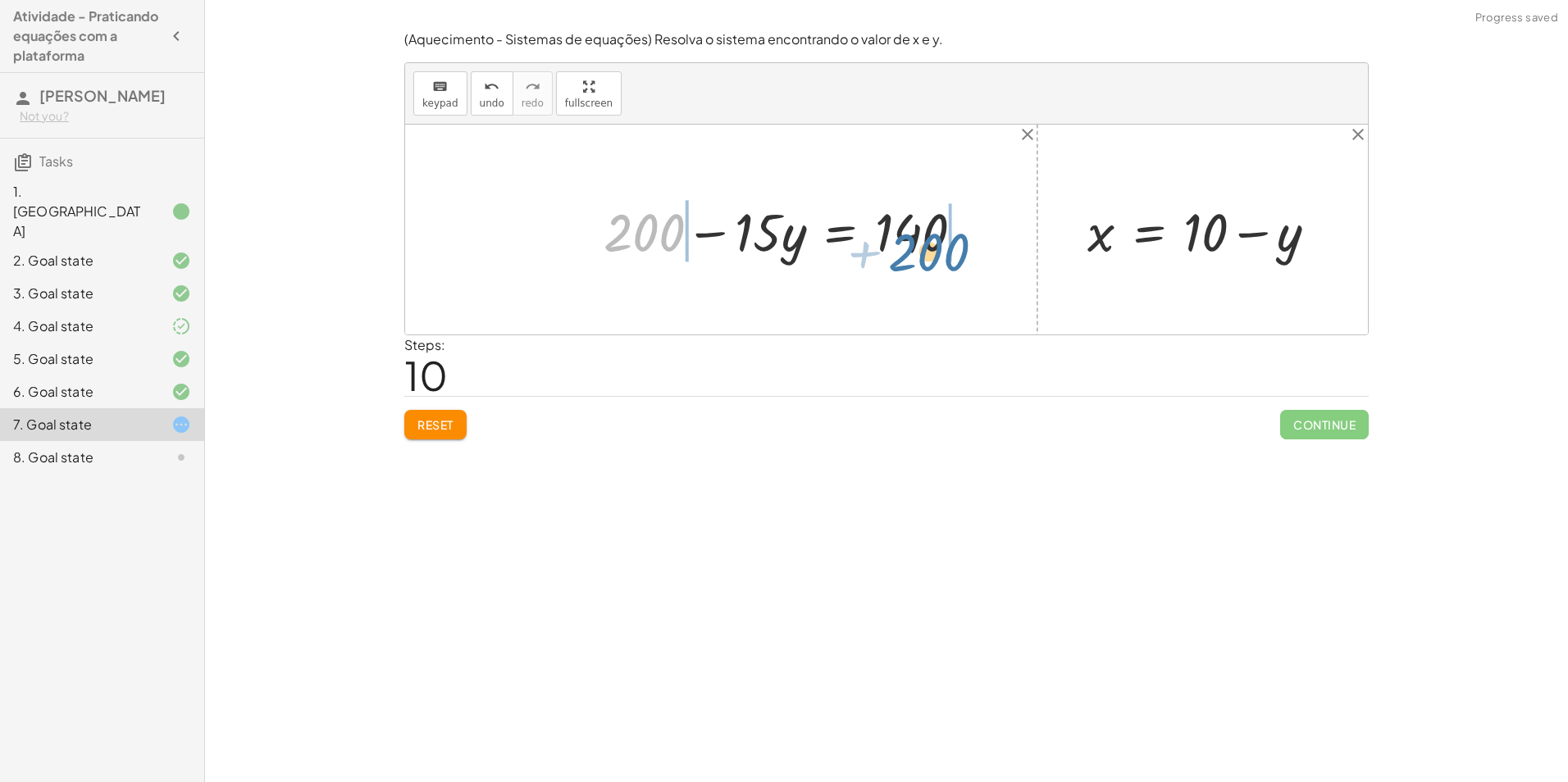
drag, startPoint x: 654, startPoint y: 235, endPoint x: 998, endPoint y: 238, distance: 344.0
click at [980, 238] on div at bounding box center [790, 230] width 390 height 70
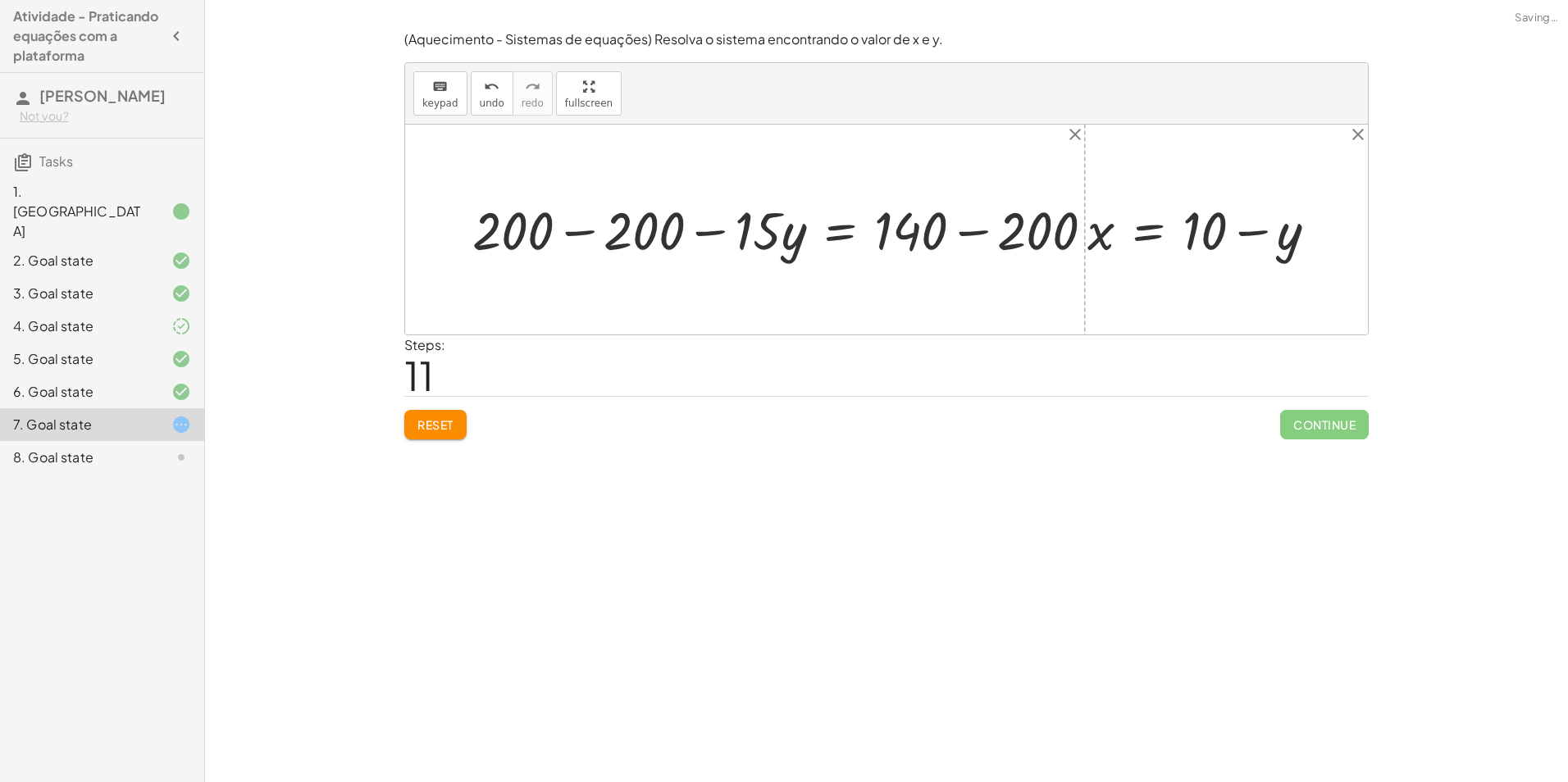
click at [953, 230] on div at bounding box center [800, 229] width 561 height 61
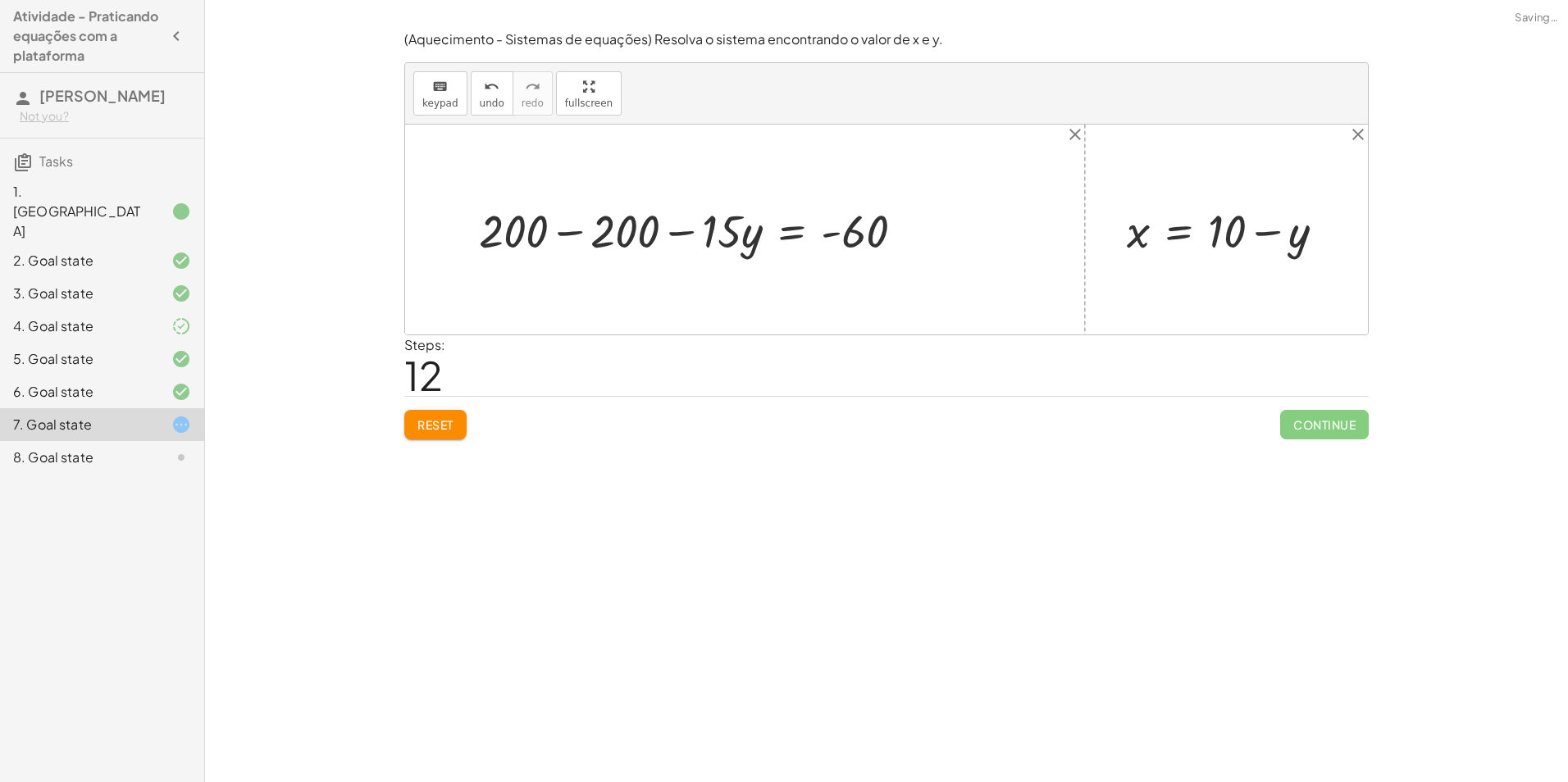
click at [581, 239] on div at bounding box center [698, 229] width 455 height 61
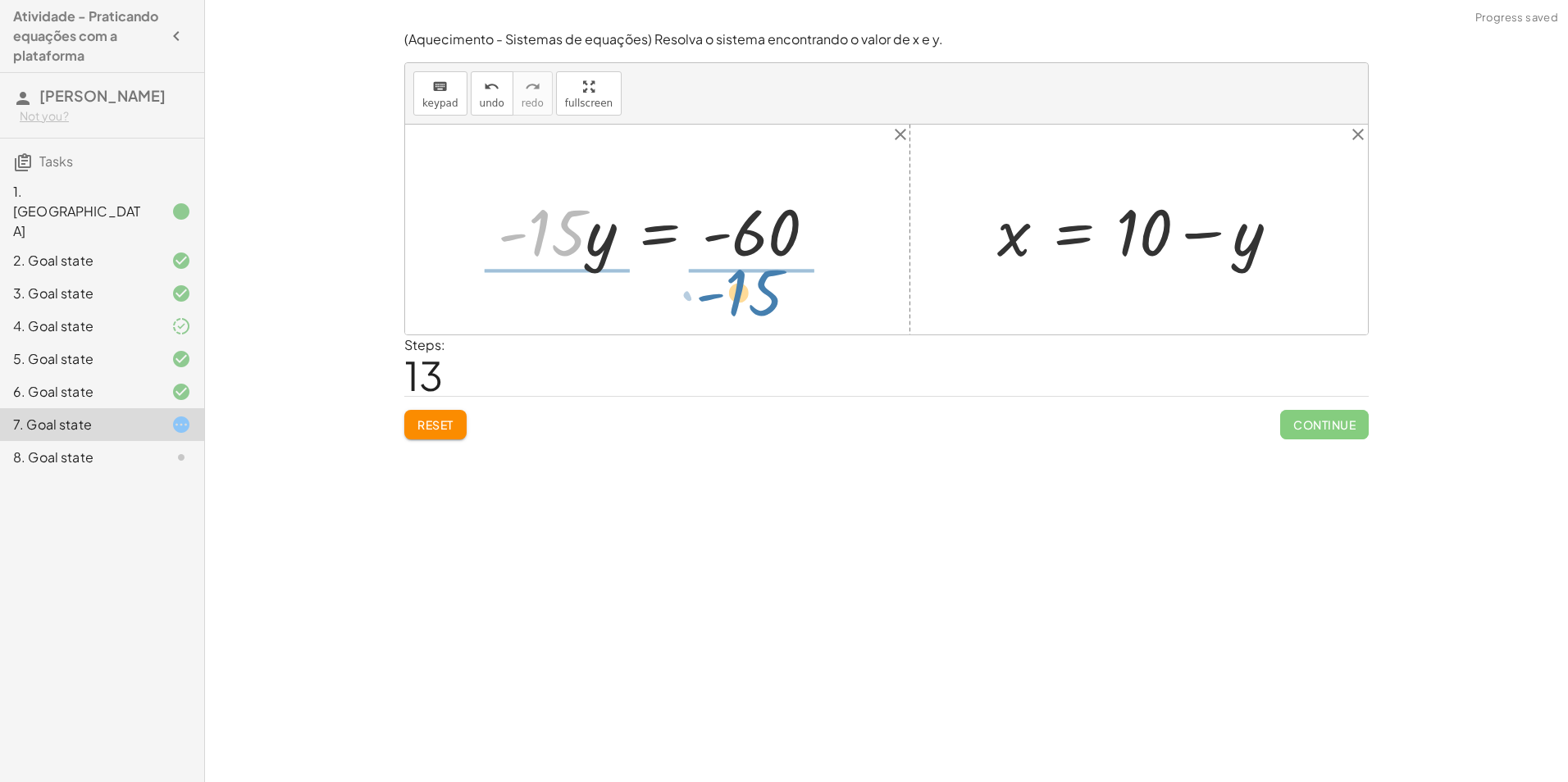
drag, startPoint x: 576, startPoint y: 232, endPoint x: 766, endPoint y: 274, distance: 194.6
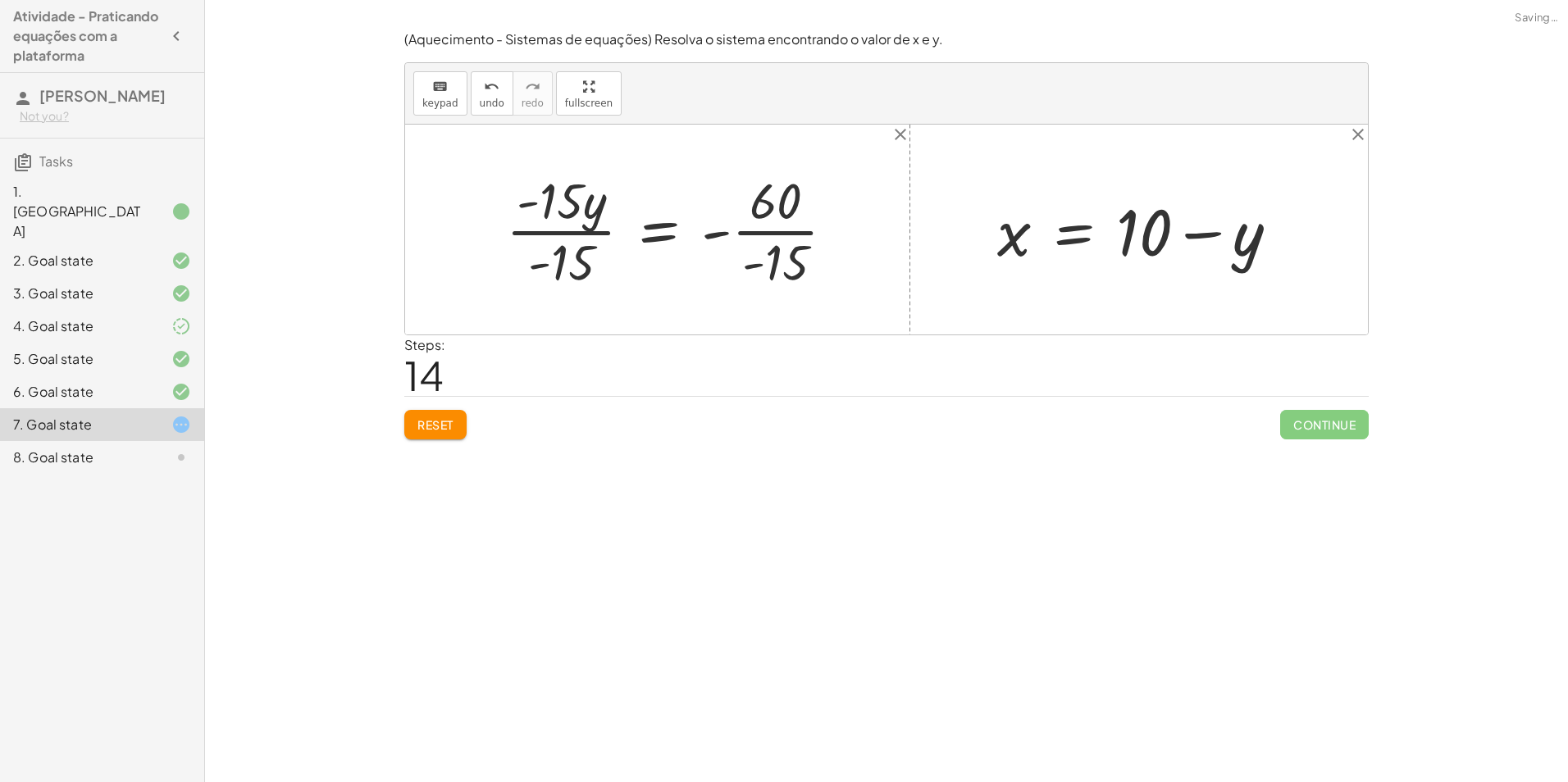
click at [766, 231] on div at bounding box center [676, 229] width 358 height 126
drag, startPoint x: 561, startPoint y: 237, endPoint x: 581, endPoint y: 239, distance: 20.1
click at [561, 238] on div at bounding box center [666, 229] width 337 height 126
drag, startPoint x: 601, startPoint y: 240, endPoint x: 794, endPoint y: 227, distance: 193.4
click at [794, 227] on div at bounding box center [706, 230] width 257 height 81
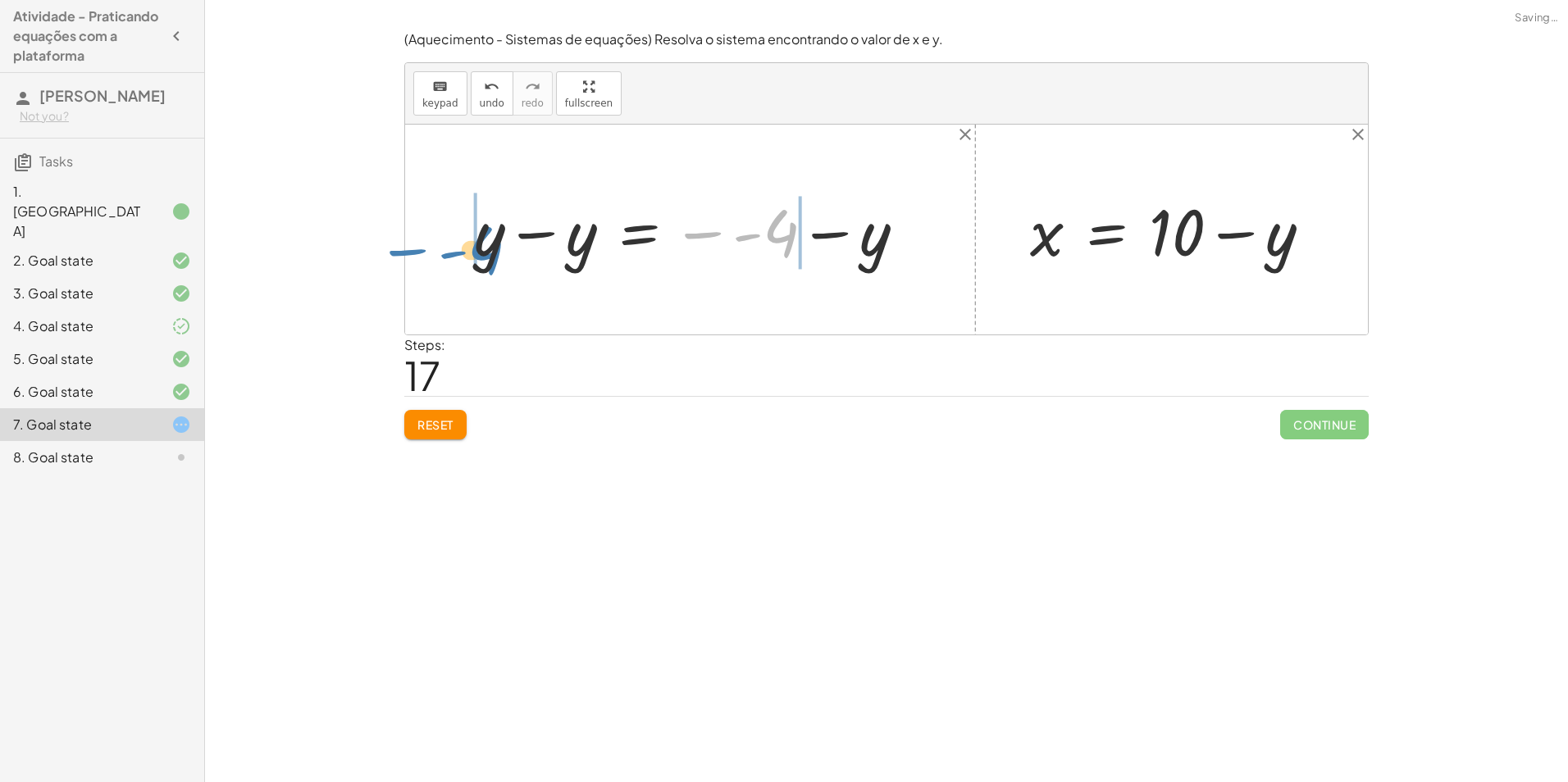
drag, startPoint x: 789, startPoint y: 232, endPoint x: 502, endPoint y: 240, distance: 287.1
click at [494, 244] on div at bounding box center [697, 230] width 462 height 85
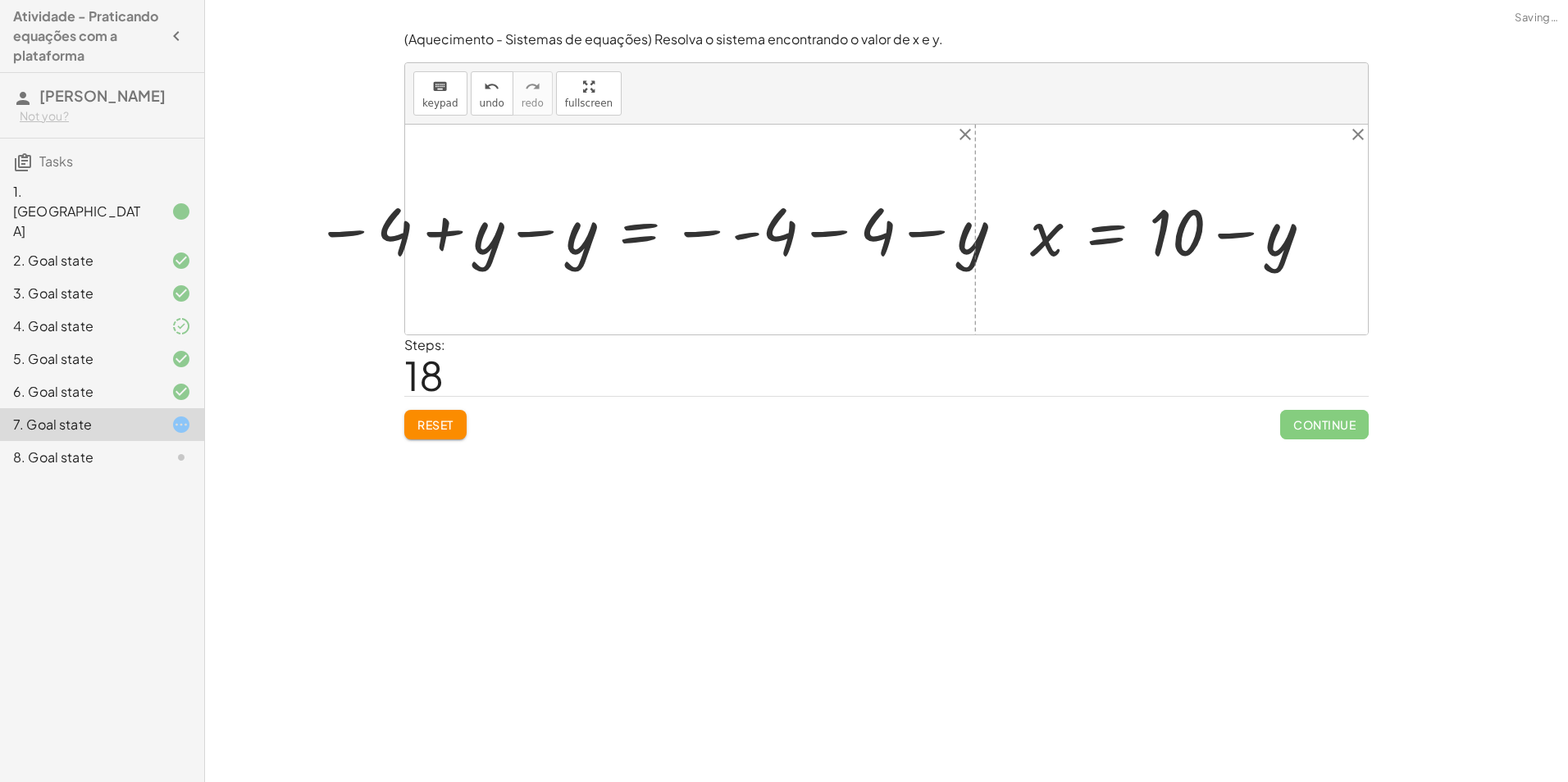
click at [544, 227] on div at bounding box center [659, 230] width 707 height 81
click at [812, 242] on div at bounding box center [773, 230] width 502 height 81
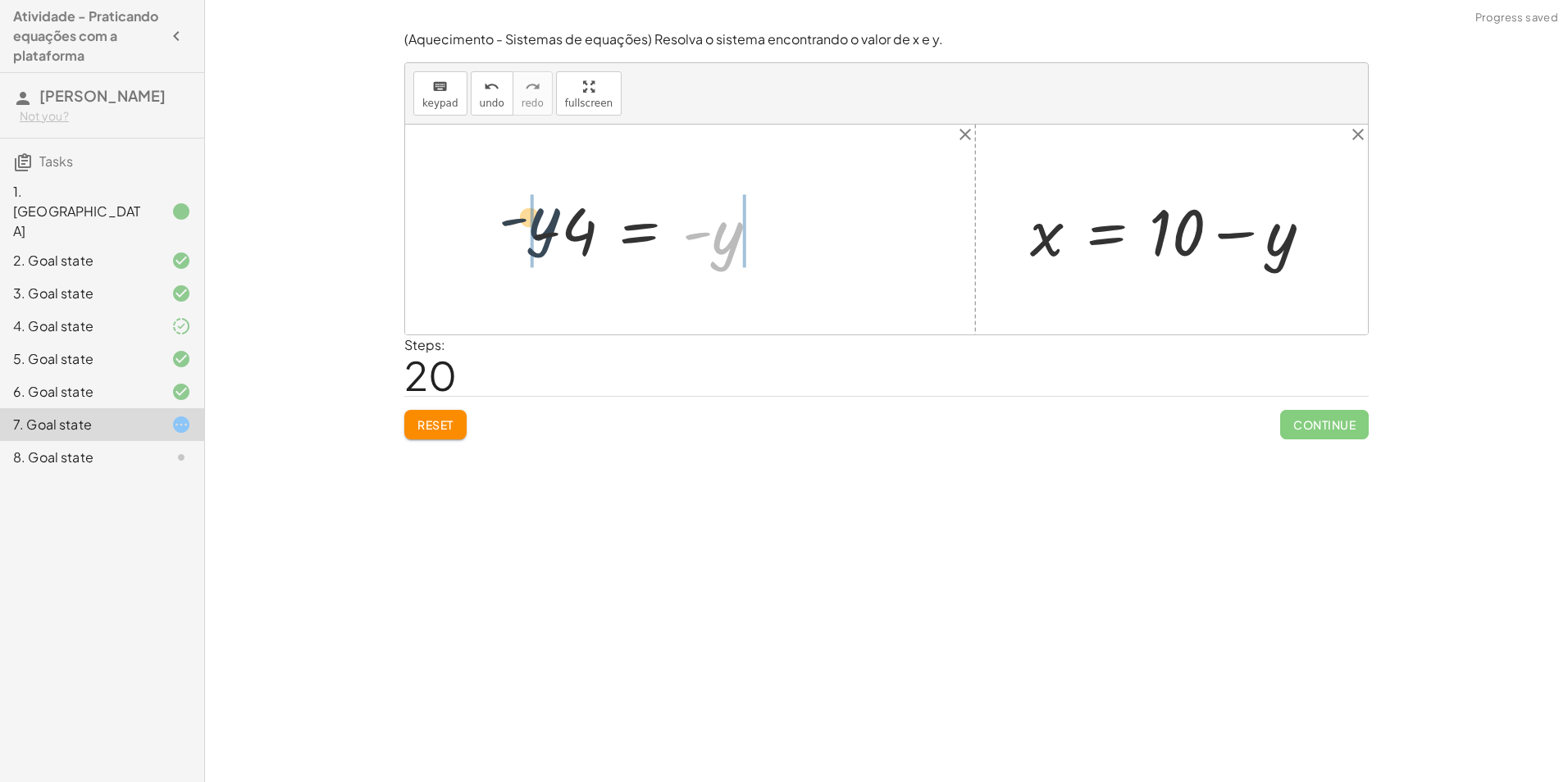
drag, startPoint x: 720, startPoint y: 255, endPoint x: 517, endPoint y: 239, distance: 203.6
click at [517, 239] on div "+ · 20 · x + · 5 · y = 140 + · 20 · ( + 10 − y ) + · 5 · y = 140 + · ( + 10 − y…" at bounding box center [644, 230] width 278 height 90
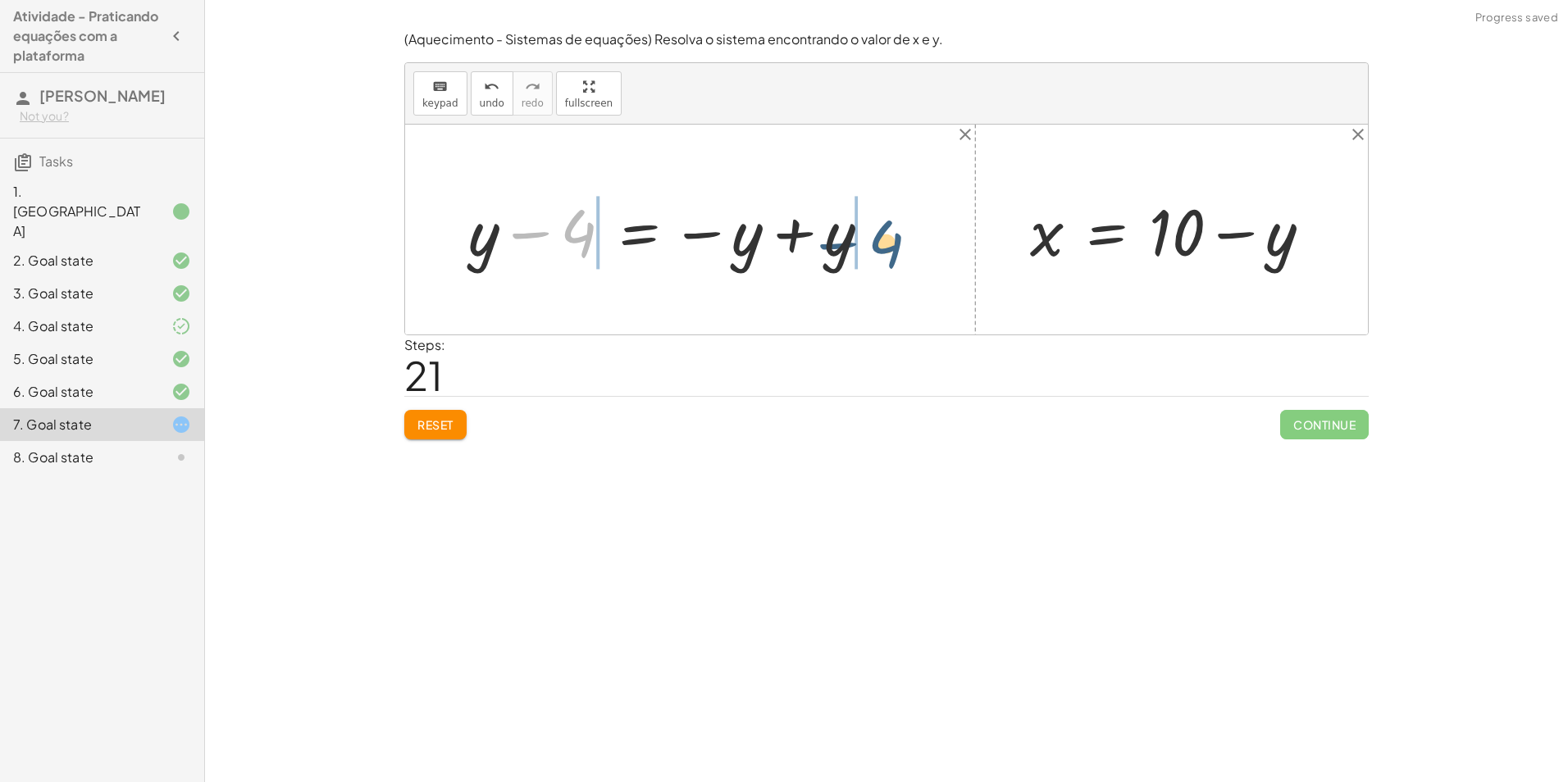
drag, startPoint x: 575, startPoint y: 239, endPoint x: 899, endPoint y: 247, distance: 324.1
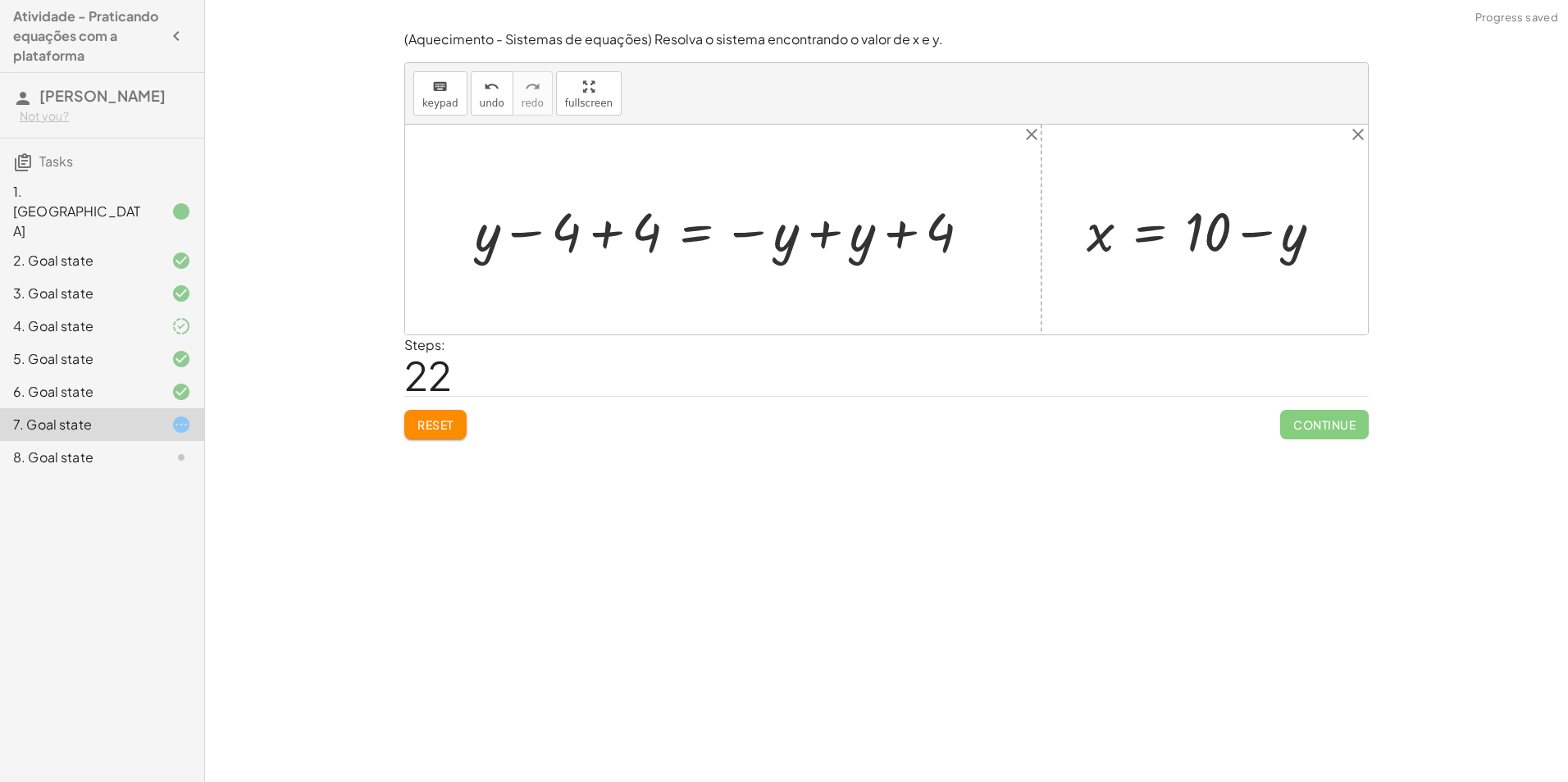
click at [608, 248] on div at bounding box center [729, 230] width 526 height 71
drag, startPoint x: 864, startPoint y: 231, endPoint x: 600, endPoint y: 222, distance: 264.2
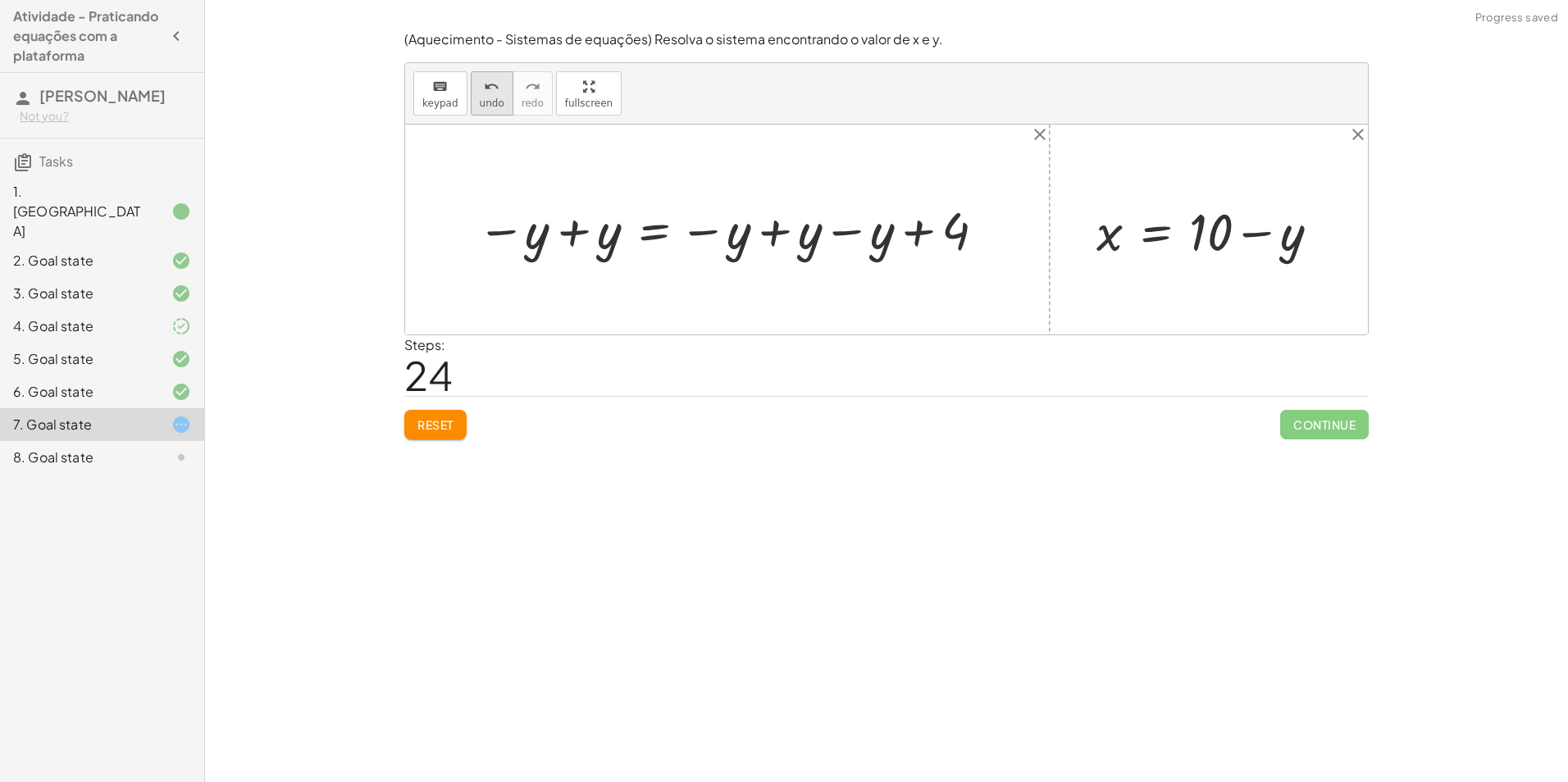
click at [480, 102] on span "undo" at bounding box center [492, 103] width 25 height 12
click at [480, 104] on span "undo" at bounding box center [492, 103] width 25 height 12
click at [428, 426] on span "Reset" at bounding box center [434, 424] width 36 height 15
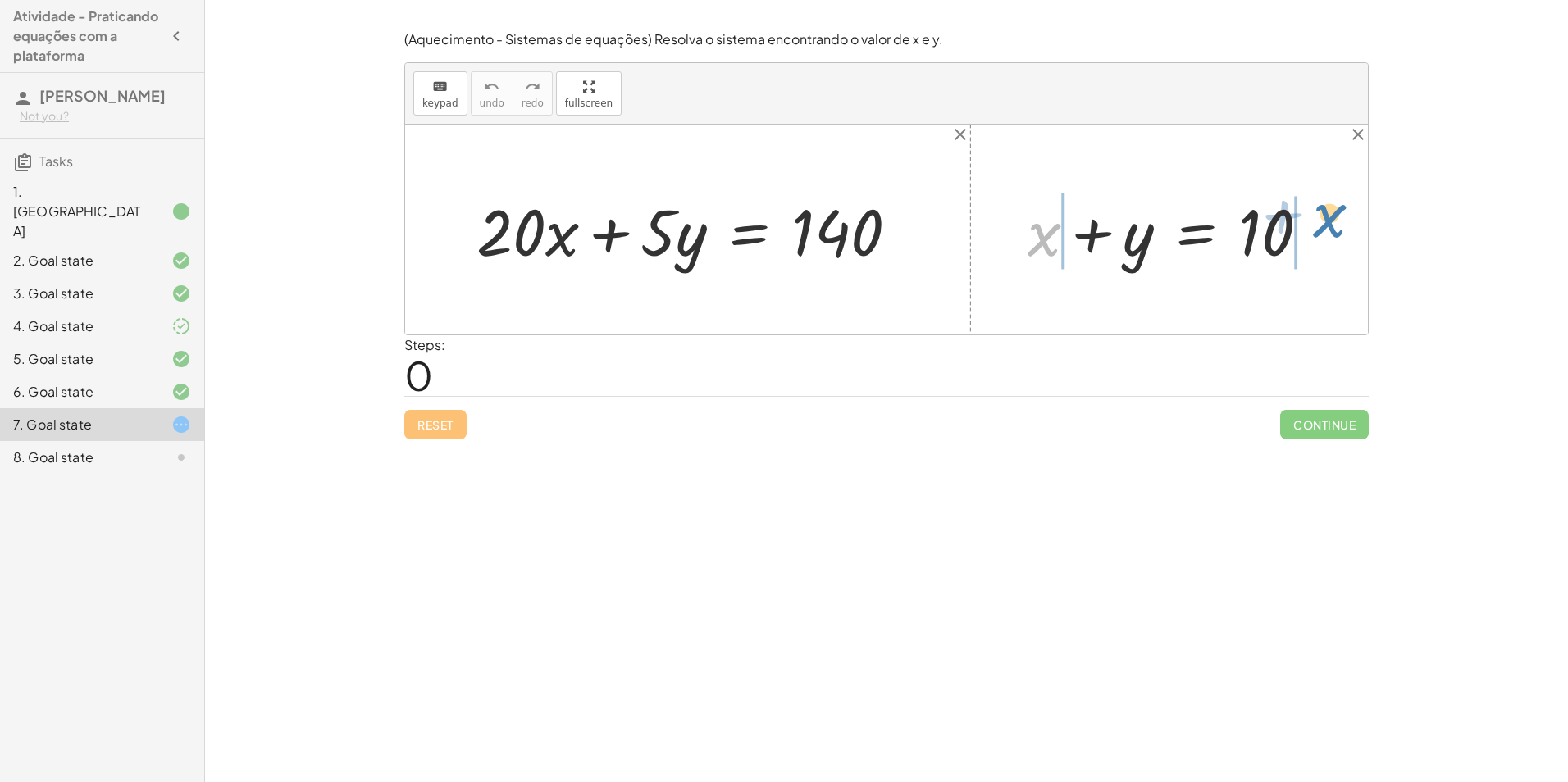
drag, startPoint x: 1045, startPoint y: 230, endPoint x: 1321, endPoint y: 223, distance: 276.1
click at [1320, 221] on div at bounding box center [1174, 230] width 311 height 85
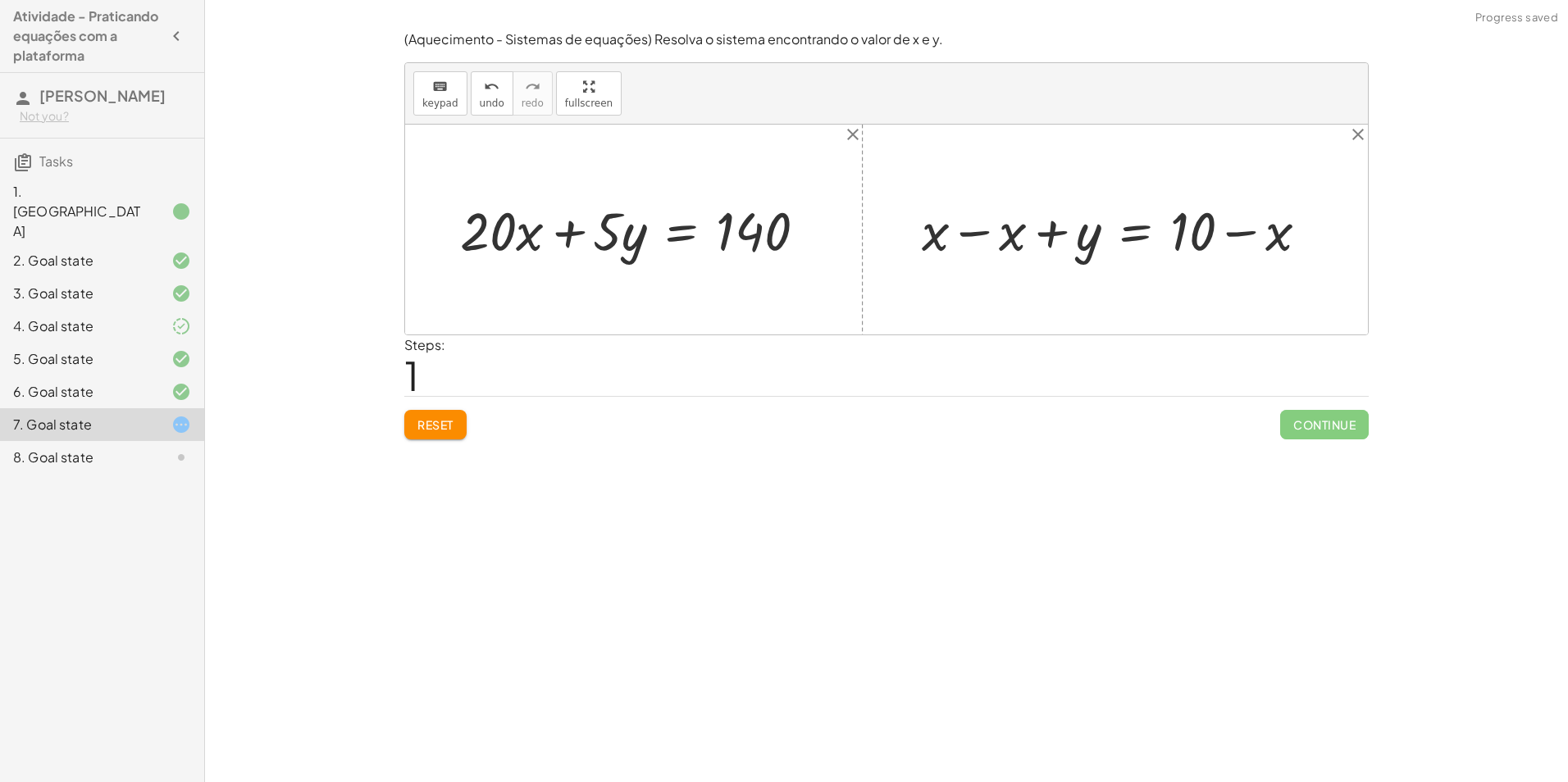
click at [964, 236] on div at bounding box center [1121, 229] width 416 height 70
click at [1241, 237] on div at bounding box center [1198, 229] width 262 height 70
drag, startPoint x: 1083, startPoint y: 238, endPoint x: 622, endPoint y: 237, distance: 461.0
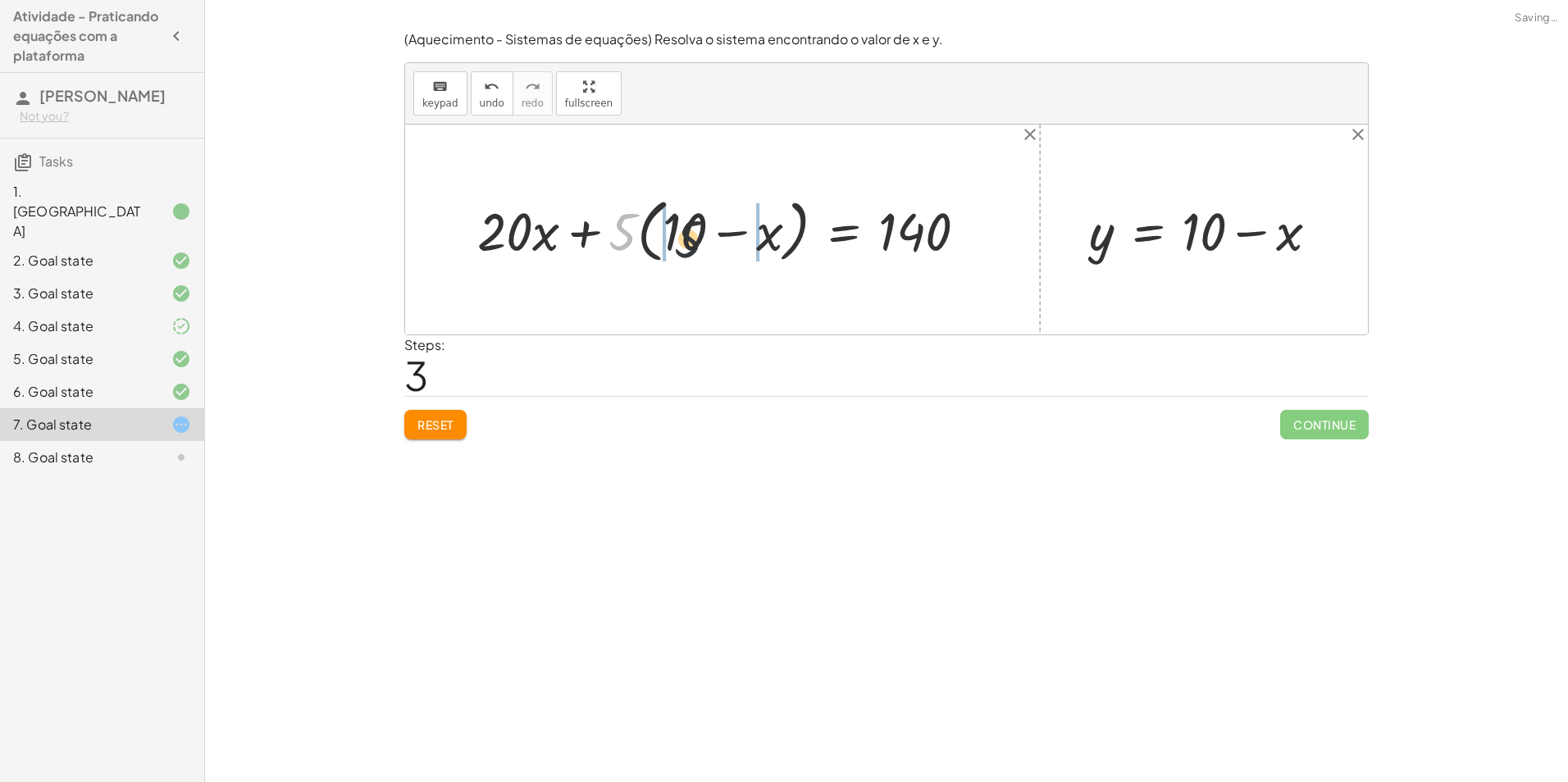
drag, startPoint x: 615, startPoint y: 224, endPoint x: 702, endPoint y: 217, distance: 87.3
click at [699, 219] on div at bounding box center [728, 229] width 519 height 77
click at [669, 232] on div at bounding box center [734, 229] width 508 height 69
drag, startPoint x: 784, startPoint y: 236, endPoint x: 613, endPoint y: 233, distance: 171.0
click at [613, 233] on div at bounding box center [749, 229] width 478 height 69
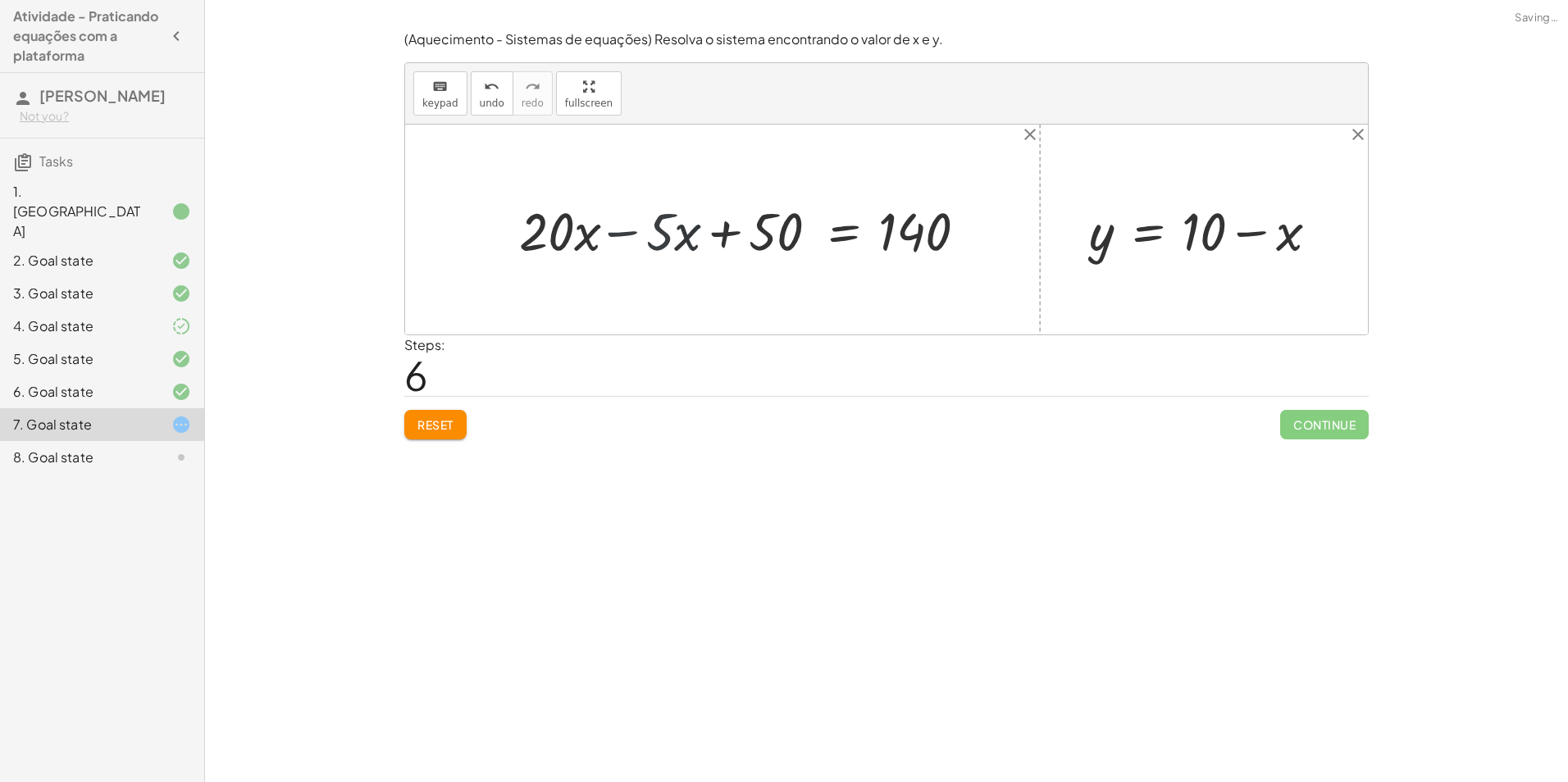
click at [633, 231] on div at bounding box center [749, 229] width 478 height 69
drag, startPoint x: 782, startPoint y: 227, endPoint x: 984, endPoint y: 232, distance: 202.1
click at [984, 232] on div at bounding box center [806, 229] width 364 height 69
click at [954, 229] on div at bounding box center [806, 229] width 571 height 69
click at [733, 235] on div at bounding box center [743, 229] width 446 height 69
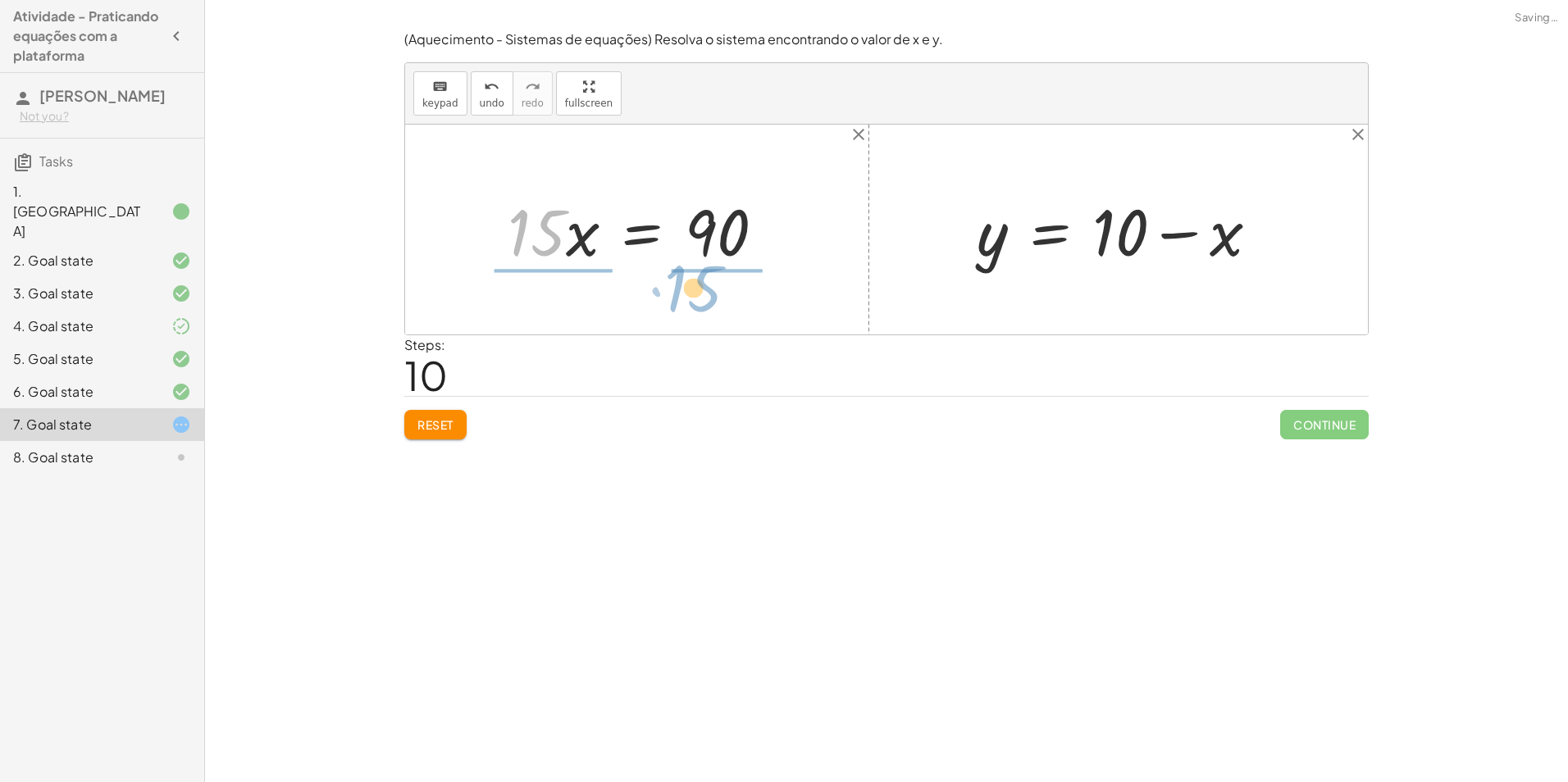
drag, startPoint x: 747, startPoint y: 229, endPoint x: 921, endPoint y: 287, distance: 183.4
click at [923, 286] on div "+ · 20 · x + · 5 · y = 140 + · 20 · x + · 5 · ( + 10 − x ) = 140 + · 20 · x + ·…" at bounding box center [886, 229] width 963 height 210
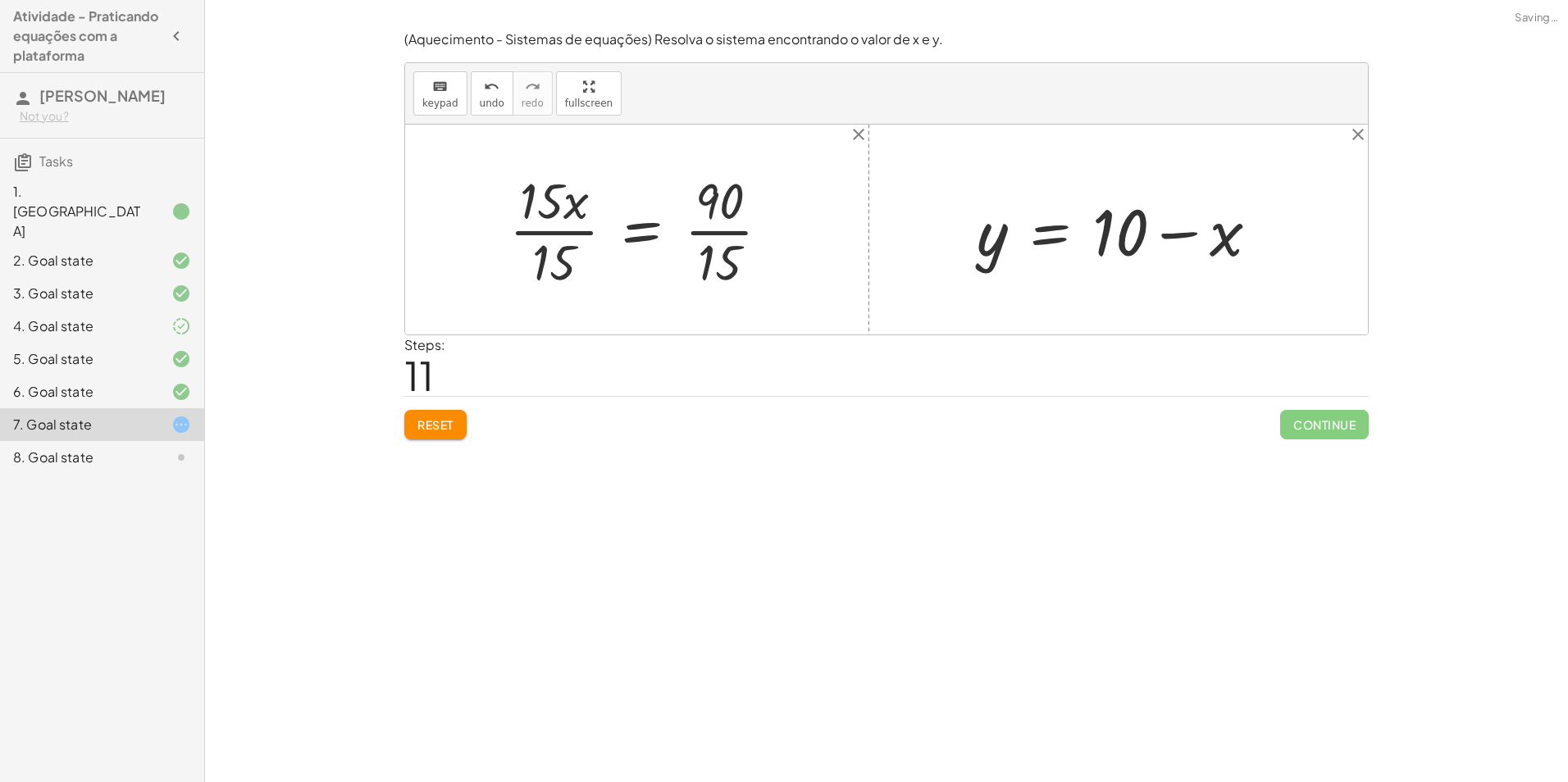
click at [718, 242] on div at bounding box center [645, 229] width 290 height 126
click at [561, 238] on div at bounding box center [629, 229] width 257 height 126
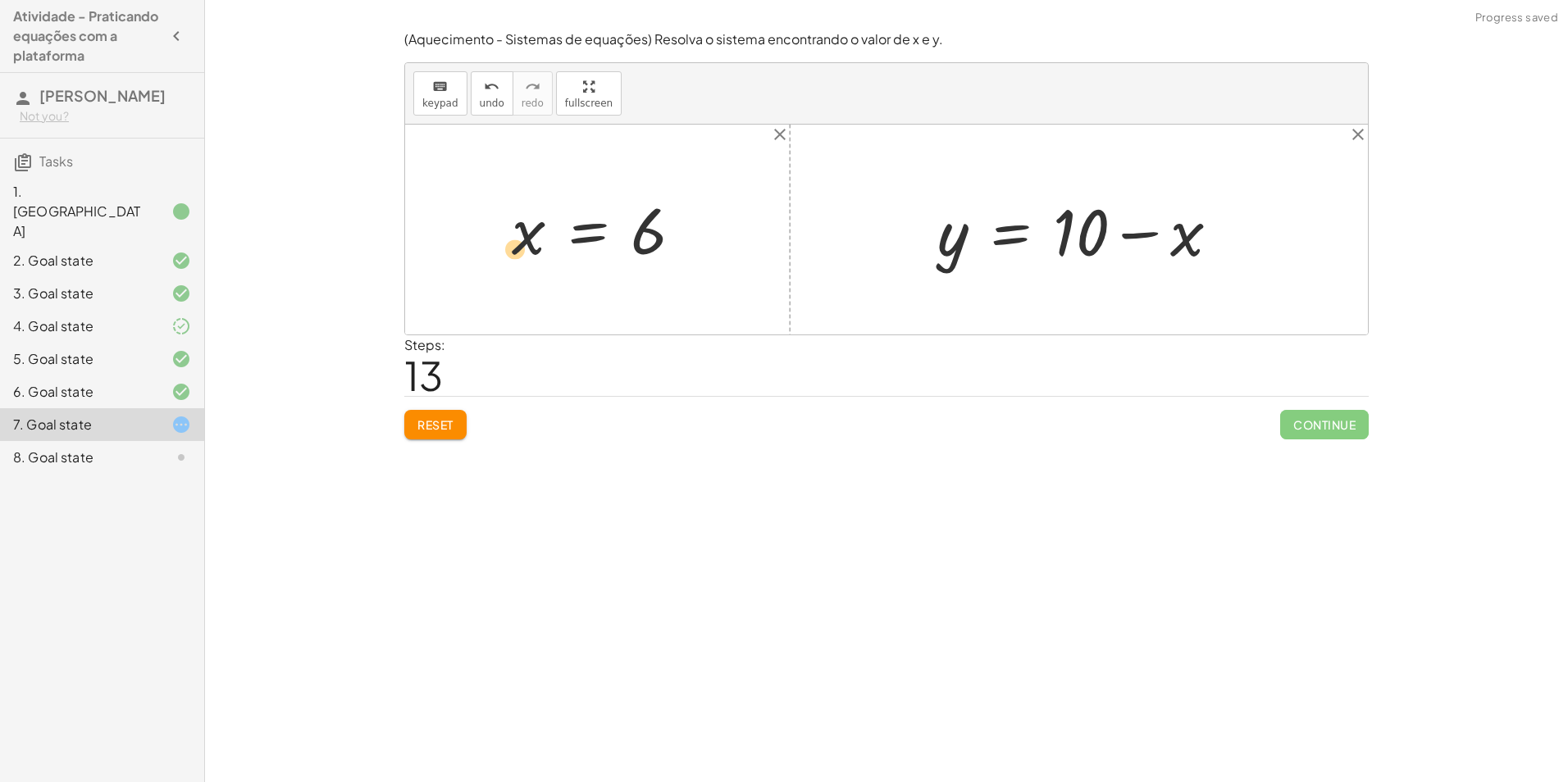
drag, startPoint x: 527, startPoint y: 228, endPoint x: 506, endPoint y: 237, distance: 22.8
click at [510, 240] on div at bounding box center [603, 230] width 200 height 81
drag, startPoint x: 1180, startPoint y: 233, endPoint x: 915, endPoint y: 236, distance: 265.0
click at [887, 236] on div "+ · 20 · x + · 5 · y = 140 + · 20 · x + · 5 · ( + 10 − x ) = 140 + · 20 · x + ·…" at bounding box center [886, 229] width 963 height 210
click at [1218, 237] on div at bounding box center [1084, 230] width 501 height 85
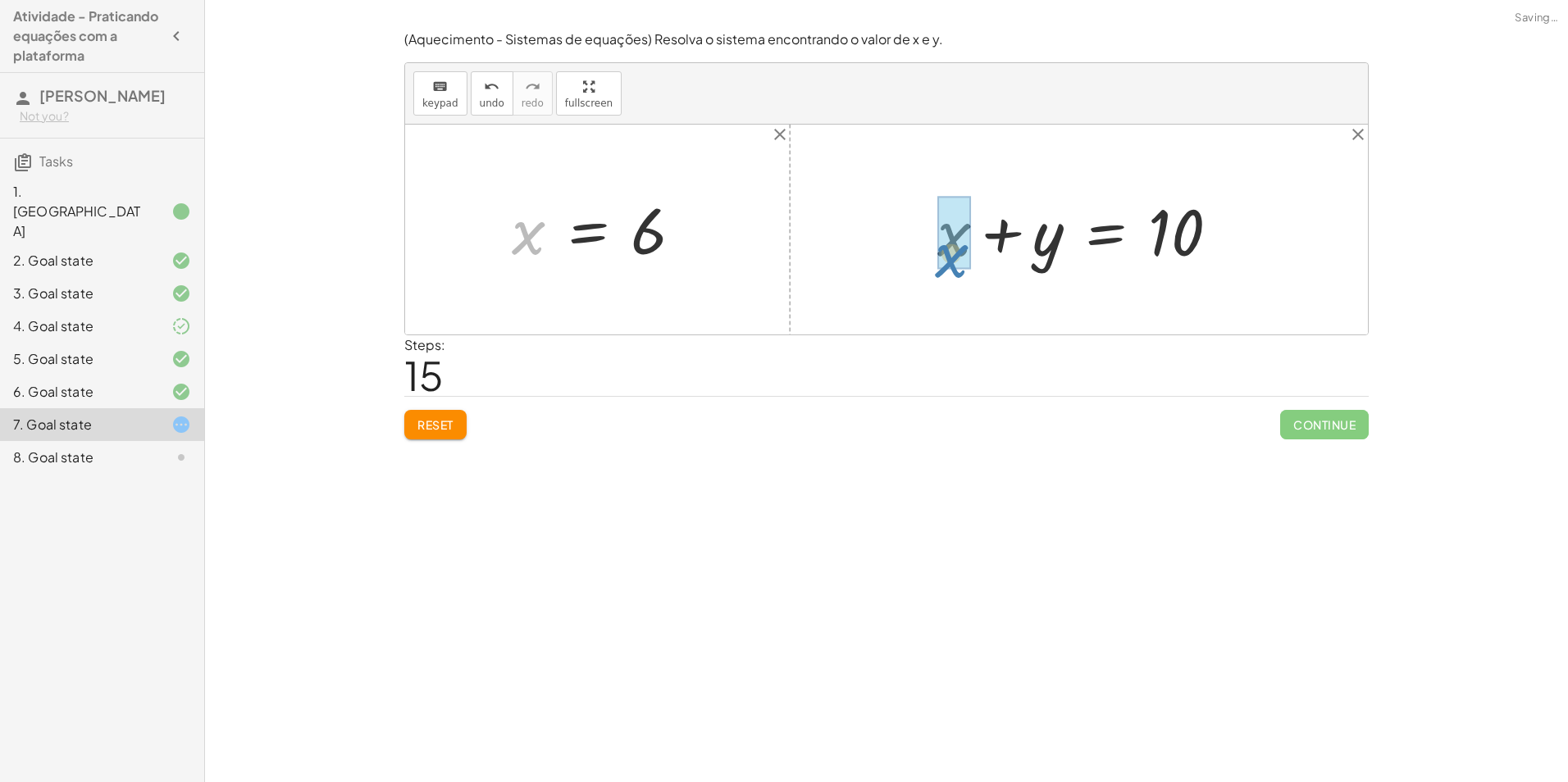
drag, startPoint x: 524, startPoint y: 236, endPoint x: 952, endPoint y: 254, distance: 428.4
drag, startPoint x: 948, startPoint y: 237, endPoint x: 1206, endPoint y: 257, distance: 258.8
click at [911, 240] on div at bounding box center [1083, 230] width 509 height 85
click at [1325, 437] on span "Continue" at bounding box center [1324, 425] width 89 height 30
click at [1163, 248] on div at bounding box center [1084, 230] width 314 height 85
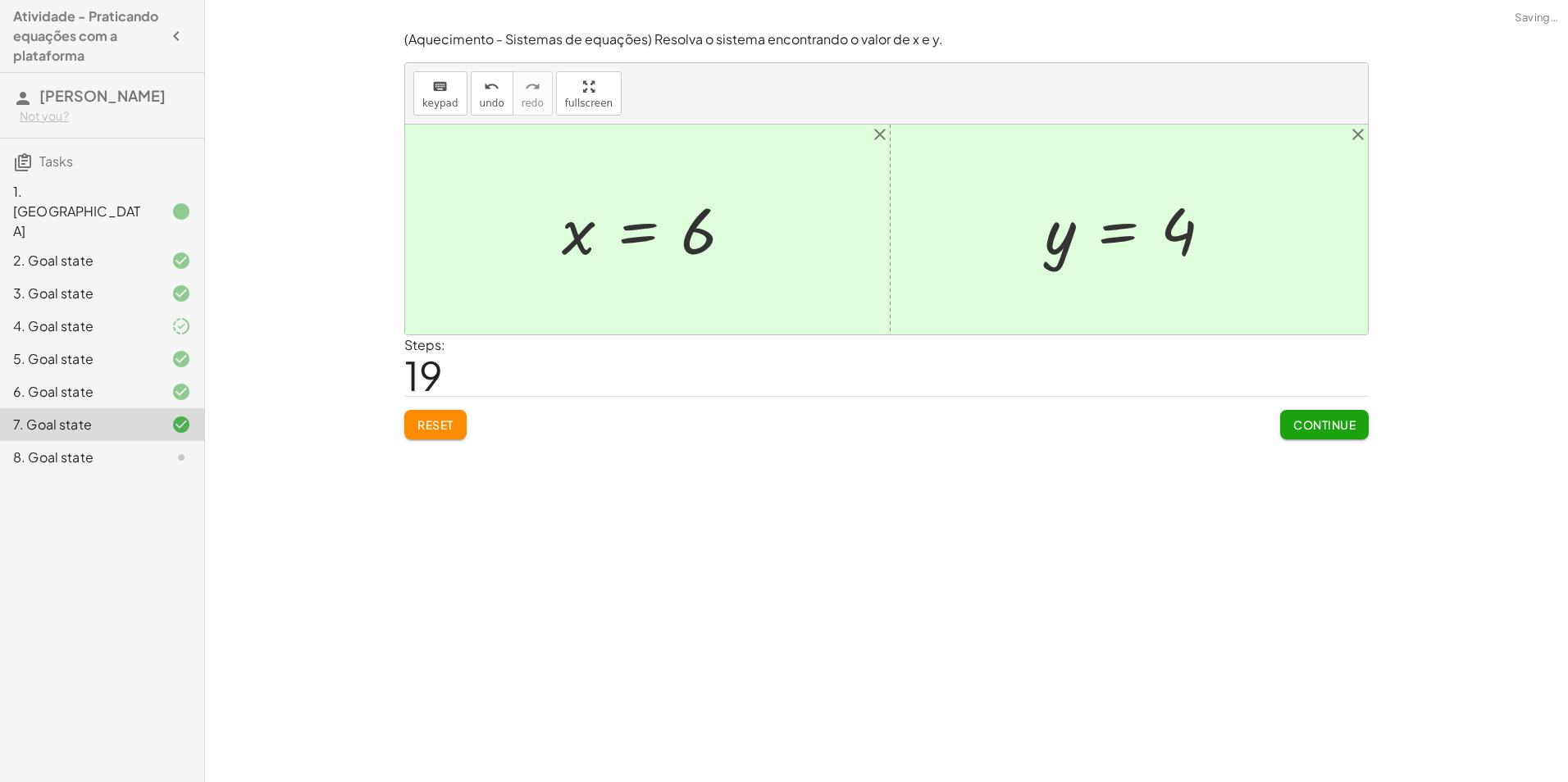
click at [1301, 427] on span "Continue" at bounding box center [1324, 424] width 62 height 15
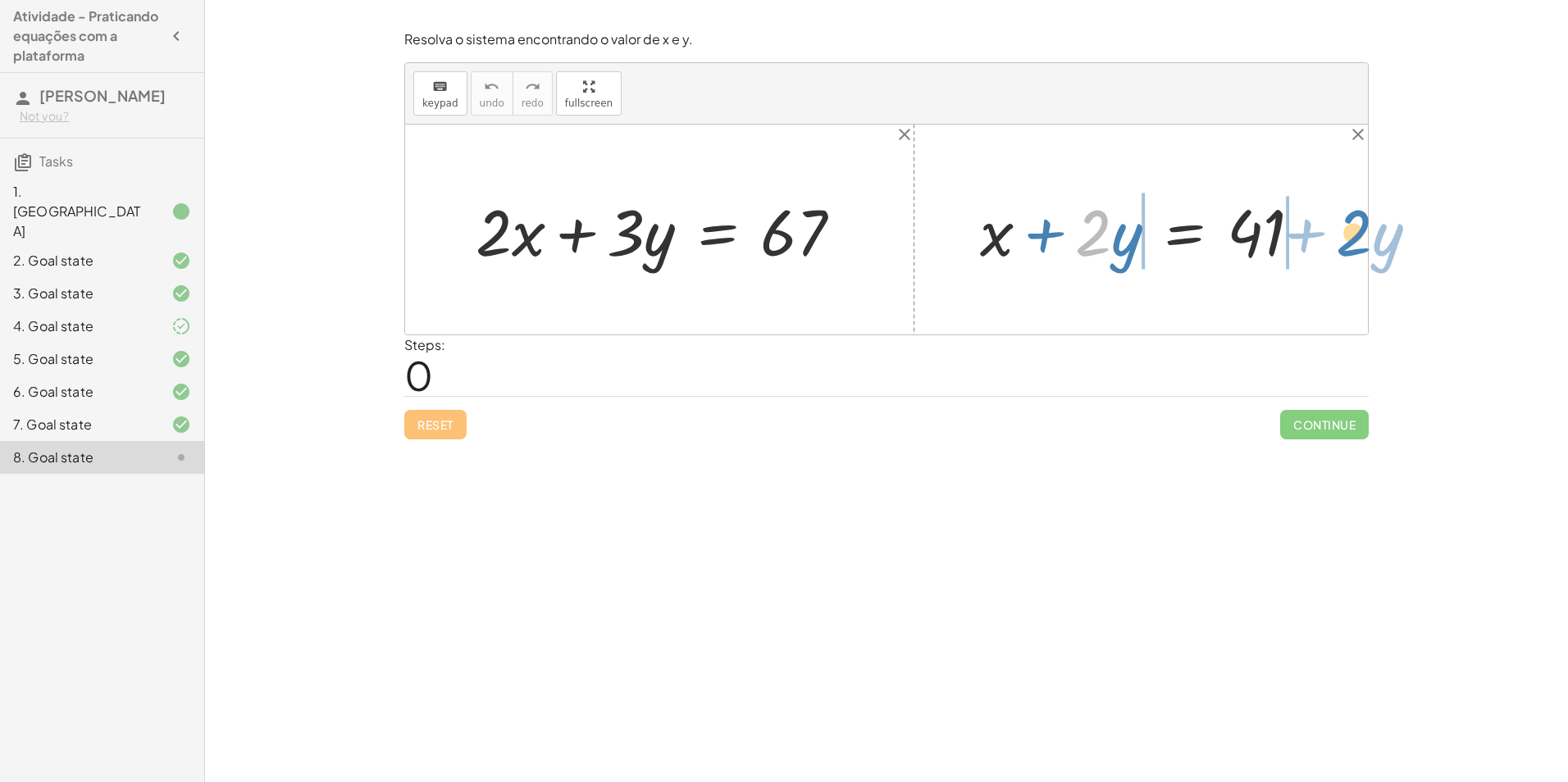
drag, startPoint x: 1087, startPoint y: 243, endPoint x: 1341, endPoint y: 242, distance: 254.0
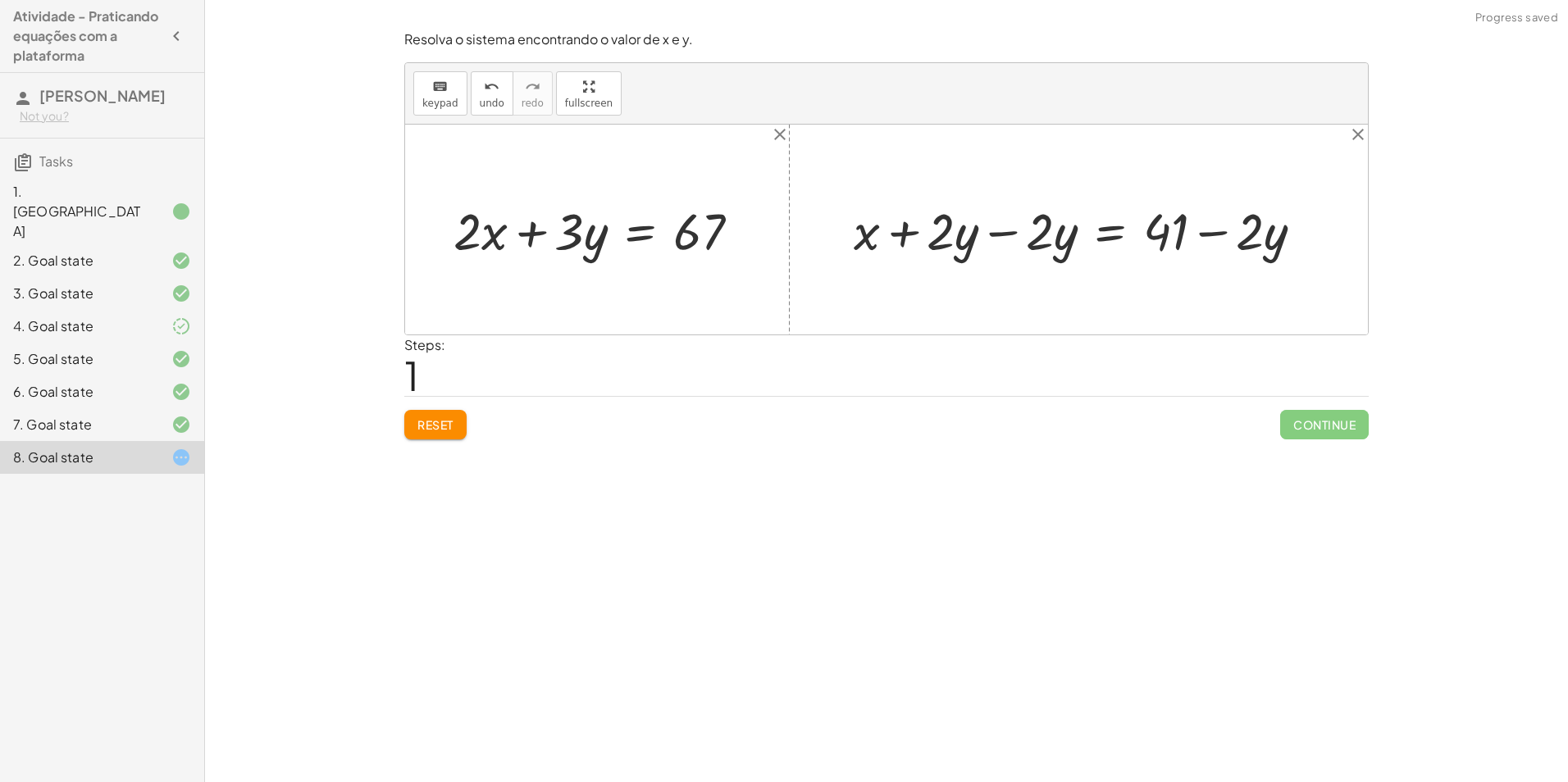
click at [999, 231] on div at bounding box center [1085, 229] width 479 height 67
drag, startPoint x: 1070, startPoint y: 232, endPoint x: 460, endPoint y: 238, distance: 610.0
drag, startPoint x: 1072, startPoint y: 240, endPoint x: 488, endPoint y: 232, distance: 584.1
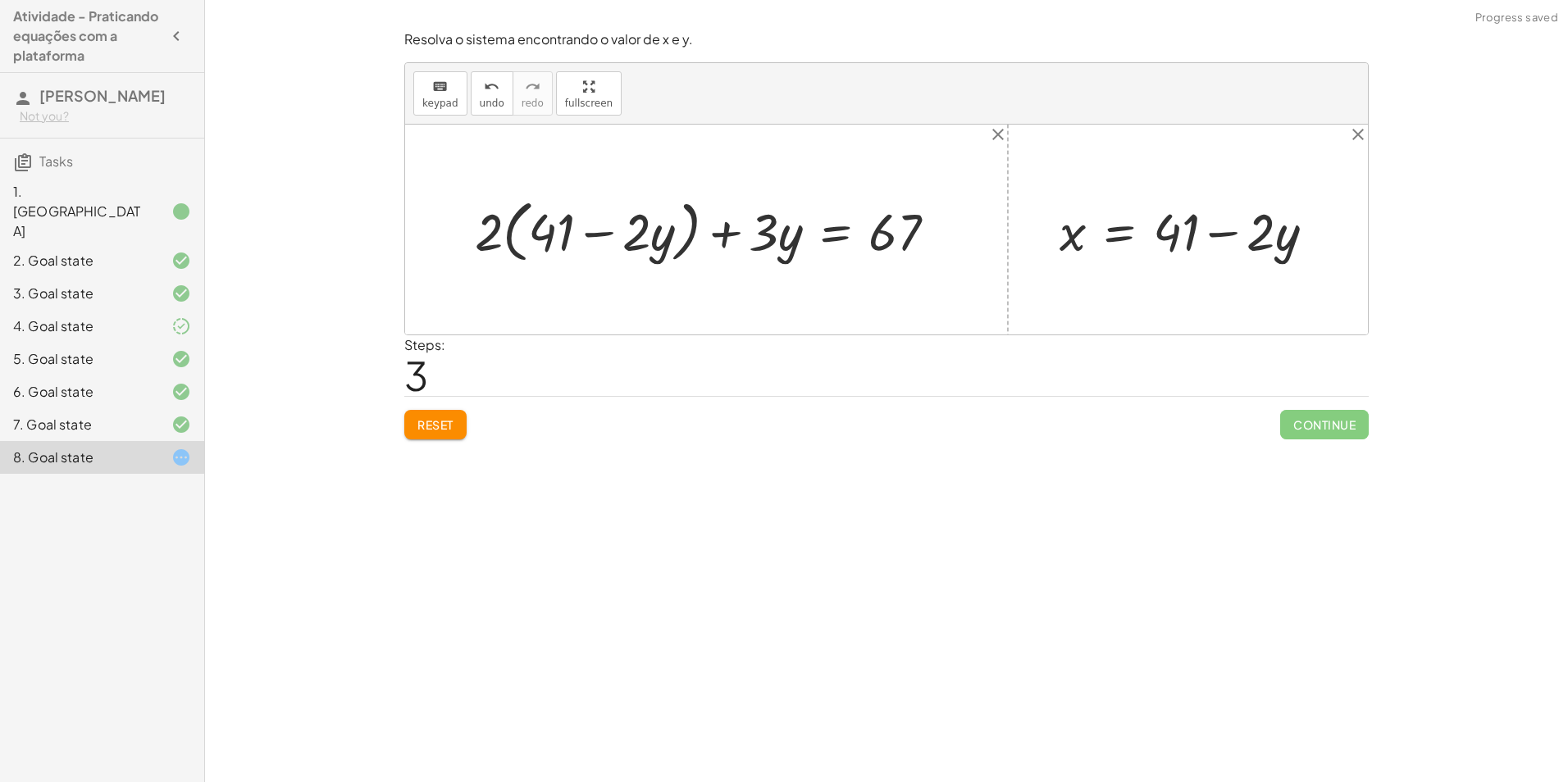
click at [586, 233] on div at bounding box center [712, 229] width 491 height 76
click at [479, 232] on div at bounding box center [712, 229] width 491 height 76
drag, startPoint x: 493, startPoint y: 227, endPoint x: 611, endPoint y: 237, distance: 118.4
click at [611, 237] on div at bounding box center [712, 229] width 491 height 76
click at [515, 227] on div at bounding box center [718, 230] width 480 height 68
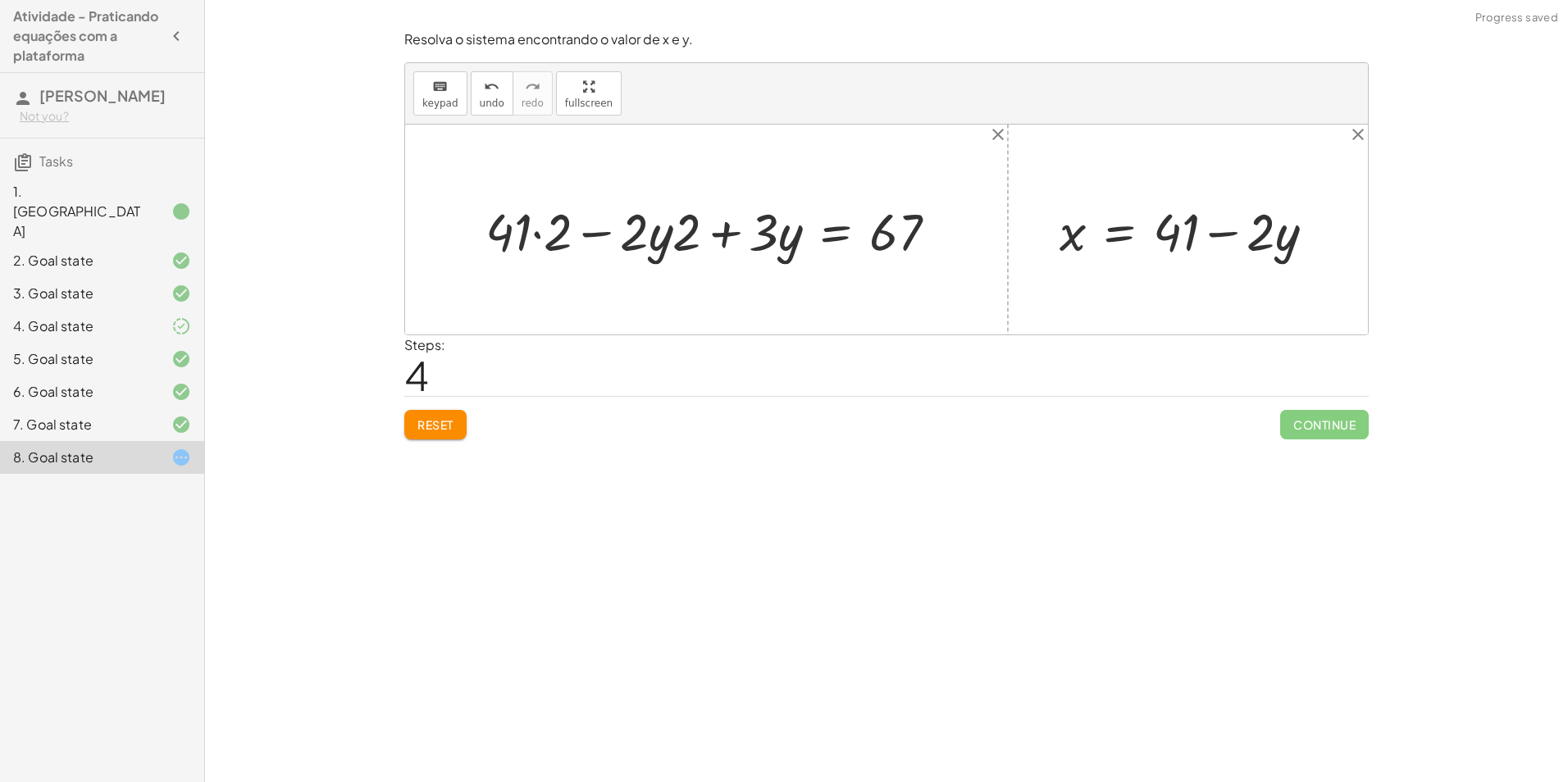
click at [546, 229] on div at bounding box center [718, 230] width 480 height 68
click at [665, 238] on div at bounding box center [732, 230] width 453 height 68
click at [657, 238] on div at bounding box center [732, 230] width 453 height 68
click at [672, 229] on div at bounding box center [732, 230] width 453 height 68
drag, startPoint x: 694, startPoint y: 228, endPoint x: 648, endPoint y: 235, distance: 46.5
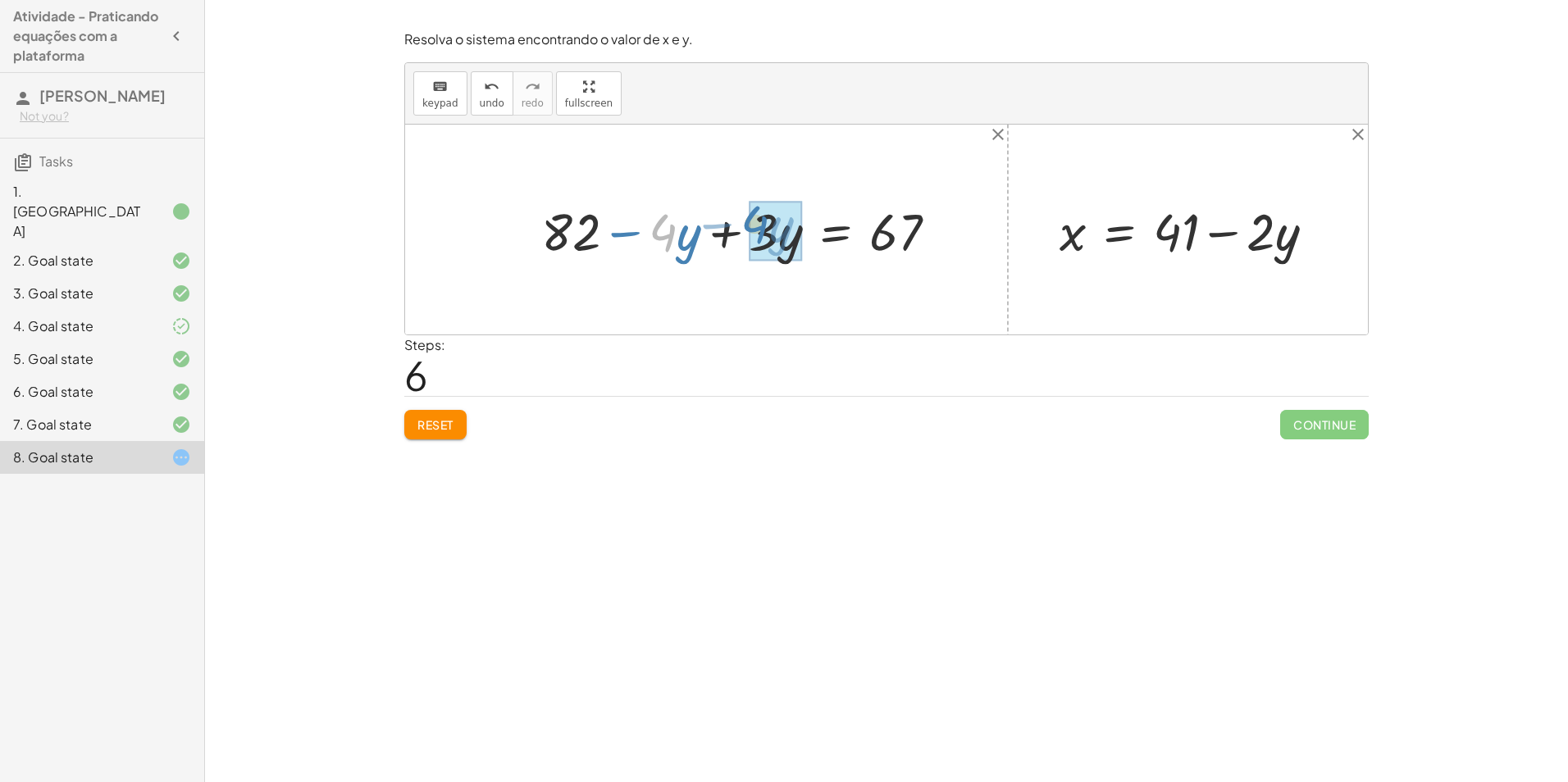
drag, startPoint x: 672, startPoint y: 234, endPoint x: 769, endPoint y: 227, distance: 97.3
drag, startPoint x: 724, startPoint y: 227, endPoint x: 968, endPoint y: 230, distance: 244.0
click at [968, 230] on div "+ · 2 · x + · 3 · y = 67 + · 2 · ( + 41 − · 2 · y ) + · 3 · y = 67 + · 41 · 2 −…" at bounding box center [886, 229] width 963 height 210
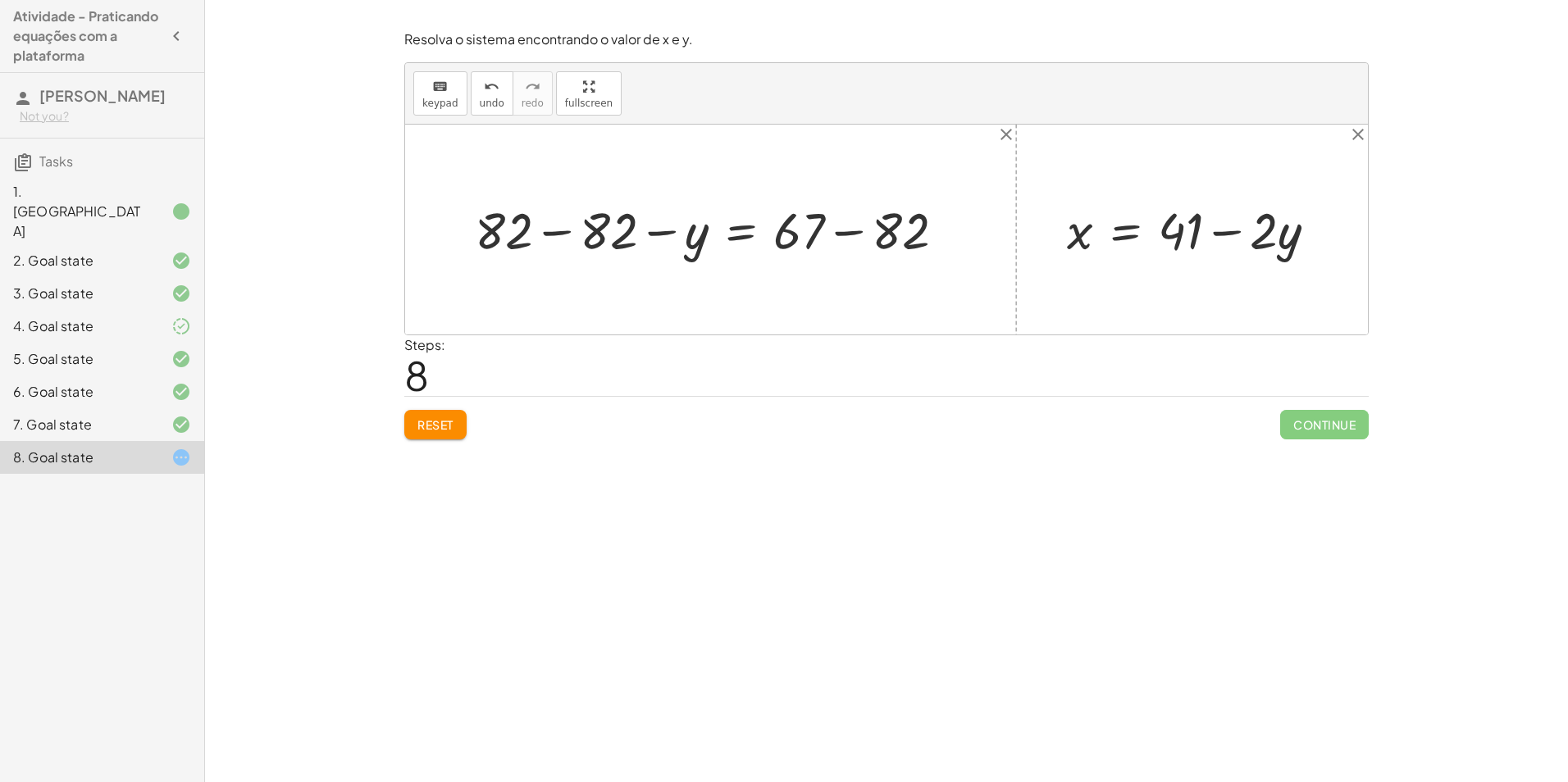
click at [552, 226] on div at bounding box center [716, 229] width 499 height 66
click at [852, 233] on div at bounding box center [810, 229] width 313 height 66
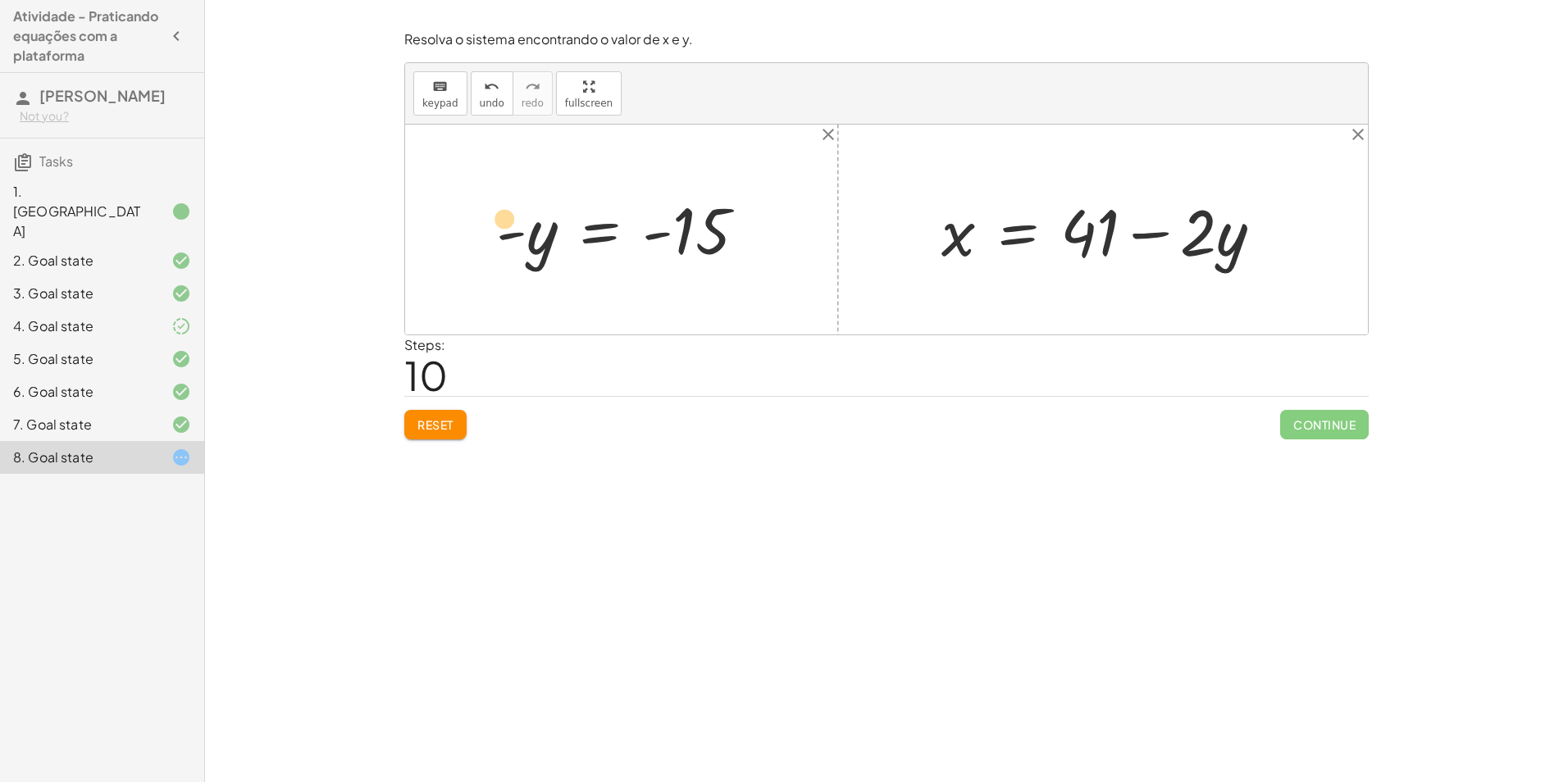
drag, startPoint x: 534, startPoint y: 243, endPoint x: 511, endPoint y: 242, distance: 23.0
click at [511, 242] on div at bounding box center [627, 230] width 279 height 81
drag, startPoint x: 511, startPoint y: 236, endPoint x: 656, endPoint y: 246, distance: 145.3
drag, startPoint x: 654, startPoint y: 231, endPoint x: 1232, endPoint y: 236, distance: 578.0
click at [1232, 232] on div at bounding box center [1129, 230] width 394 height 85
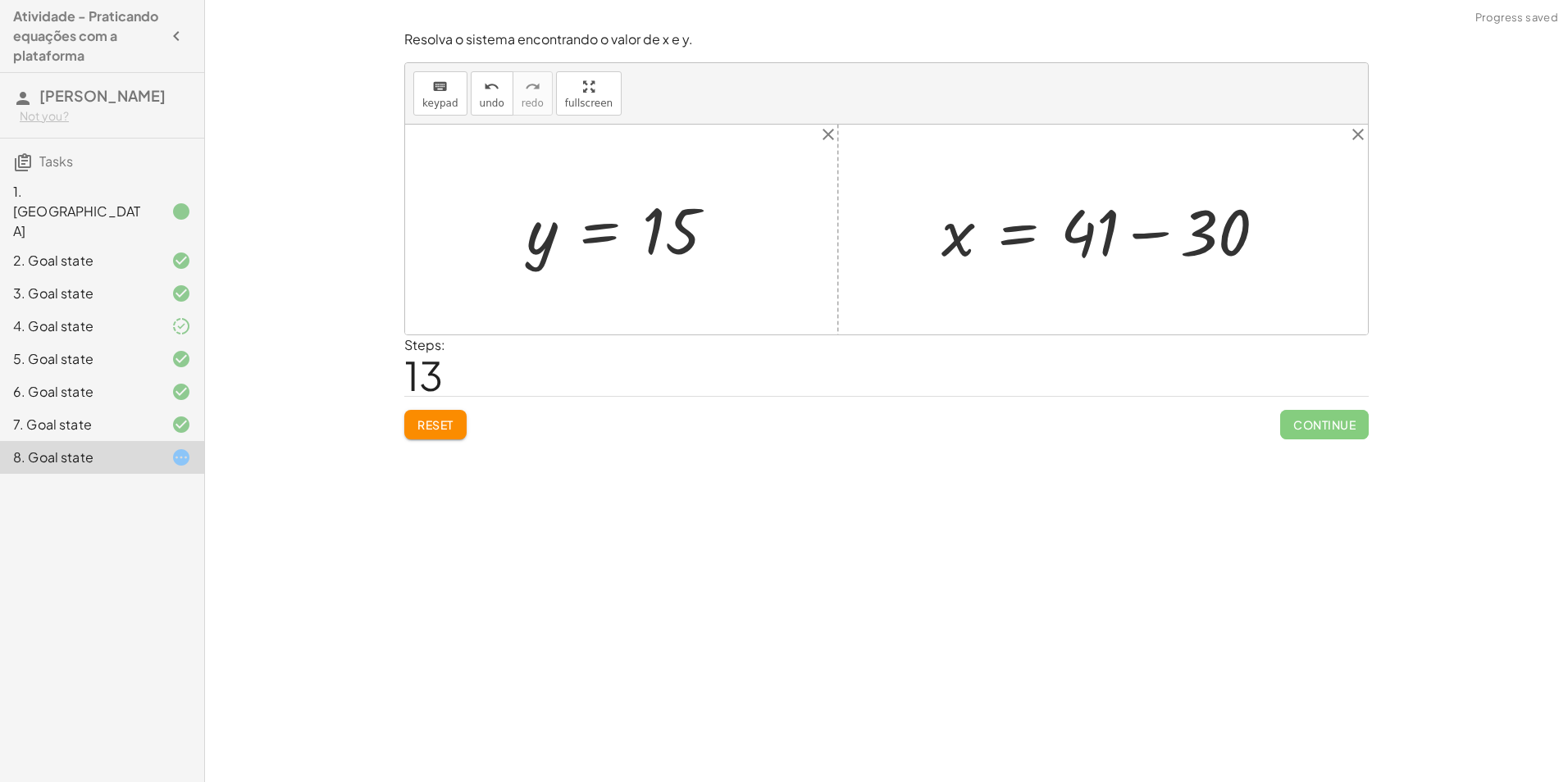
click at [1110, 230] on div at bounding box center [1110, 230] width 354 height 85
click at [1149, 230] on div at bounding box center [1110, 230] width 354 height 85
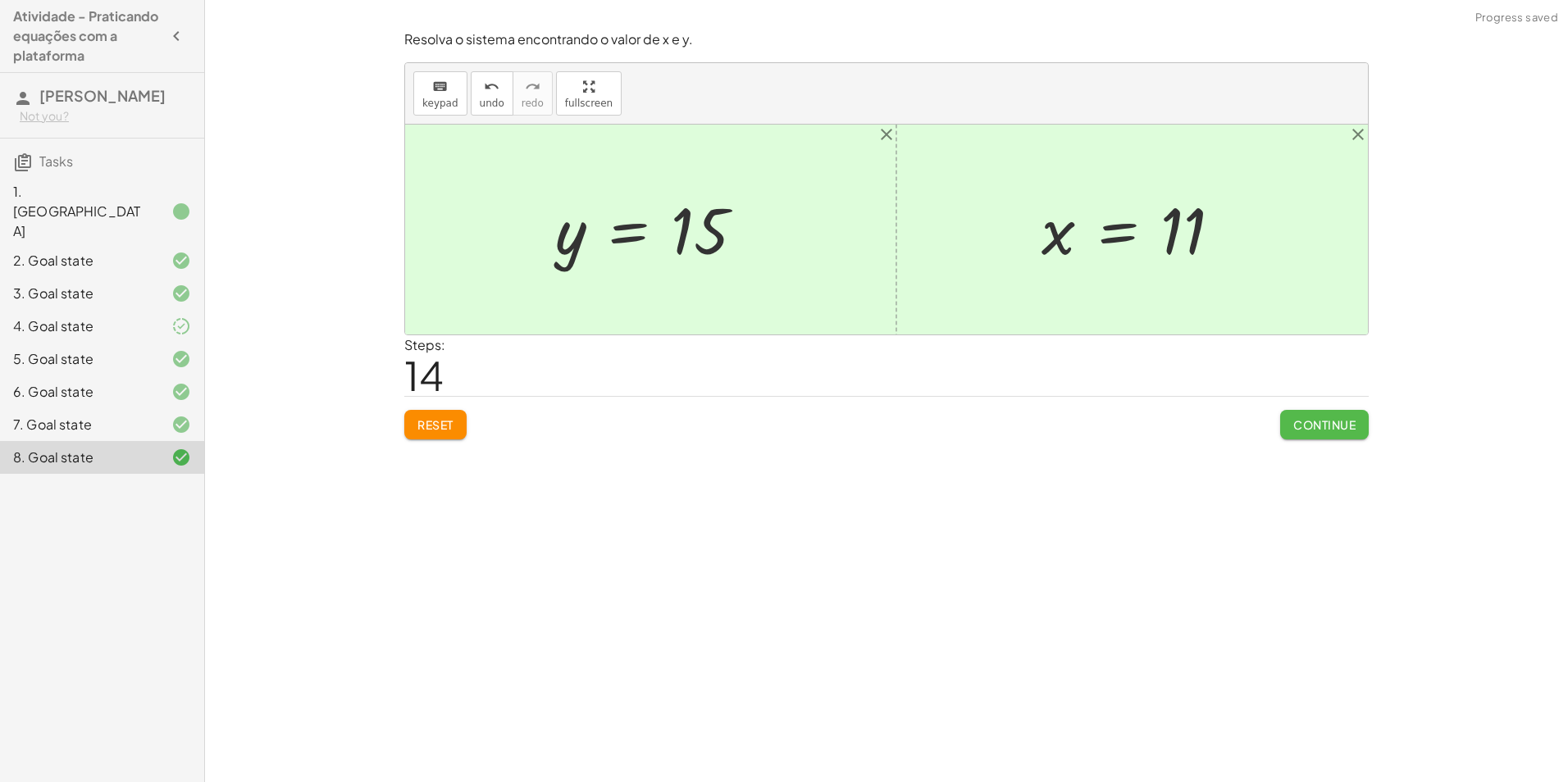
click at [1309, 418] on span "Continue" at bounding box center [1324, 424] width 62 height 15
